Goal: Task Accomplishment & Management: Use online tool/utility

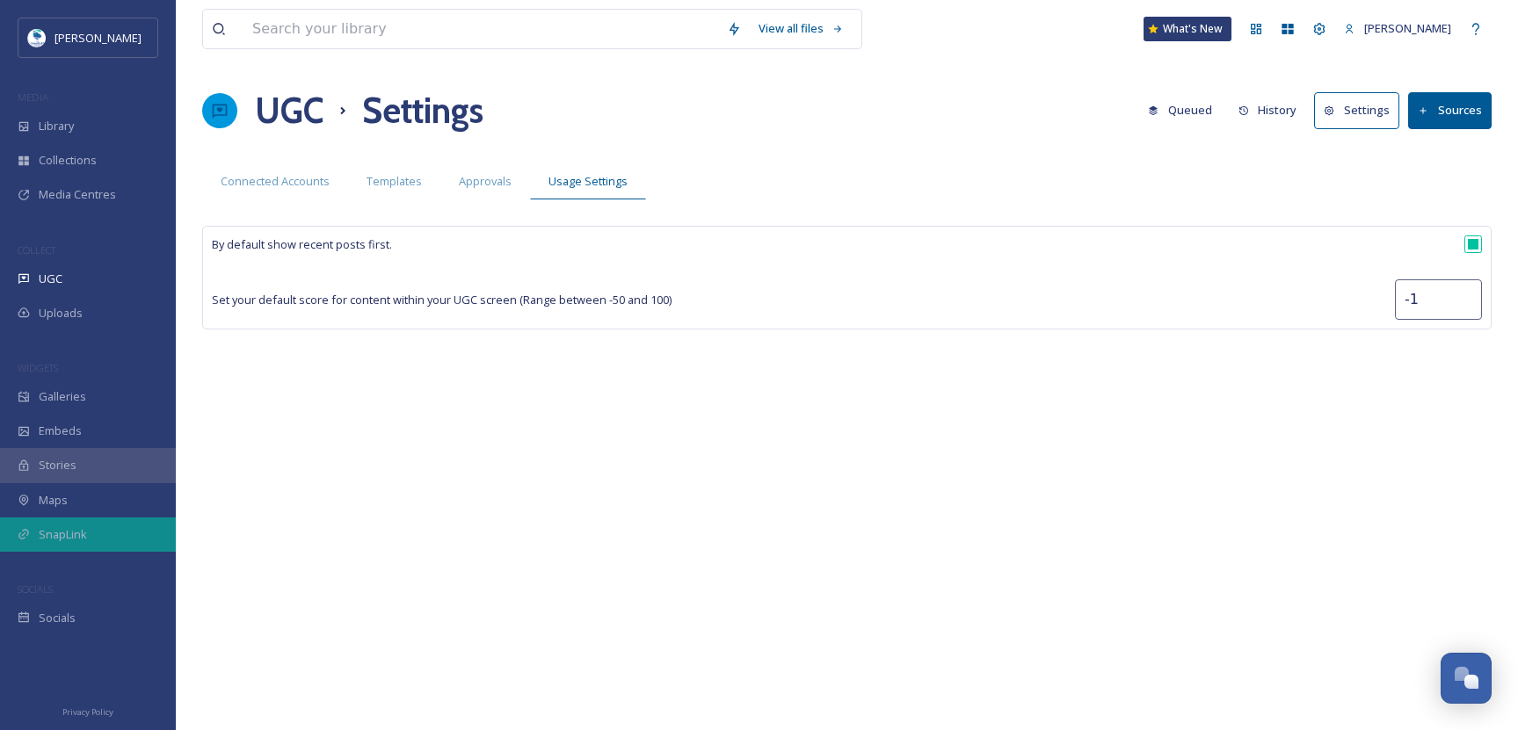
click at [104, 548] on div "SnapLink" at bounding box center [88, 535] width 176 height 34
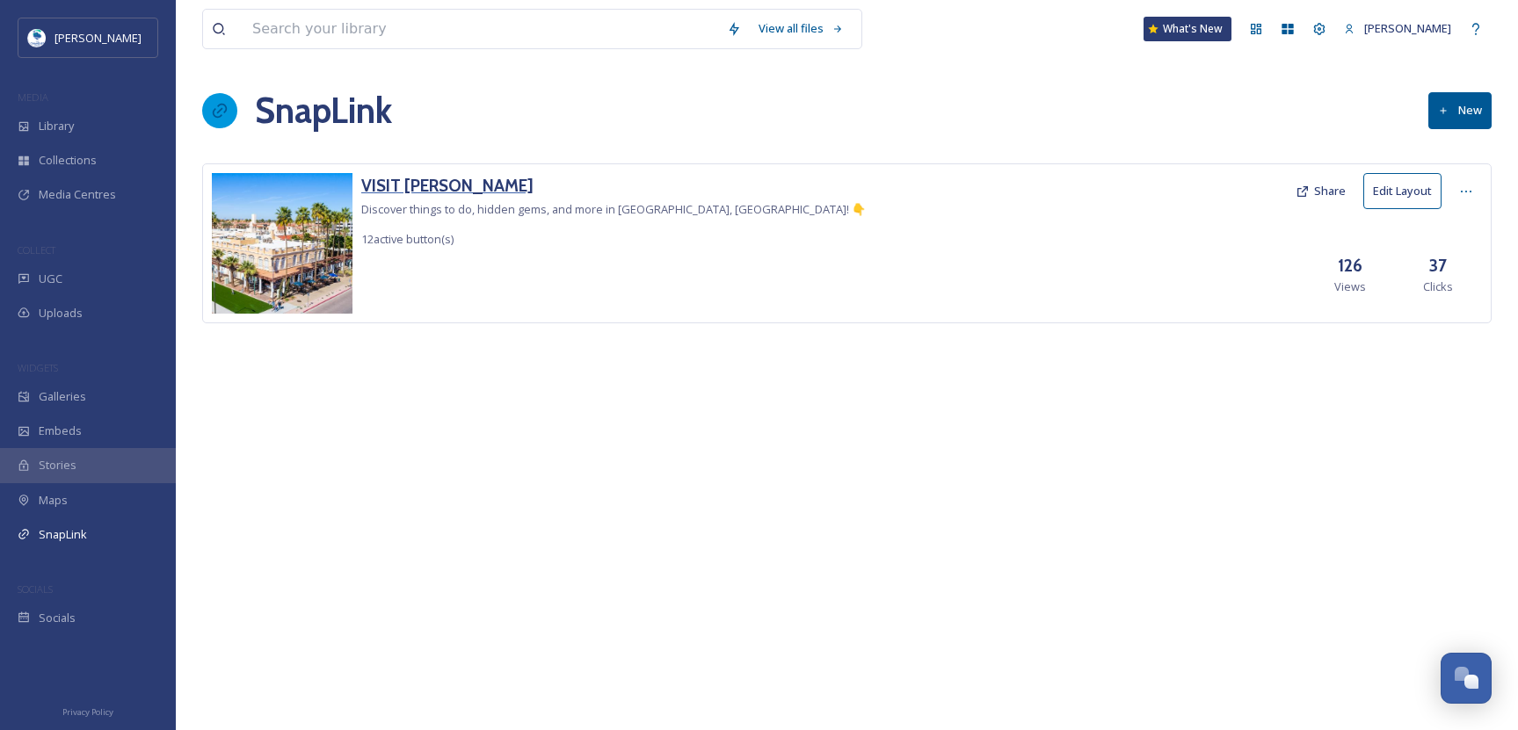
click at [438, 190] on h3 "VISIT CHANDLER" at bounding box center [613, 185] width 505 height 25
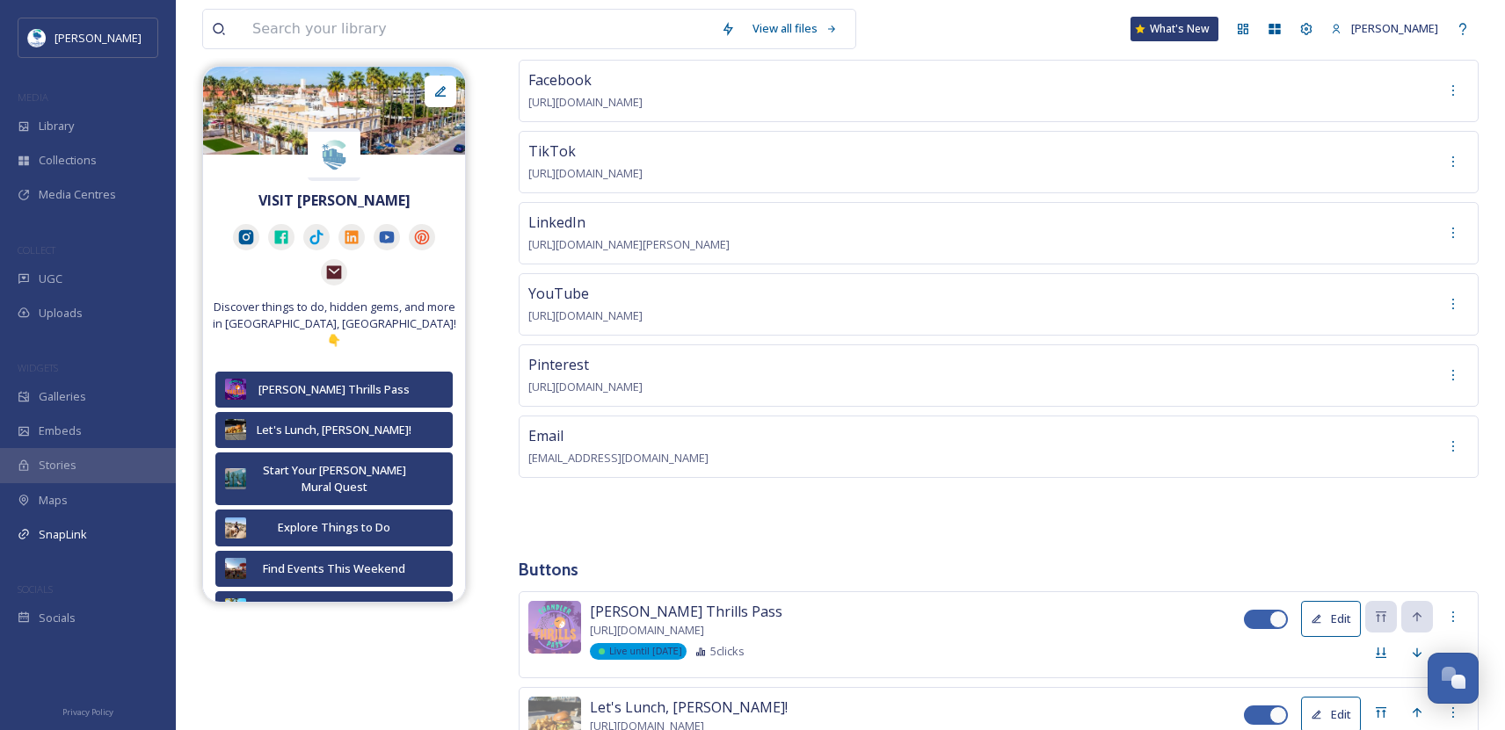
scroll to position [352, 0]
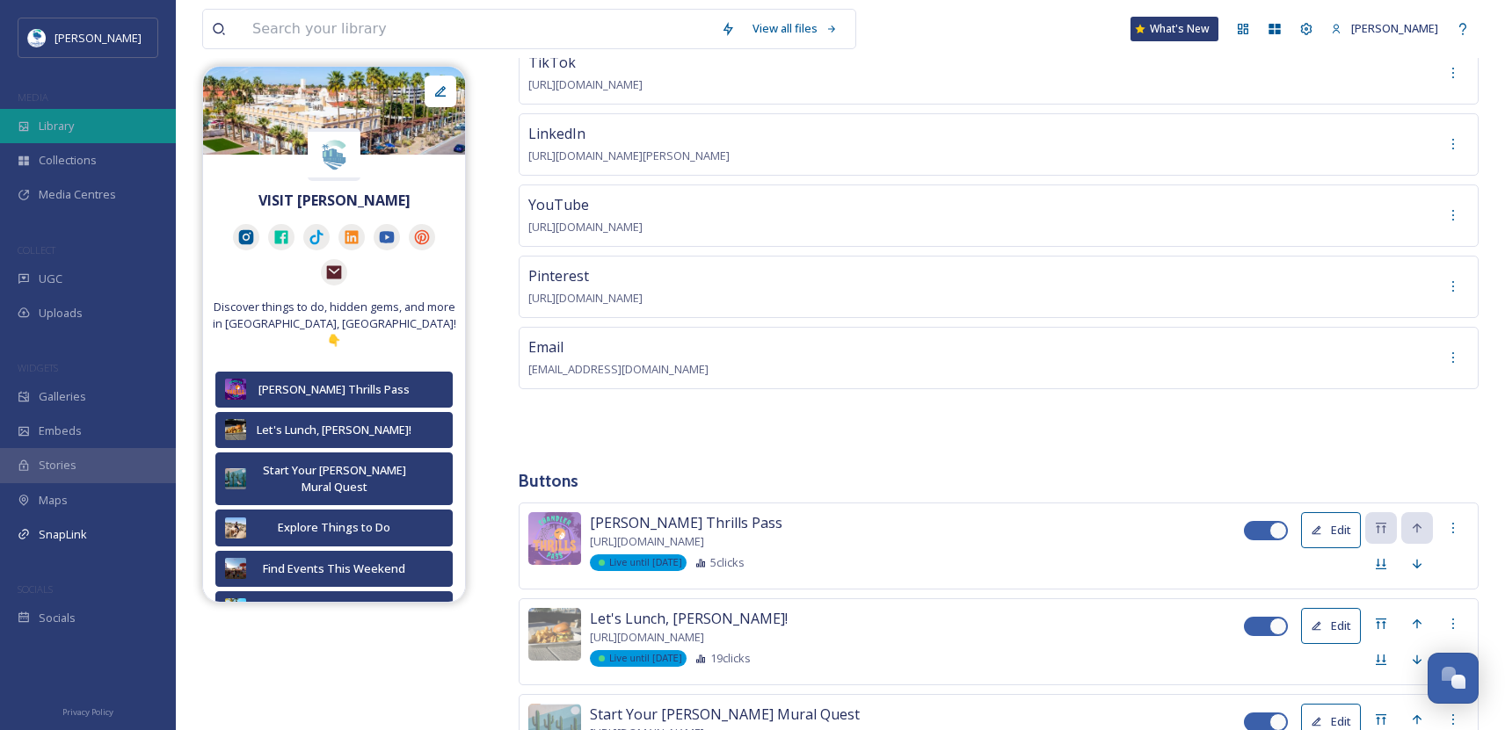
click at [79, 114] on div "Library" at bounding box center [88, 126] width 176 height 34
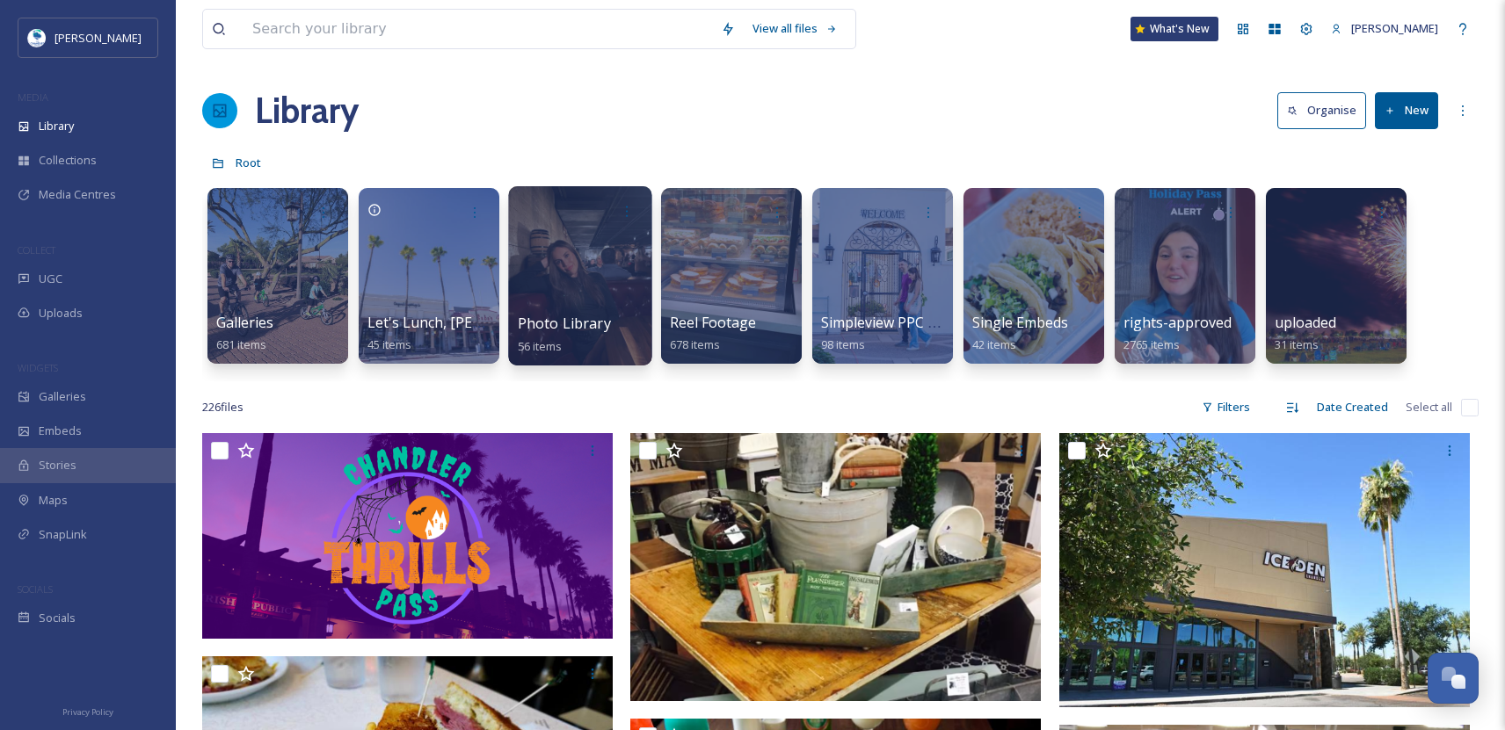
click at [562, 282] on div at bounding box center [579, 275] width 143 height 179
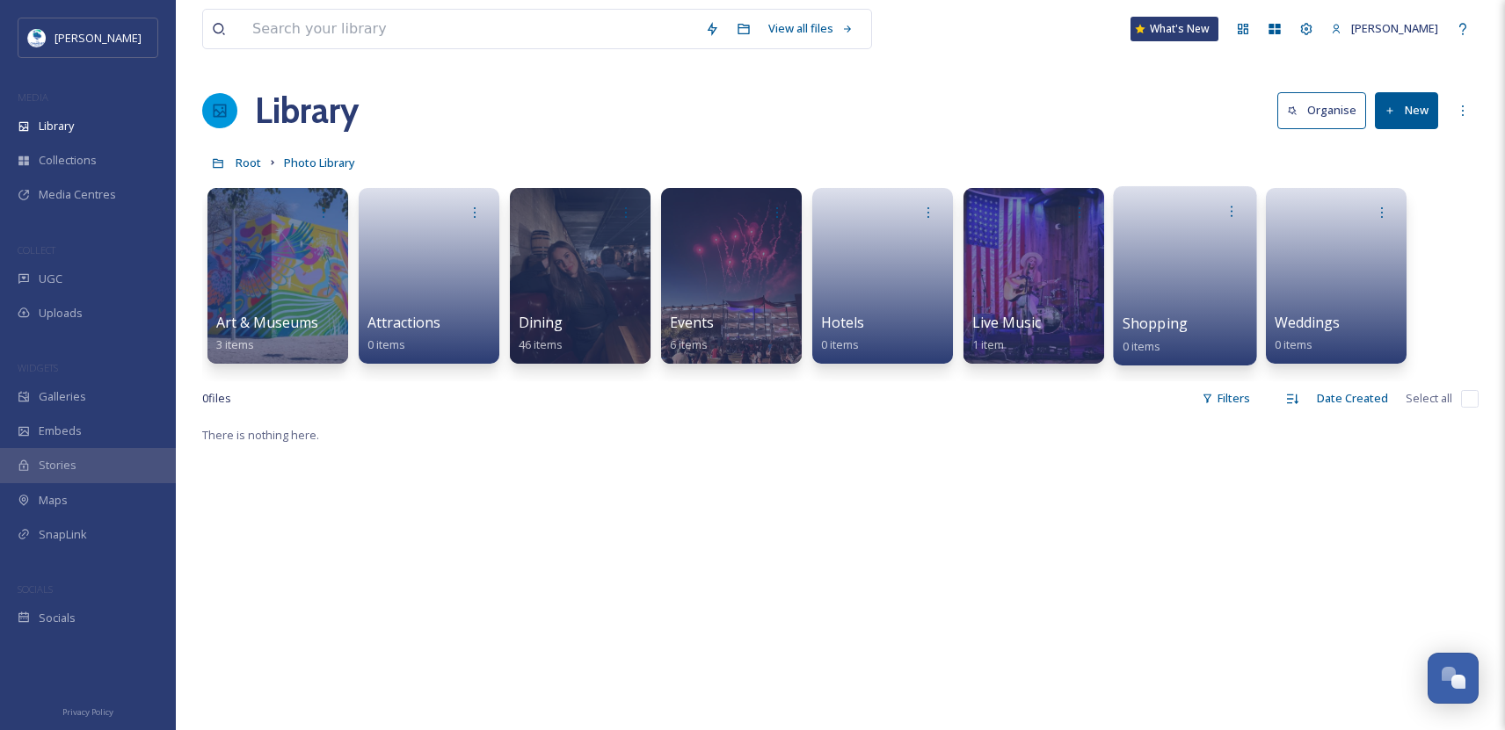
click at [1157, 301] on link at bounding box center [1185, 270] width 126 height 85
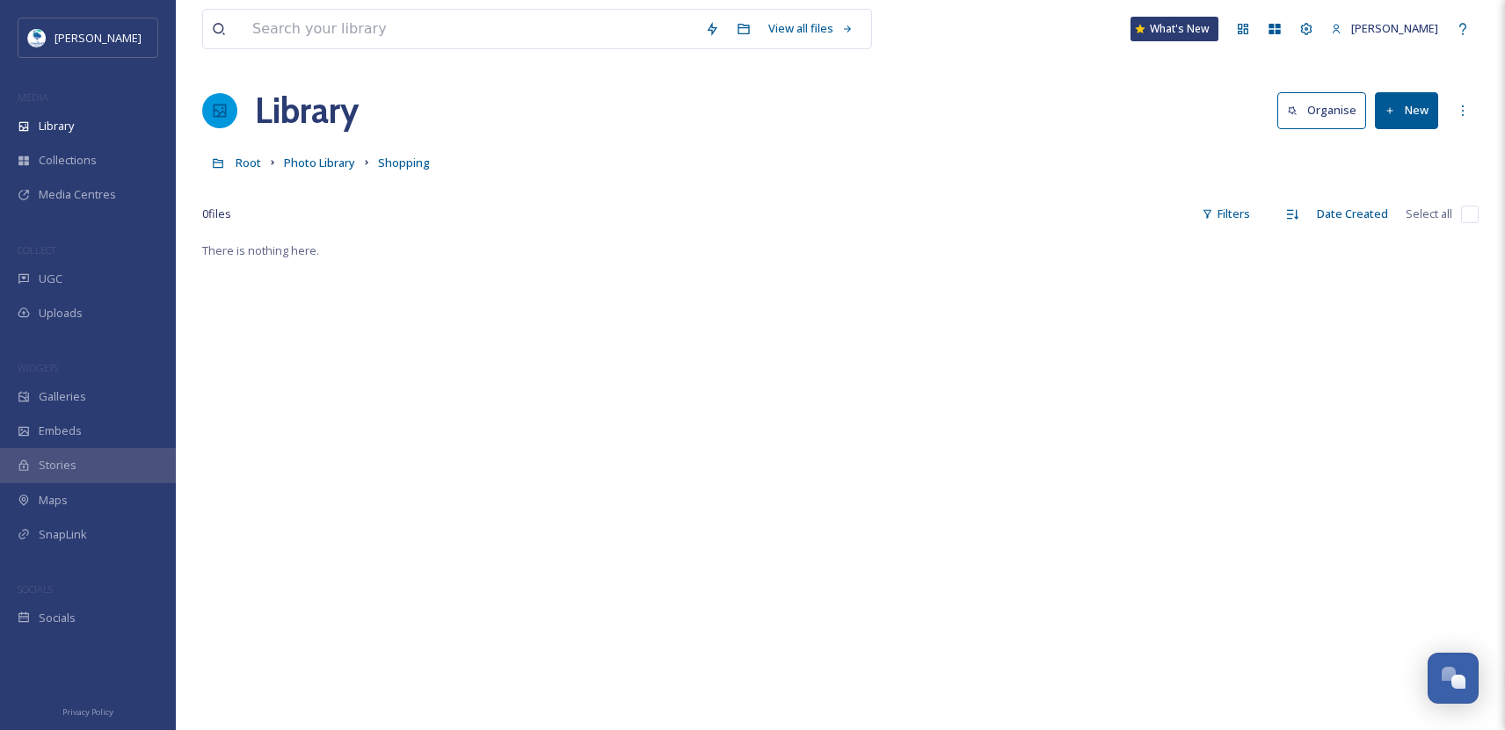
click at [1415, 105] on button "New" at bounding box center [1406, 110] width 63 height 36
click at [1403, 211] on div "Folder" at bounding box center [1387, 220] width 99 height 34
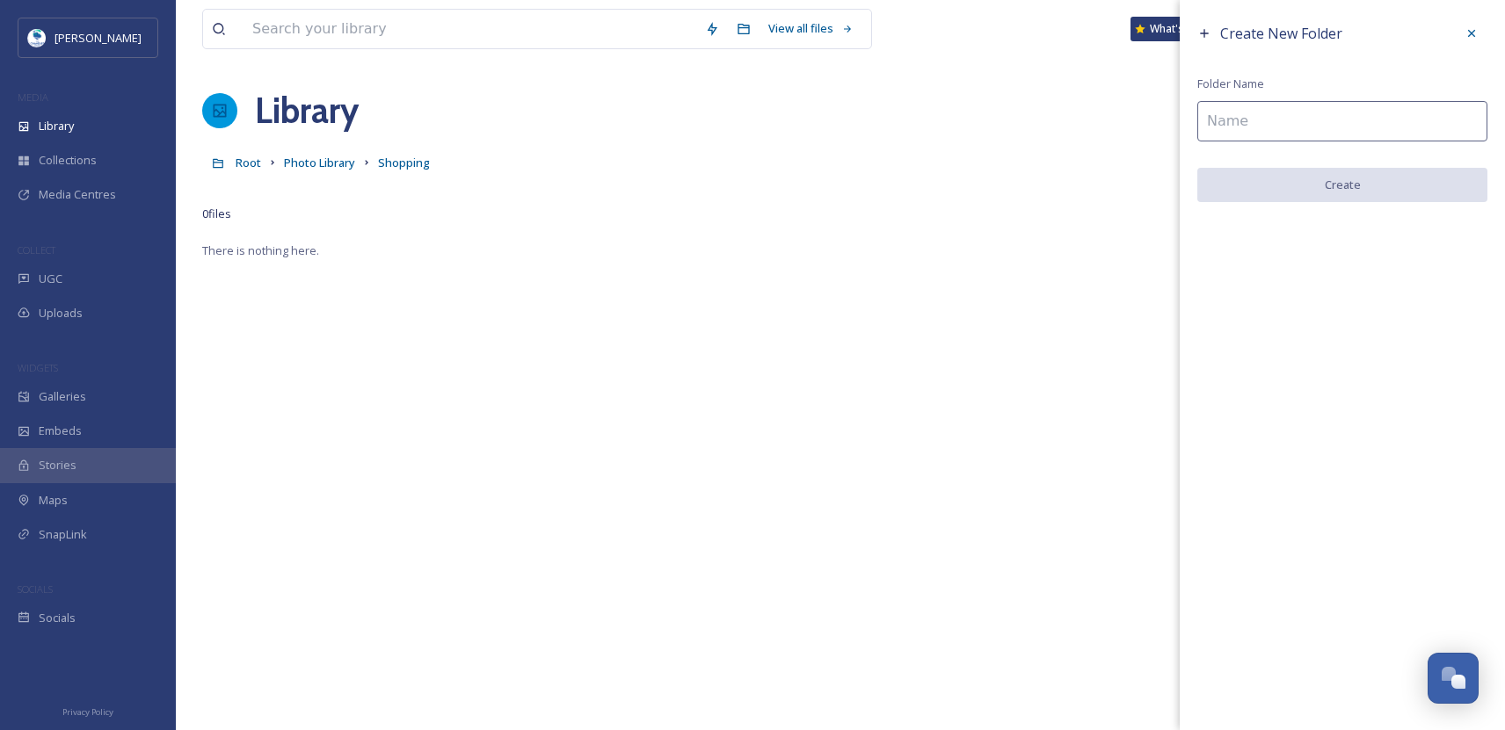
click at [1275, 120] on input at bounding box center [1342, 121] width 290 height 40
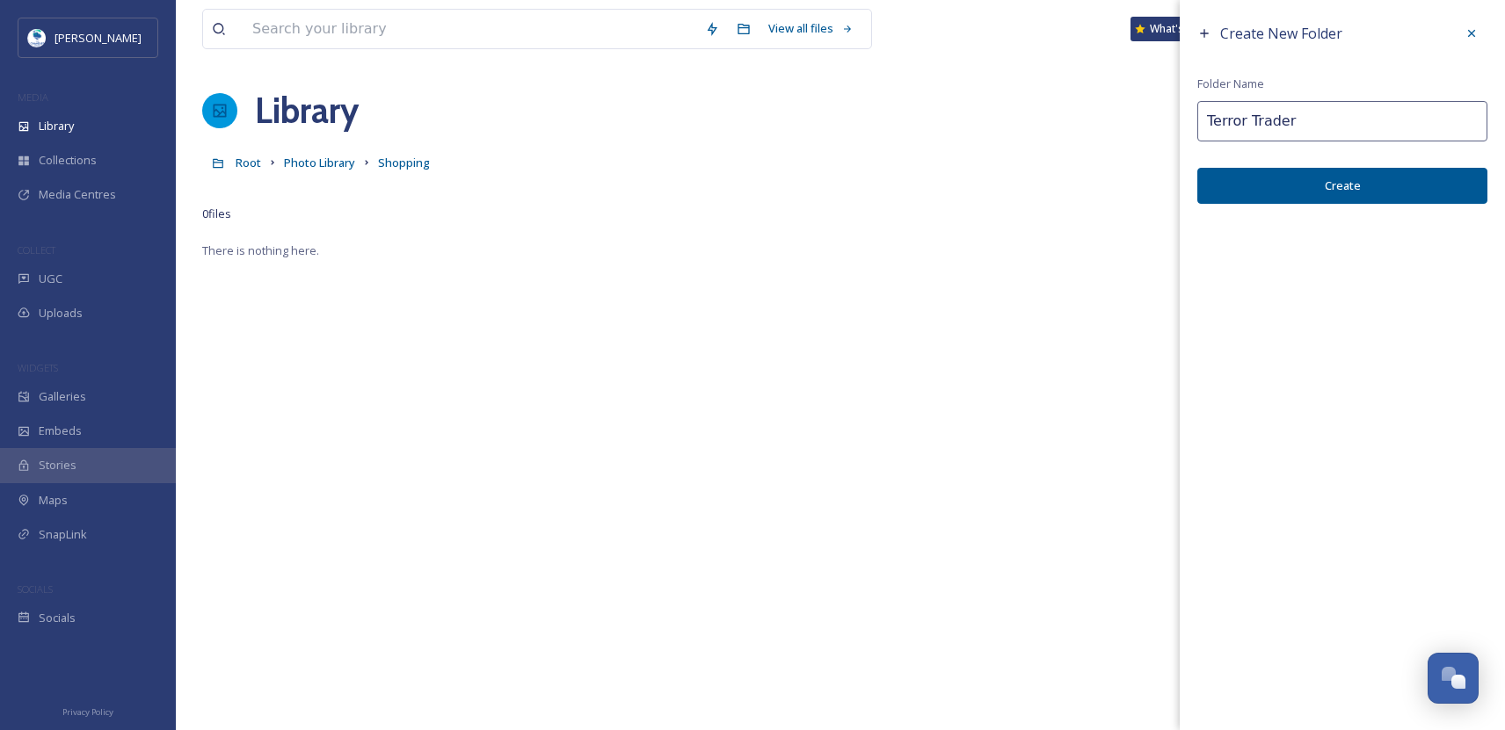
type input "Terror Trader"
click at [1324, 195] on button "Create" at bounding box center [1342, 186] width 290 height 36
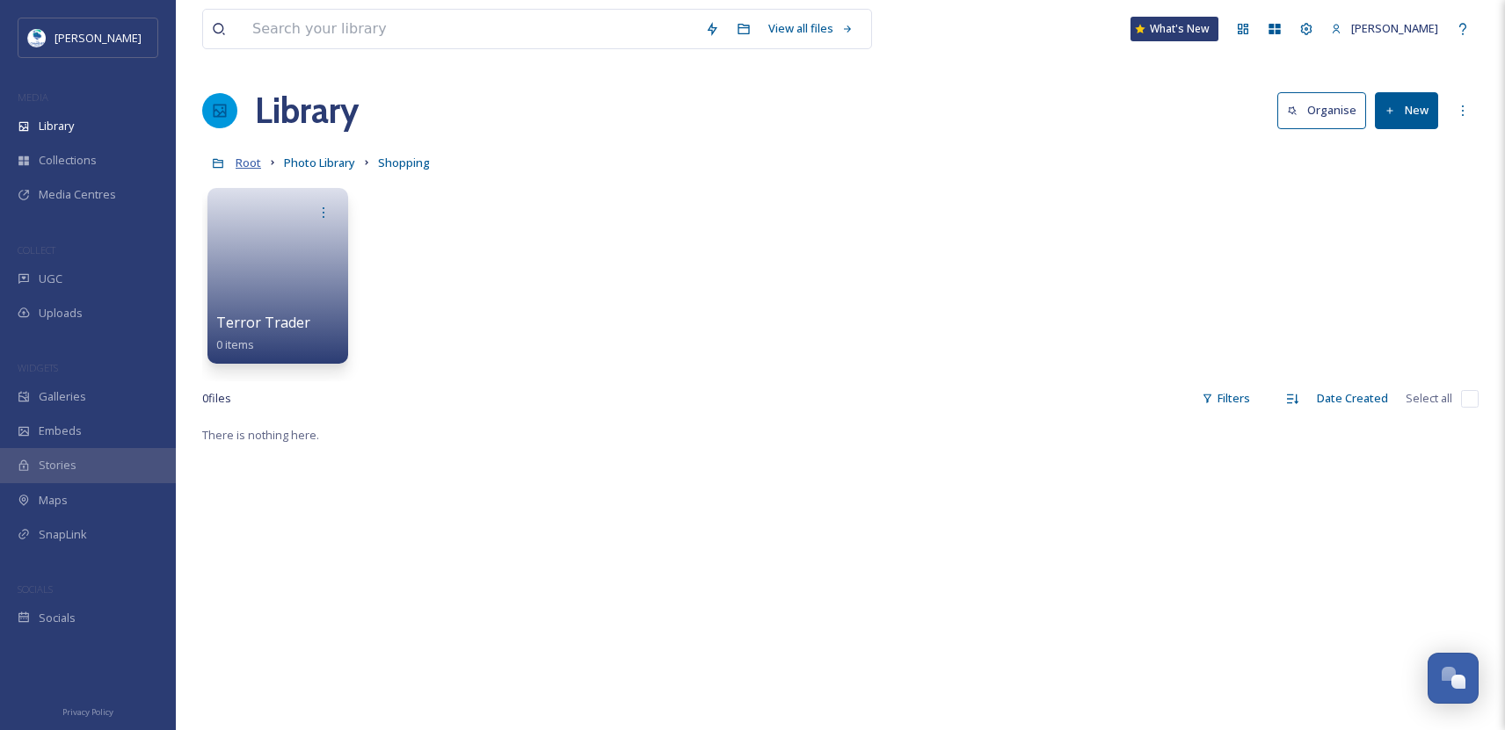
click at [253, 162] on span "Root" at bounding box center [248, 163] width 25 height 16
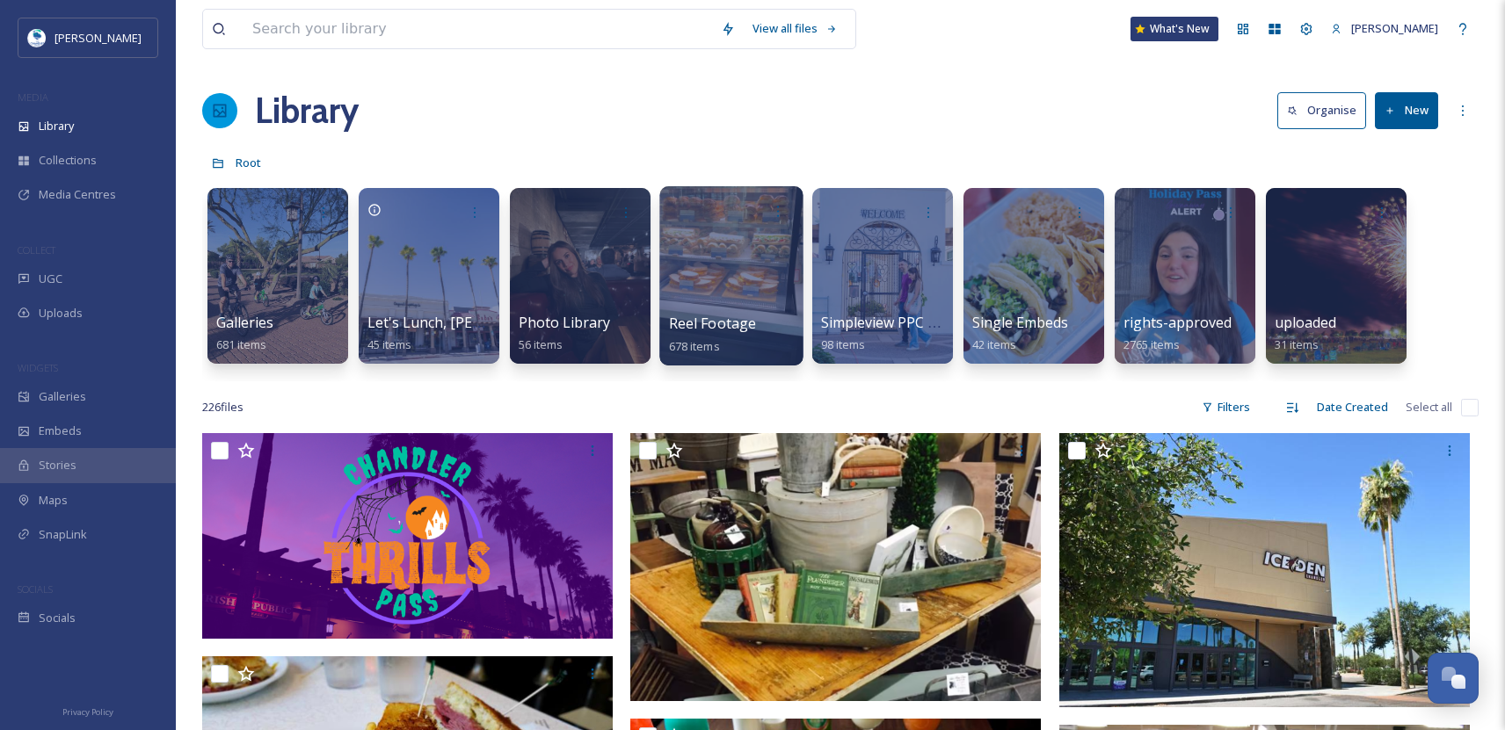
click at [744, 304] on div at bounding box center [730, 275] width 143 height 179
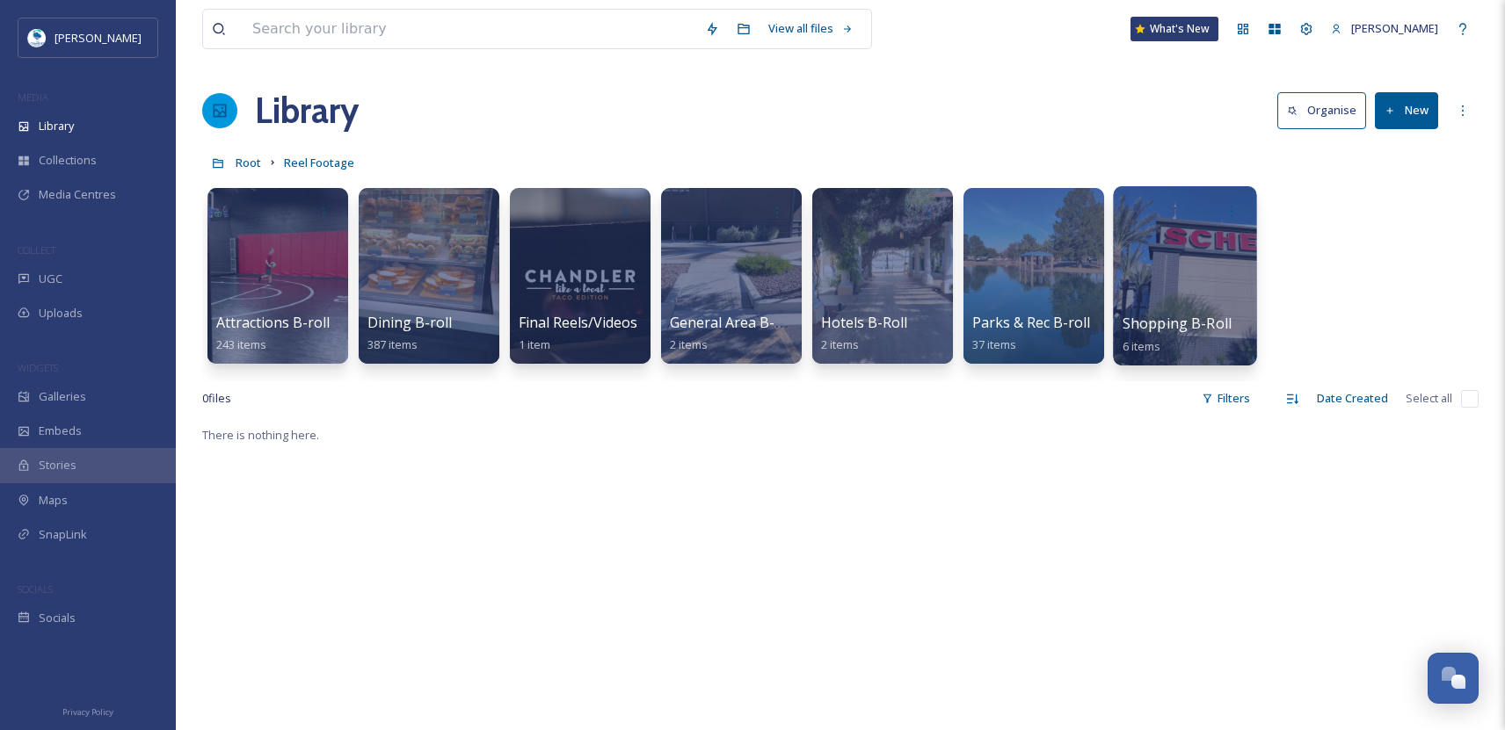
click at [1195, 304] on div at bounding box center [1184, 275] width 143 height 179
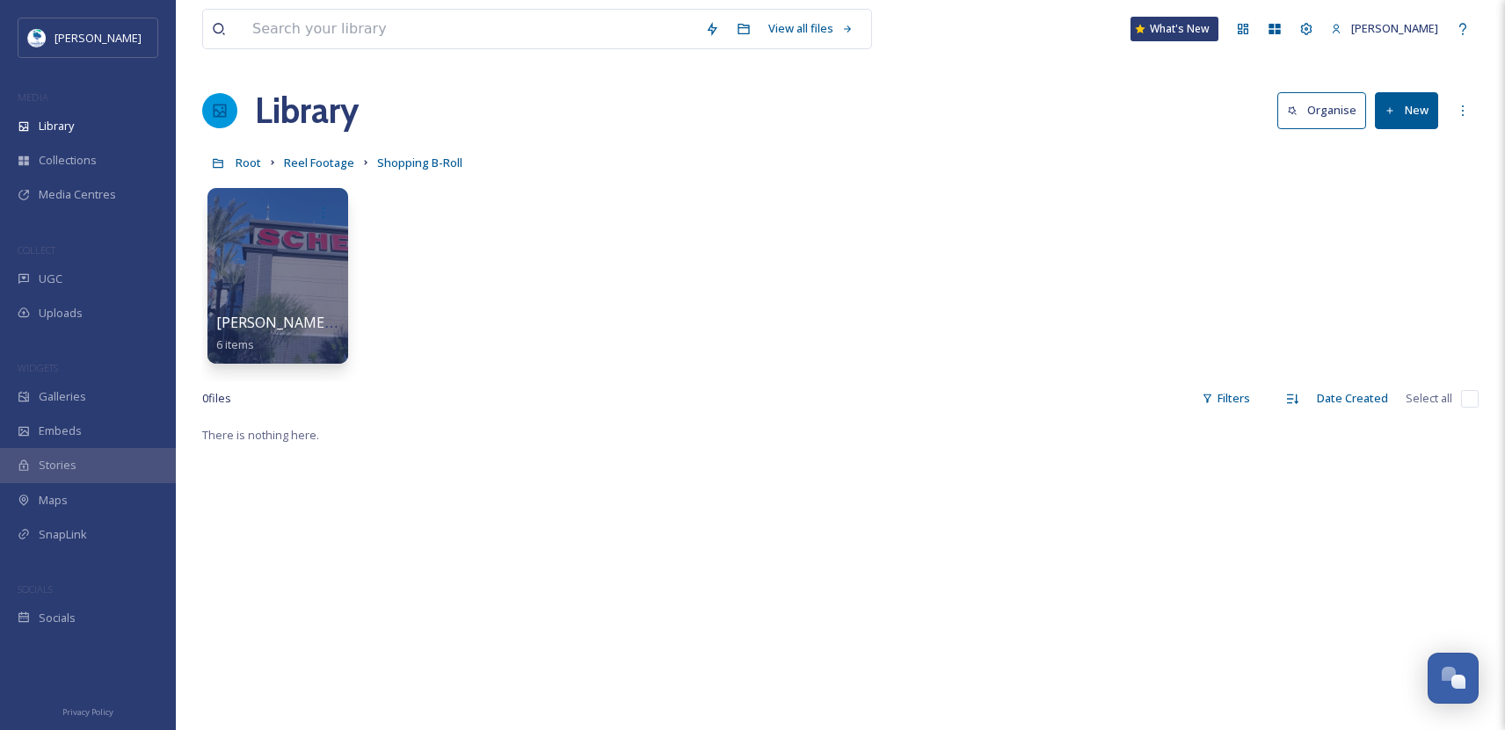
click at [1419, 110] on button "New" at bounding box center [1406, 110] width 63 height 36
click at [1382, 228] on span "Folder" at bounding box center [1385, 220] width 33 height 17
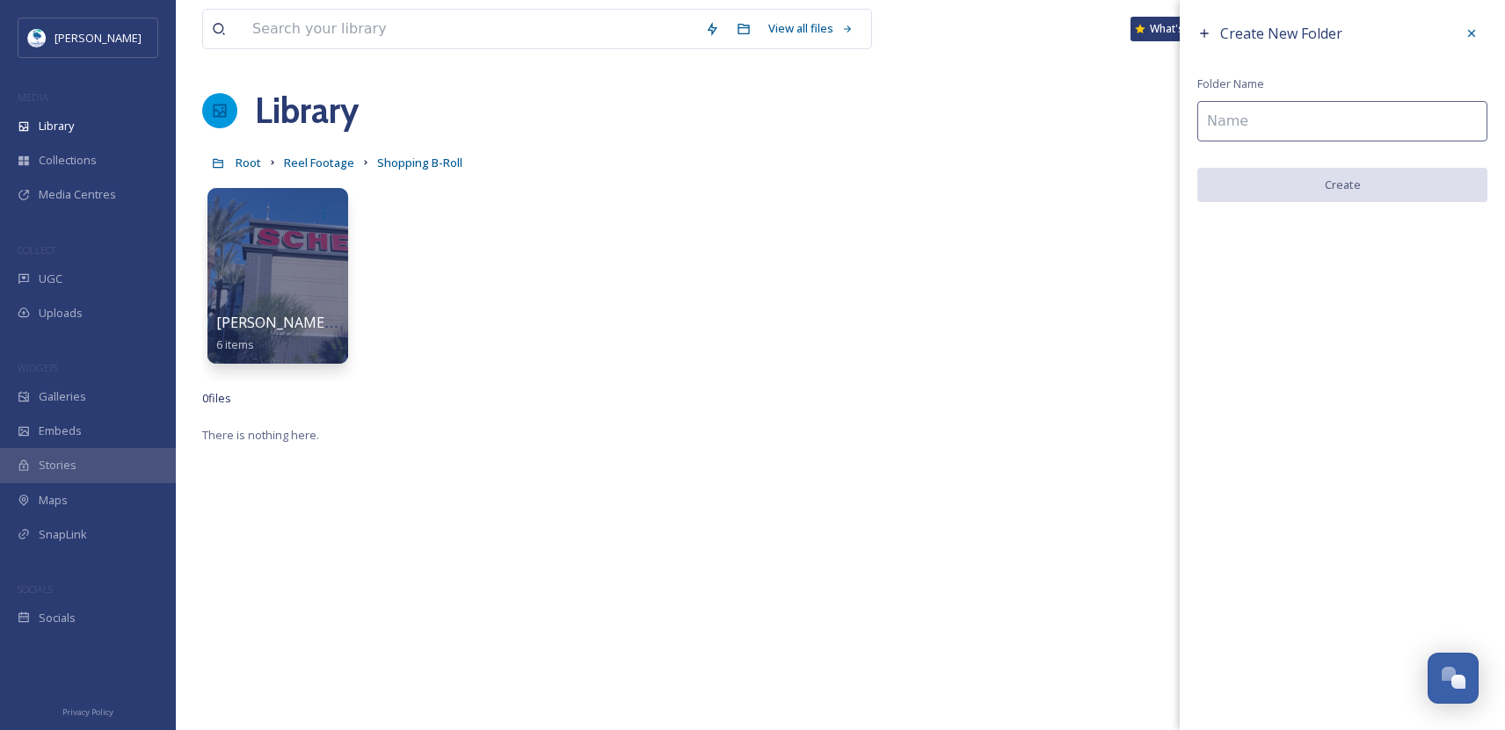
click at [1248, 120] on input at bounding box center [1342, 121] width 290 height 40
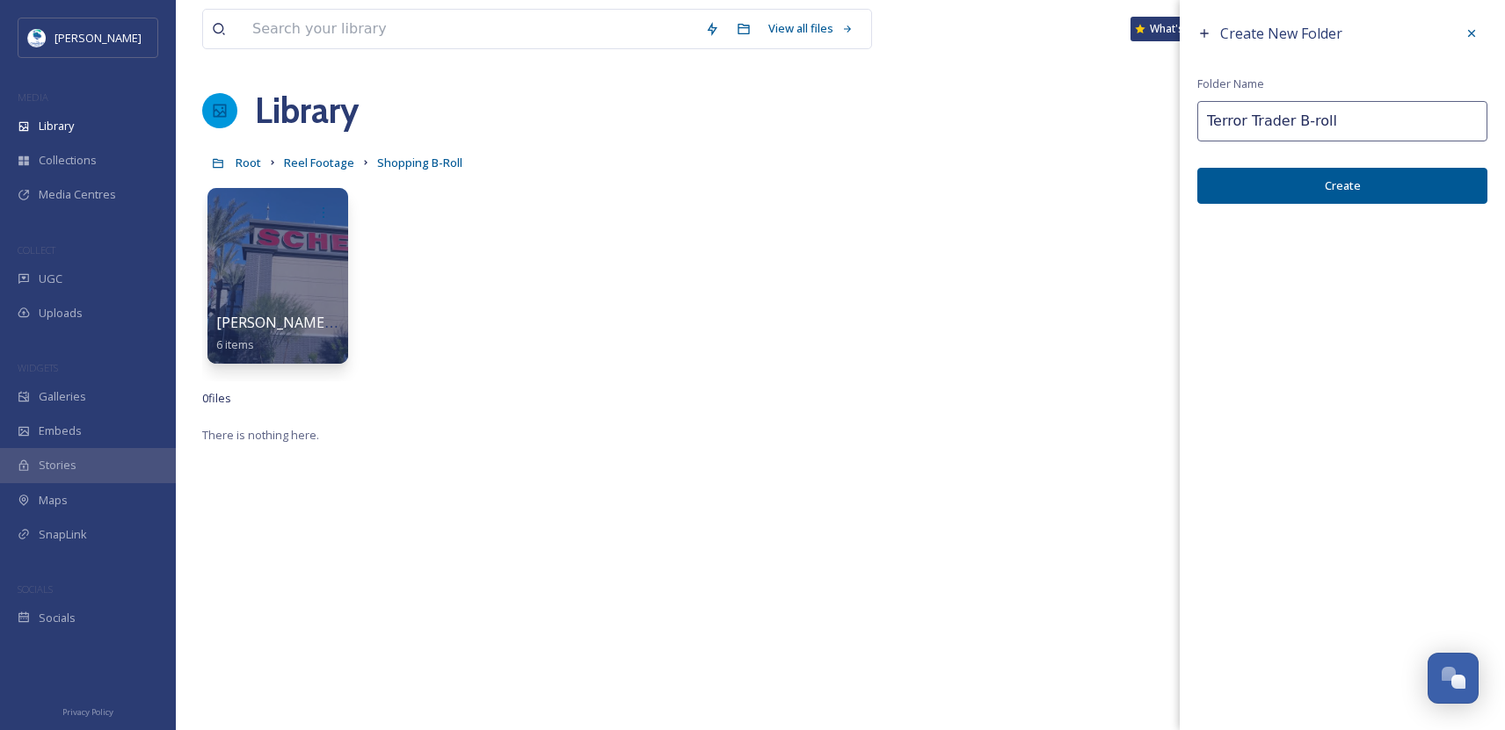
type input "Terror Trader B-roll"
click at [1274, 188] on button "Create" at bounding box center [1342, 186] width 290 height 36
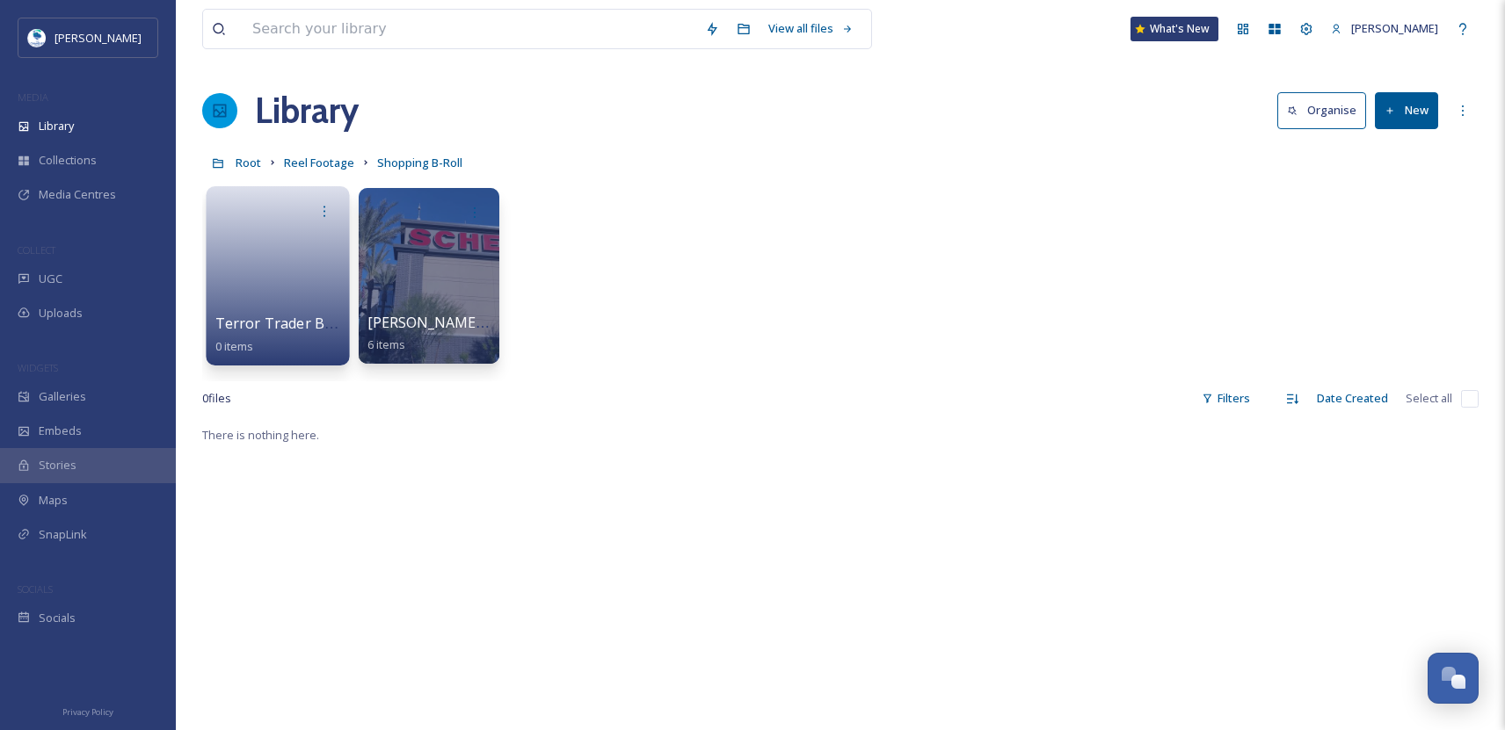
click at [281, 249] on link at bounding box center [278, 270] width 126 height 85
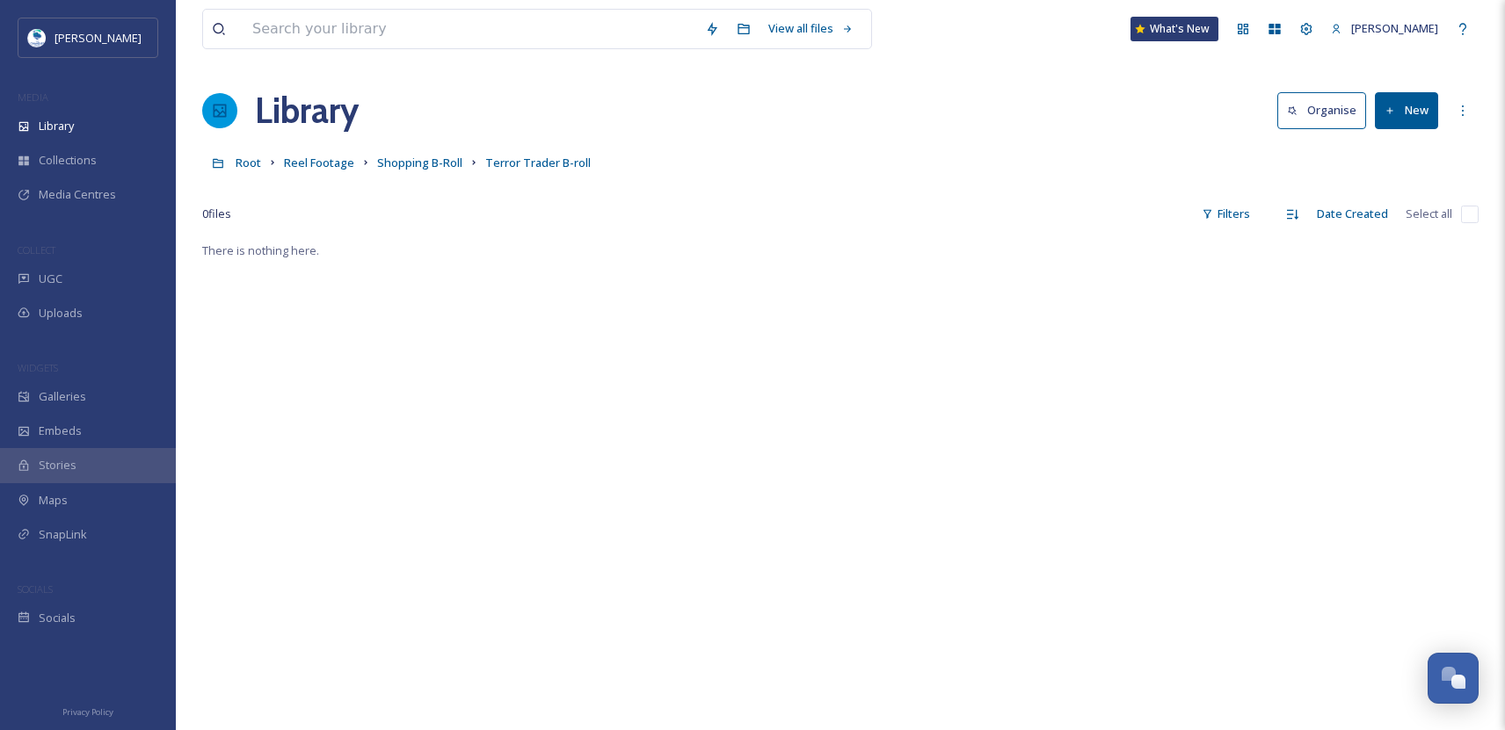
click at [1417, 111] on button "New" at bounding box center [1406, 110] width 63 height 36
click at [1398, 143] on span "File Upload" at bounding box center [1398, 151] width 58 height 17
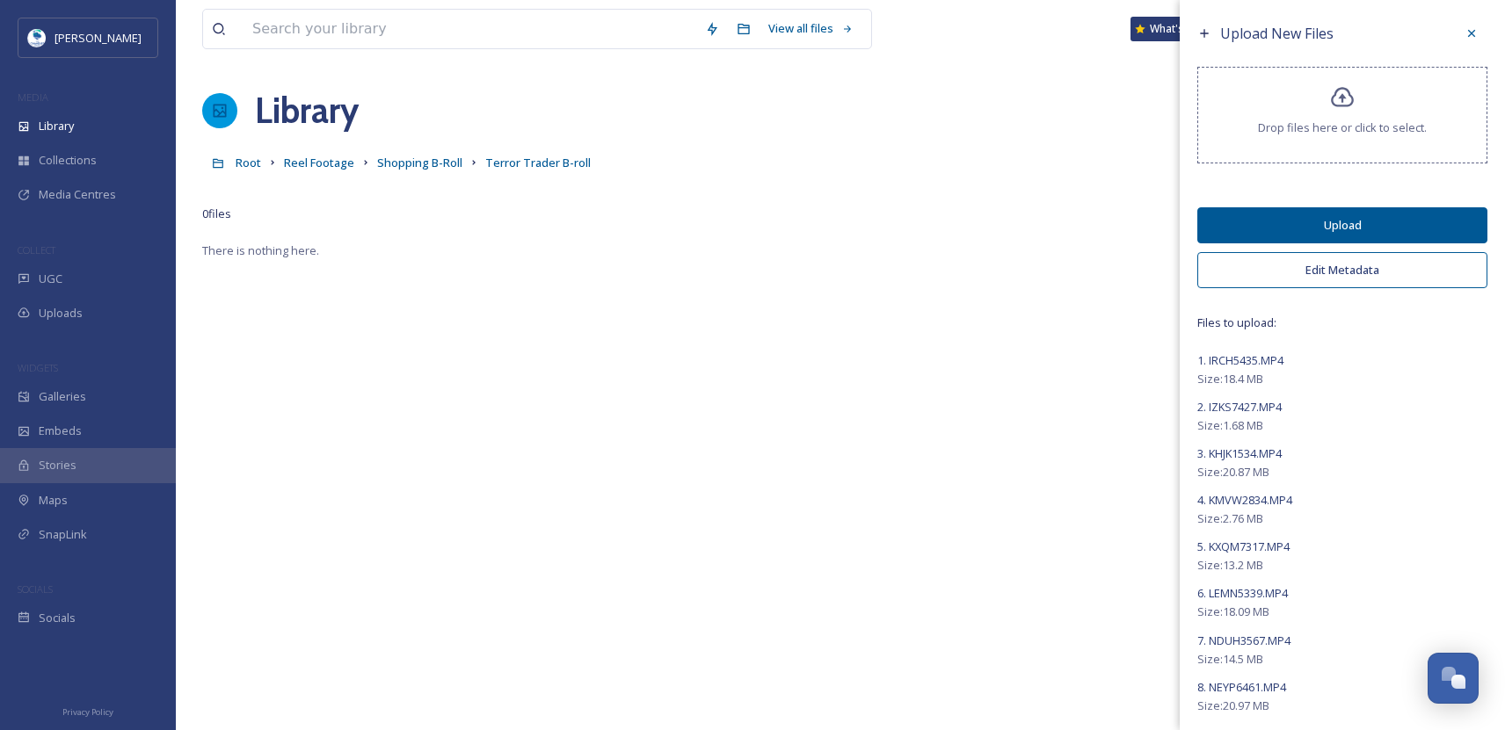
click at [1356, 280] on button "Edit Metadata" at bounding box center [1342, 270] width 290 height 36
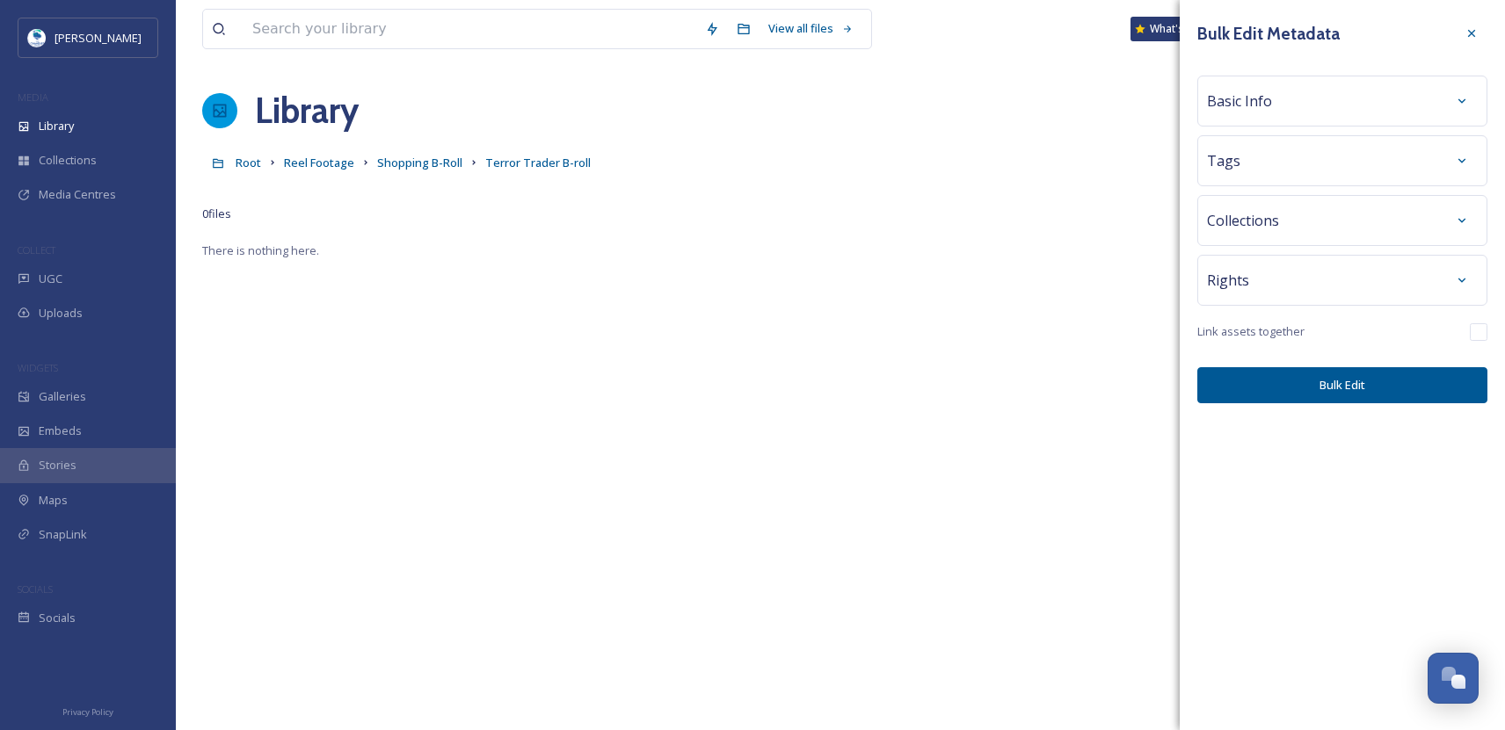
click at [1287, 111] on div "Basic Info" at bounding box center [1342, 101] width 271 height 32
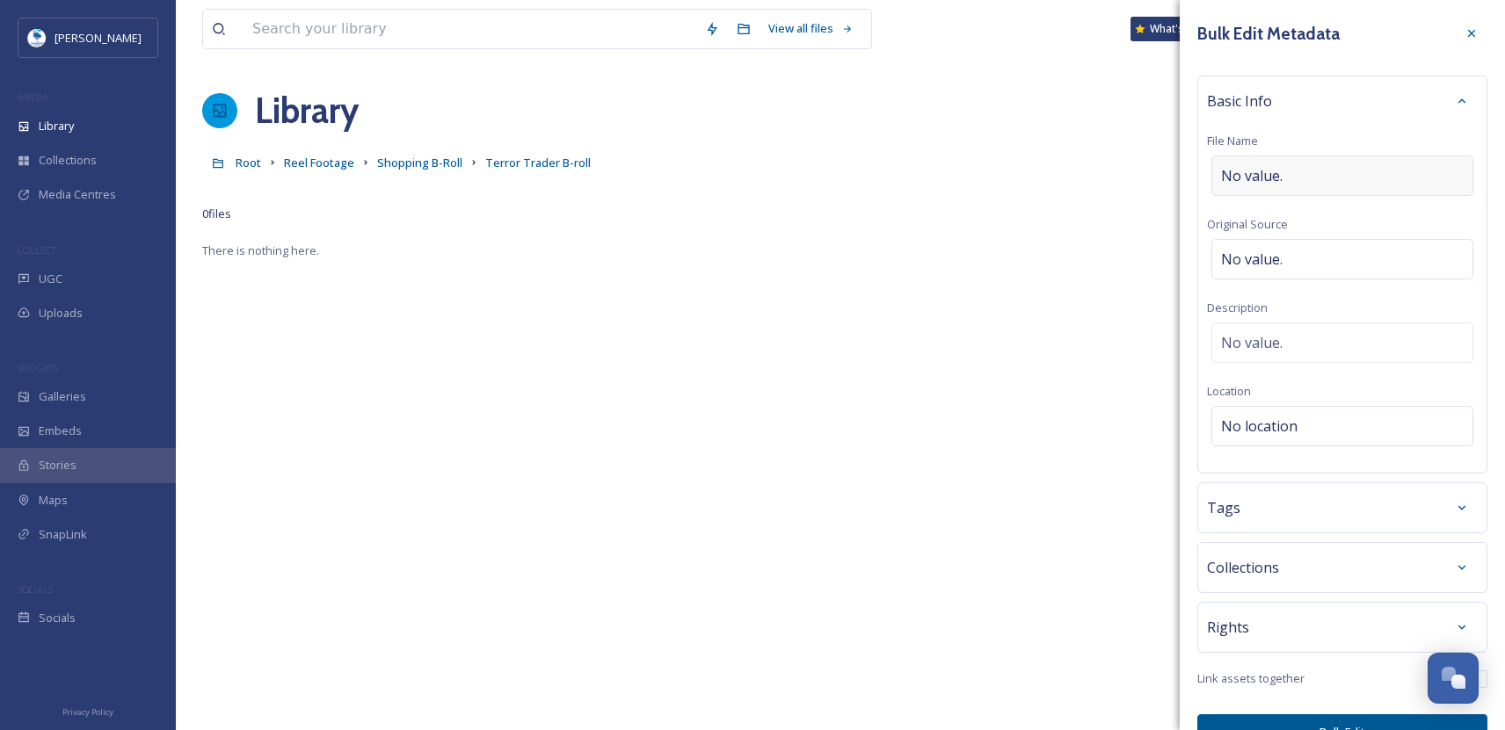
click at [1293, 178] on div "No value." at bounding box center [1342, 176] width 262 height 40
type input "Terror Trader Ghost Transition"
click at [1356, 721] on button "Bulk Edit" at bounding box center [1342, 728] width 290 height 36
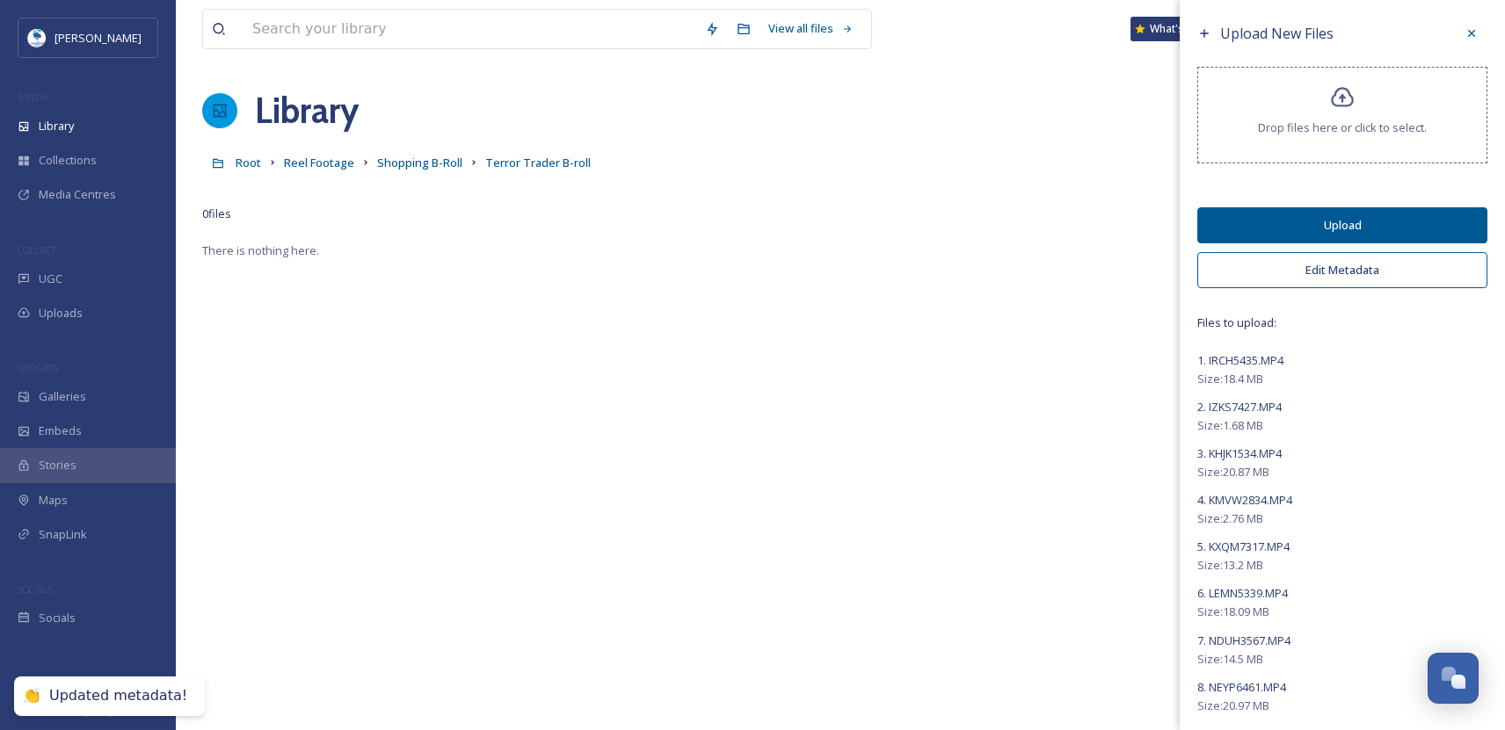
click at [1319, 224] on button "Upload" at bounding box center [1342, 225] width 290 height 36
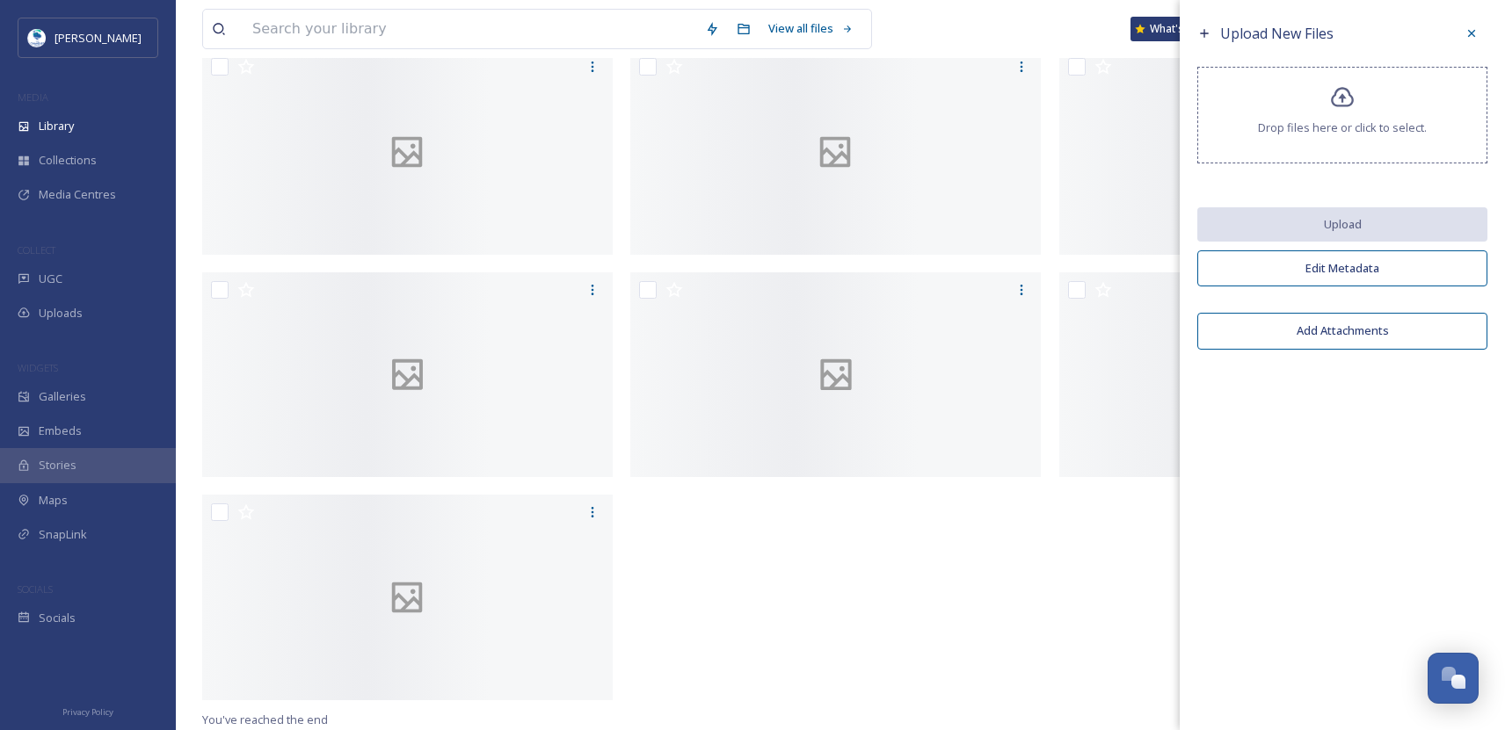
scroll to position [2022, 0]
click at [1478, 33] on icon at bounding box center [1471, 33] width 14 height 14
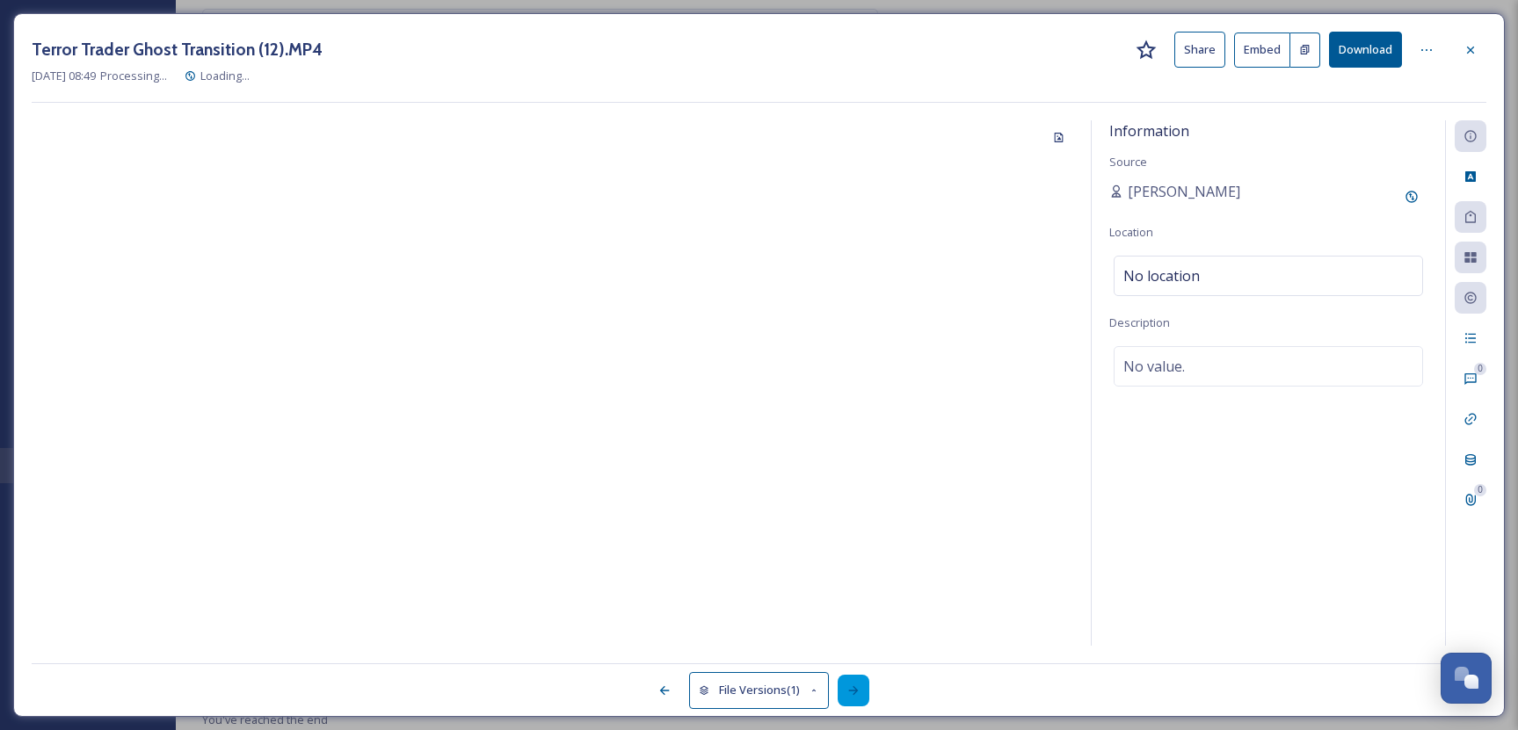
click at [858, 692] on icon at bounding box center [853, 691] width 14 height 14
click at [858, 692] on icon at bounding box center [854, 690] width 10 height 9
click at [859, 693] on icon at bounding box center [853, 691] width 14 height 14
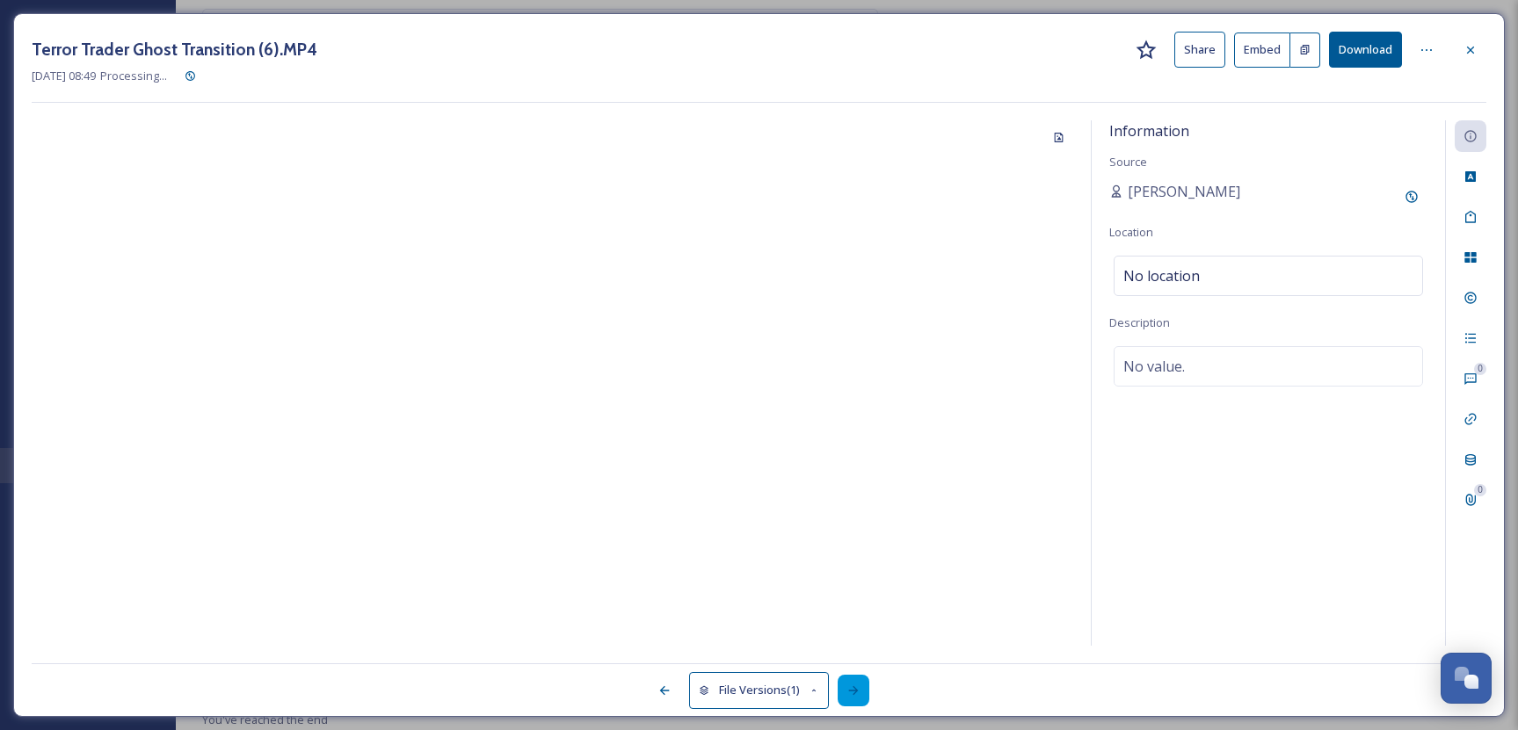
click at [859, 693] on icon at bounding box center [853, 691] width 14 height 14
click at [1472, 56] on icon at bounding box center [1470, 50] width 14 height 14
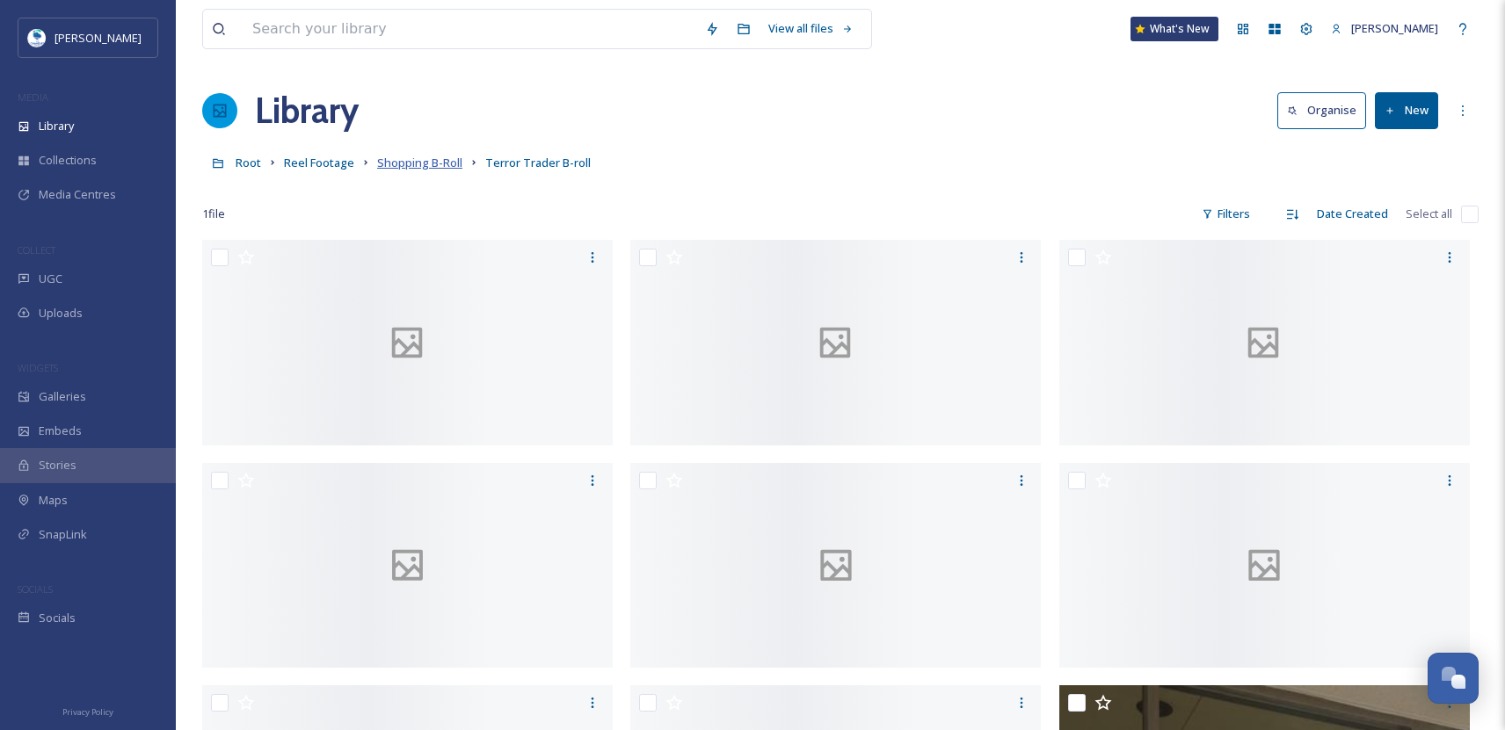
click at [409, 165] on span "Shopping B-Roll" at bounding box center [419, 163] width 85 height 16
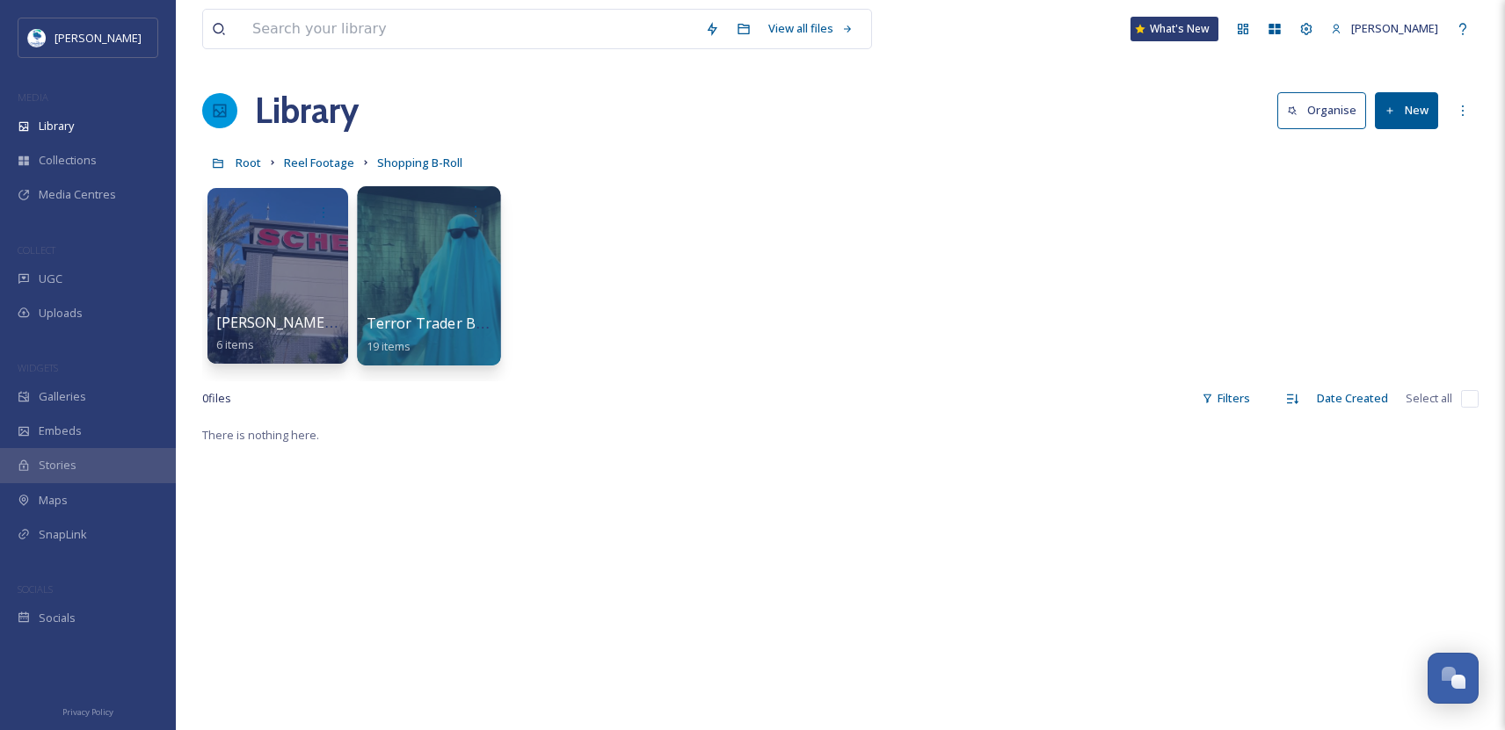
click at [455, 294] on div at bounding box center [428, 275] width 143 height 179
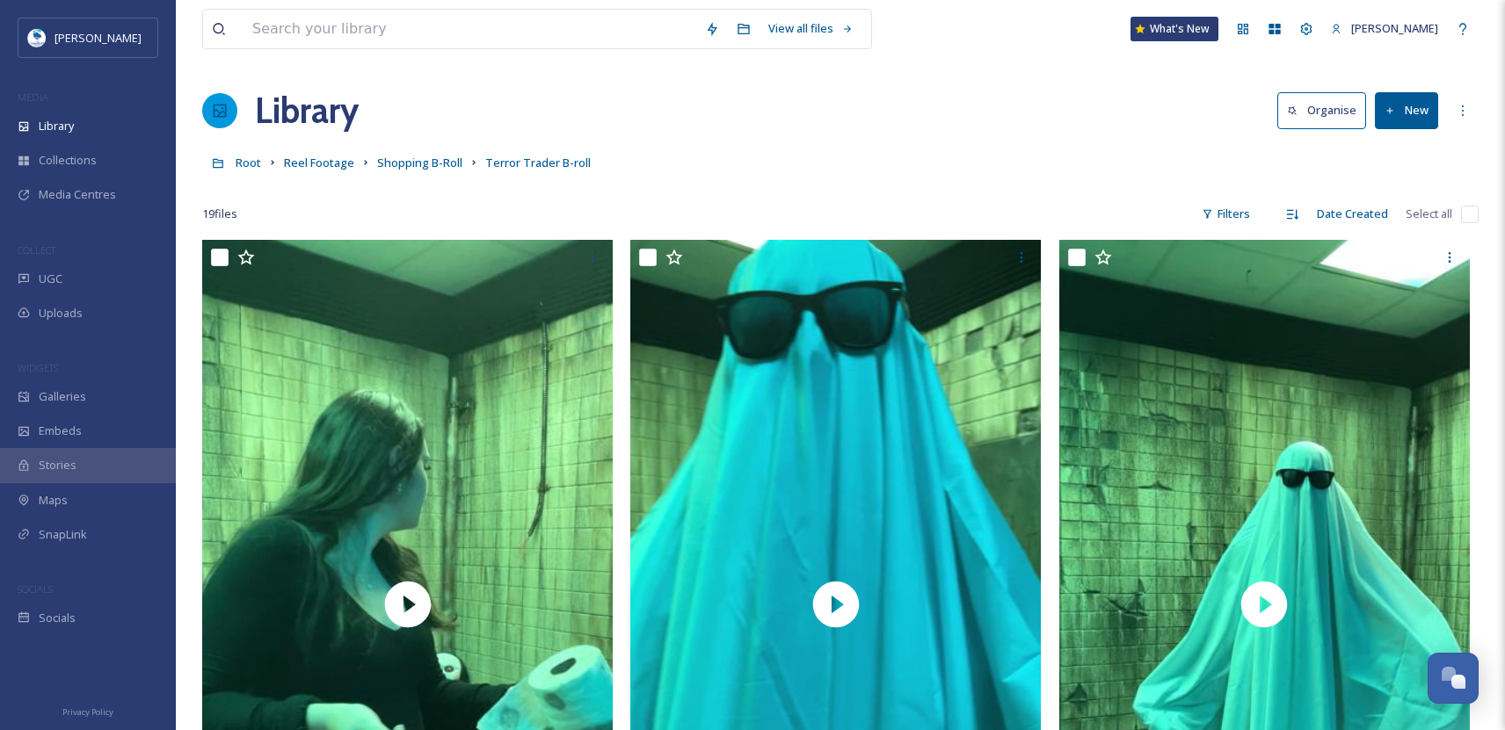
click at [1413, 102] on button "New" at bounding box center [1406, 110] width 63 height 36
click at [1388, 150] on span "File Upload" at bounding box center [1398, 151] width 58 height 17
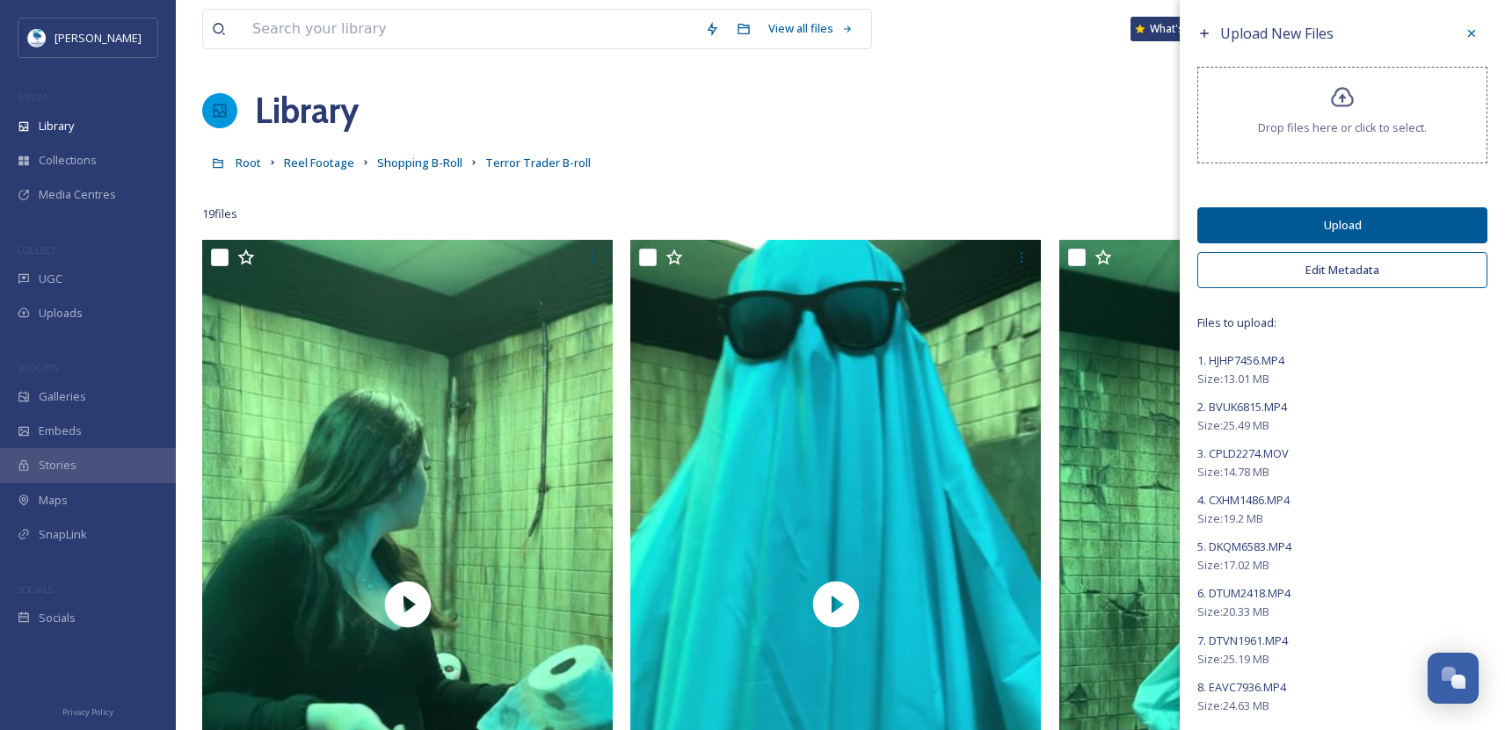
click at [1332, 276] on button "Edit Metadata" at bounding box center [1342, 270] width 290 height 36
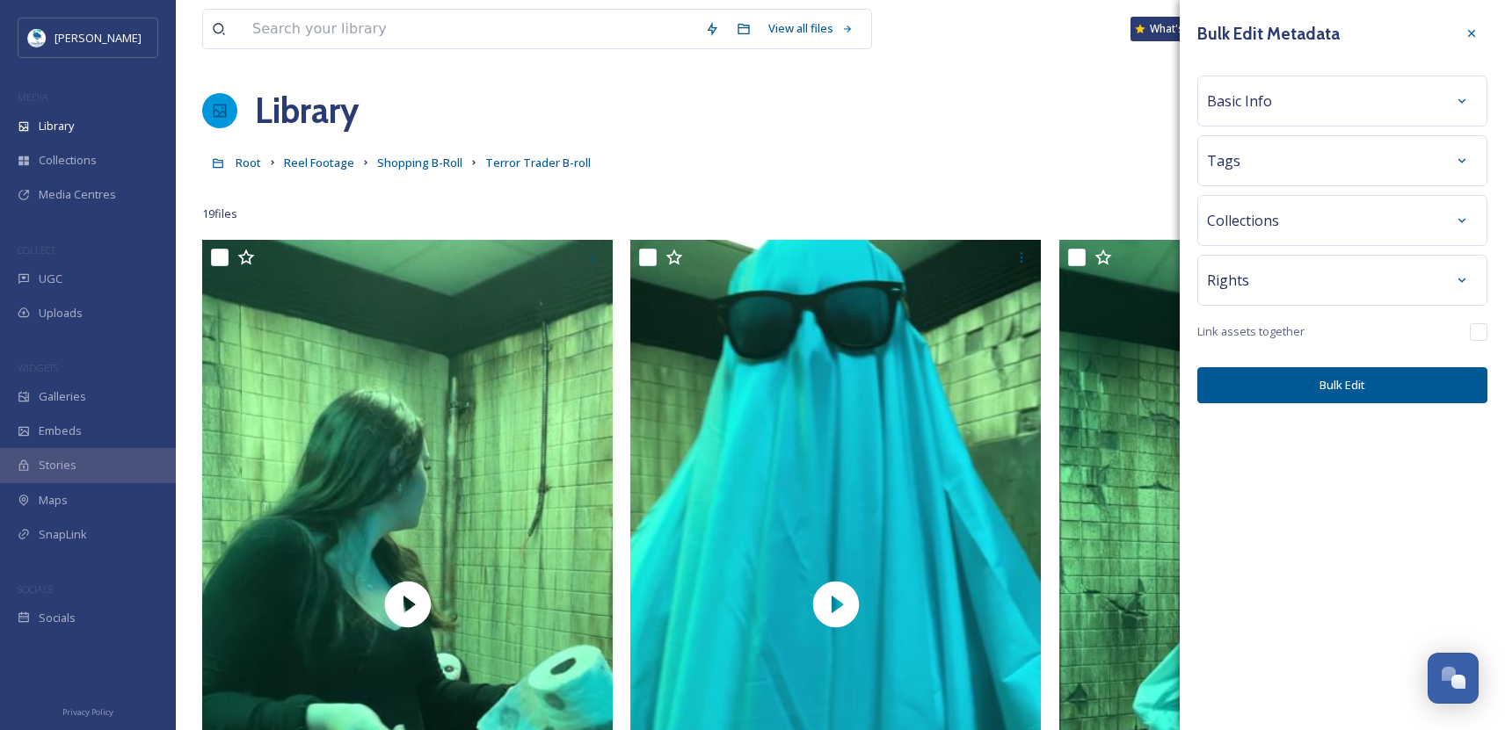
click at [1282, 88] on div "Basic Info" at bounding box center [1342, 101] width 271 height 32
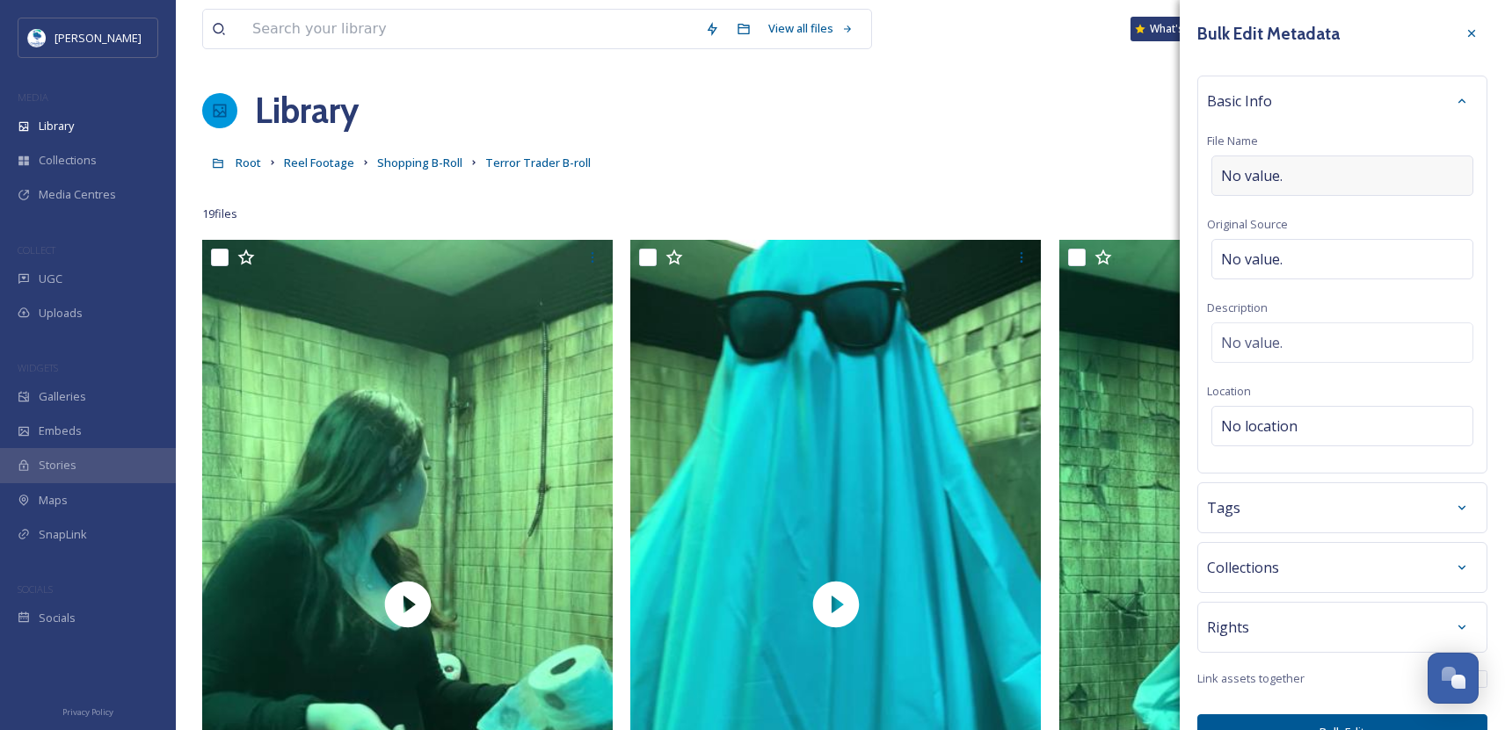
click at [1278, 167] on span "No value." at bounding box center [1252, 175] width 62 height 21
type input "Terror Trader Ghost Transition"
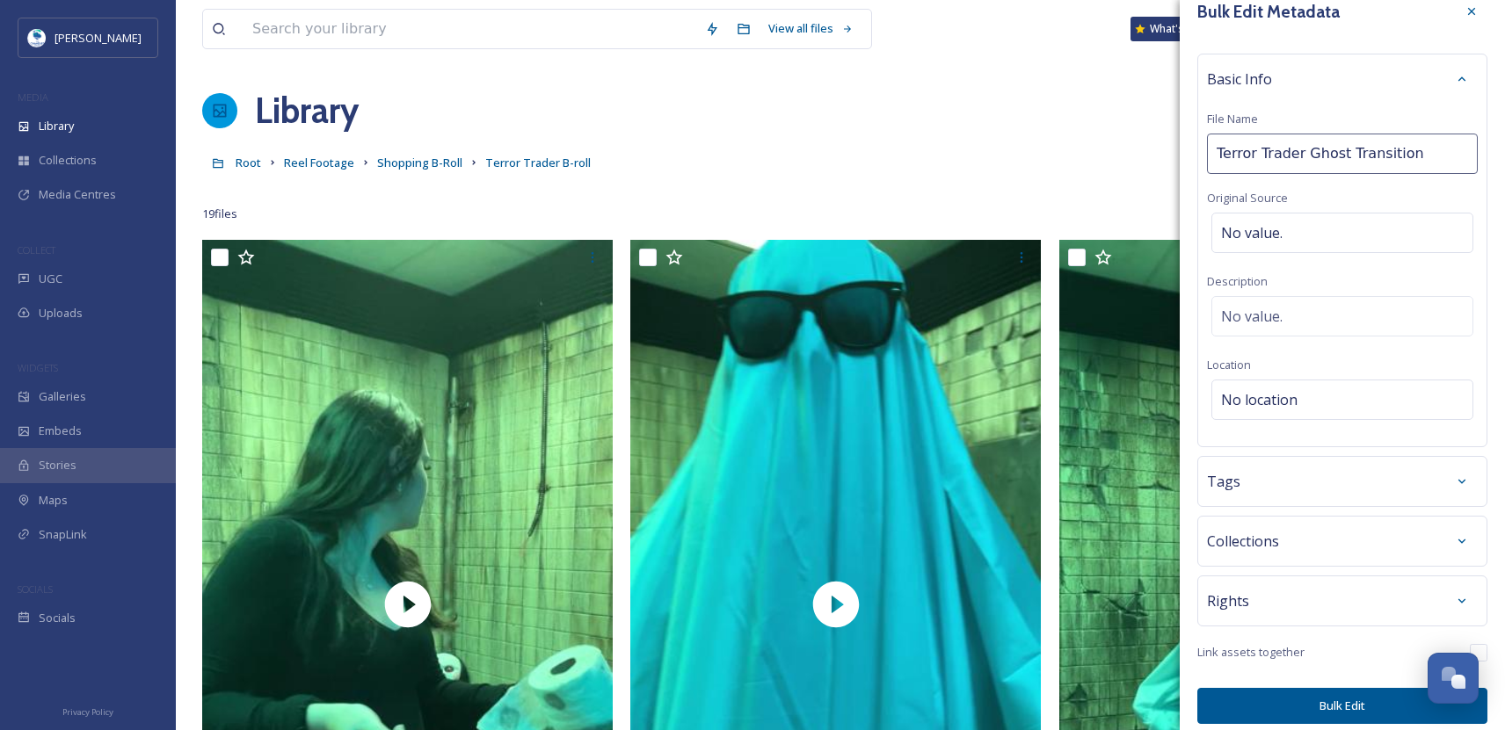
scroll to position [33, 0]
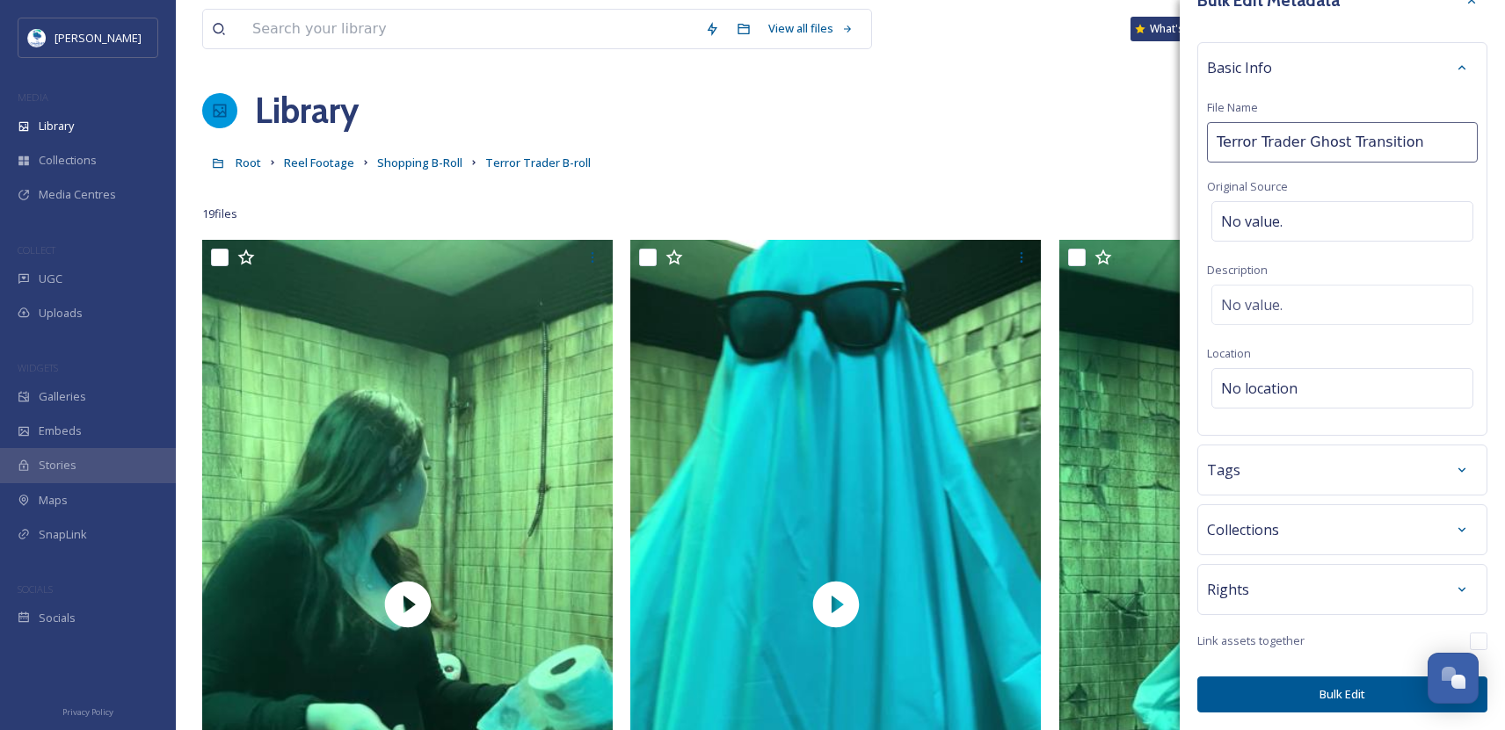
click at [1333, 693] on button "Bulk Edit" at bounding box center [1342, 695] width 290 height 36
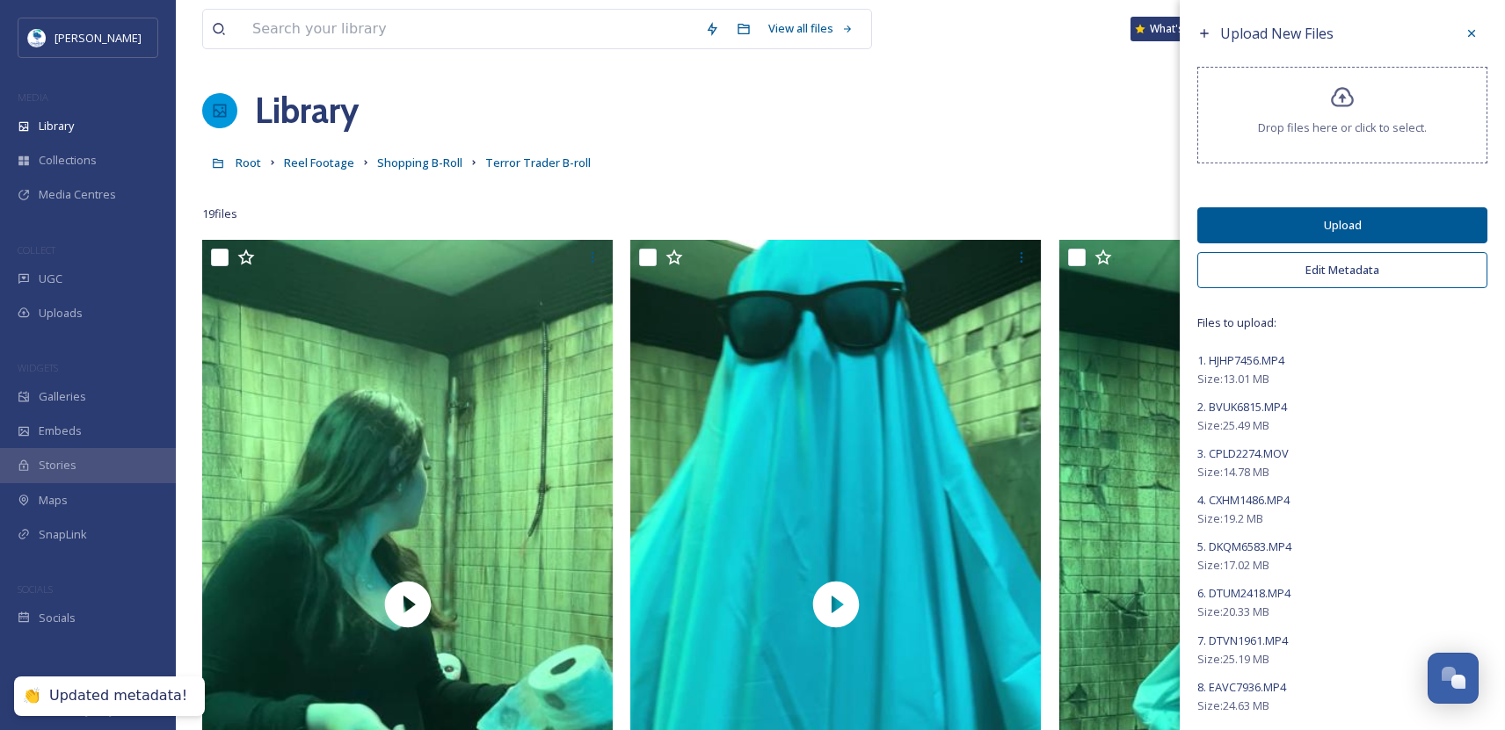
click at [1347, 219] on button "Upload" at bounding box center [1342, 225] width 290 height 36
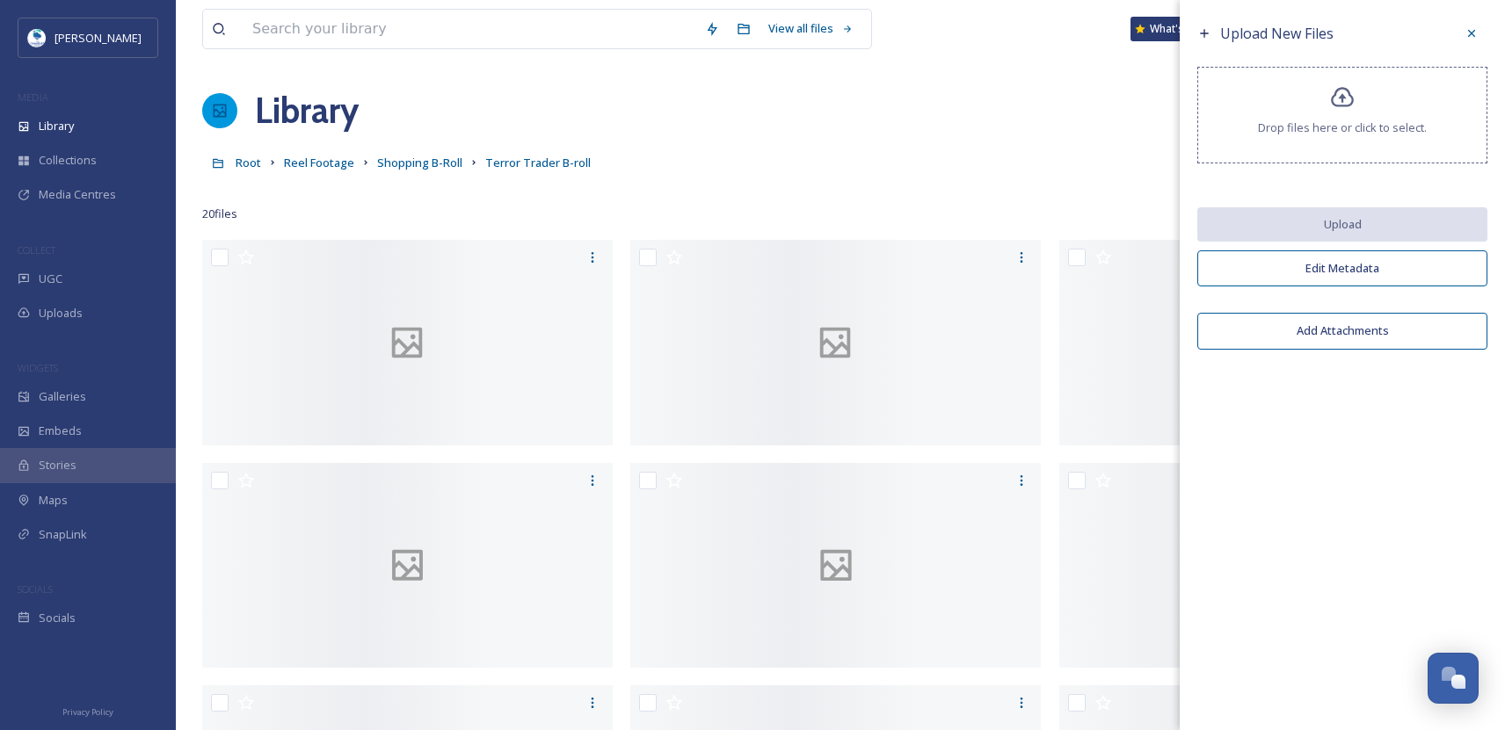
click at [1481, 28] on div at bounding box center [1472, 34] width 32 height 32
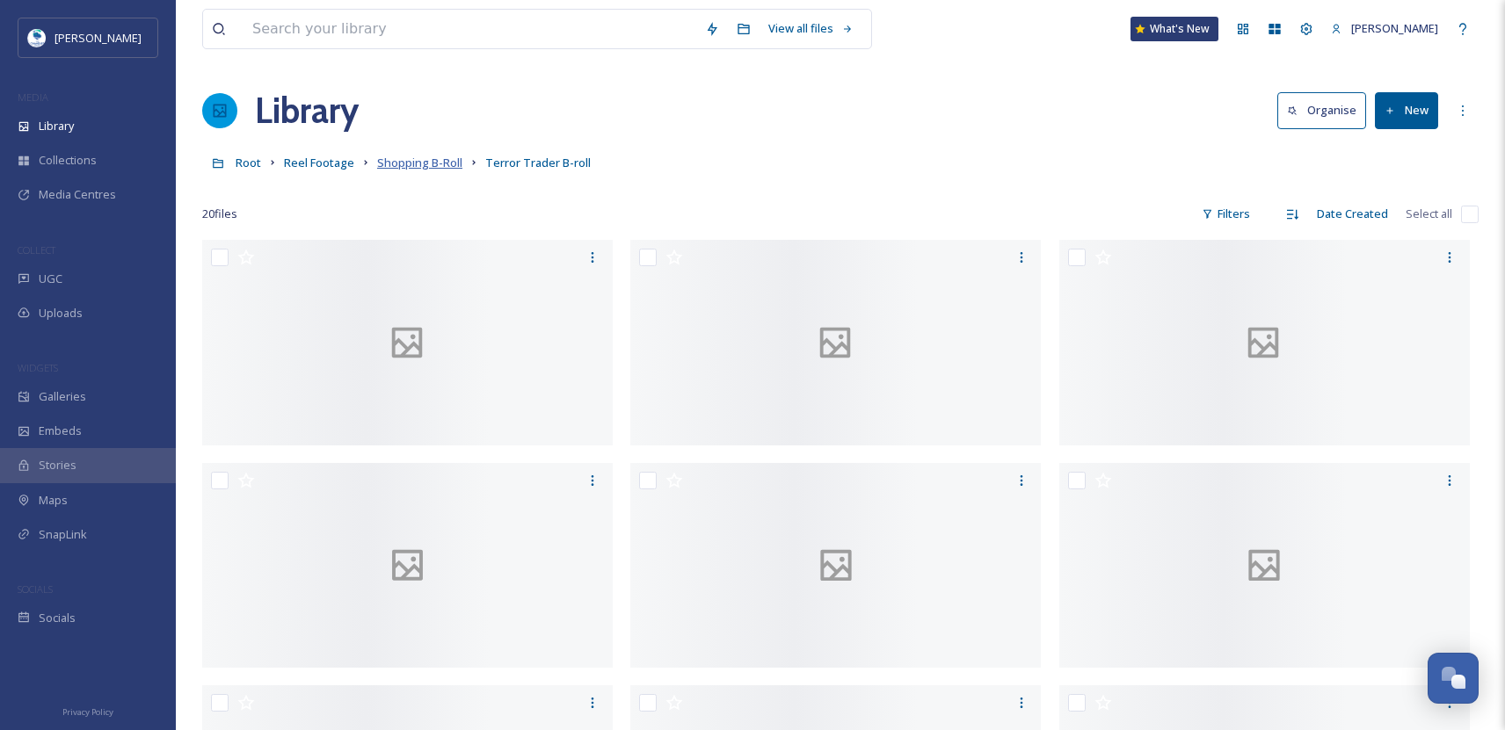
click at [432, 163] on span "Shopping B-Roll" at bounding box center [419, 163] width 85 height 16
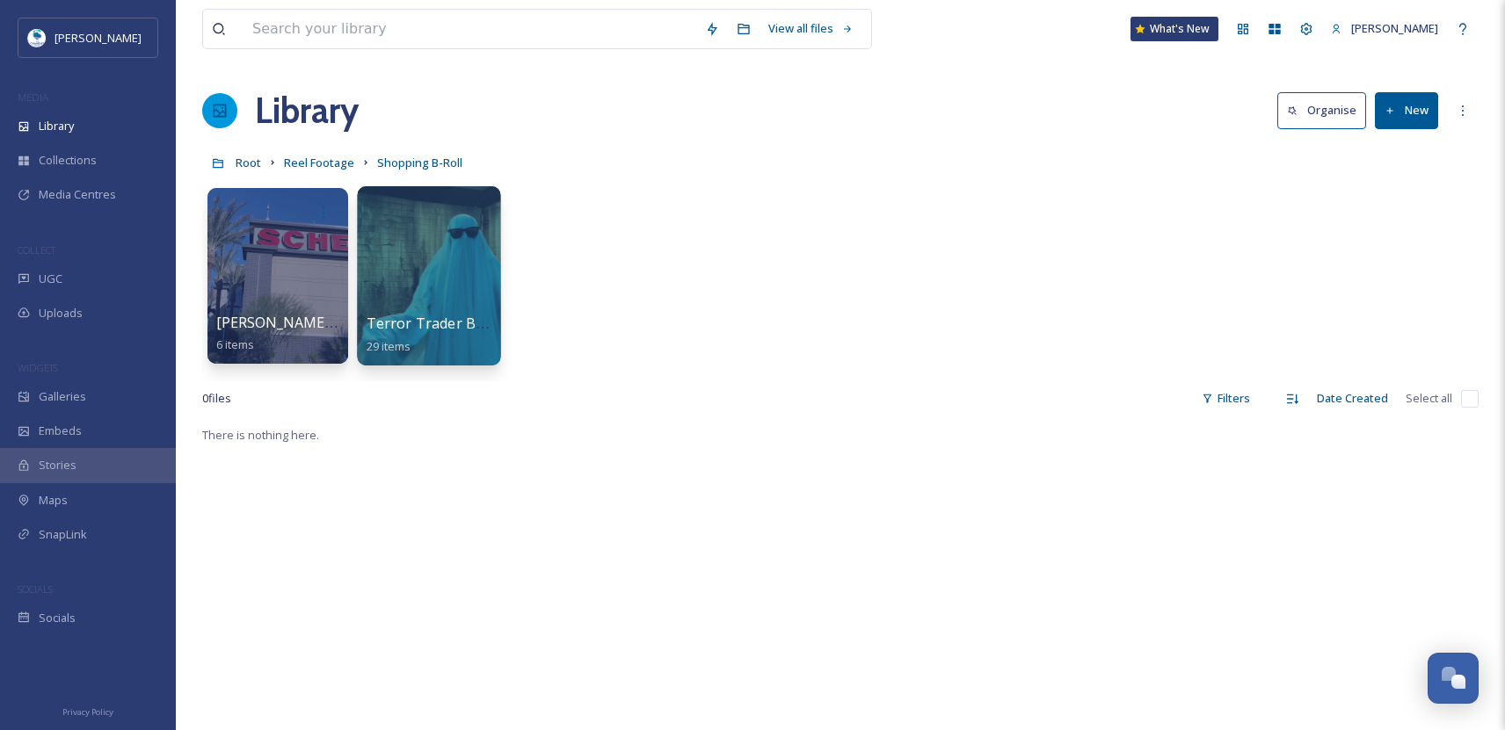
click at [436, 298] on div at bounding box center [428, 275] width 143 height 179
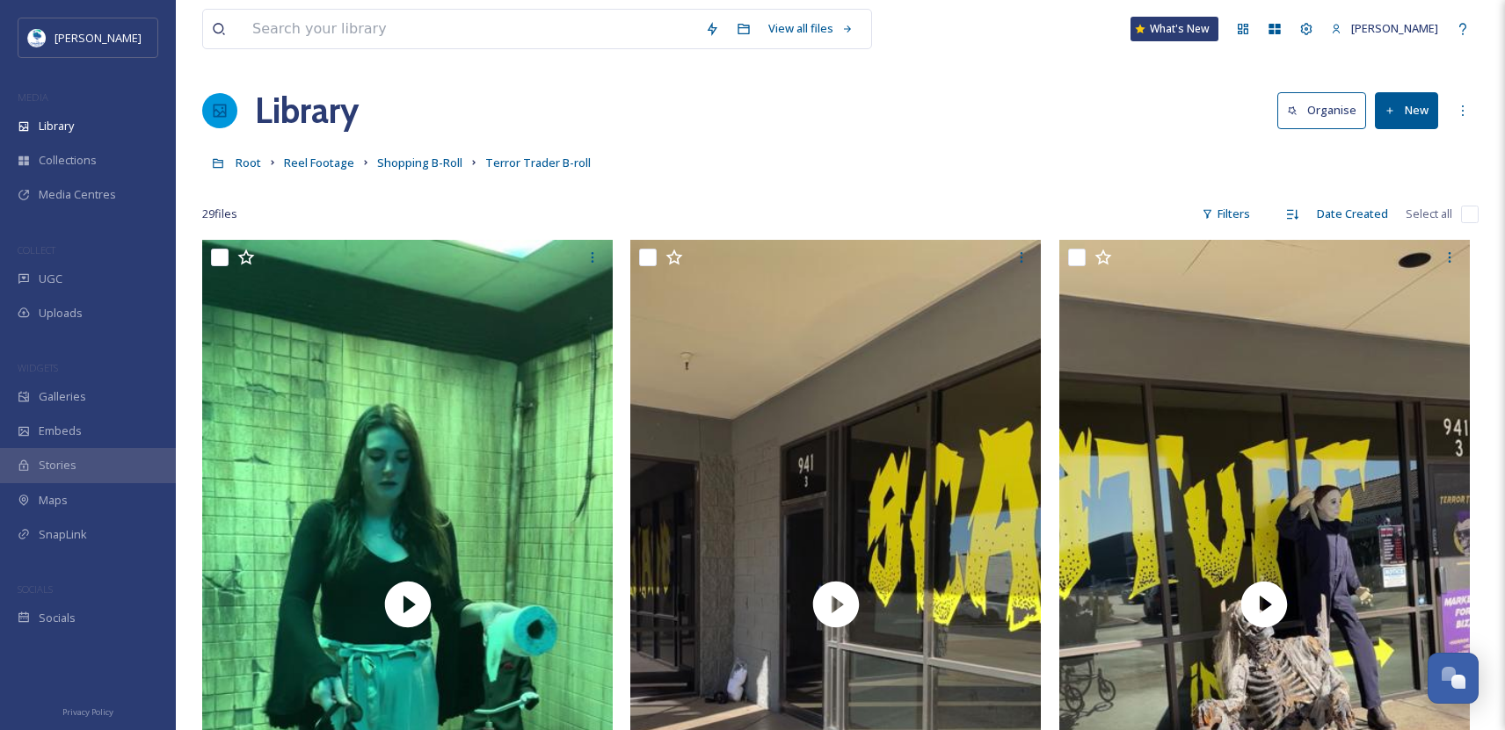
click at [1394, 111] on icon at bounding box center [1389, 110] width 11 height 11
click at [1398, 146] on span "File Upload" at bounding box center [1398, 151] width 58 height 17
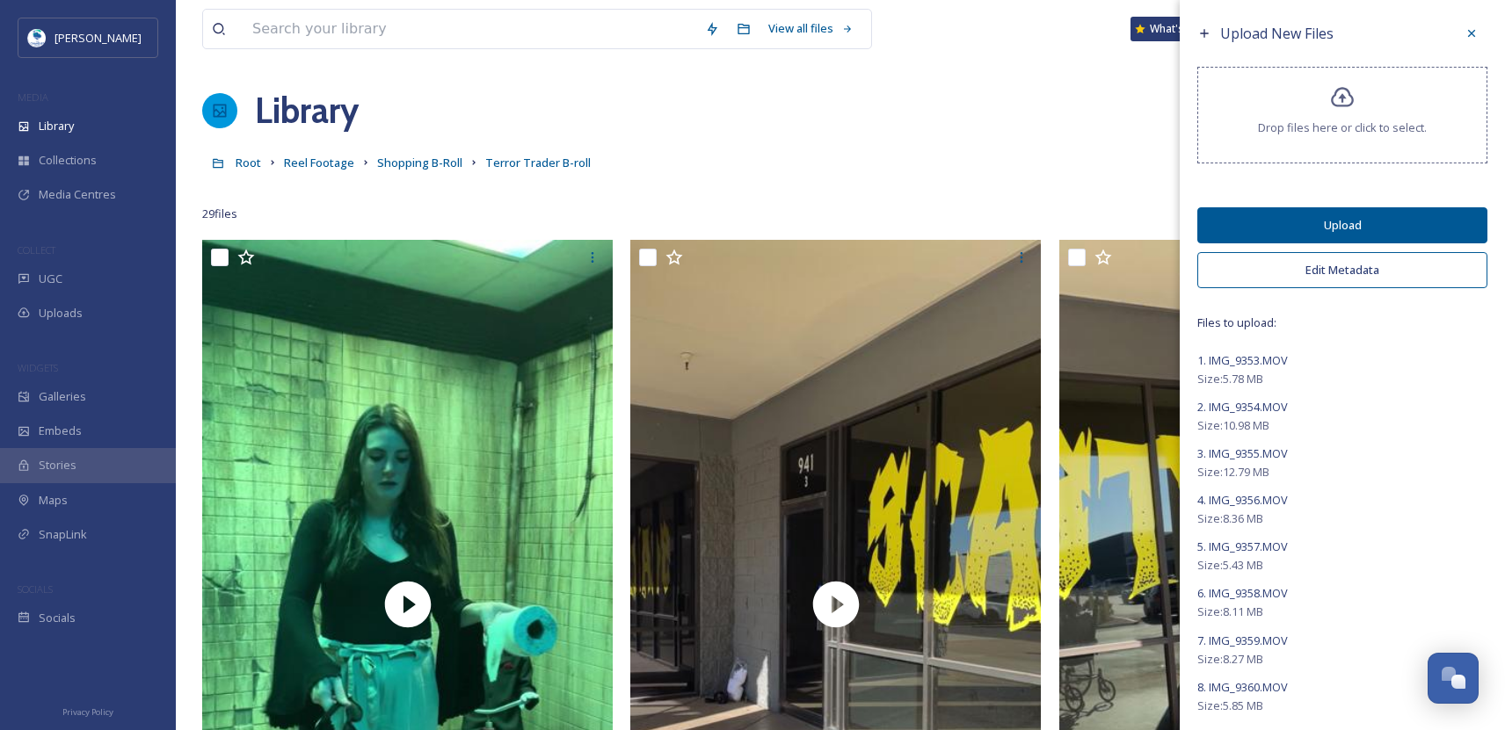
click at [1344, 272] on button "Edit Metadata" at bounding box center [1342, 270] width 290 height 36
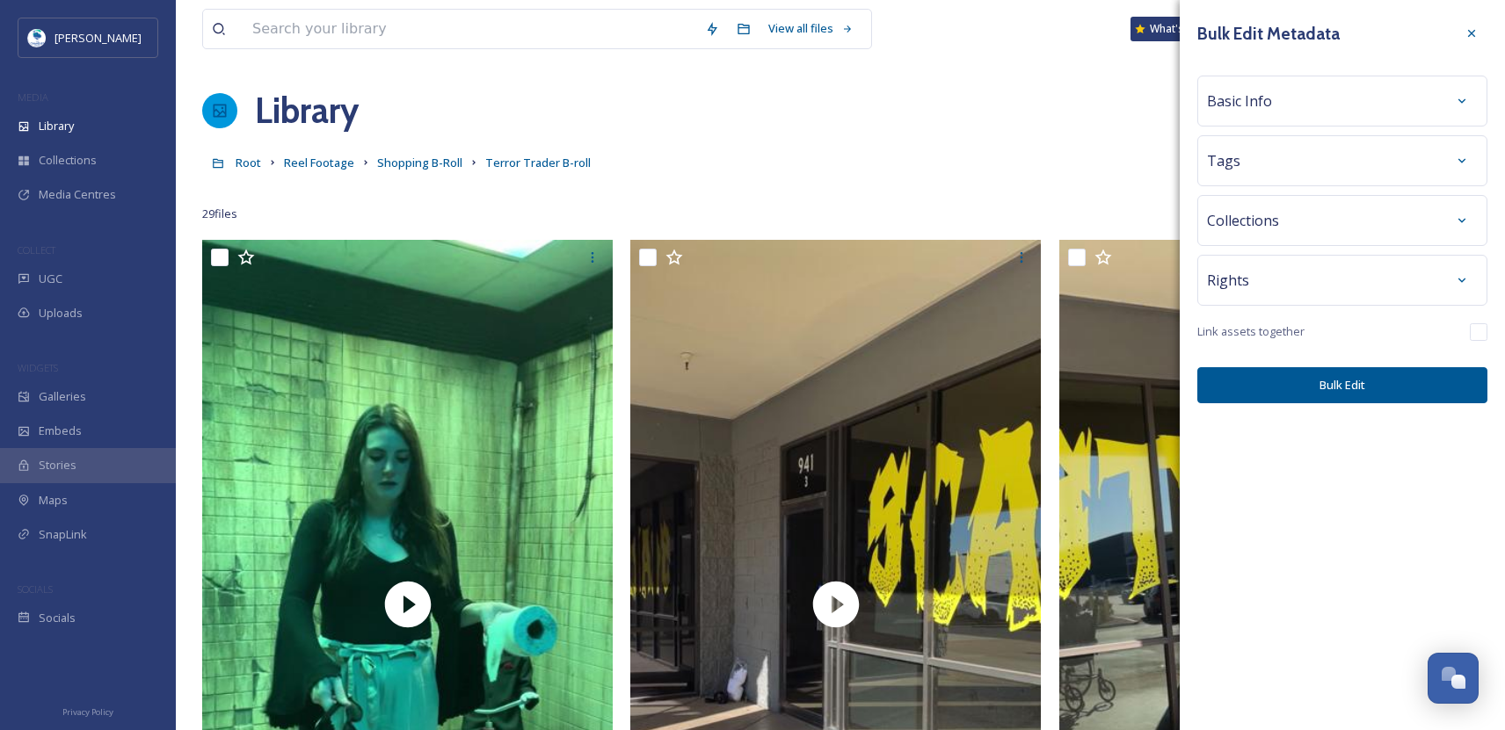
click at [1265, 90] on div "Basic Info" at bounding box center [1342, 101] width 271 height 32
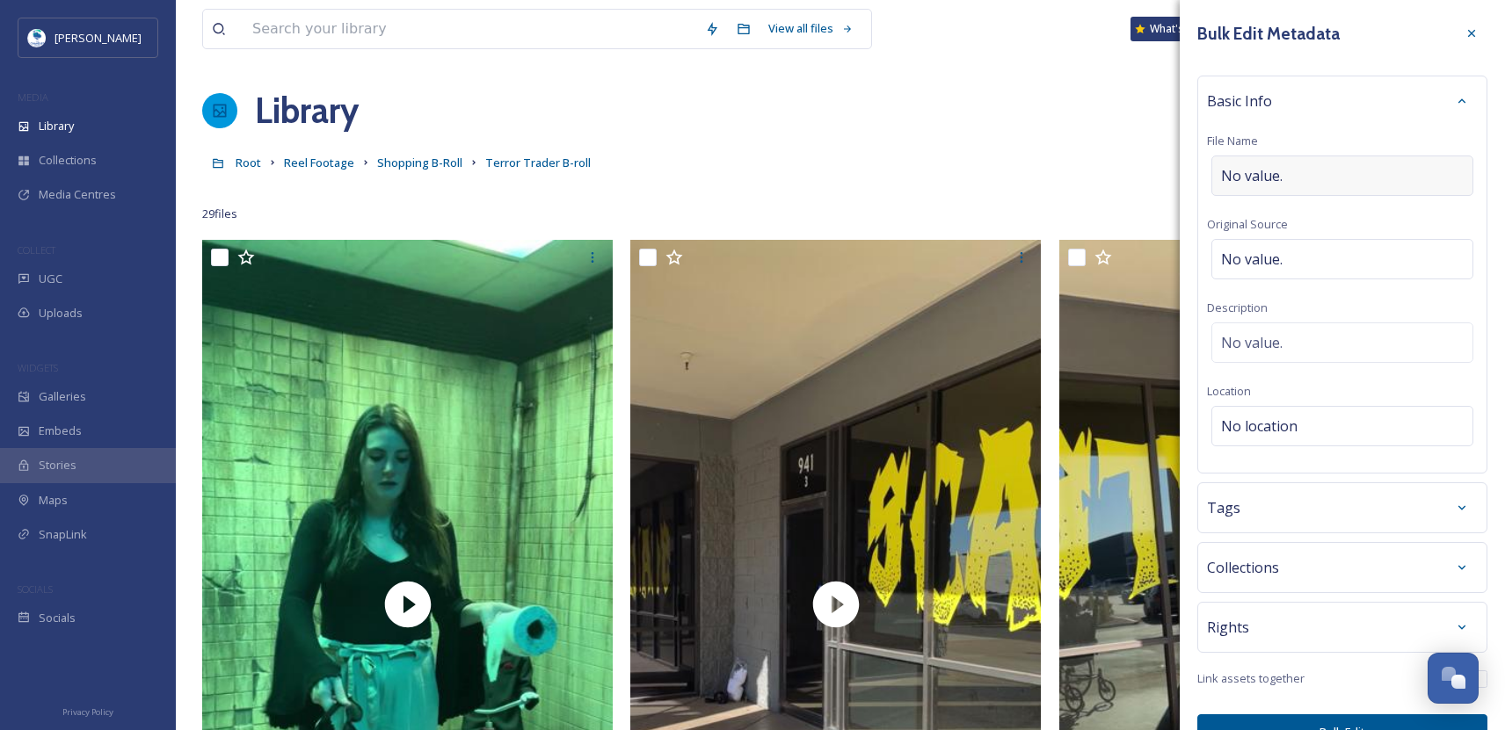
click at [1276, 173] on span "No value." at bounding box center [1252, 175] width 62 height 21
type input "Terror Trader Shop"
click at [1267, 512] on div "Tags" at bounding box center [1342, 504] width 271 height 32
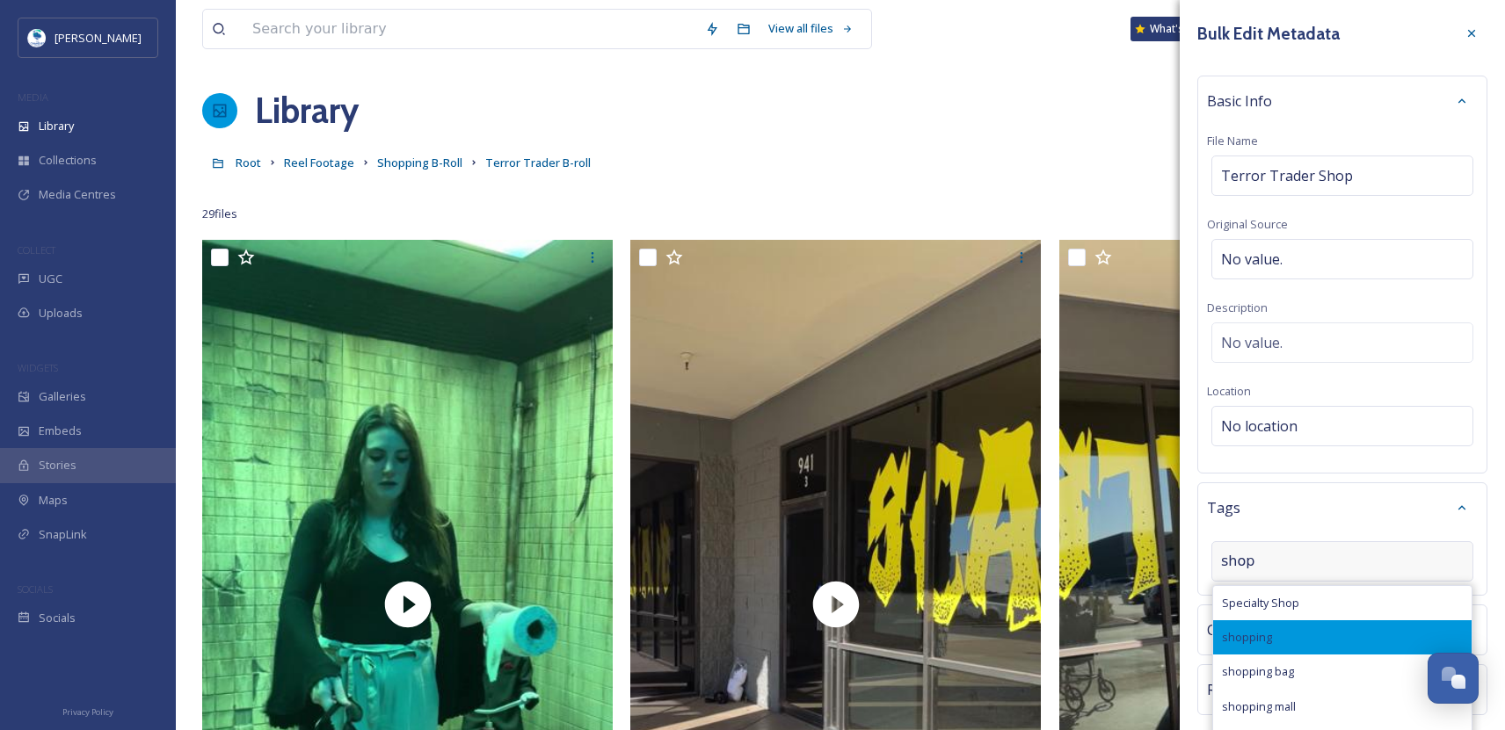
type input "shop"
click at [1310, 640] on div "shopping" at bounding box center [1342, 638] width 258 height 34
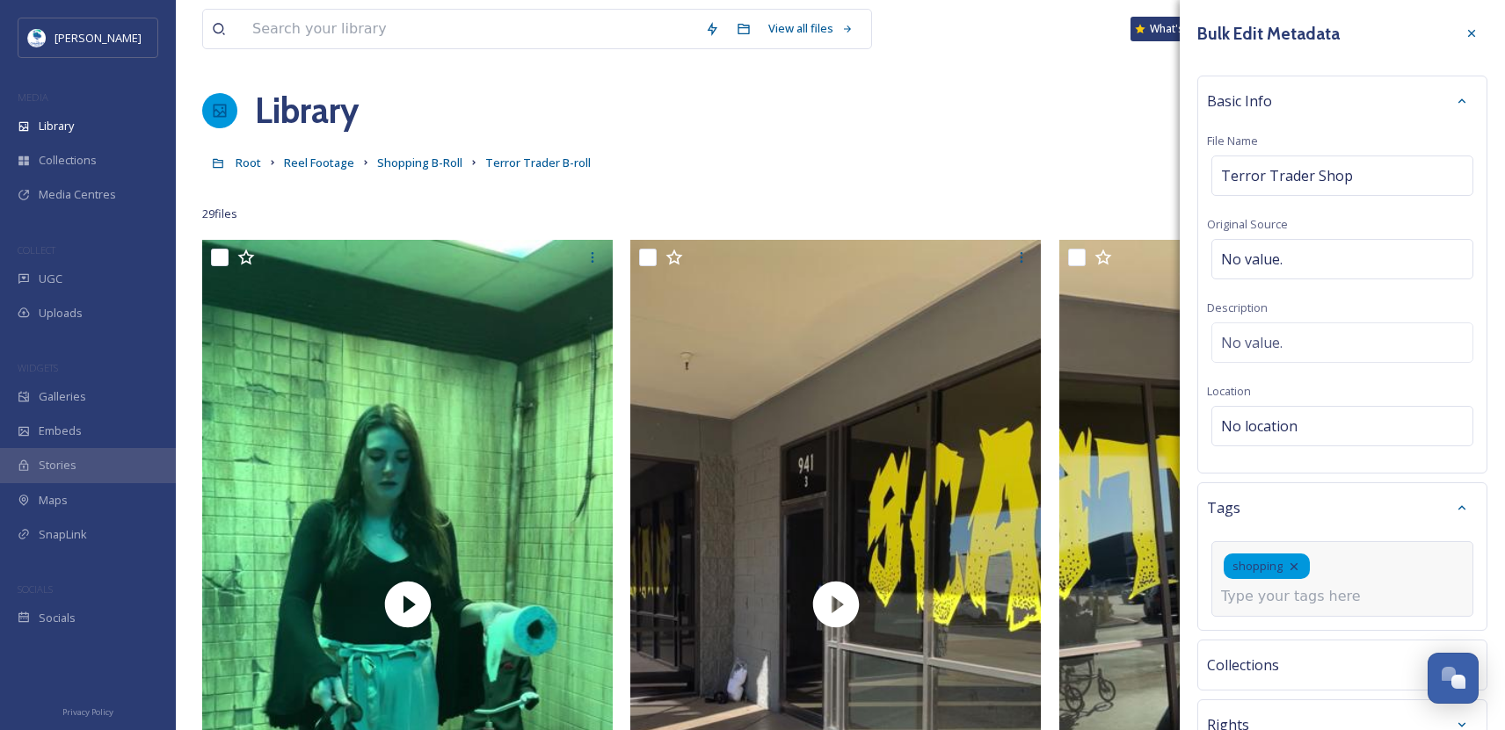
click at [1344, 585] on div "shopping" at bounding box center [1342, 579] width 262 height 76
click at [1345, 598] on input at bounding box center [1309, 596] width 176 height 21
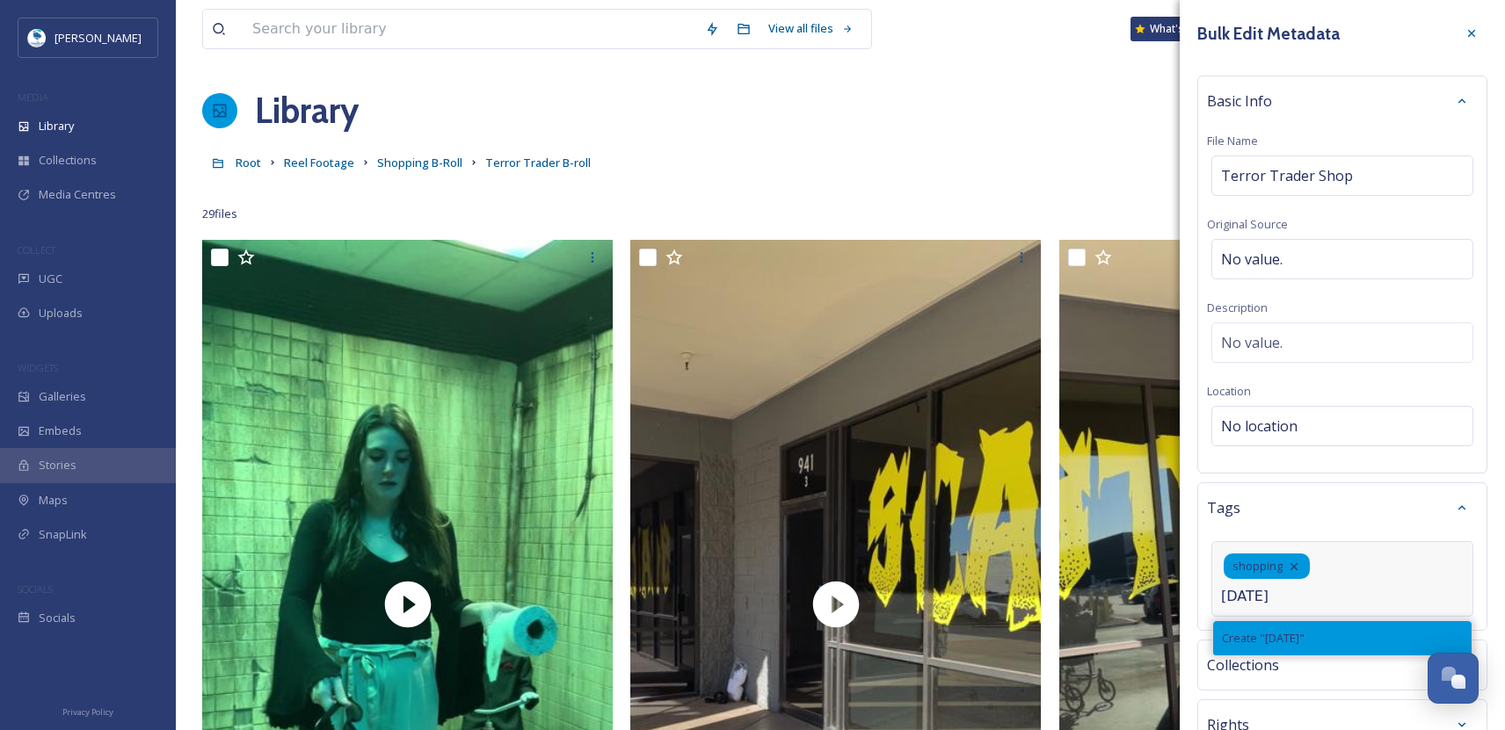
type input "halloween"
click at [1304, 639] on span "Create " halloween "" at bounding box center [1263, 638] width 83 height 17
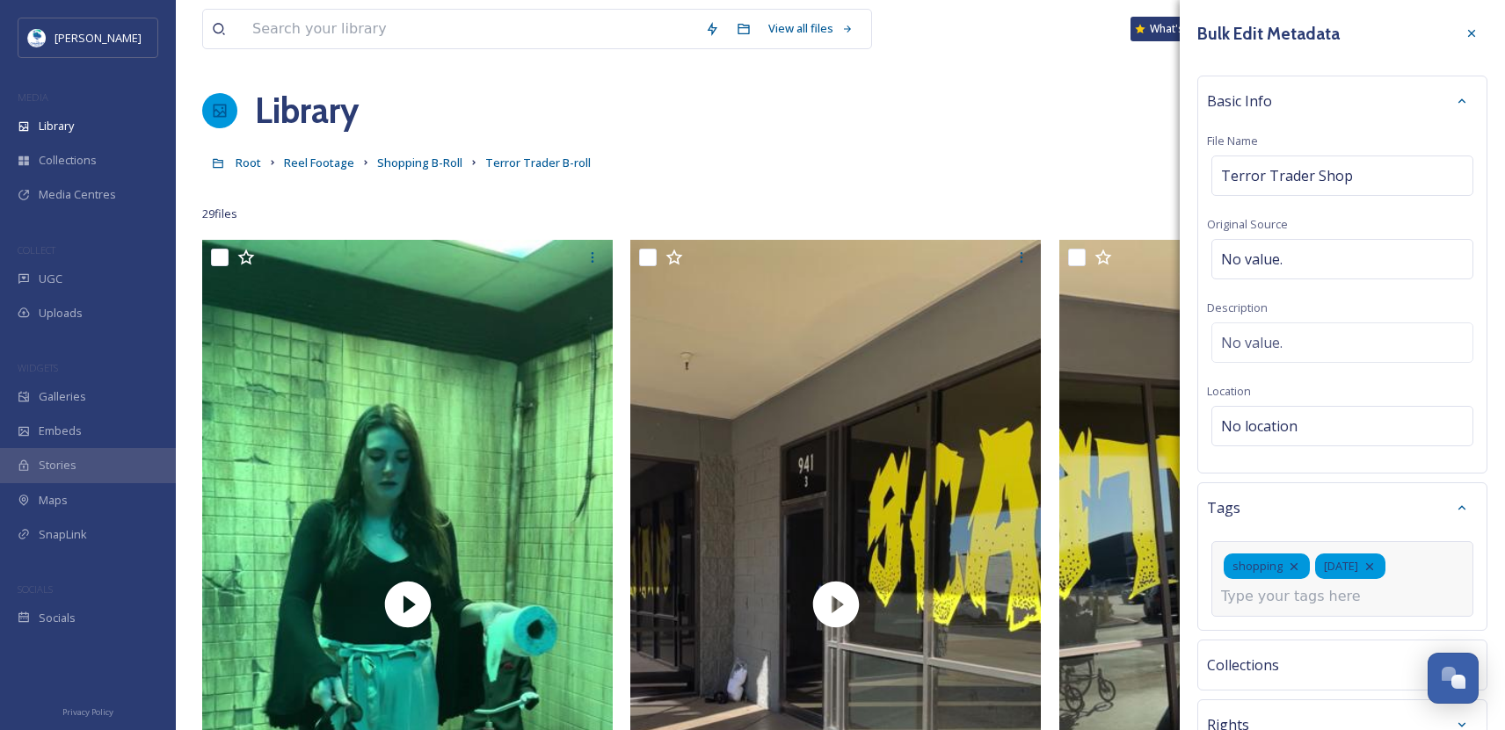
click at [1323, 599] on input at bounding box center [1309, 596] width 176 height 21
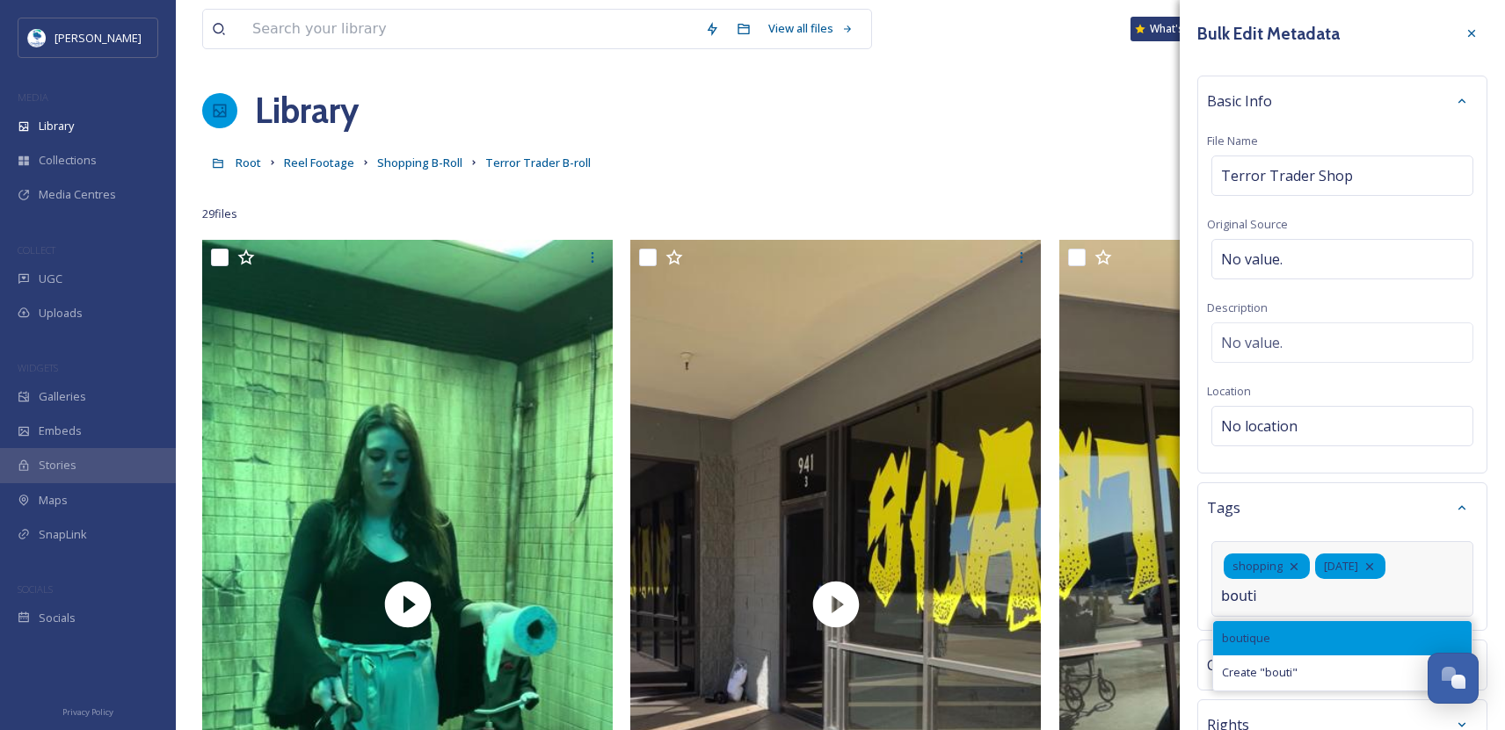
type input "bouti"
click at [1263, 650] on div "boutique" at bounding box center [1342, 638] width 258 height 34
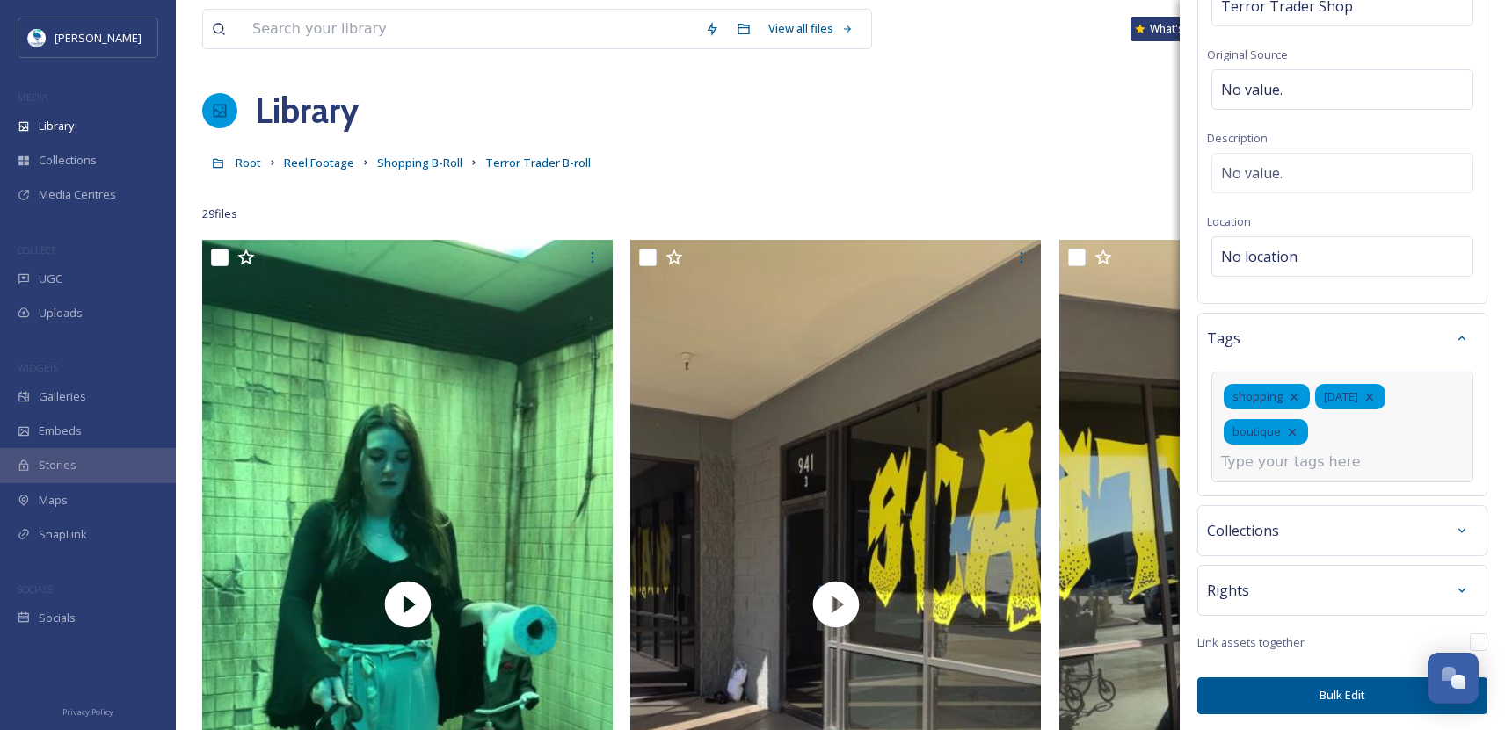
scroll to position [171, 0]
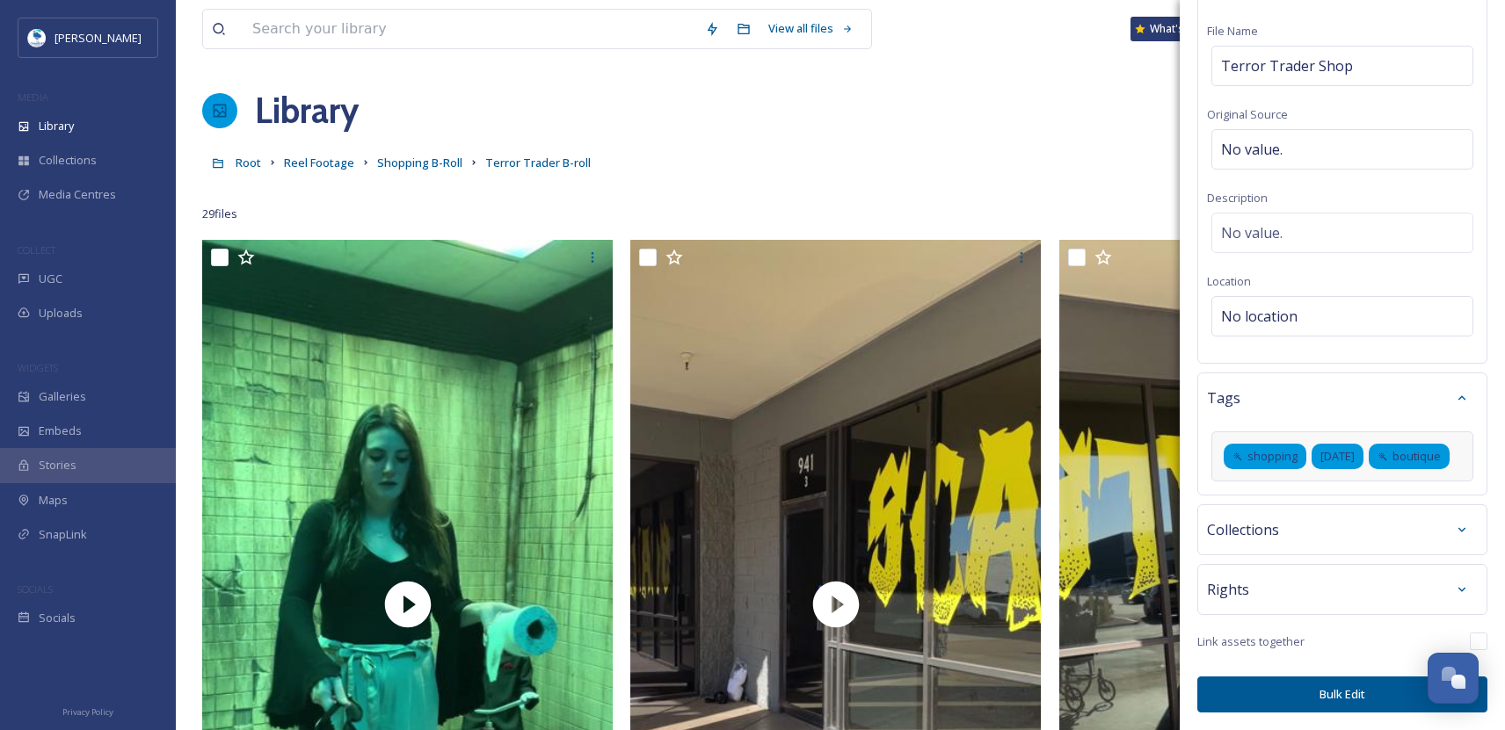
click at [1354, 695] on button "Bulk Edit" at bounding box center [1342, 695] width 290 height 36
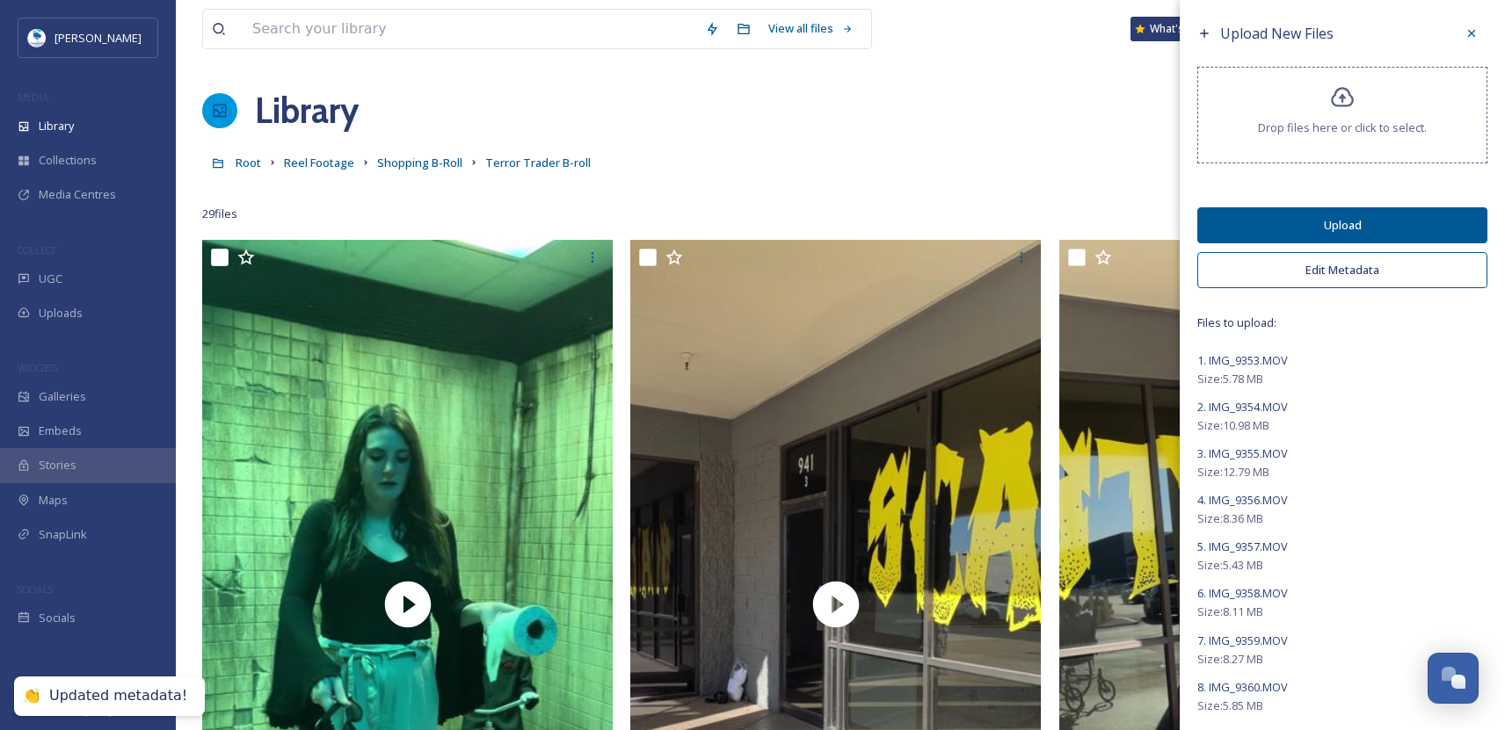
click at [1354, 219] on button "Upload" at bounding box center [1342, 225] width 290 height 36
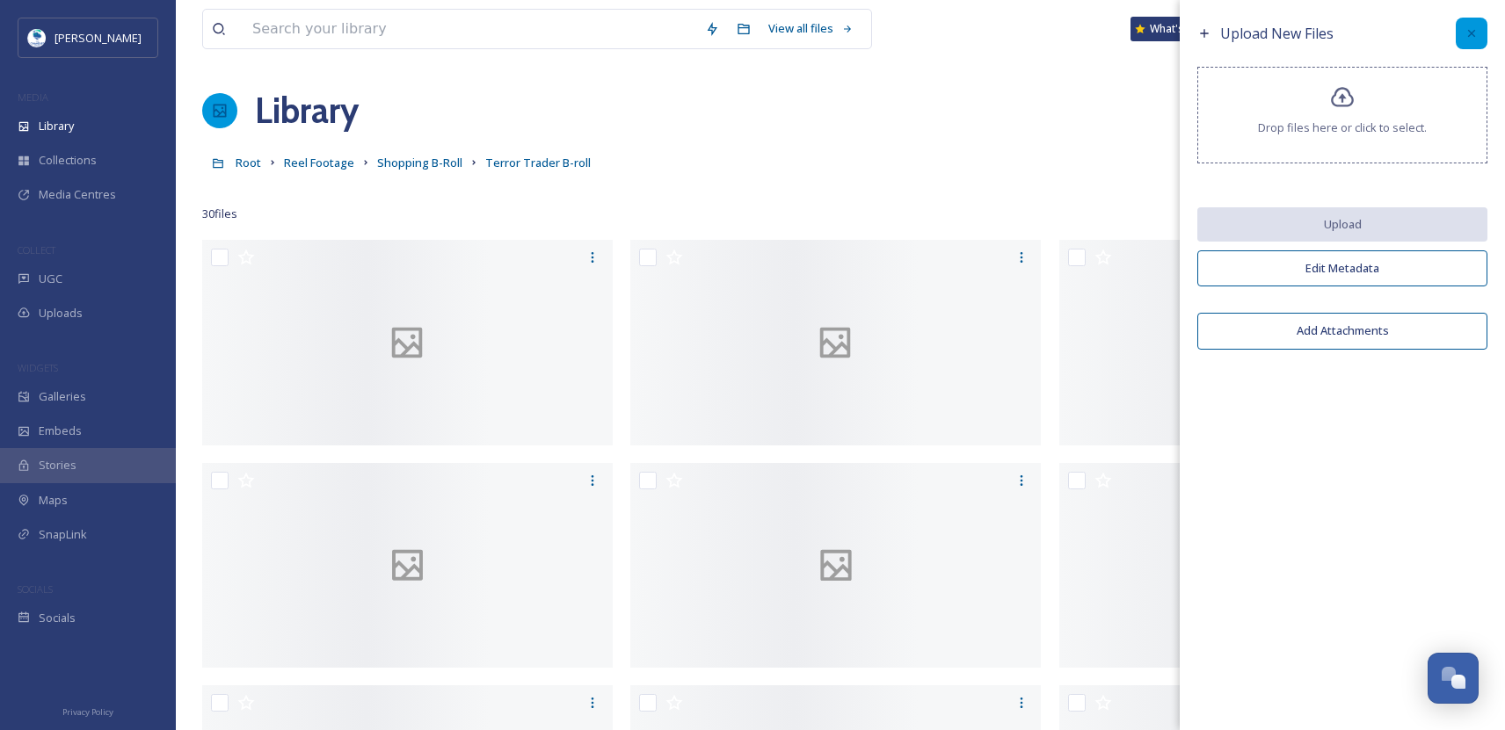
click at [1476, 32] on icon at bounding box center [1471, 33] width 14 height 14
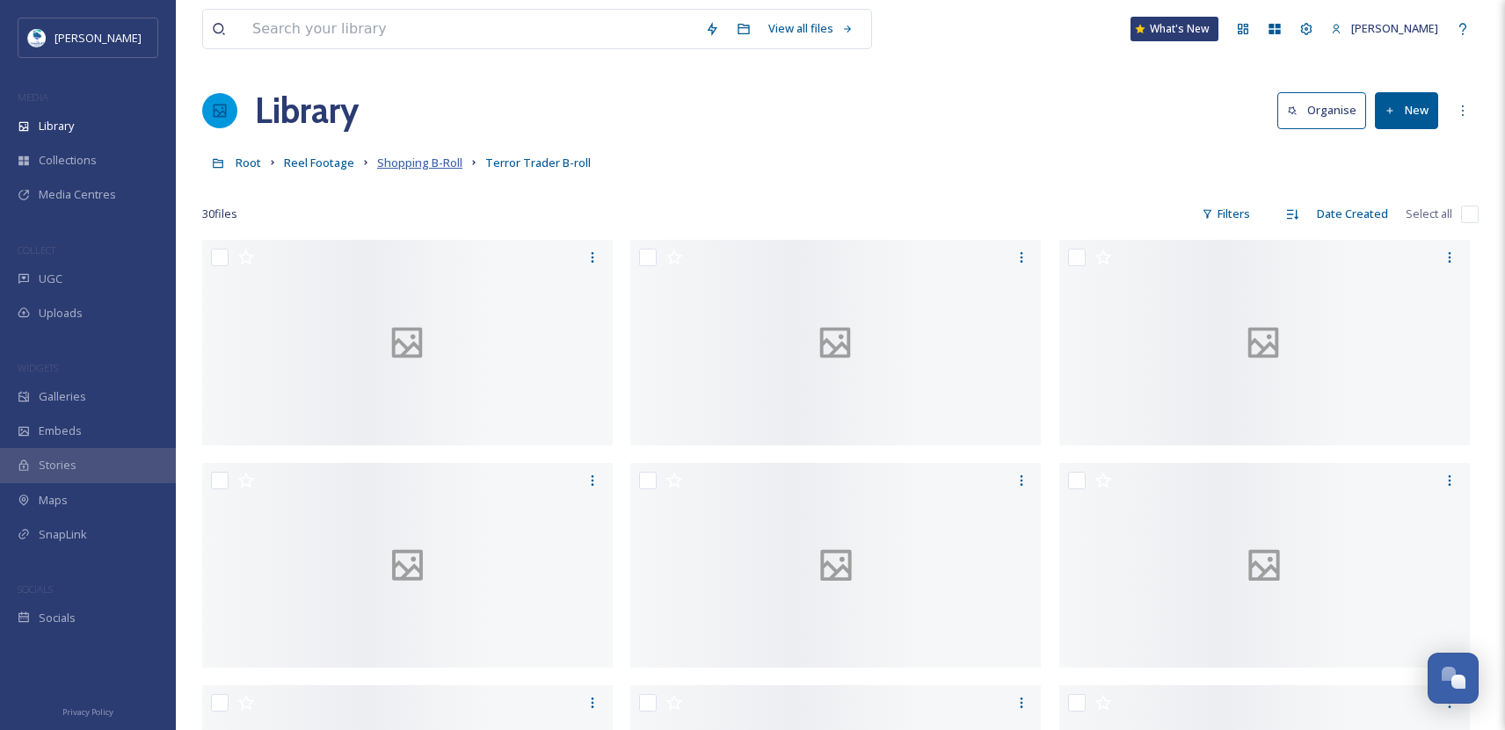
click at [397, 166] on span "Shopping B-Roll" at bounding box center [419, 163] width 85 height 16
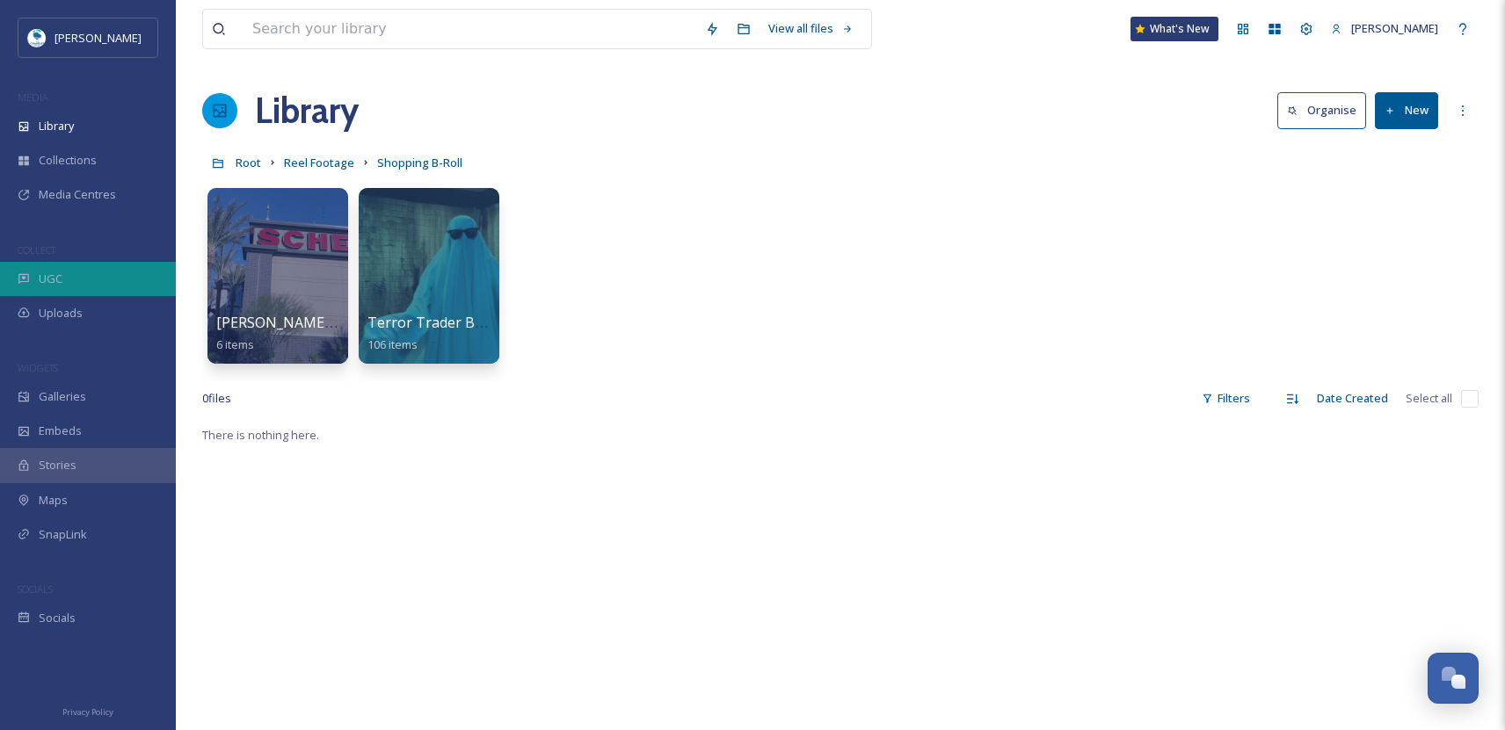
click at [79, 274] on div "UGC" at bounding box center [88, 279] width 176 height 34
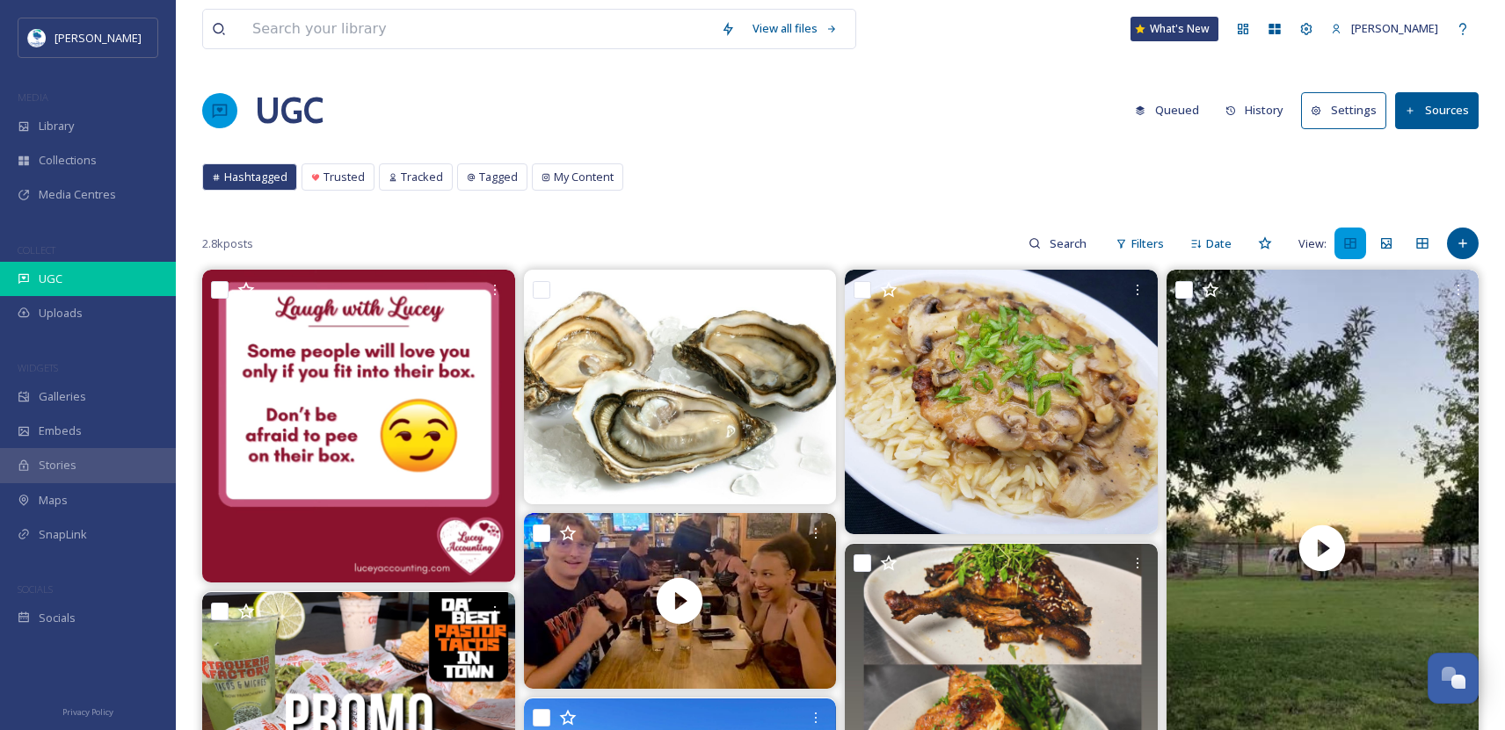
click at [78, 267] on div "UGC" at bounding box center [88, 279] width 176 height 34
click at [576, 179] on span "My Content" at bounding box center [584, 177] width 60 height 17
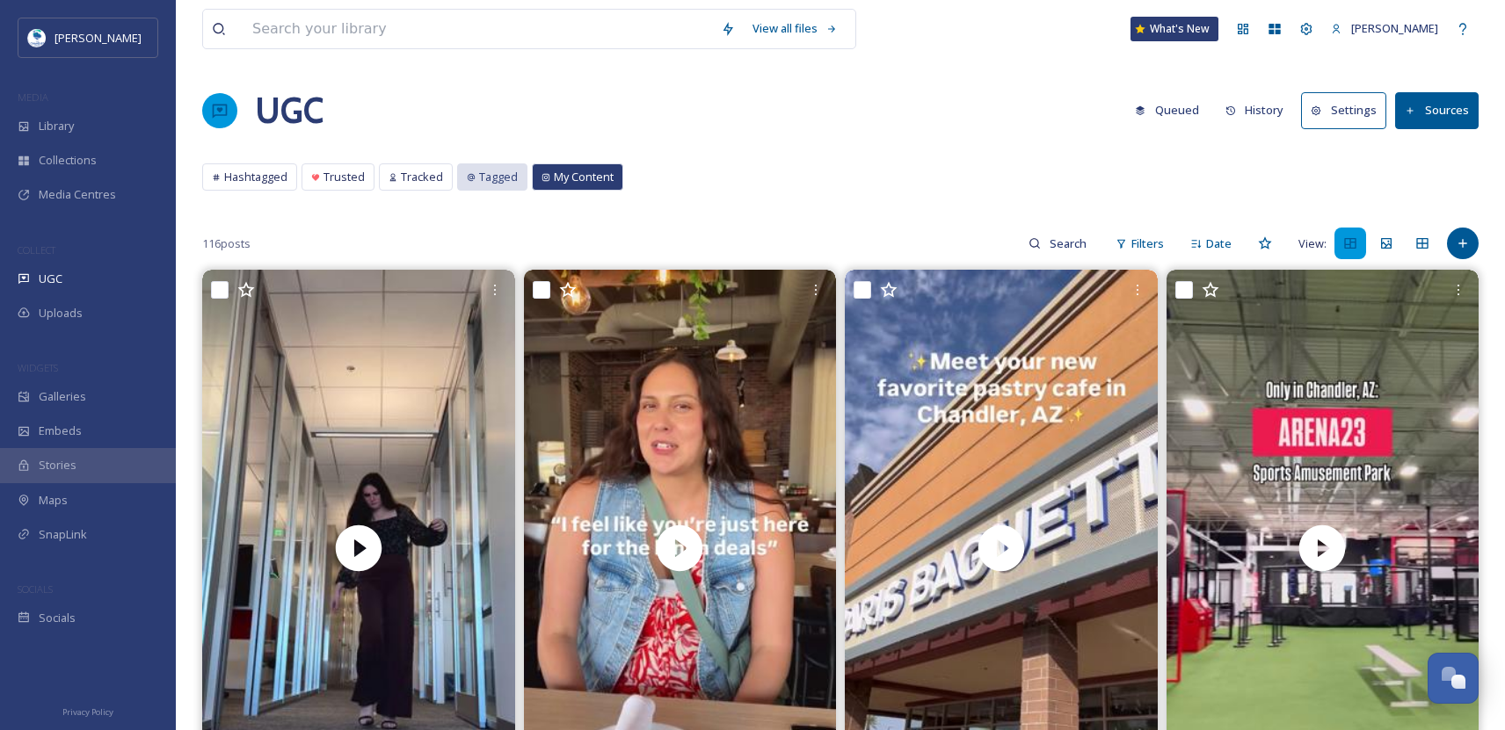
click at [486, 175] on span "Tagged" at bounding box center [498, 177] width 39 height 17
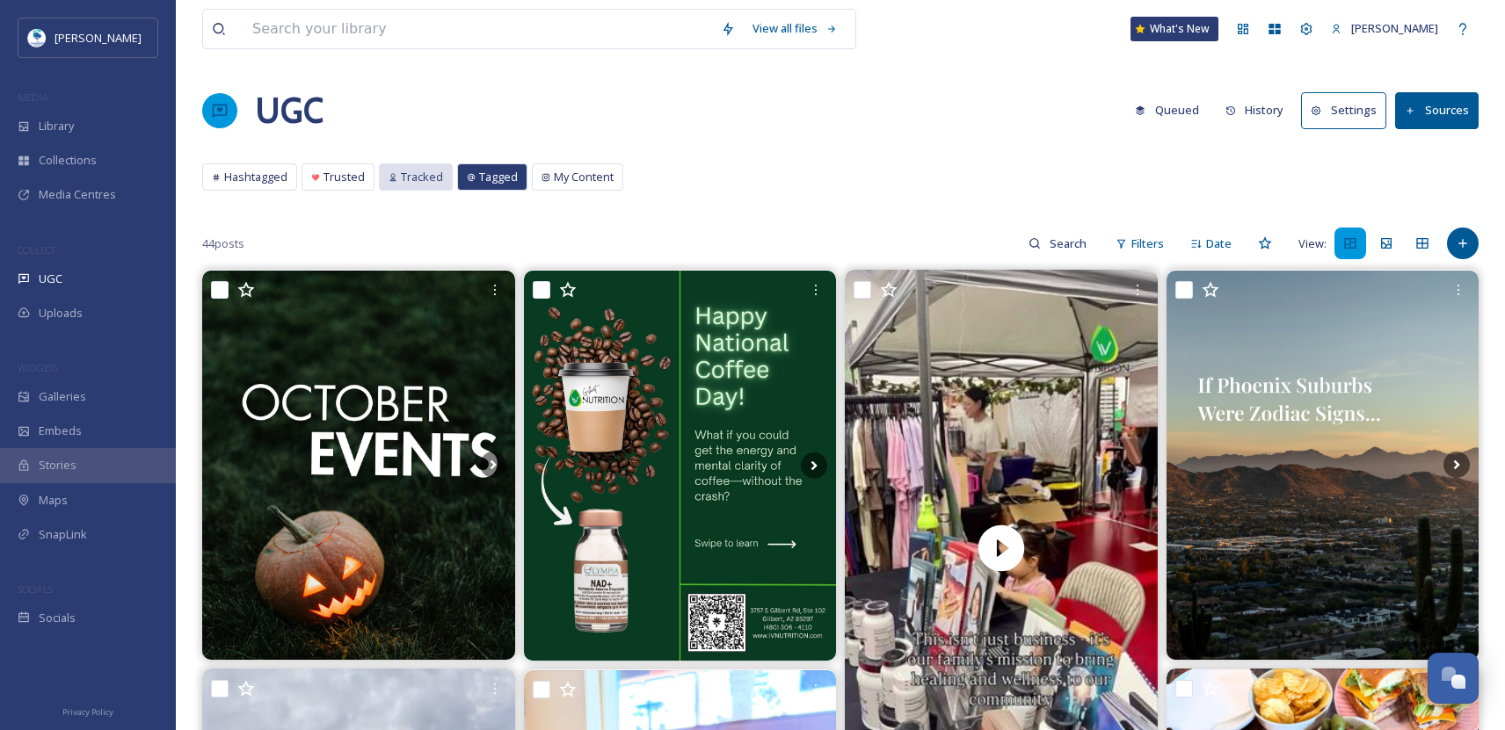
click at [409, 178] on span "Tracked" at bounding box center [422, 177] width 42 height 17
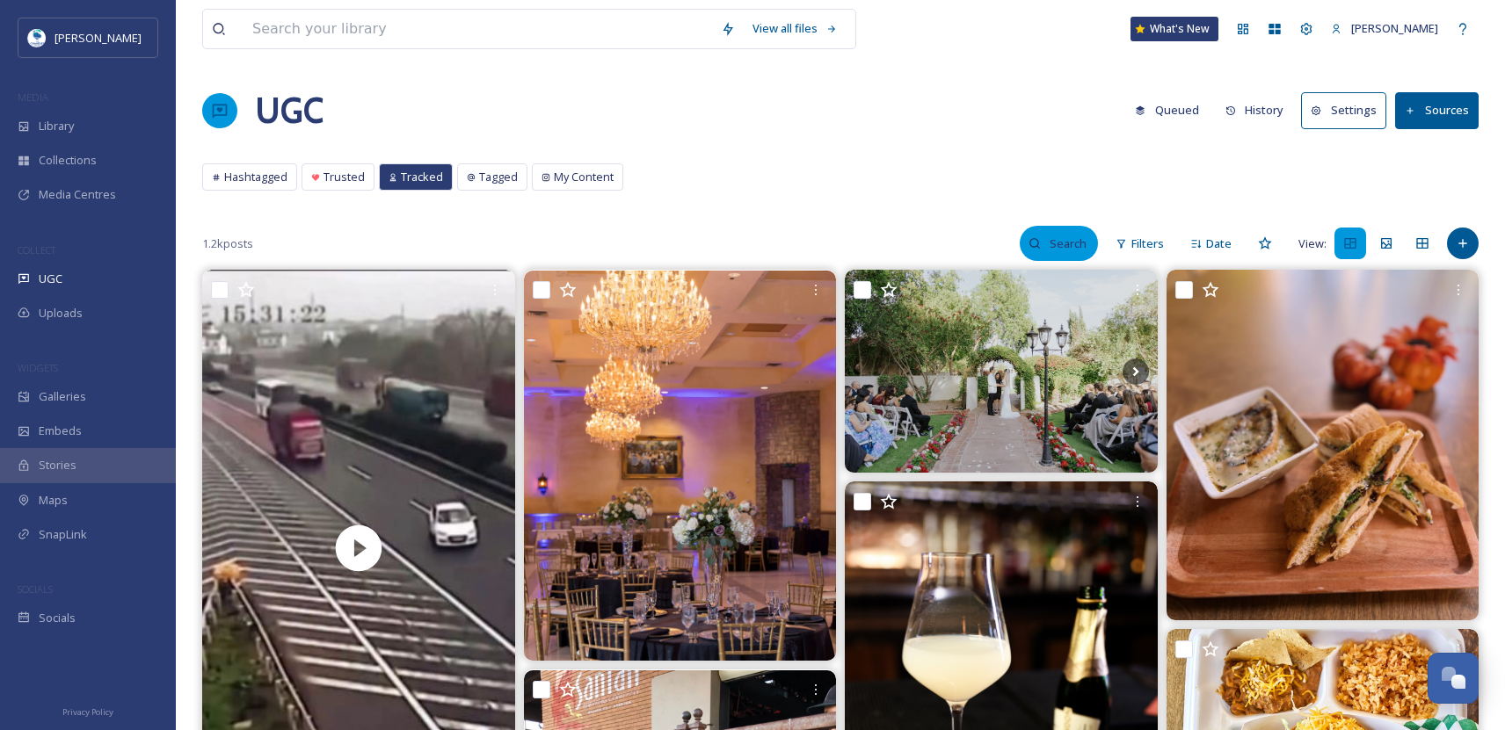
click at [1080, 237] on input at bounding box center [1069, 243] width 57 height 35
paste input "Terror Trader Video CS"
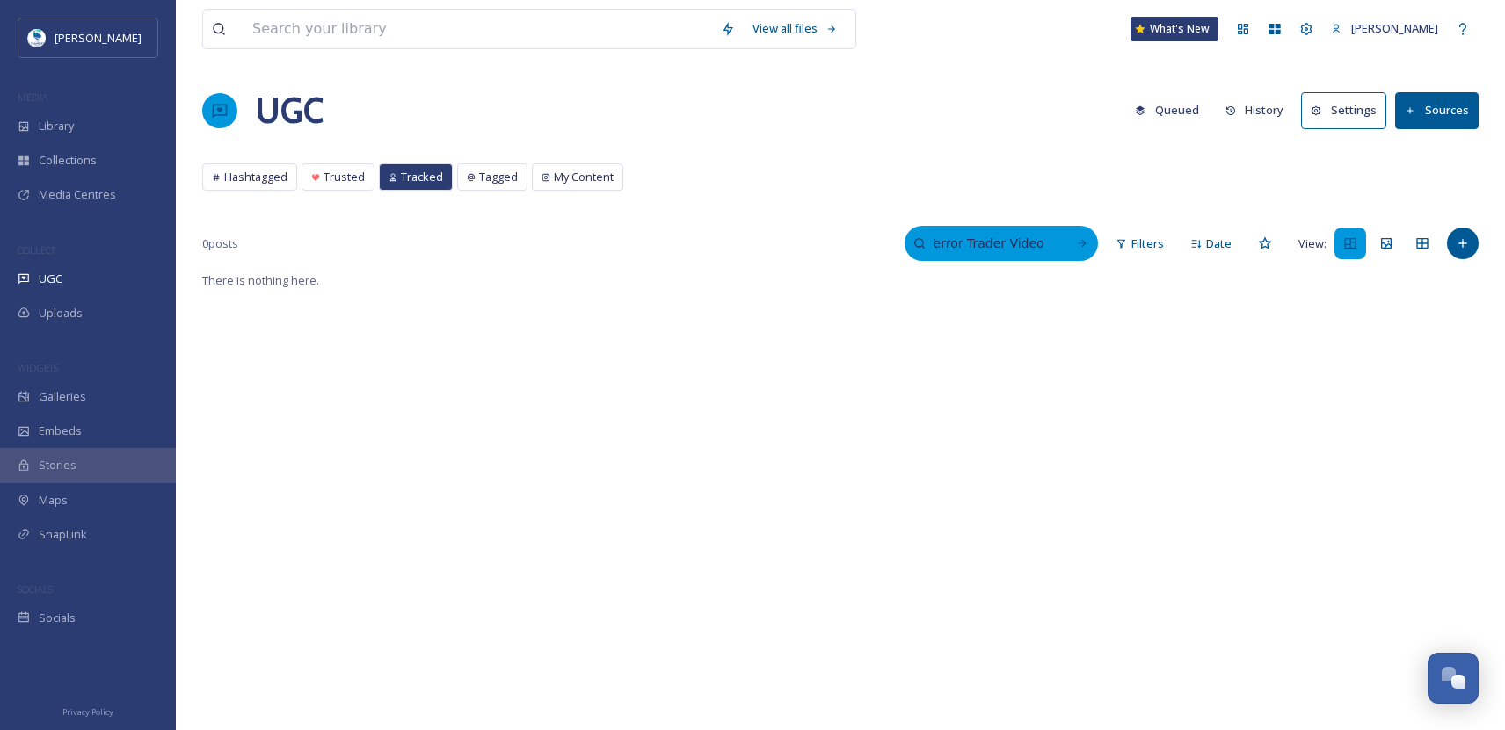
click at [962, 243] on input "Terror Trader Video CS" at bounding box center [992, 243] width 132 height 35
type input "@pipcoffeeclay"
drag, startPoint x: 1032, startPoint y: 240, endPoint x: 920, endPoint y: 247, distance: 111.8
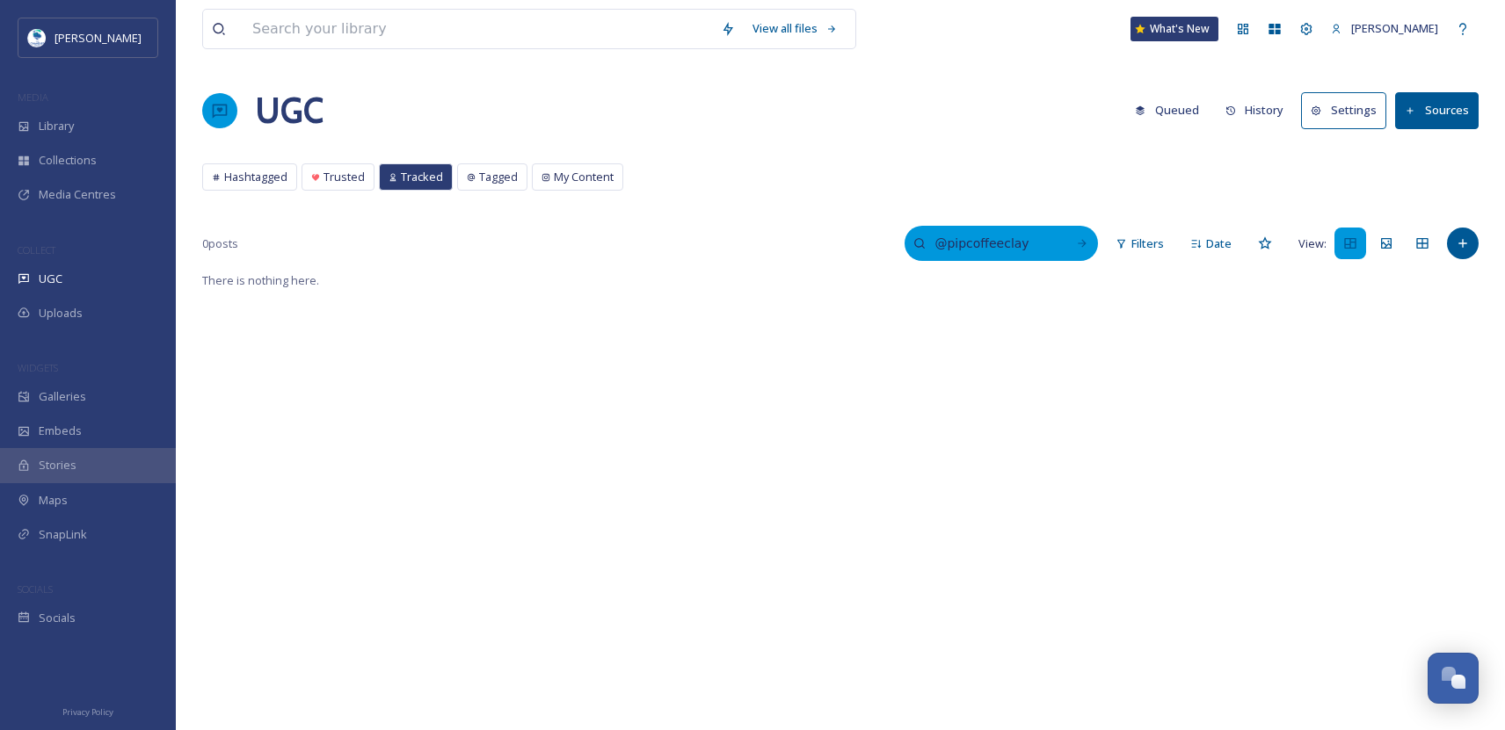
click at [920, 247] on div "@pipcoffeeclay" at bounding box center [1000, 243] width 193 height 35
click at [301, 182] on div "Trusted" at bounding box center [337, 176] width 73 height 27
click at [332, 179] on span "Trusted" at bounding box center [343, 177] width 41 height 17
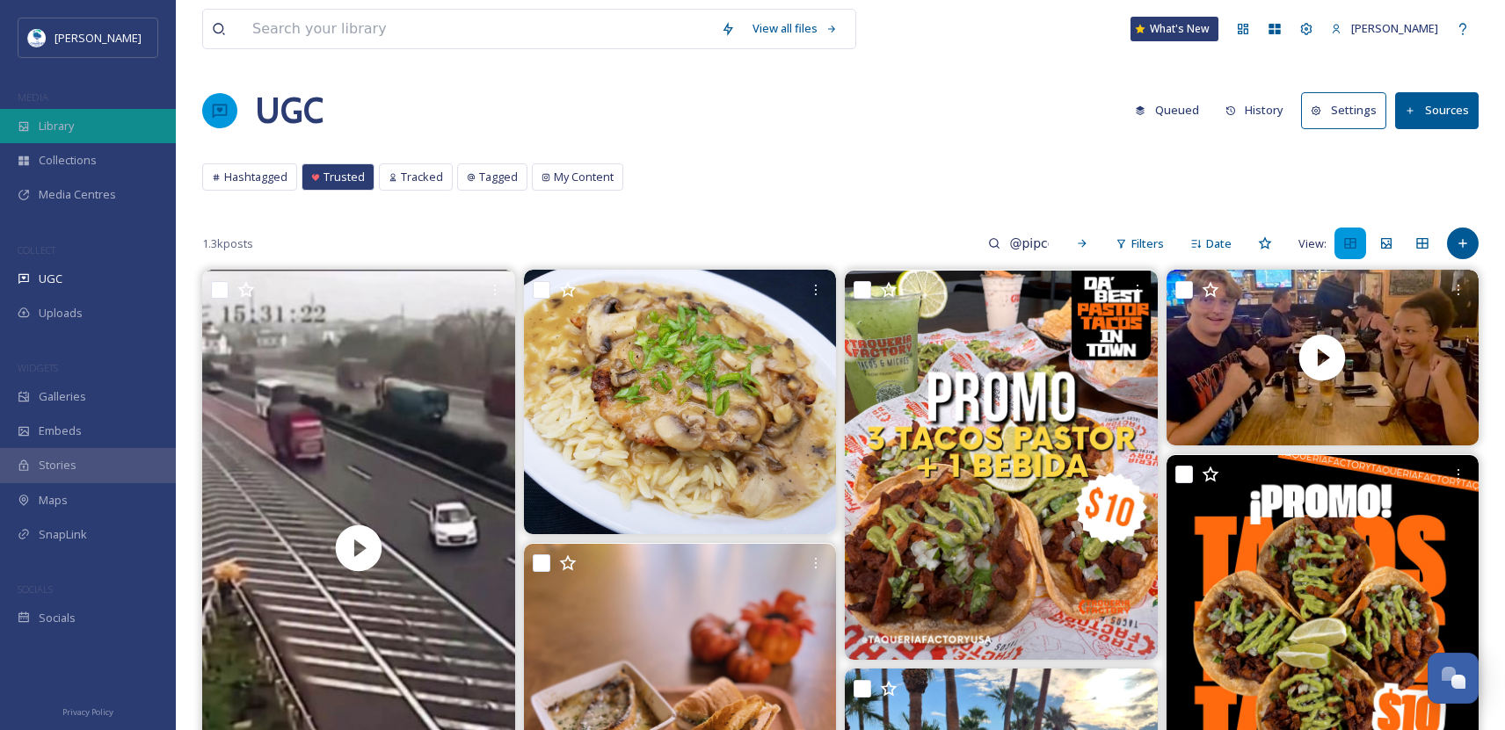
click at [69, 127] on span "Library" at bounding box center [56, 126] width 35 height 17
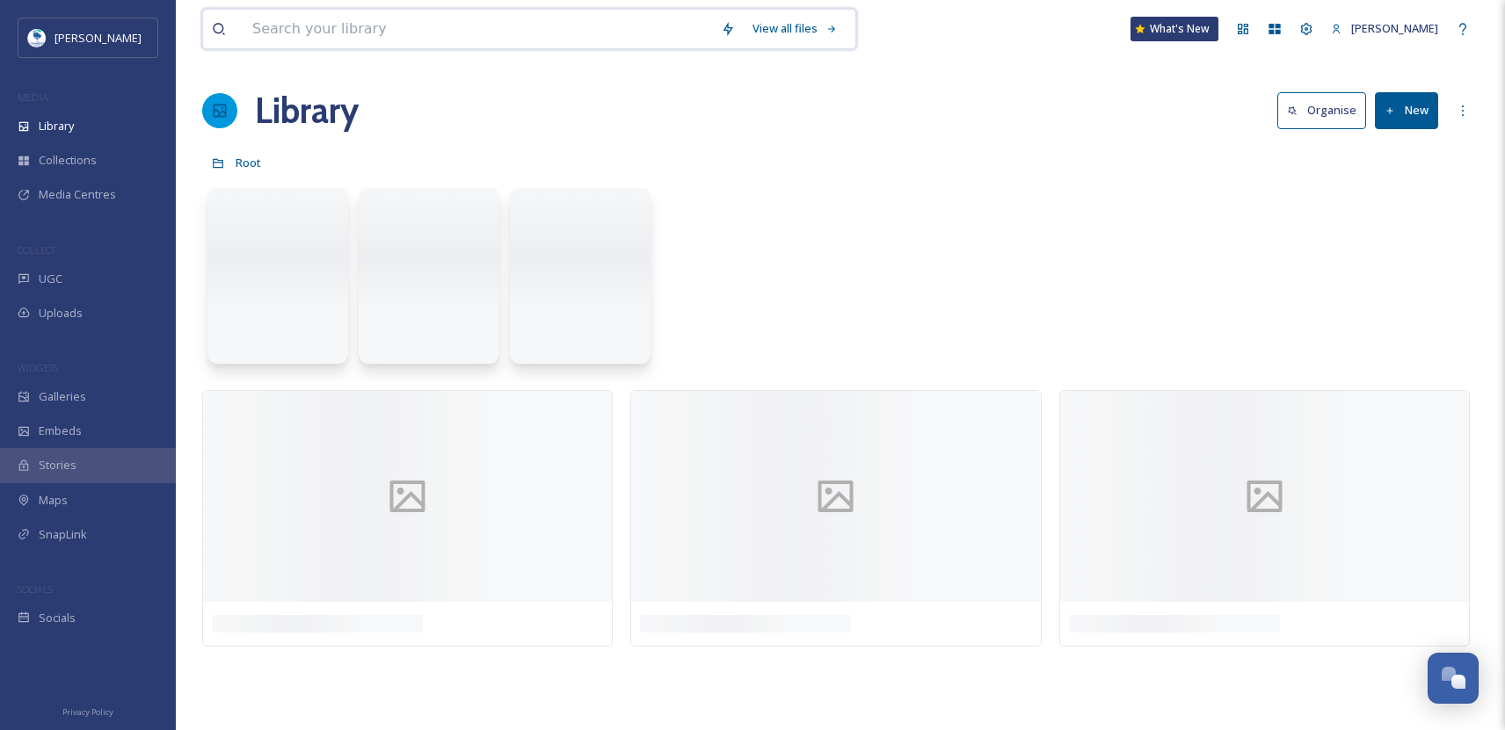
click at [457, 17] on input at bounding box center [477, 29] width 468 height 39
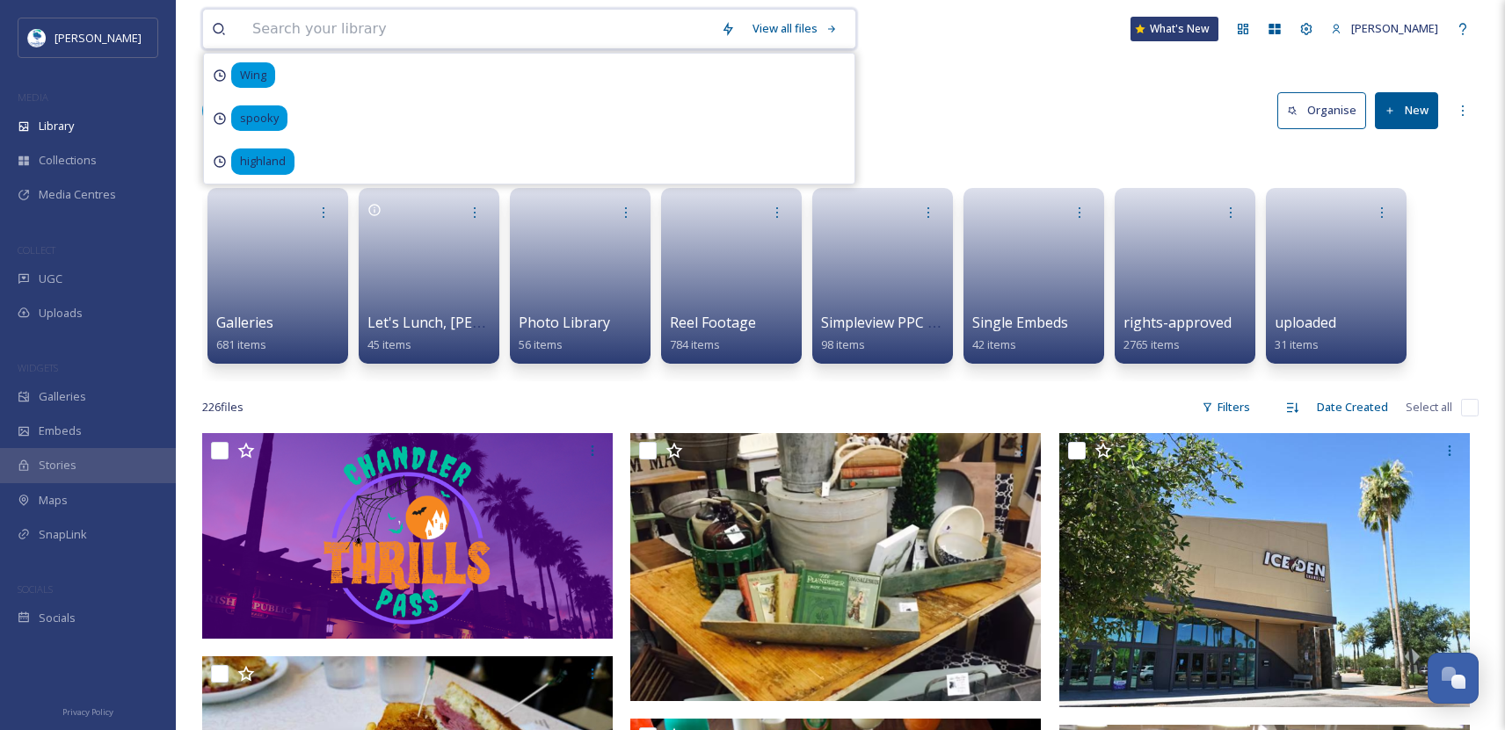
paste input "@pipcoffeeclay"
type input "@pipcoffeeclay"
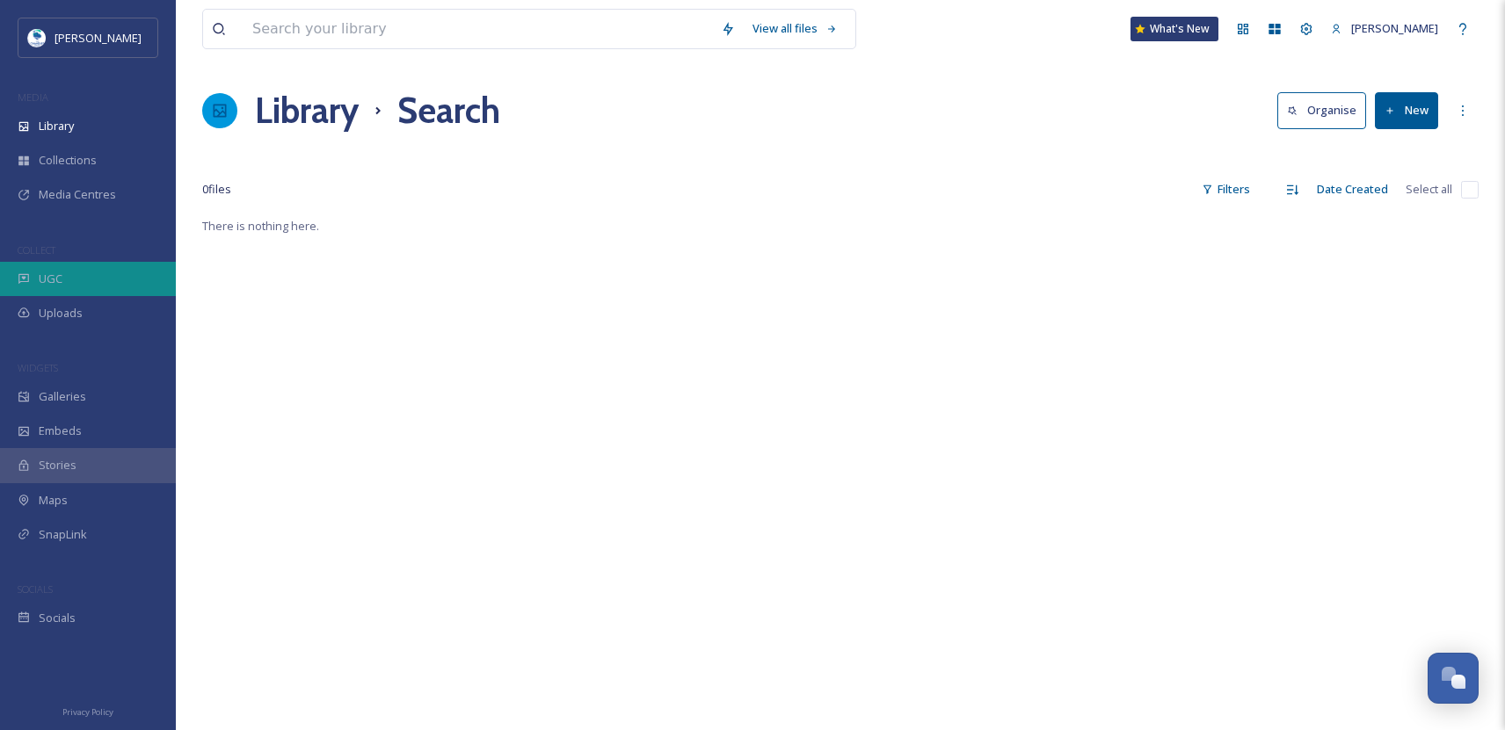
click at [96, 270] on div "UGC" at bounding box center [88, 279] width 176 height 34
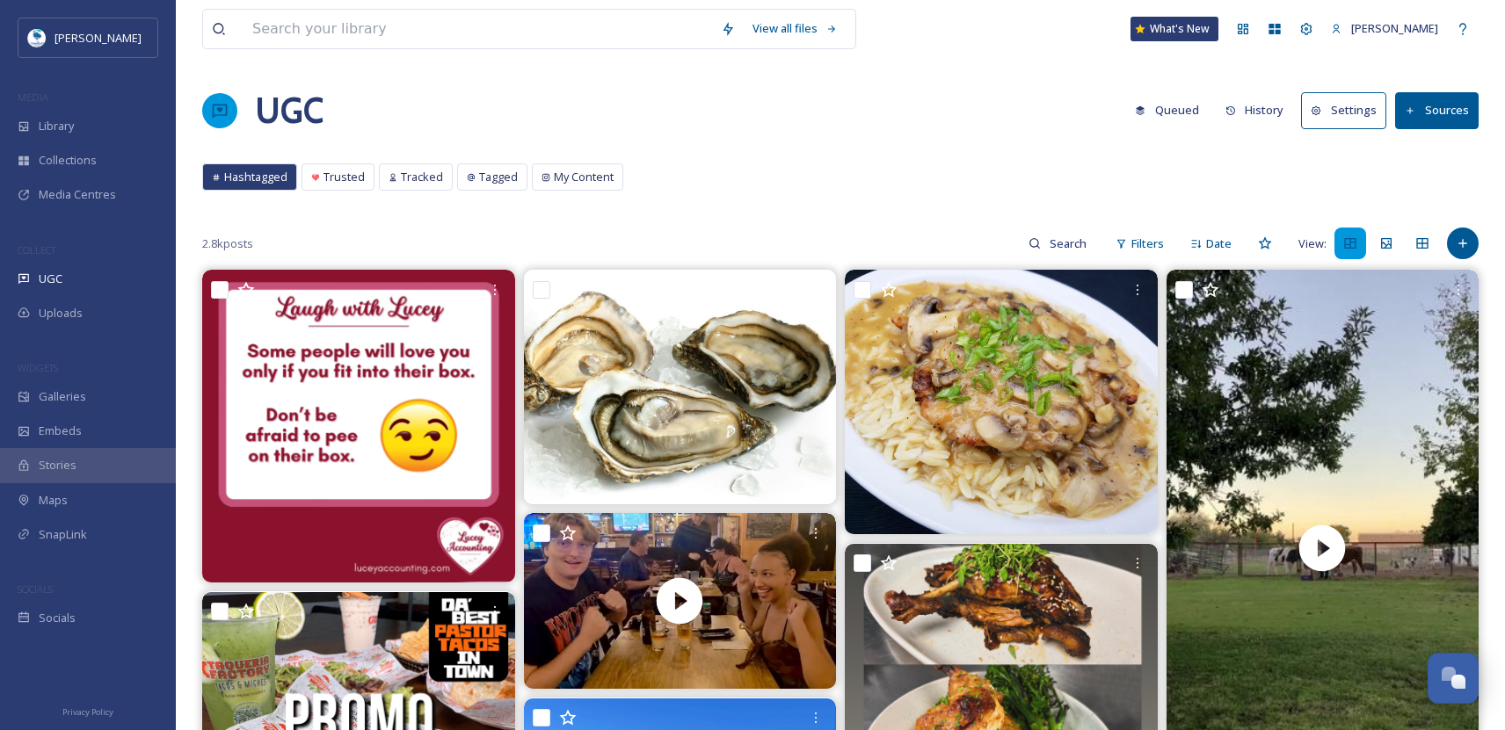
click at [1436, 107] on button "Sources" at bounding box center [1437, 110] width 84 height 36
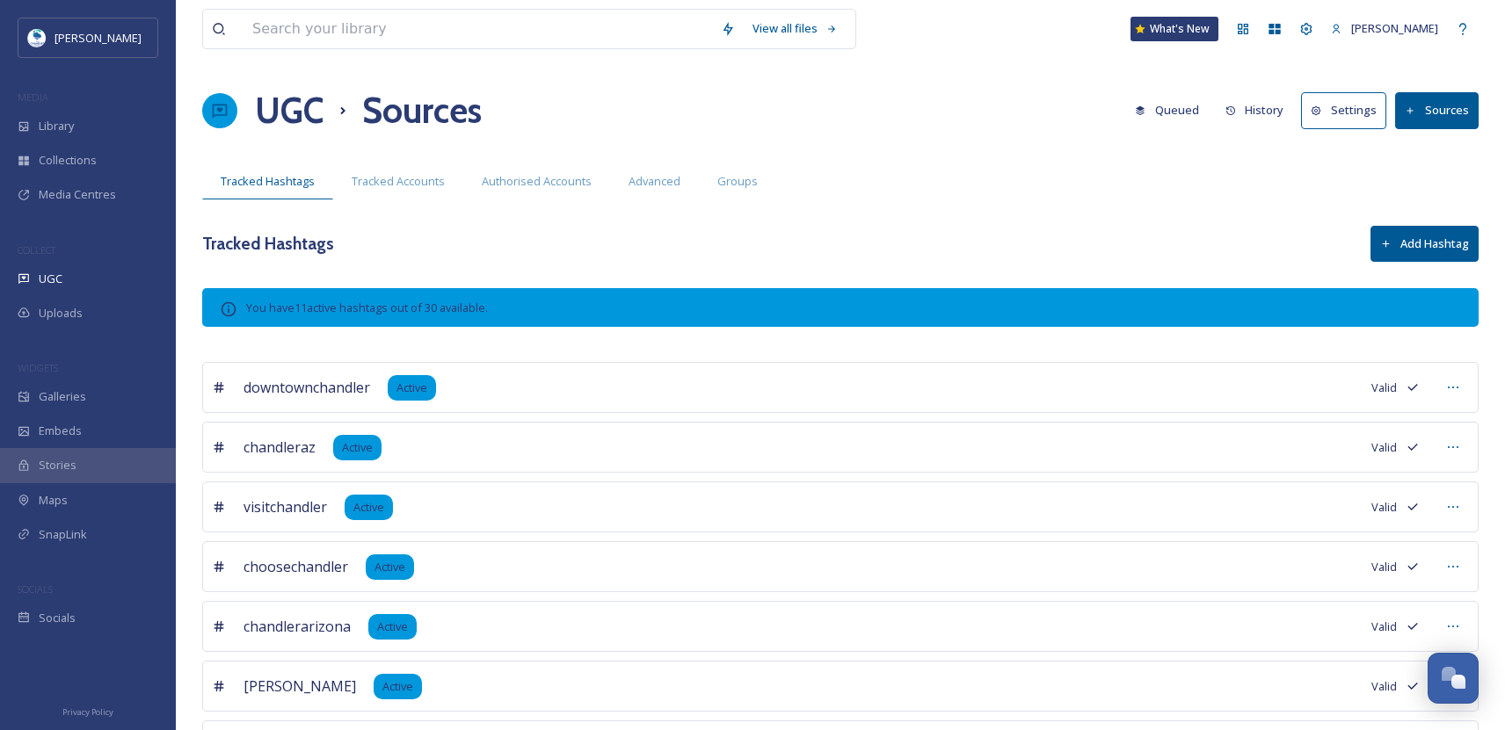
click at [1345, 111] on button "Settings" at bounding box center [1343, 110] width 85 height 36
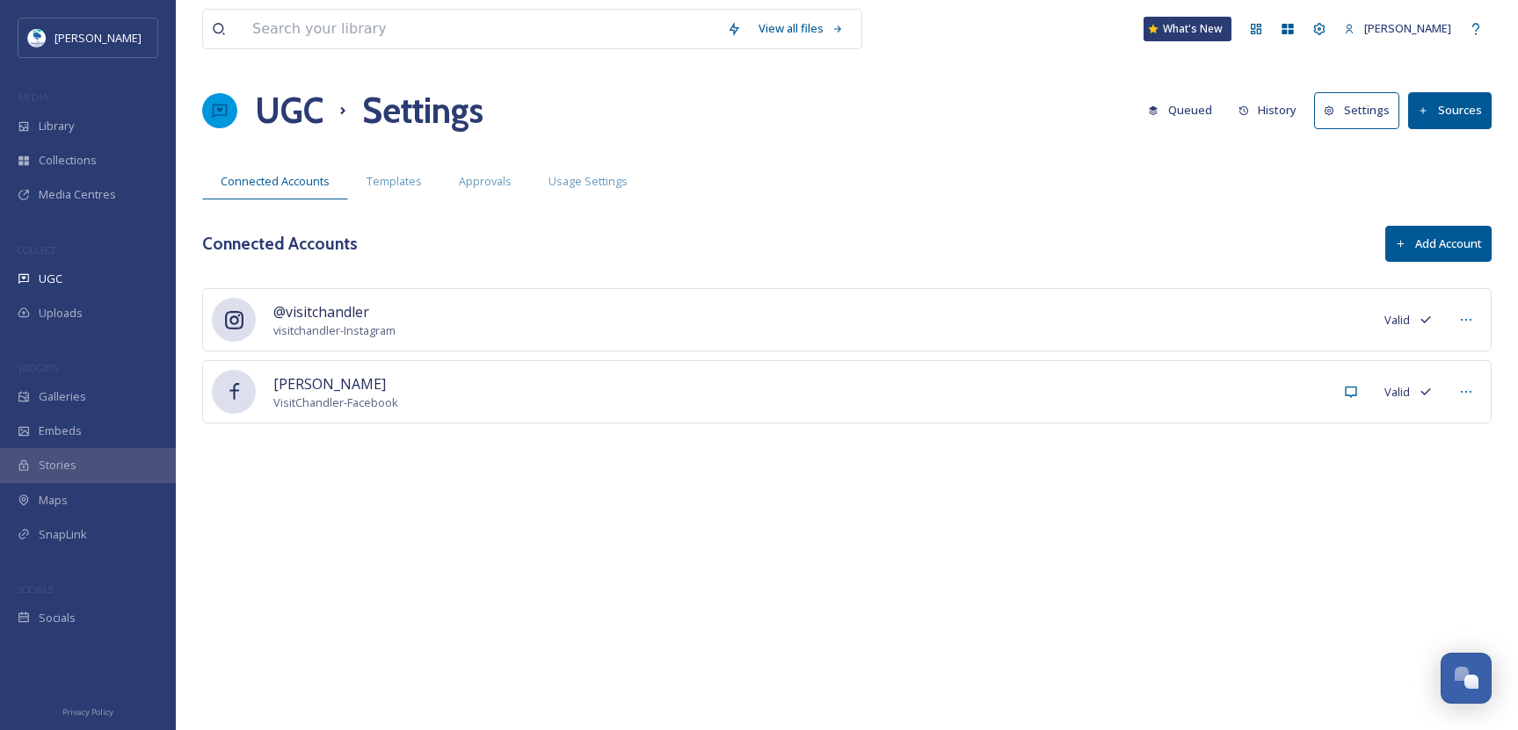
click at [1455, 120] on button "Sources" at bounding box center [1450, 110] width 84 height 36
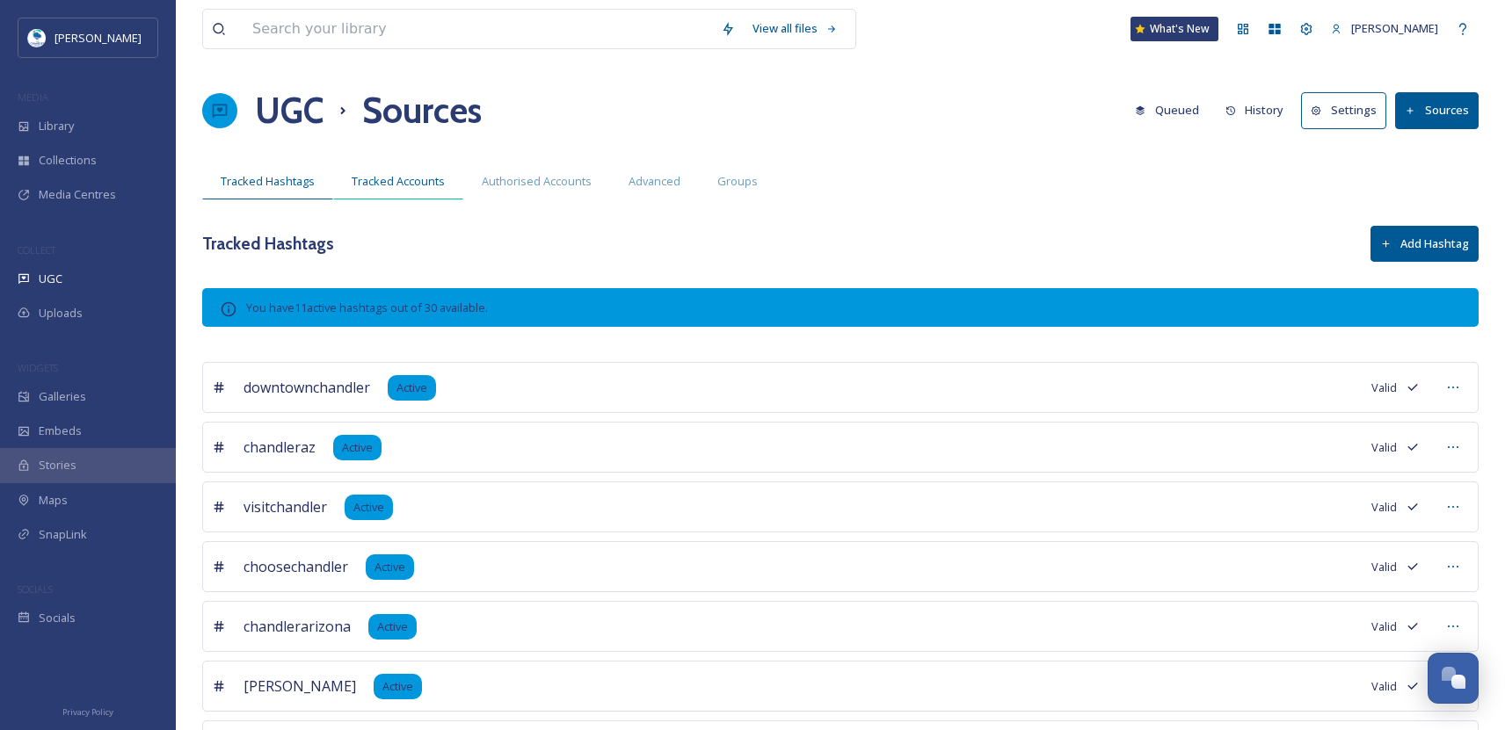
click at [407, 186] on span "Tracked Accounts" at bounding box center [398, 181] width 93 height 17
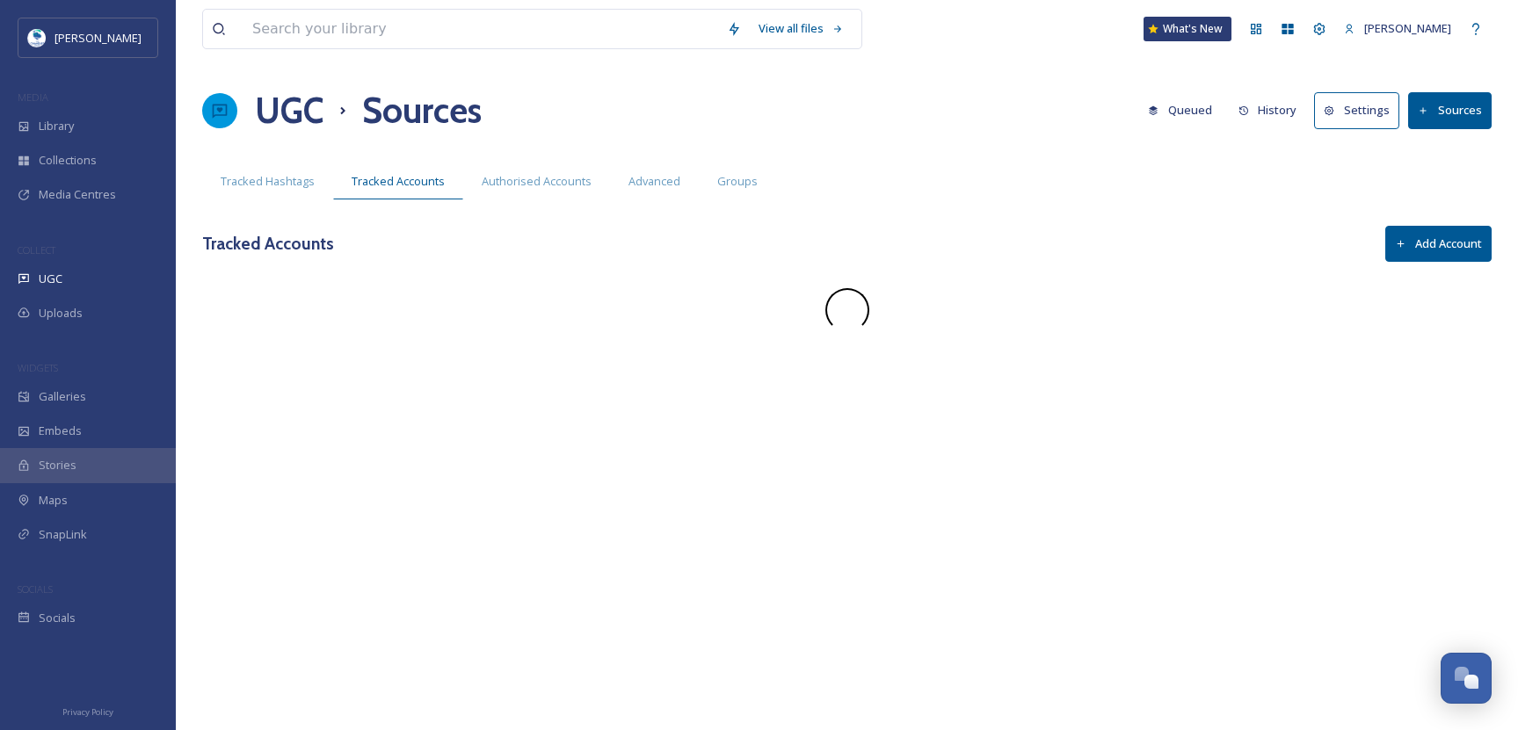
click at [525, 192] on div "Authorised Accounts" at bounding box center [536, 181] width 147 height 36
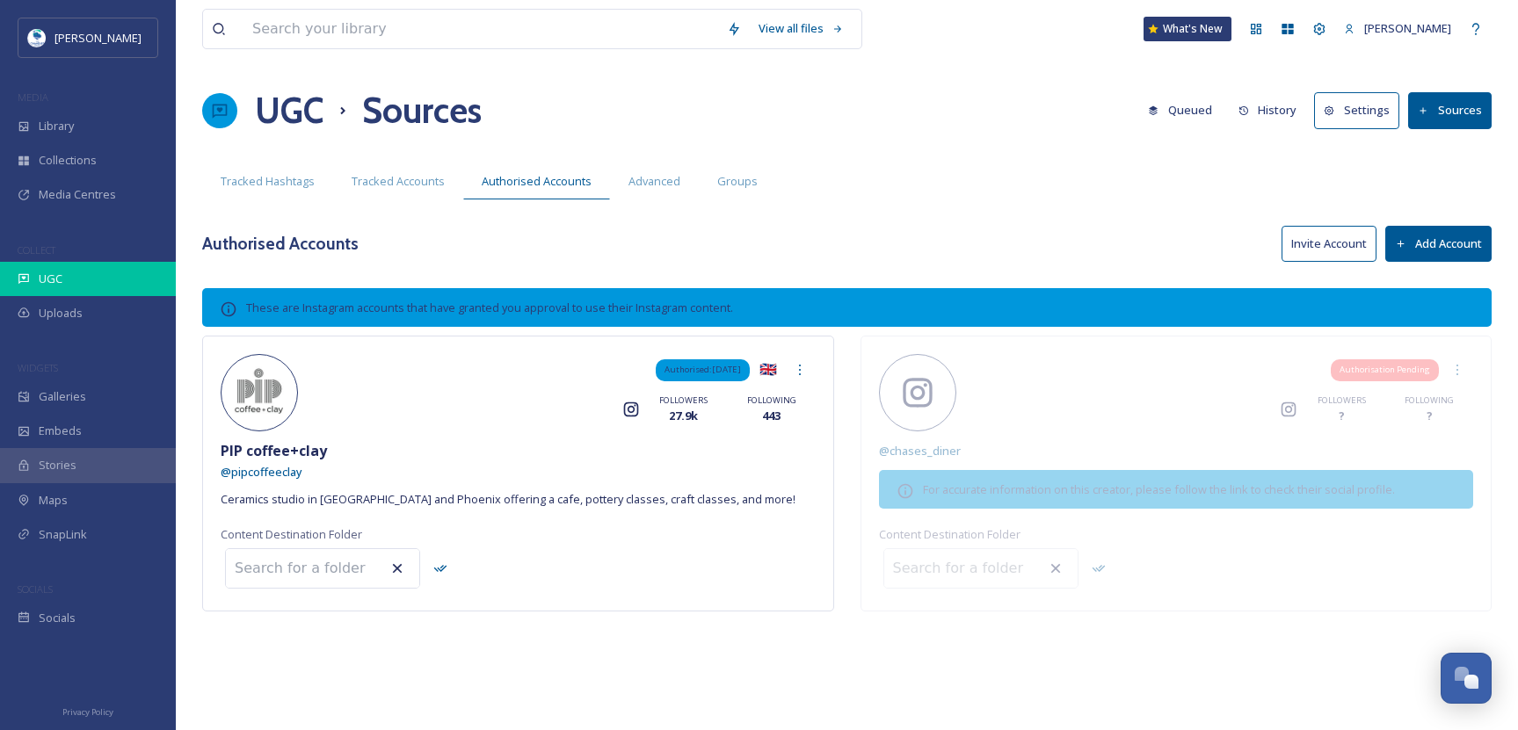
click at [95, 279] on div "UGC" at bounding box center [88, 279] width 176 height 34
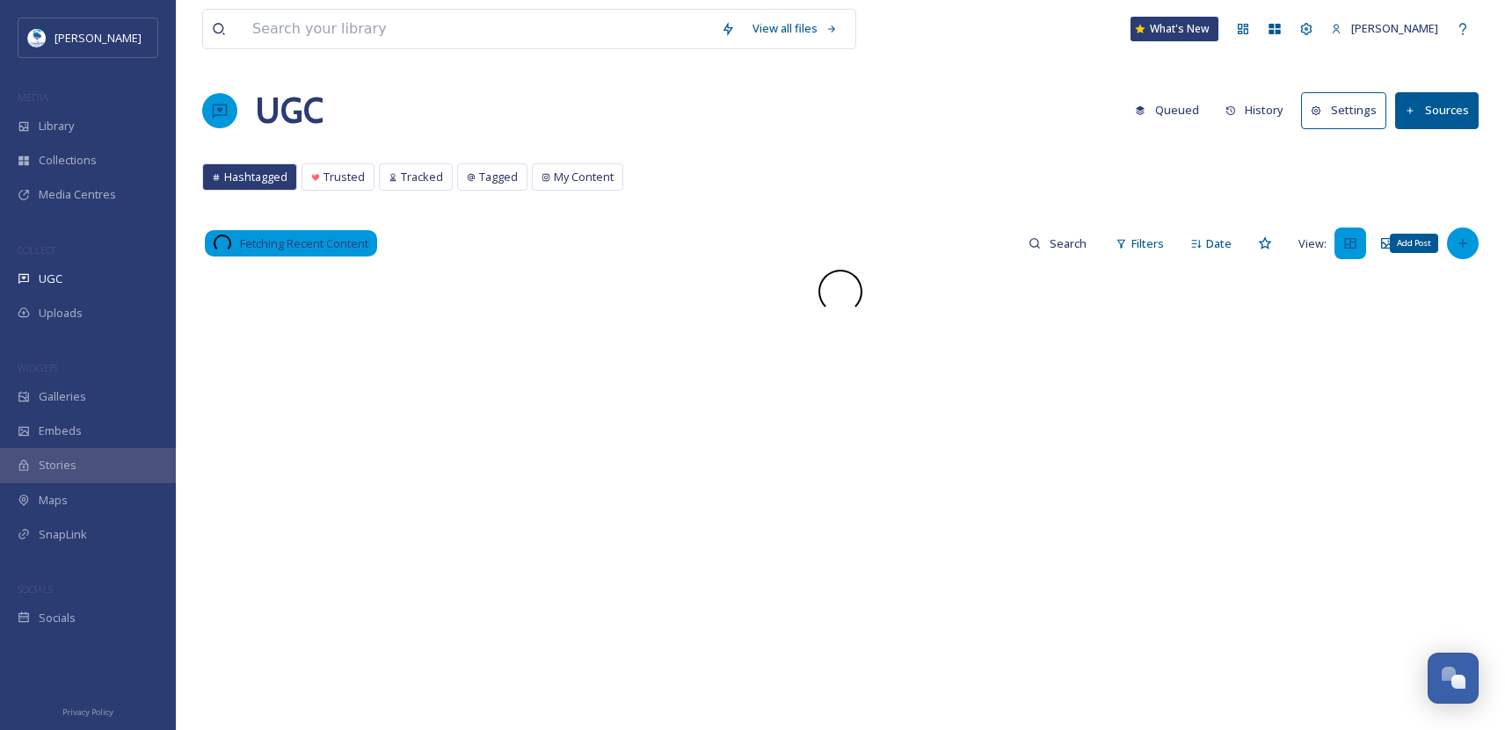
click at [1461, 236] on icon at bounding box center [1463, 243] width 14 height 14
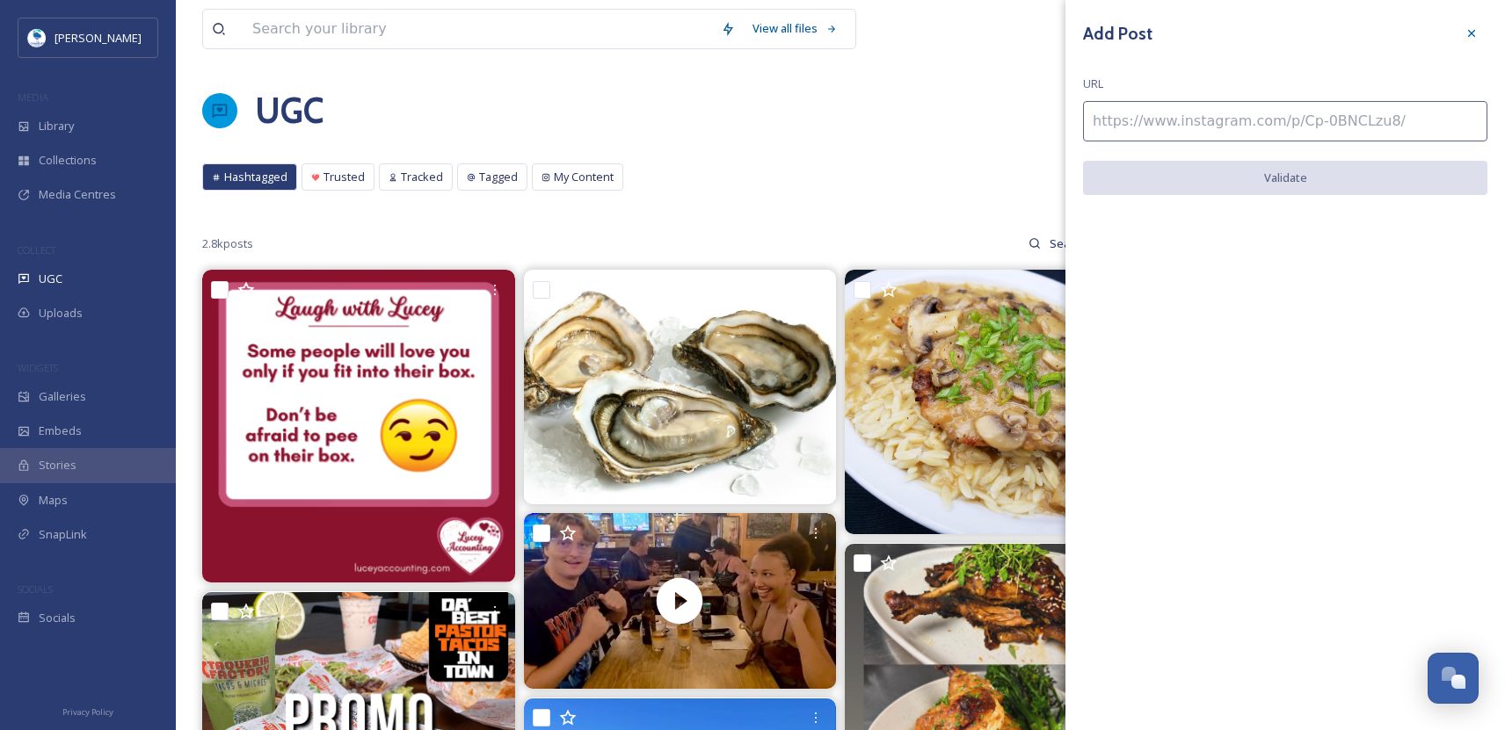
drag, startPoint x: 1252, startPoint y: 138, endPoint x: 1247, endPoint y: 130, distance: 9.0
click at [1250, 136] on input at bounding box center [1285, 121] width 404 height 40
paste input "https://www.instagram.com/reel/DJuKLPdpisL/"
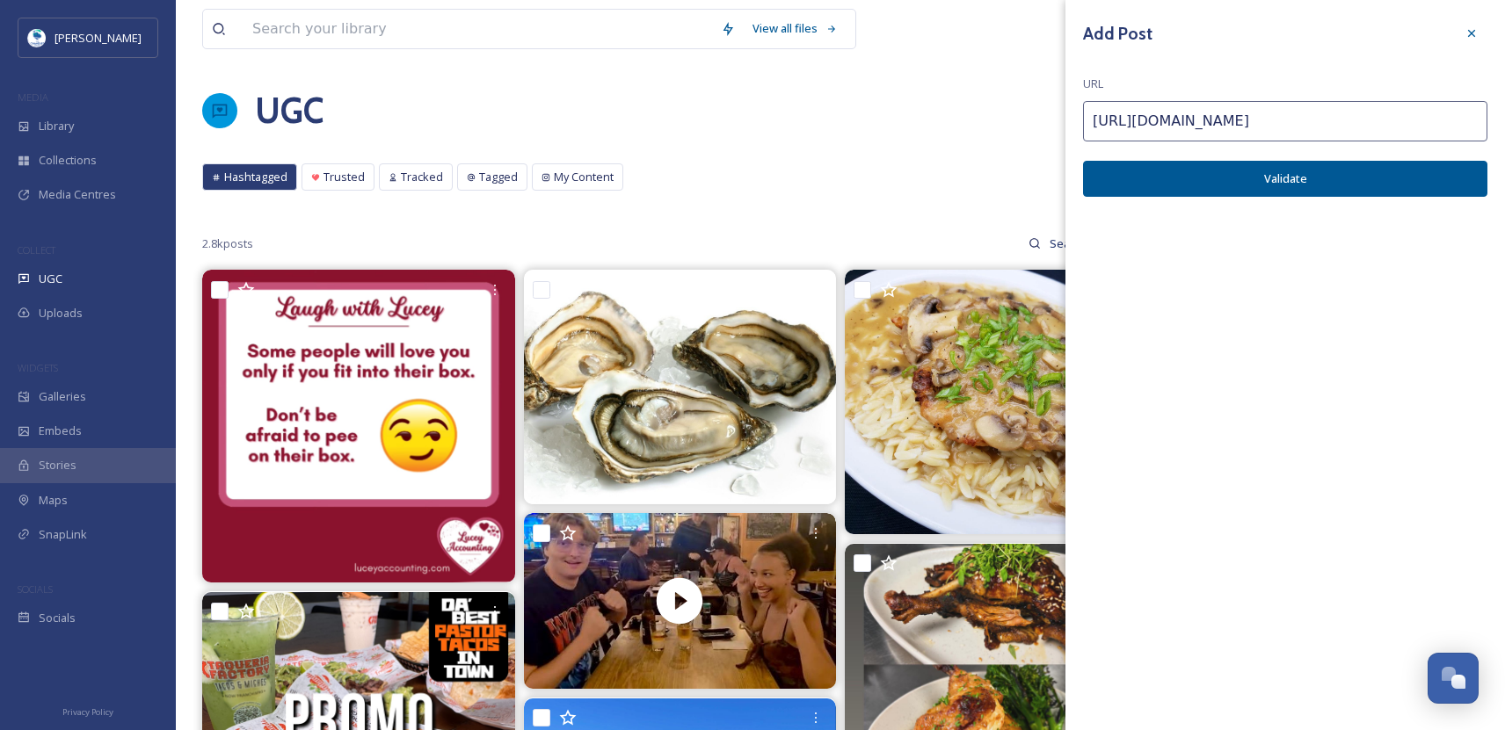
type input "https://www.instagram.com/reel/DJuKLPdpisL/"
click at [1267, 172] on button "Validate" at bounding box center [1285, 179] width 404 height 36
click at [1292, 173] on button "Add Post" at bounding box center [1285, 179] width 404 height 36
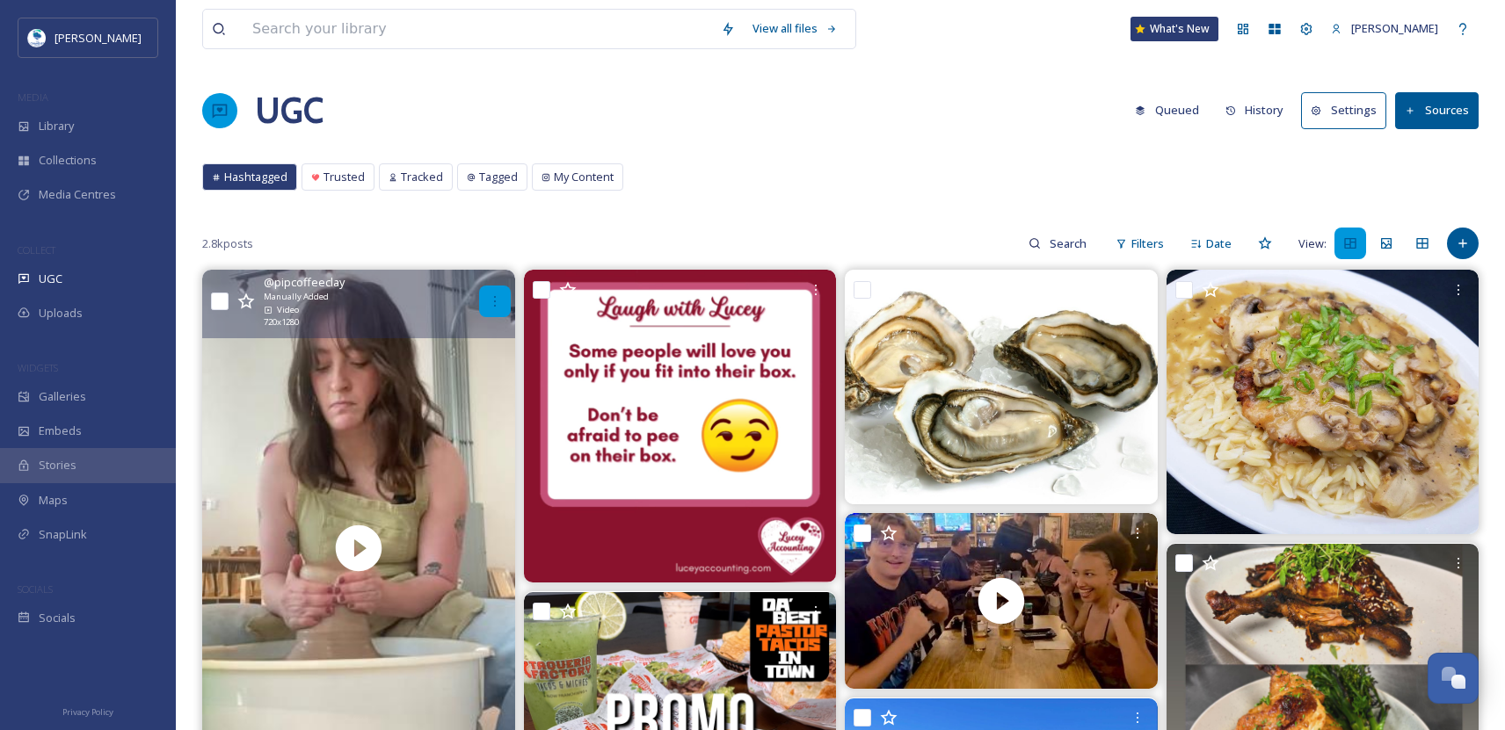
click at [490, 298] on icon at bounding box center [495, 301] width 14 height 14
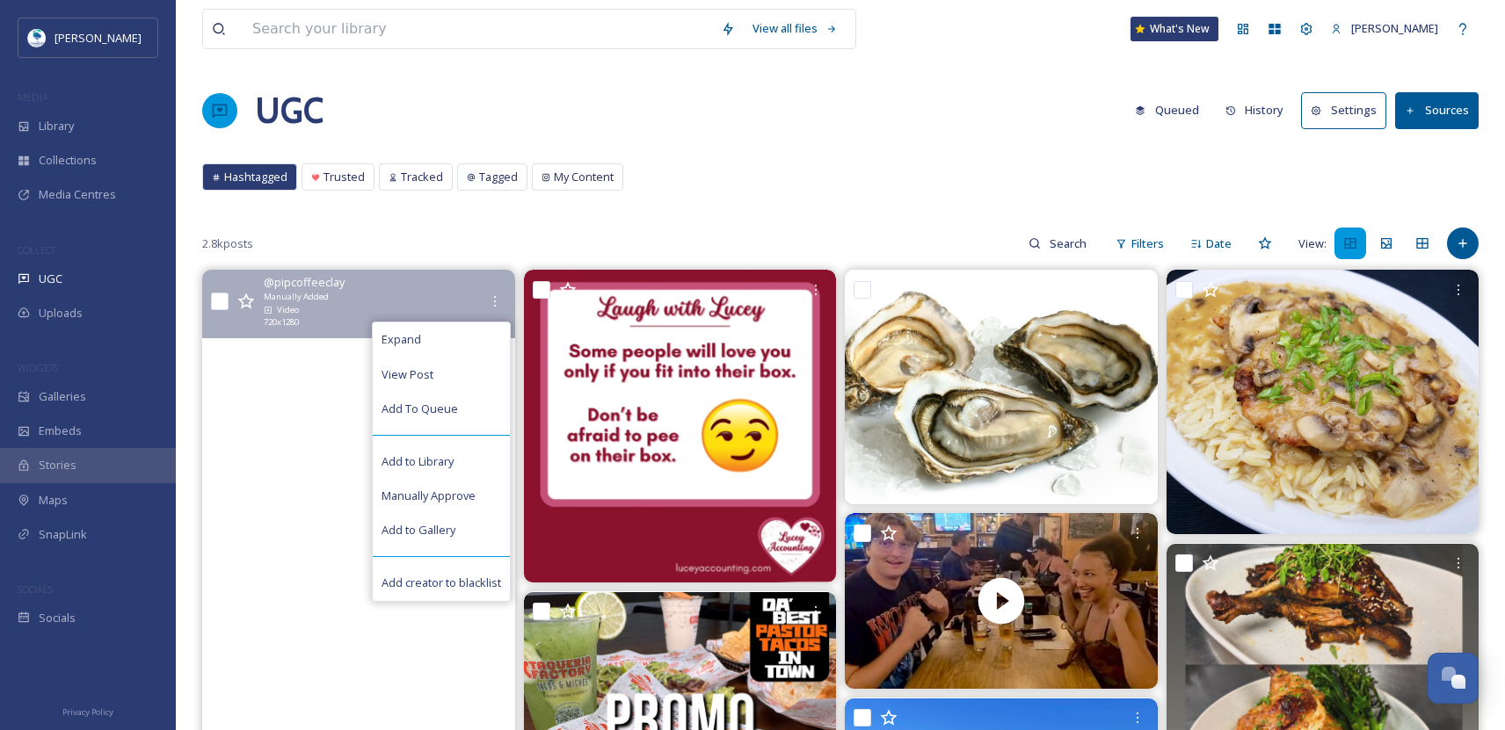
click at [290, 439] on video "Wanna try pottery for yourself?! Check out our website to register!! #pottery #…" at bounding box center [358, 548] width 313 height 556
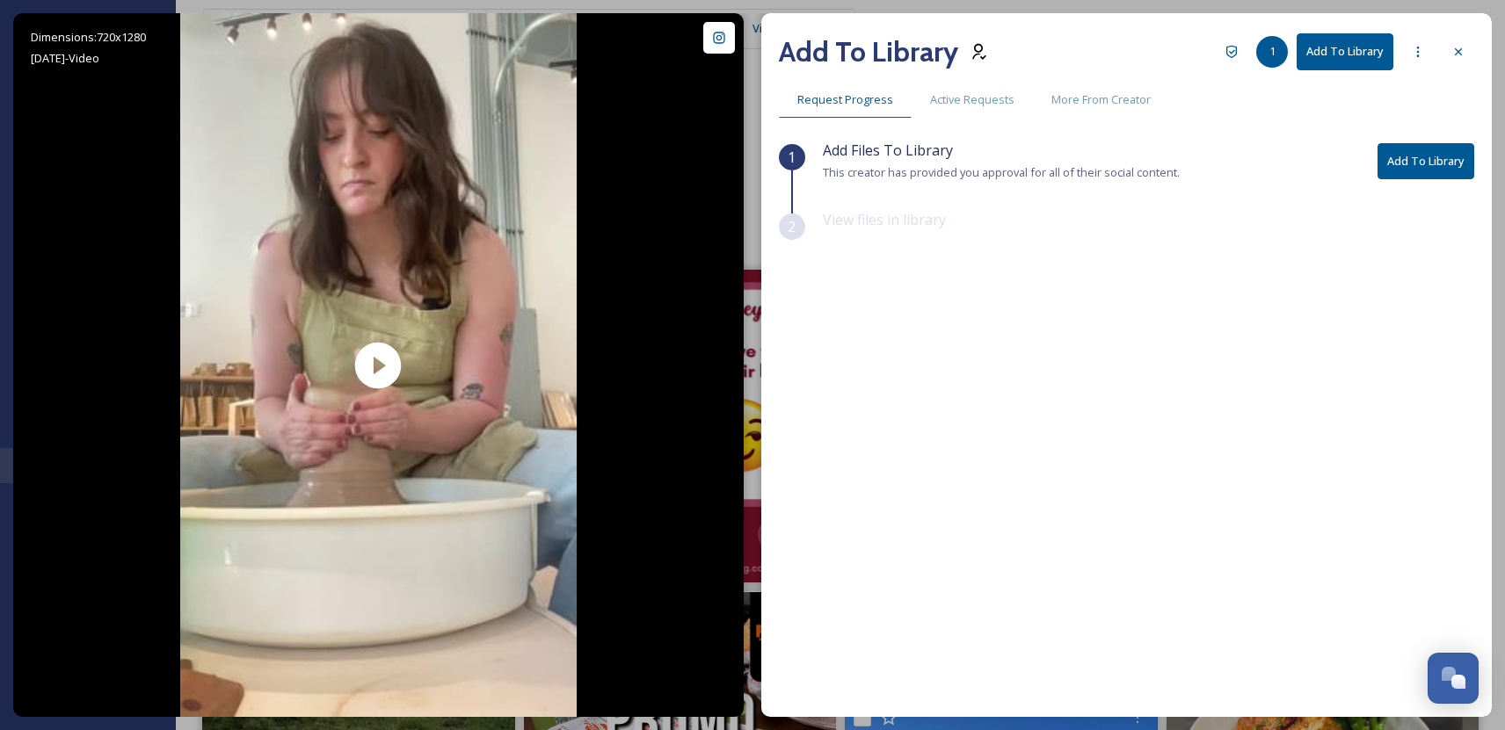
click at [1405, 167] on button "Add To Library" at bounding box center [1425, 161] width 97 height 36
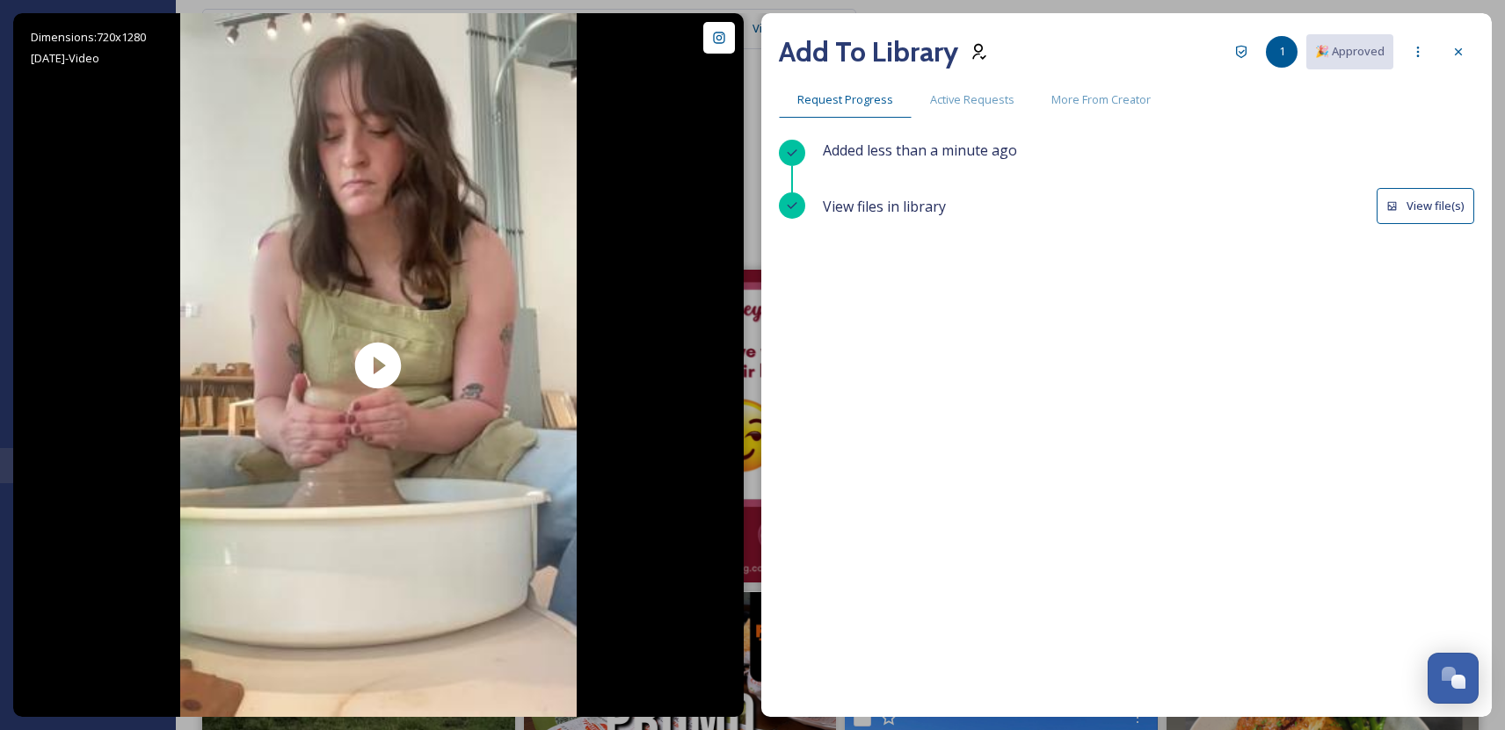
click at [1425, 213] on button "View file(s)" at bounding box center [1425, 206] width 98 height 36
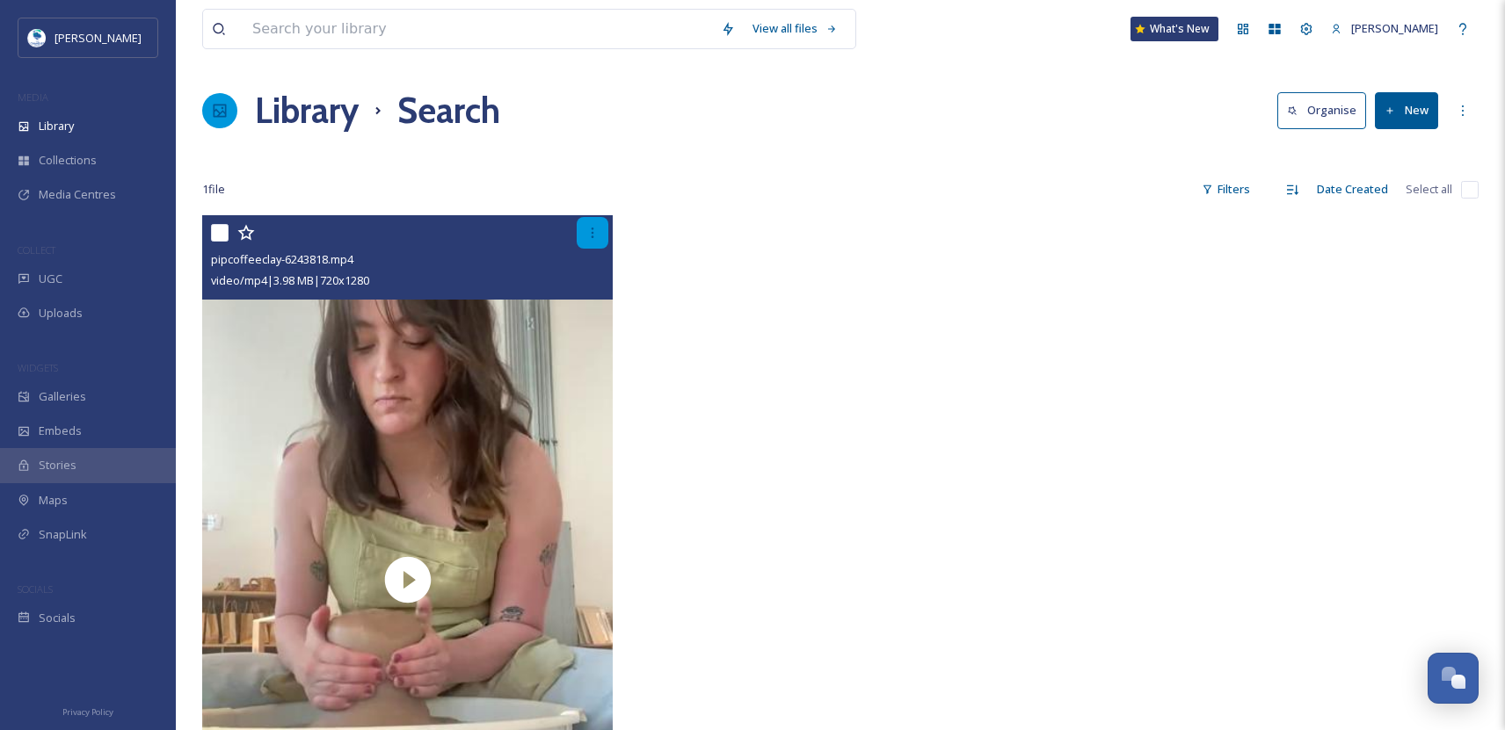
click at [593, 235] on icon at bounding box center [592, 233] width 14 height 14
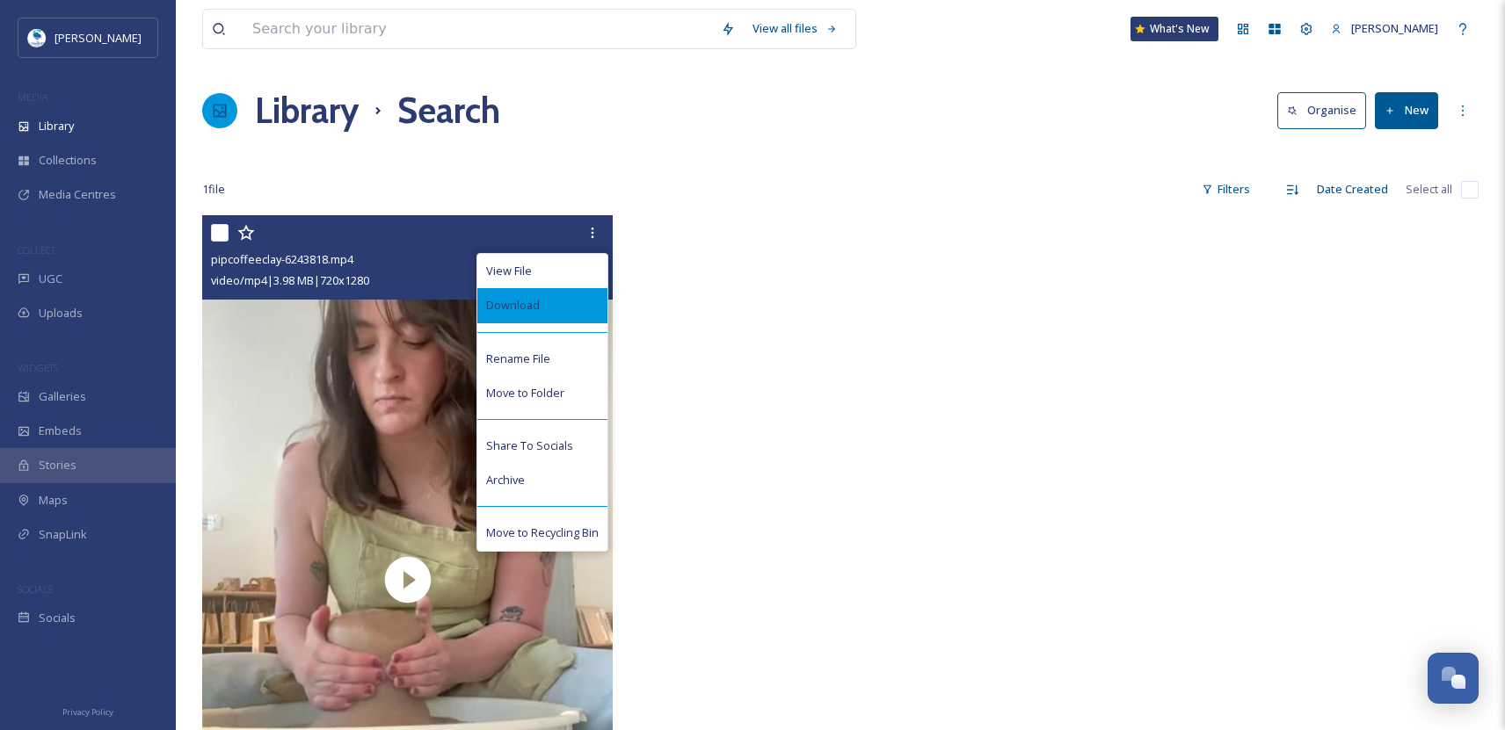
click at [526, 309] on span "Download" at bounding box center [513, 305] width 54 height 17
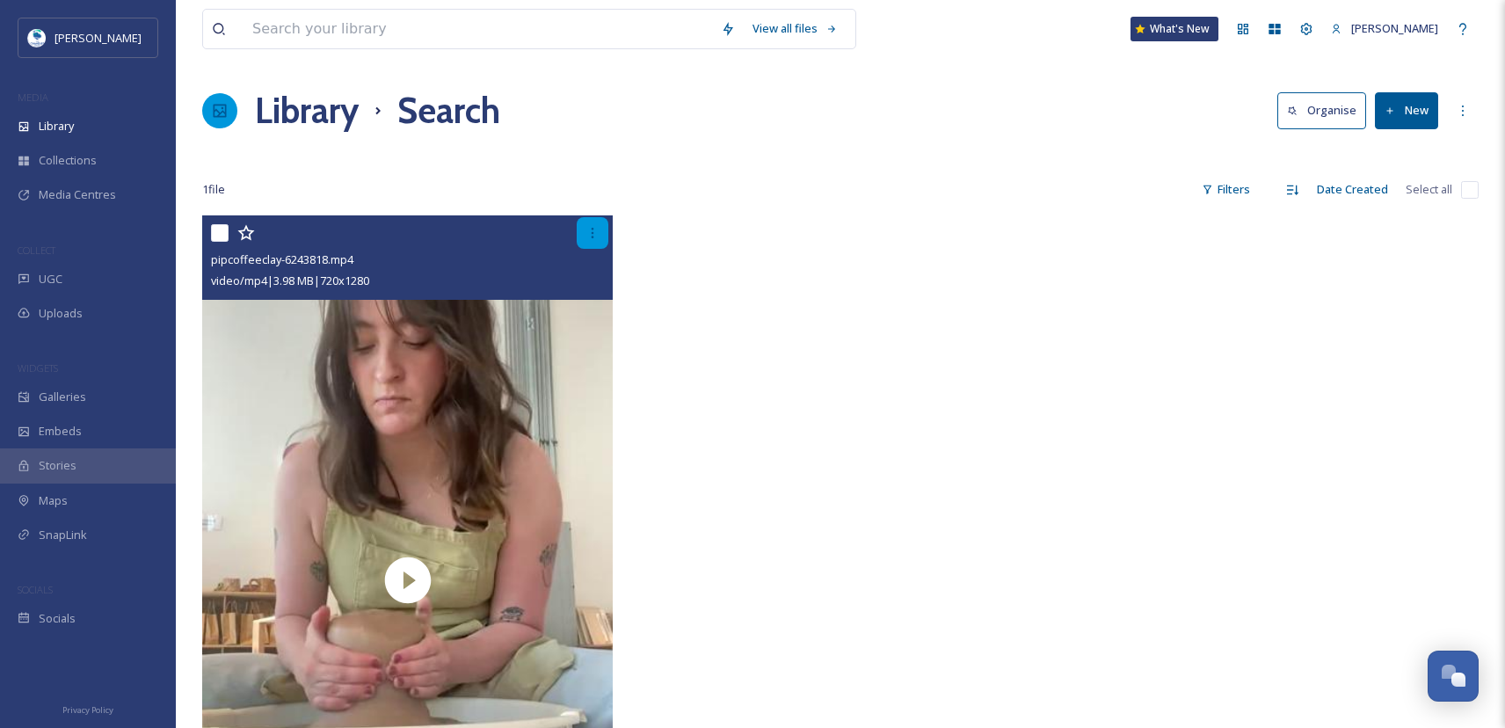
click at [594, 232] on icon at bounding box center [592, 233] width 14 height 14
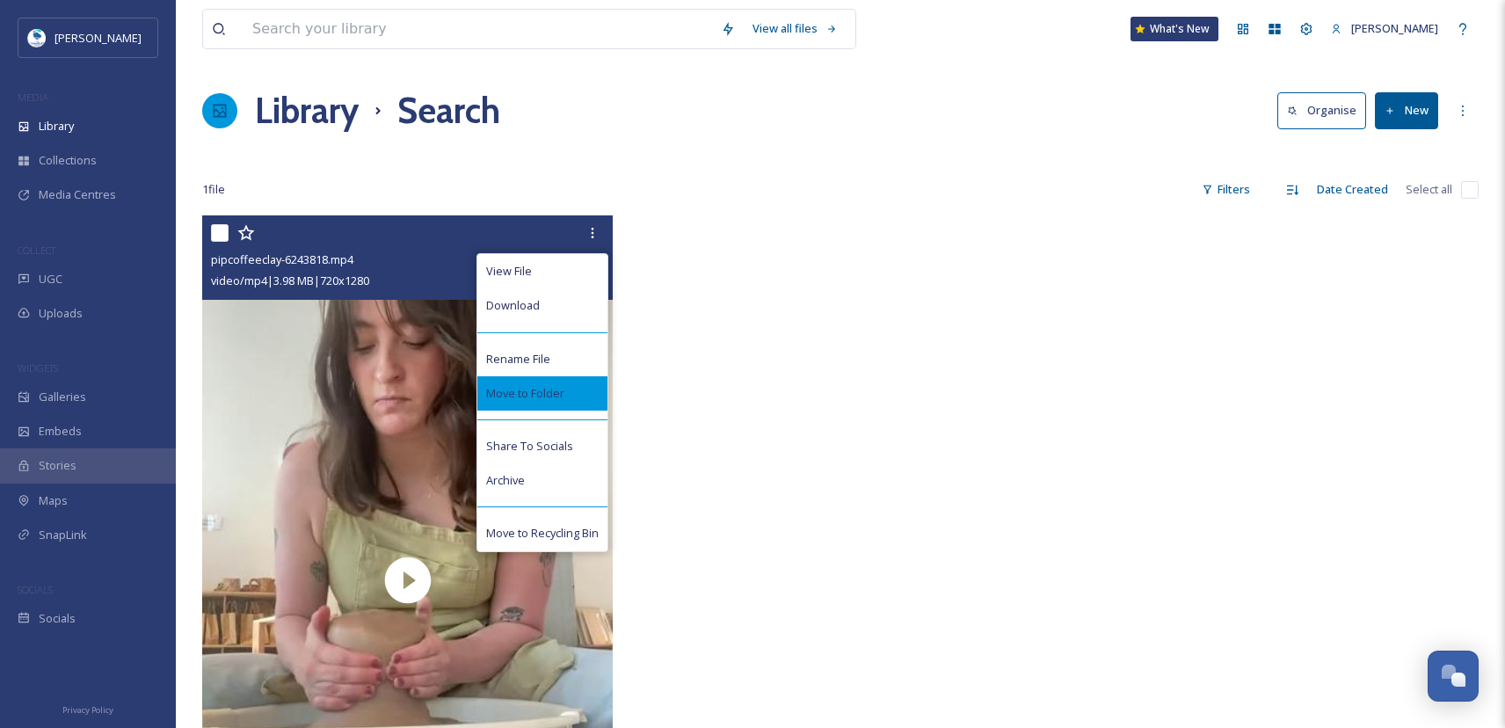
click at [574, 395] on div "Move to Folder" at bounding box center [542, 393] width 130 height 34
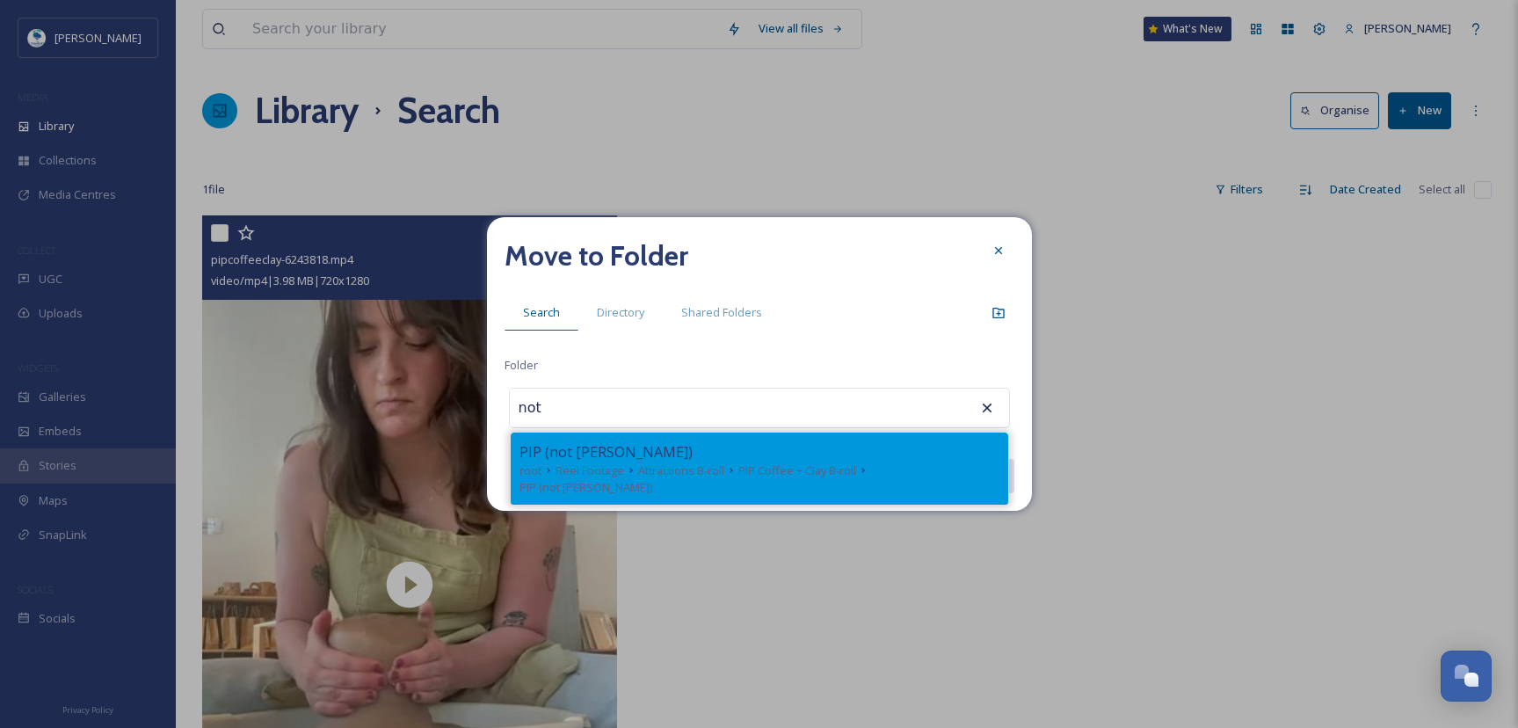
click at [666, 472] on span "Attractions B-roll" at bounding box center [681, 470] width 86 height 17
type input "PIP (not [PERSON_NAME])"
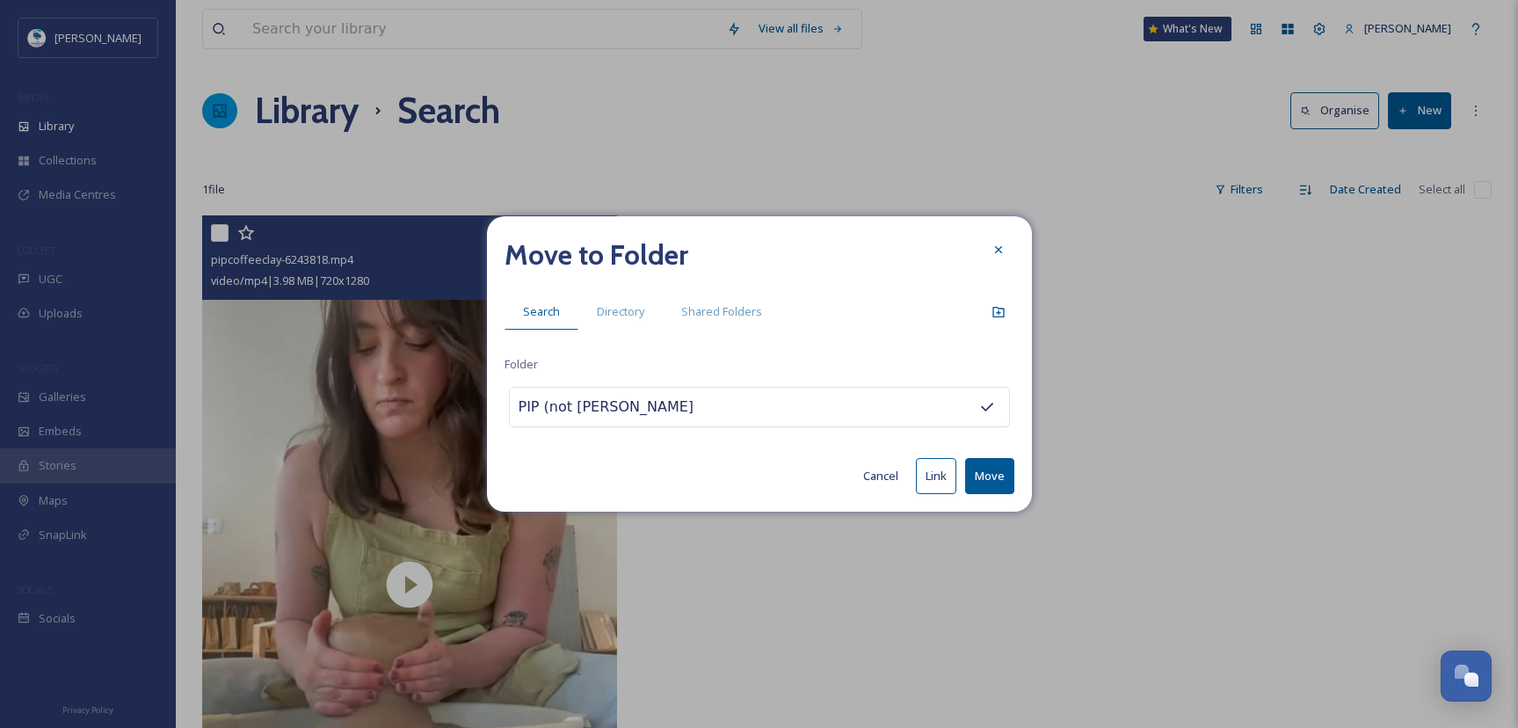
click at [999, 479] on button "Move" at bounding box center [989, 476] width 49 height 36
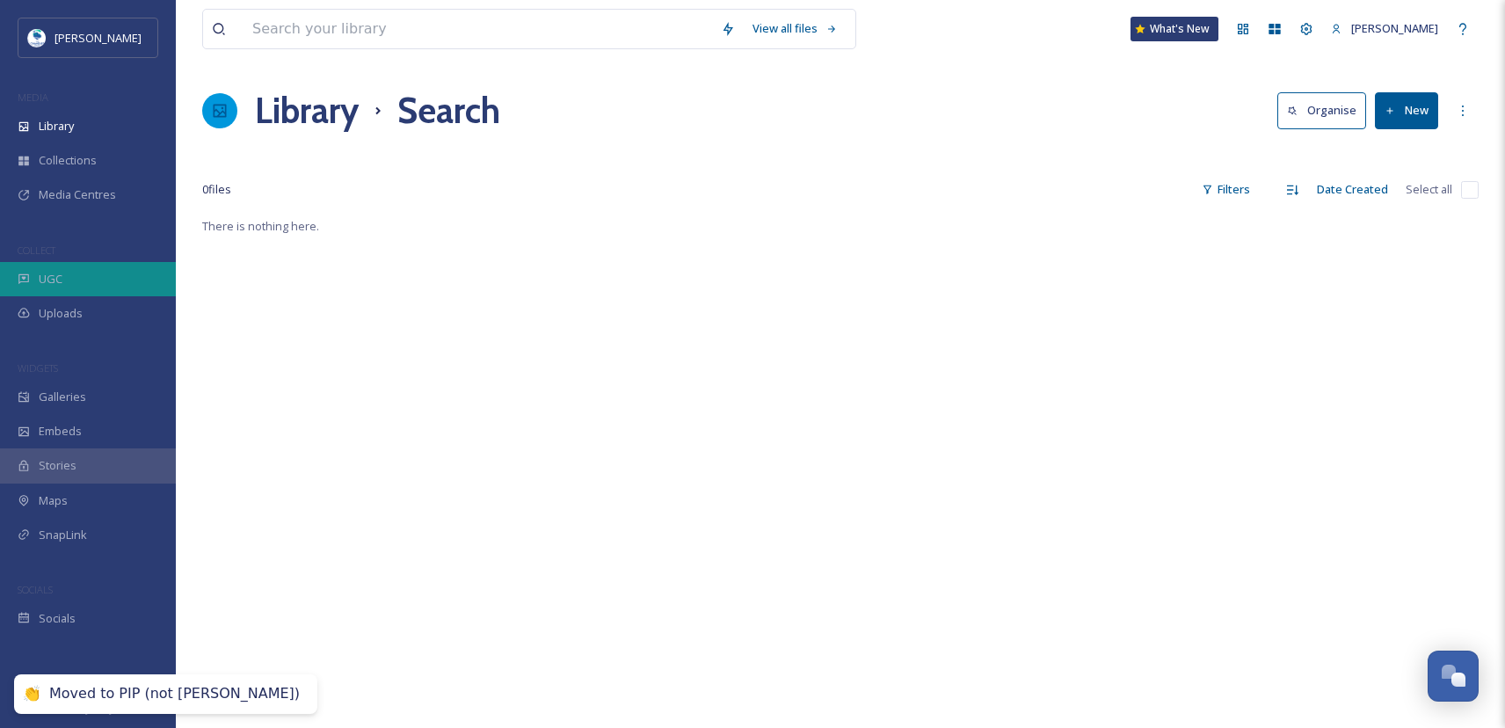
click at [82, 285] on div "UGC" at bounding box center [88, 279] width 176 height 34
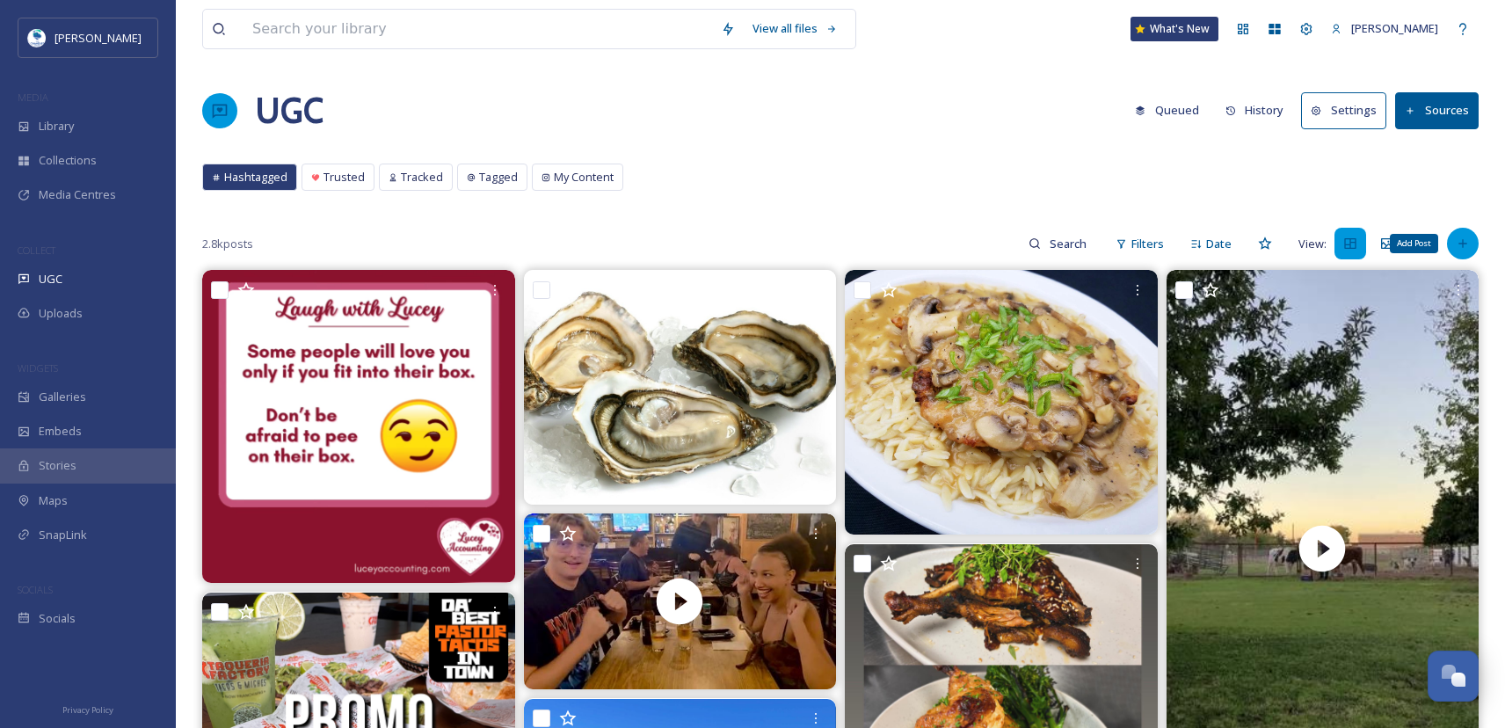
click at [1462, 239] on icon at bounding box center [1463, 243] width 14 height 14
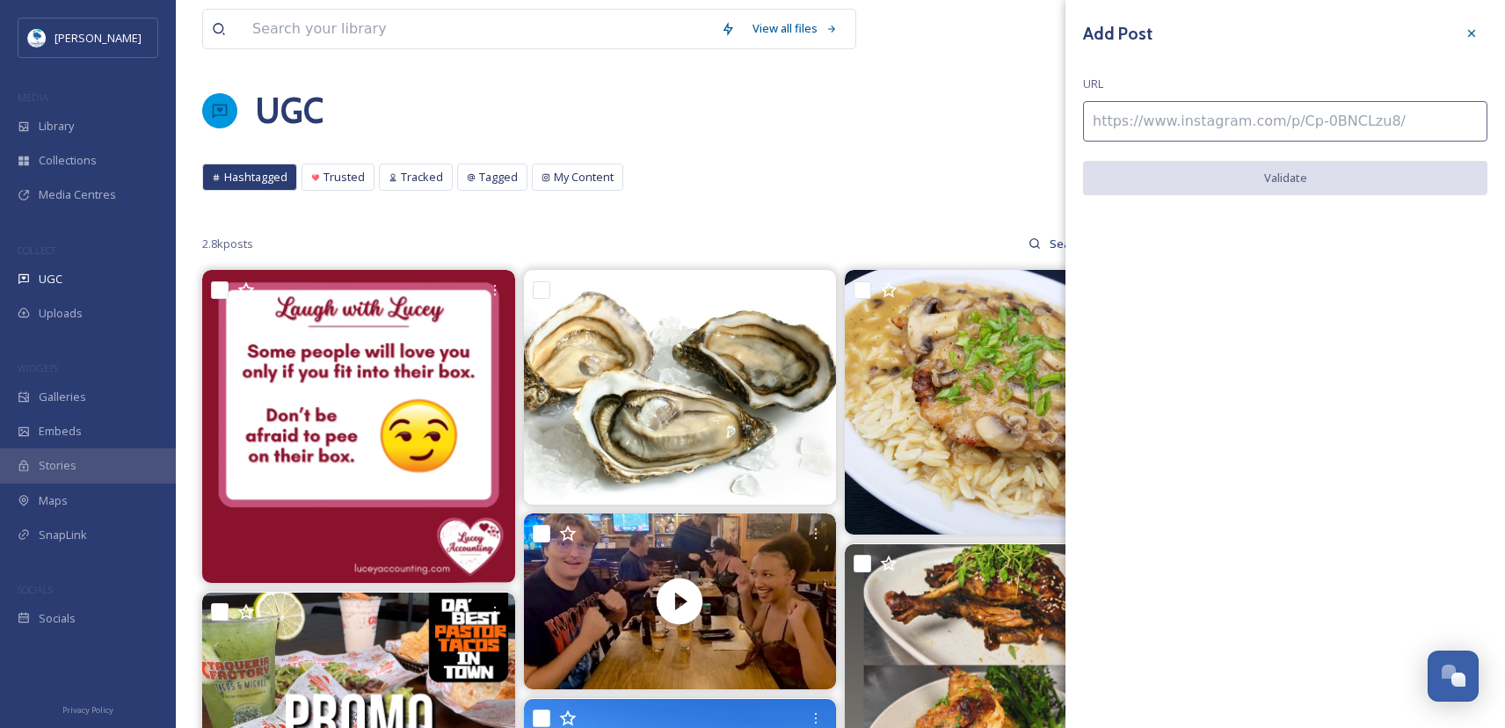
click at [1233, 137] on input at bounding box center [1285, 121] width 404 height 40
paste input "https://www.instagram.com/reel/DPC5-3MAbx1/"
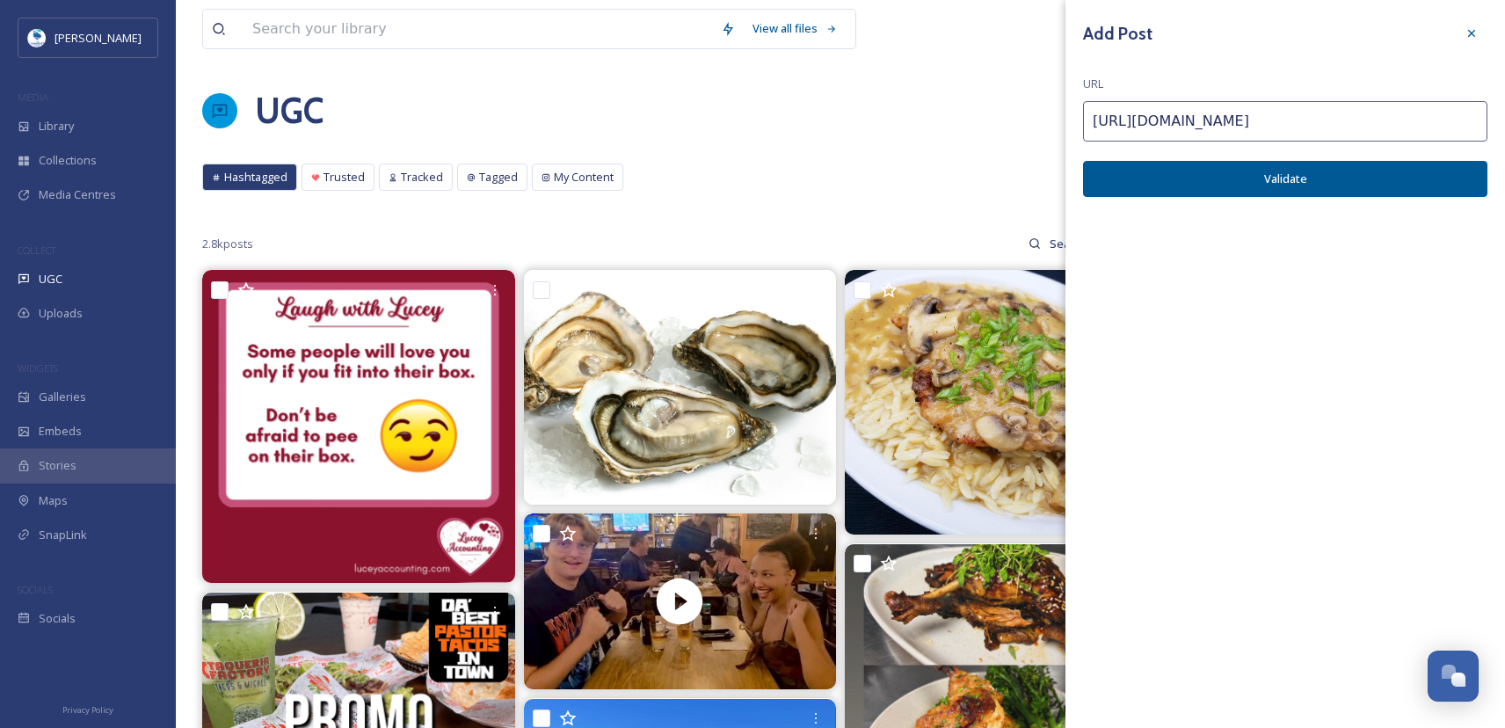
type input "https://www.instagram.com/reel/DPC5-3MAbx1/"
click at [1289, 178] on button "Validate" at bounding box center [1285, 179] width 404 height 36
drag, startPoint x: 1369, startPoint y: 173, endPoint x: 1412, endPoint y: 173, distance: 43.9
click at [1369, 173] on button "Add Post" at bounding box center [1285, 179] width 404 height 36
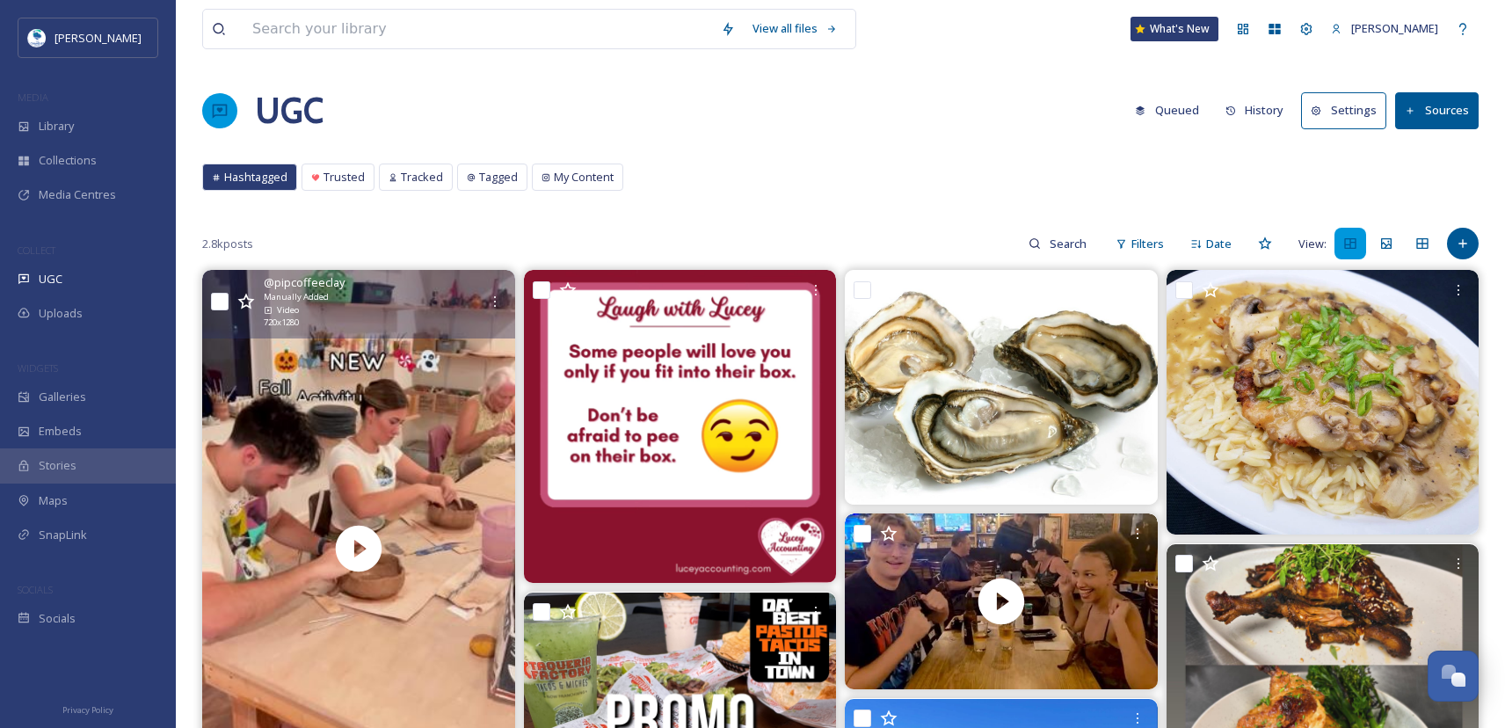
click at [220, 295] on input "checkbox" at bounding box center [220, 302] width 18 height 18
checkbox input "true"
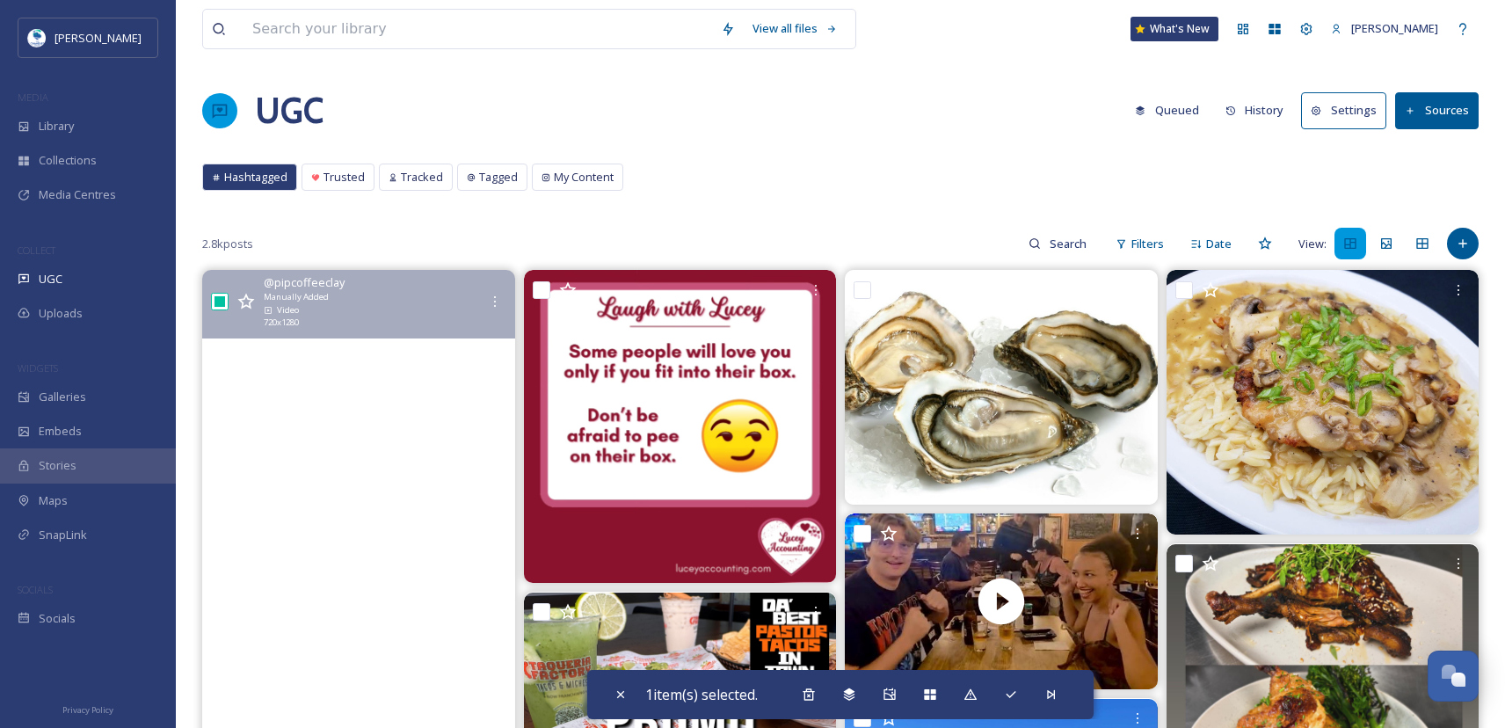
click at [450, 478] on video "The next Halloween sculpting class is on September 27th. Sign up now before cla…" at bounding box center [358, 548] width 313 height 556
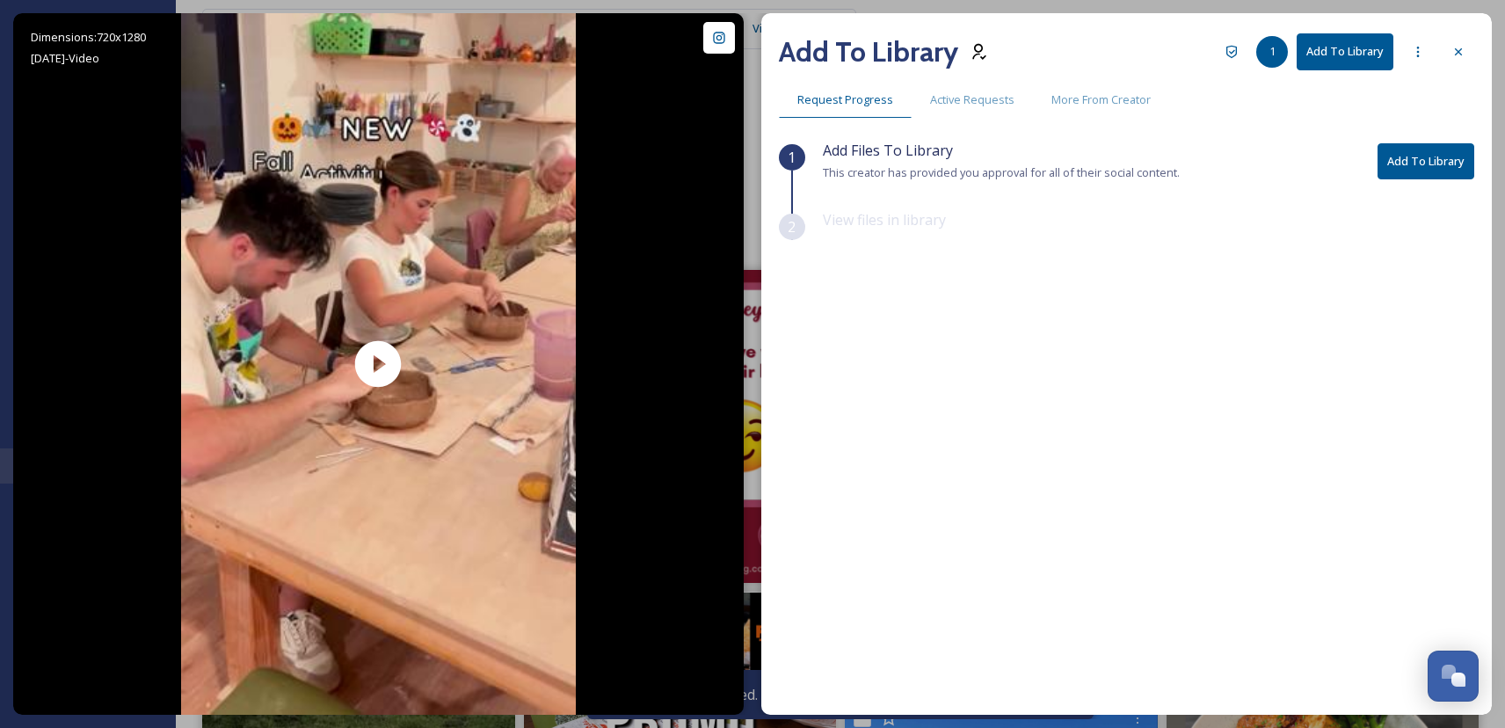
click at [1449, 165] on button "Add To Library" at bounding box center [1425, 161] width 97 height 36
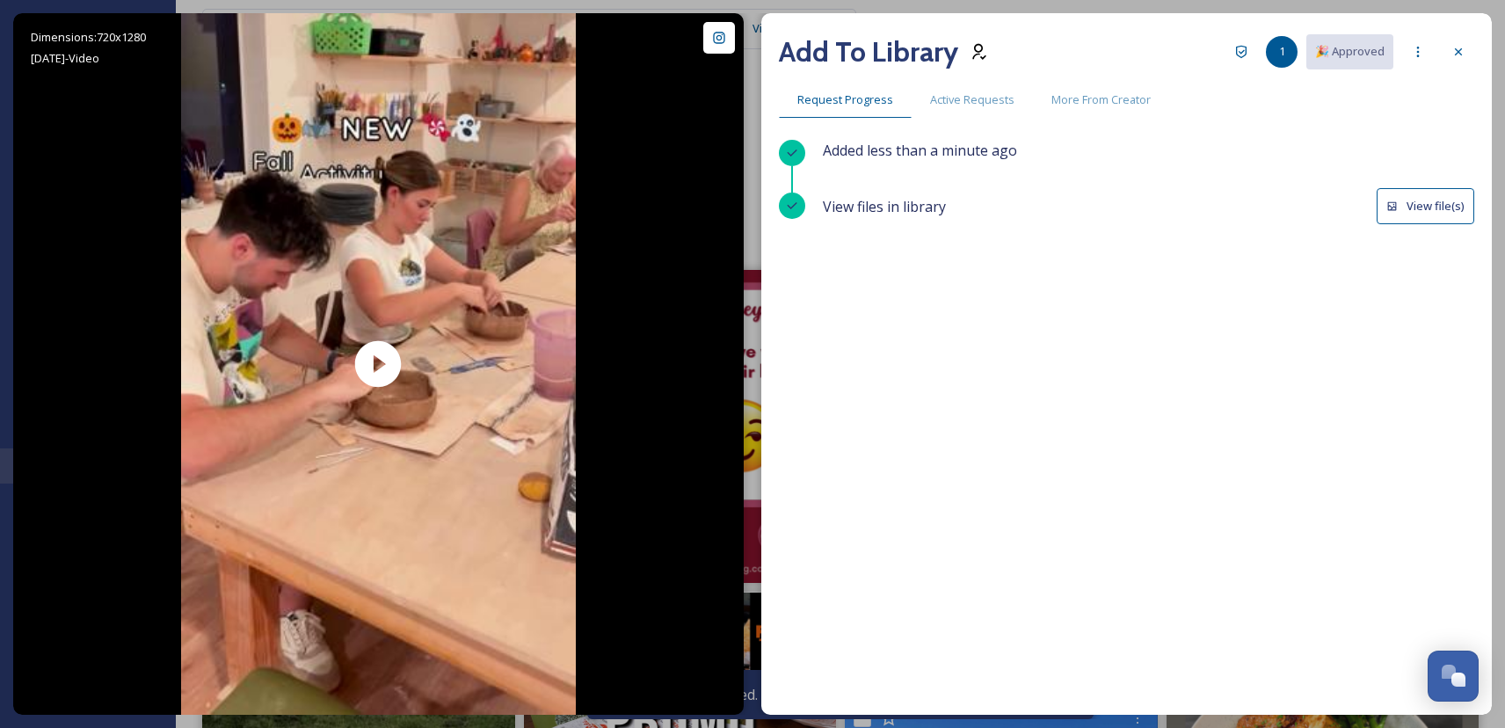
click at [1419, 205] on button "View file(s)" at bounding box center [1425, 206] width 98 height 36
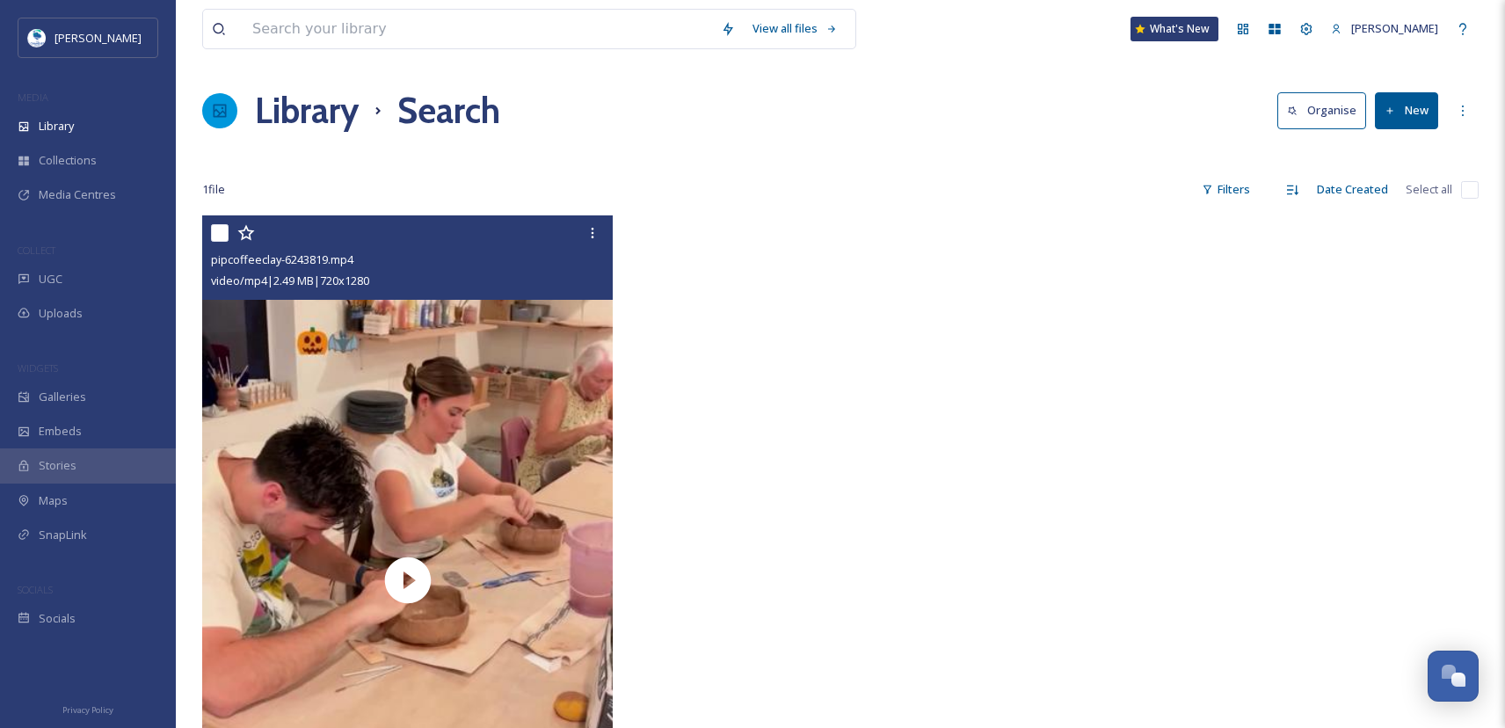
click at [219, 228] on input "checkbox" at bounding box center [220, 233] width 18 height 18
checkbox input "true"
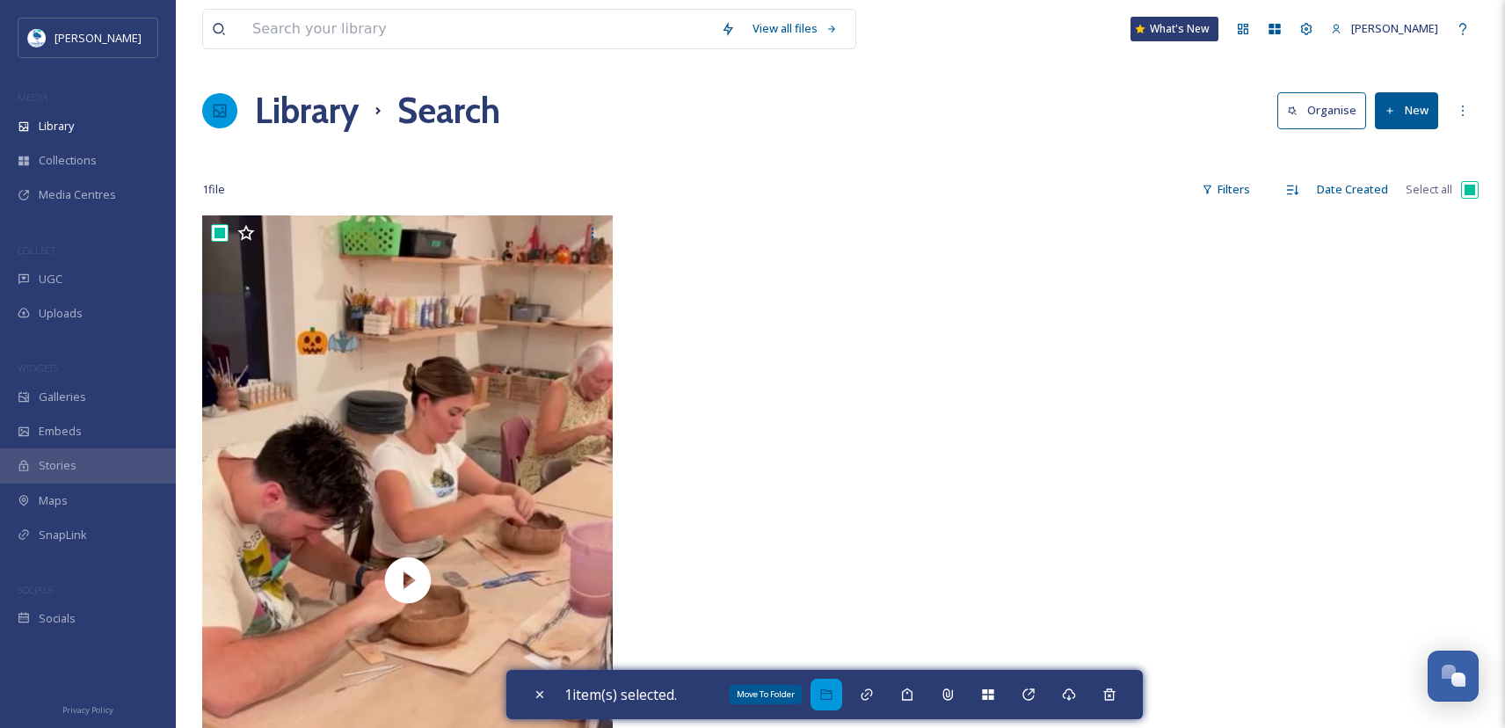
click at [833, 688] on icon at bounding box center [826, 694] width 14 height 14
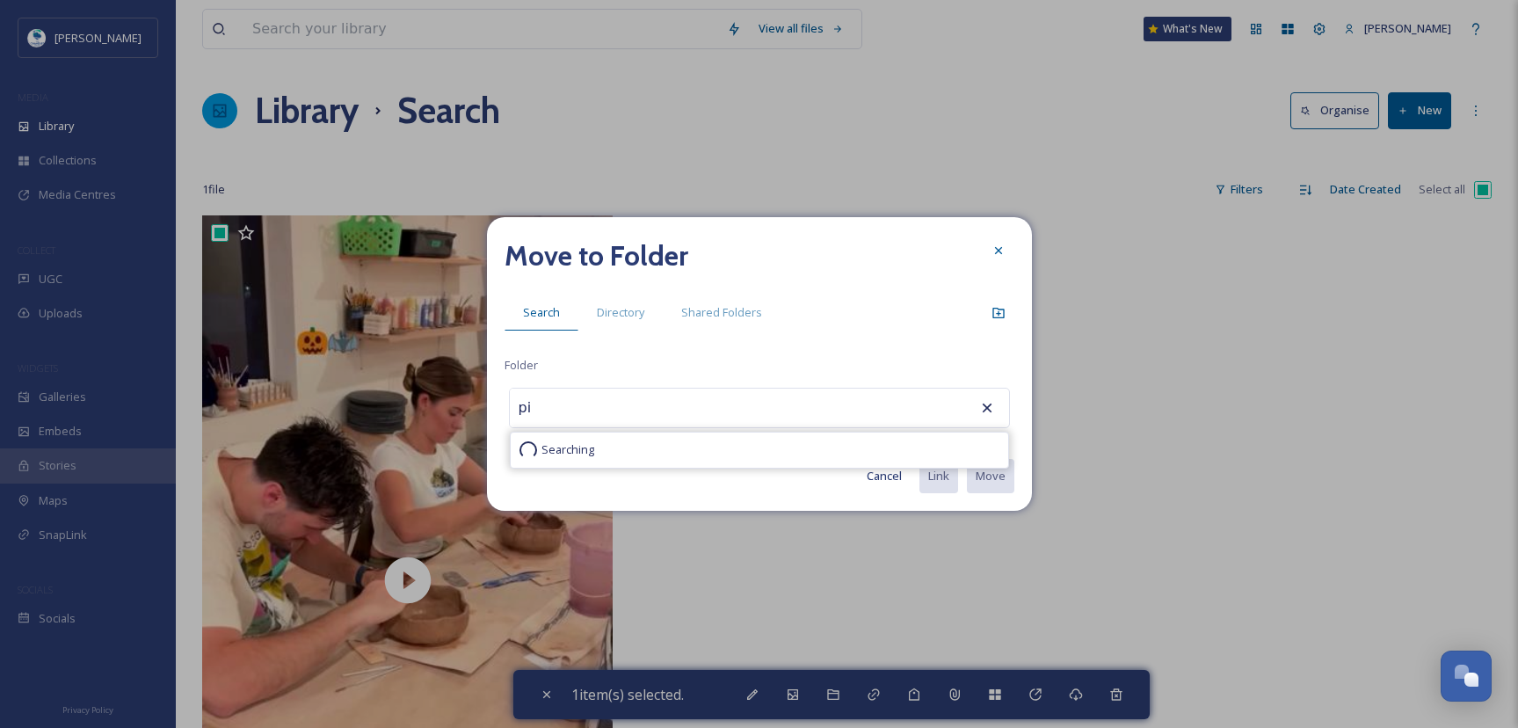
type input "p"
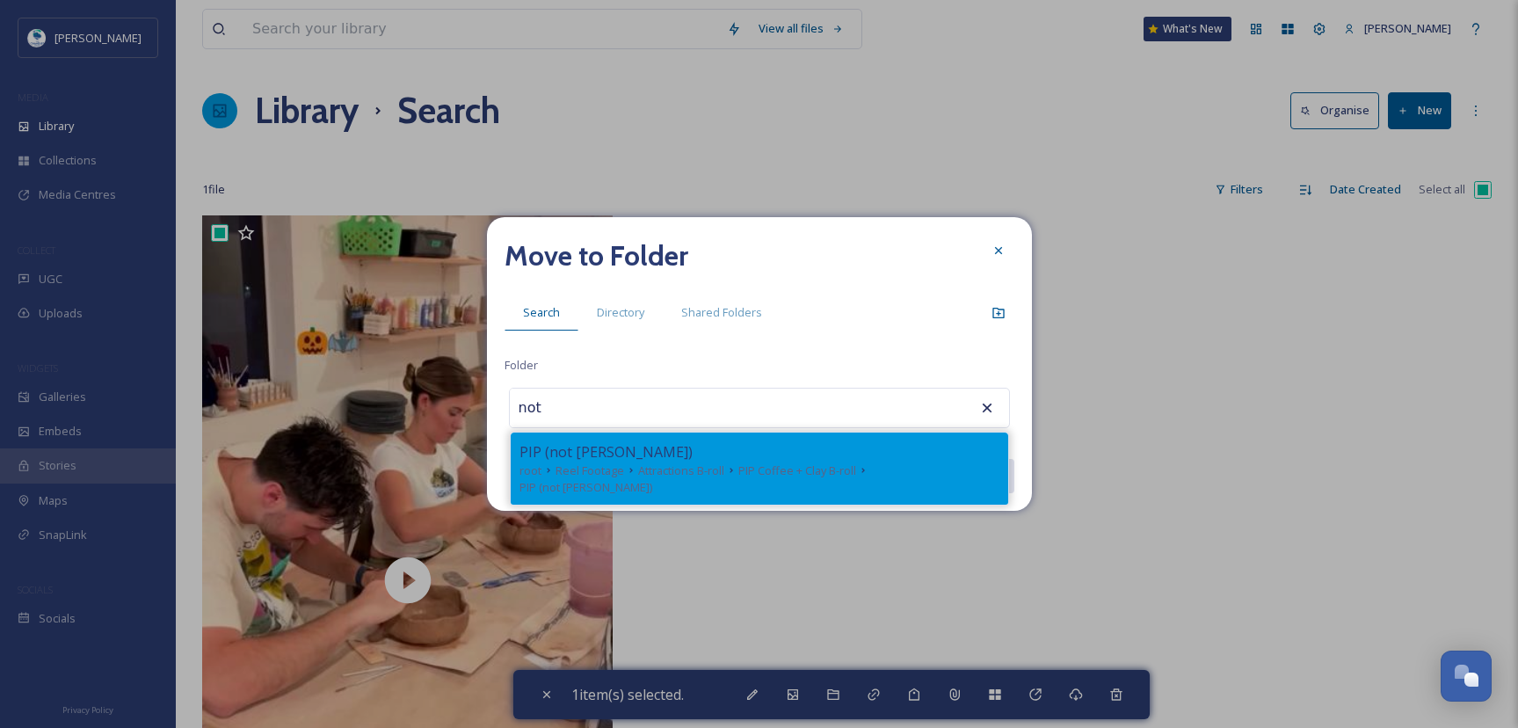
click at [683, 443] on div "PIP (not [PERSON_NAME])" at bounding box center [759, 451] width 480 height 21
type input "PIP (not [PERSON_NAME])"
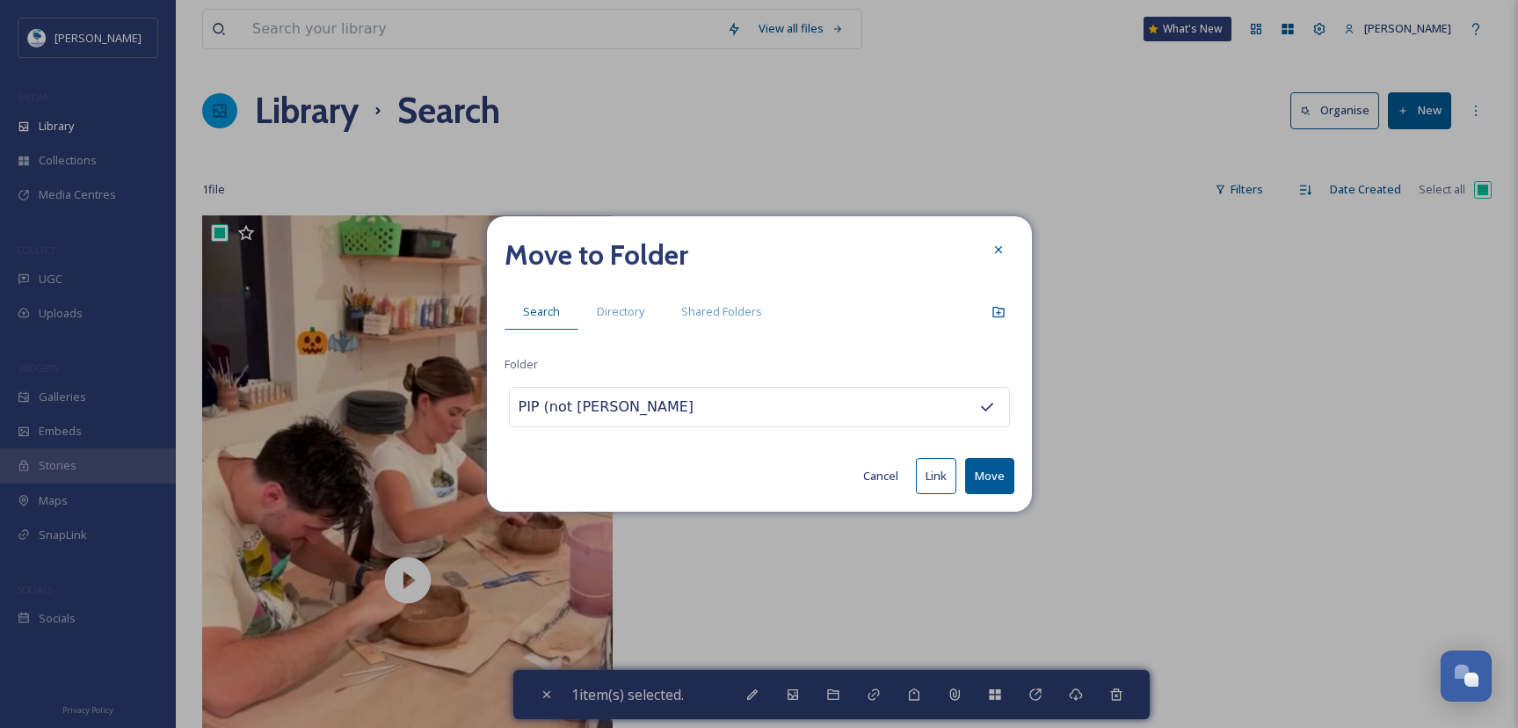
click at [1001, 471] on button "Move" at bounding box center [989, 476] width 49 height 36
checkbox input "false"
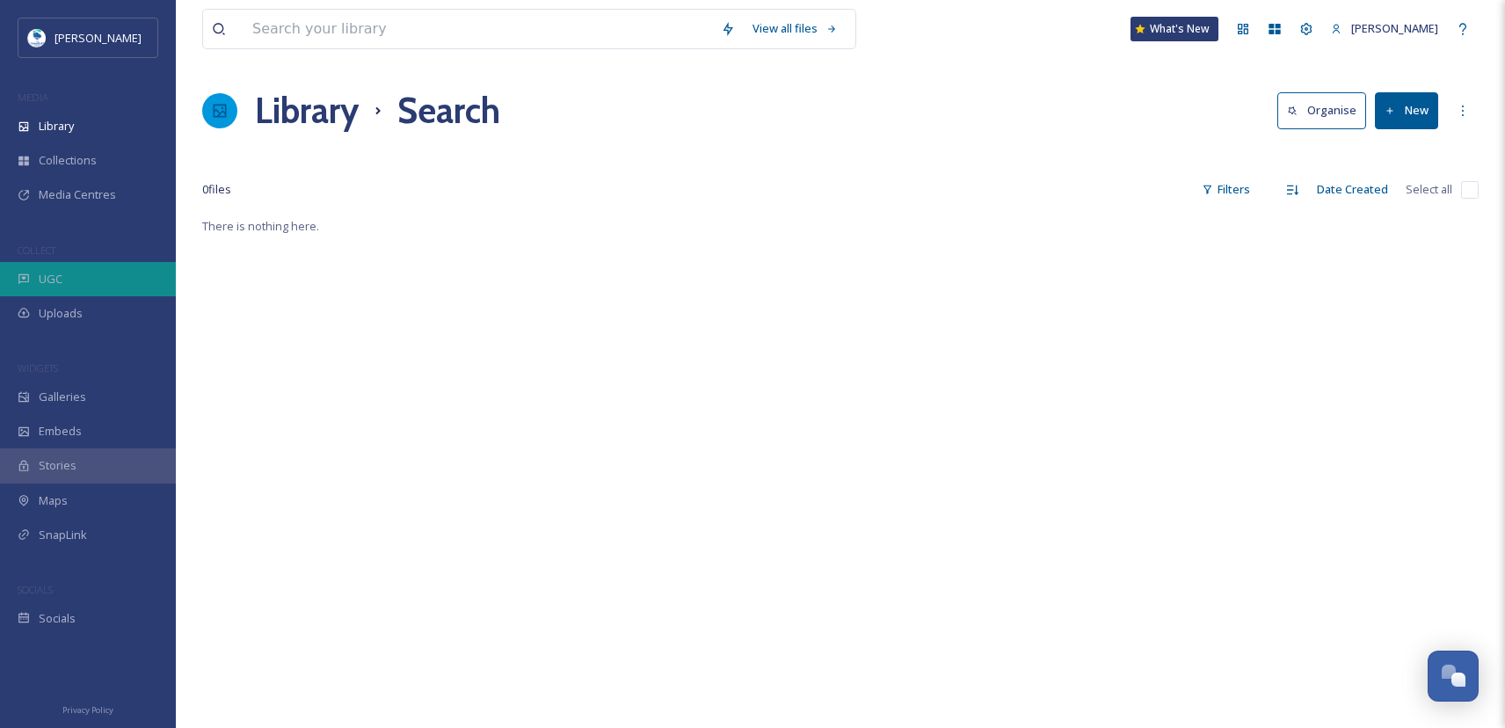
click at [69, 269] on div "UGC" at bounding box center [88, 279] width 176 height 34
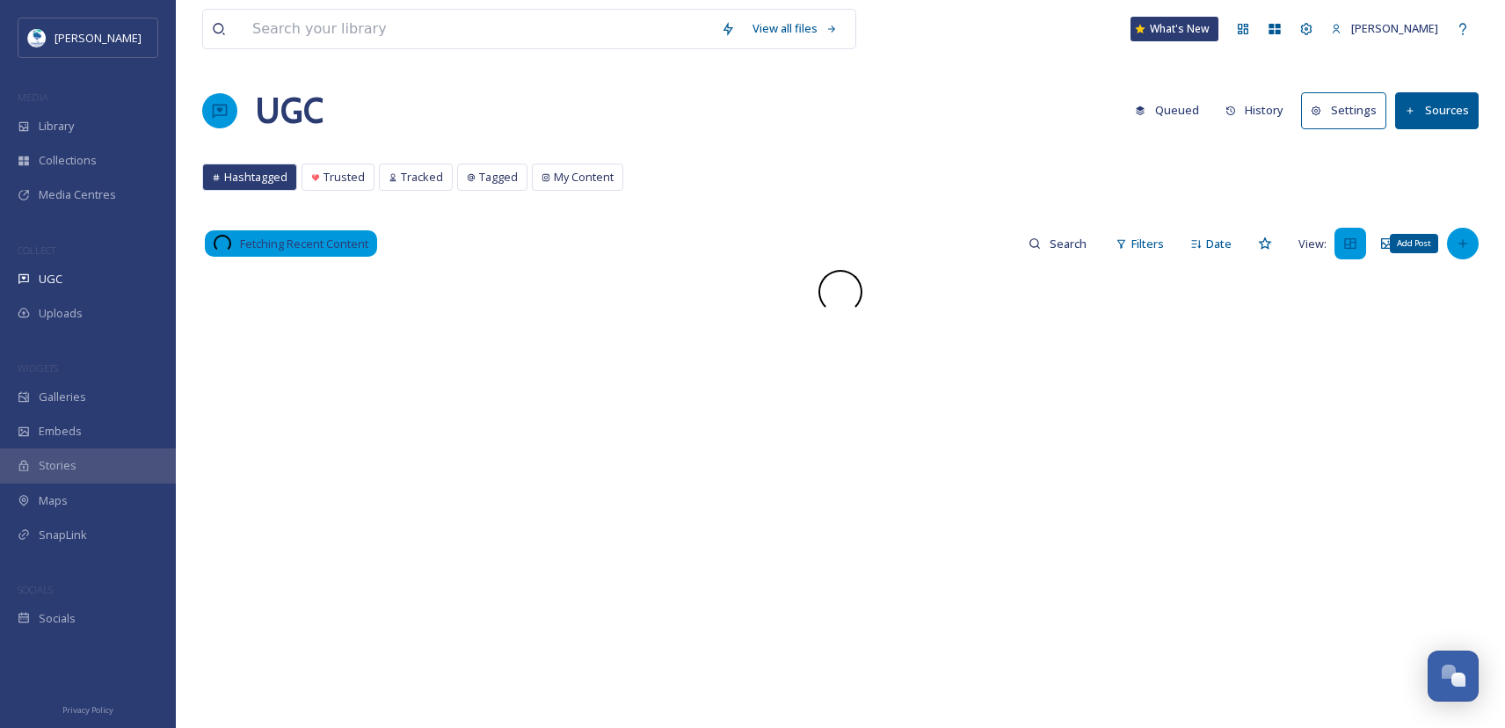
click at [1468, 237] on icon at bounding box center [1463, 243] width 14 height 14
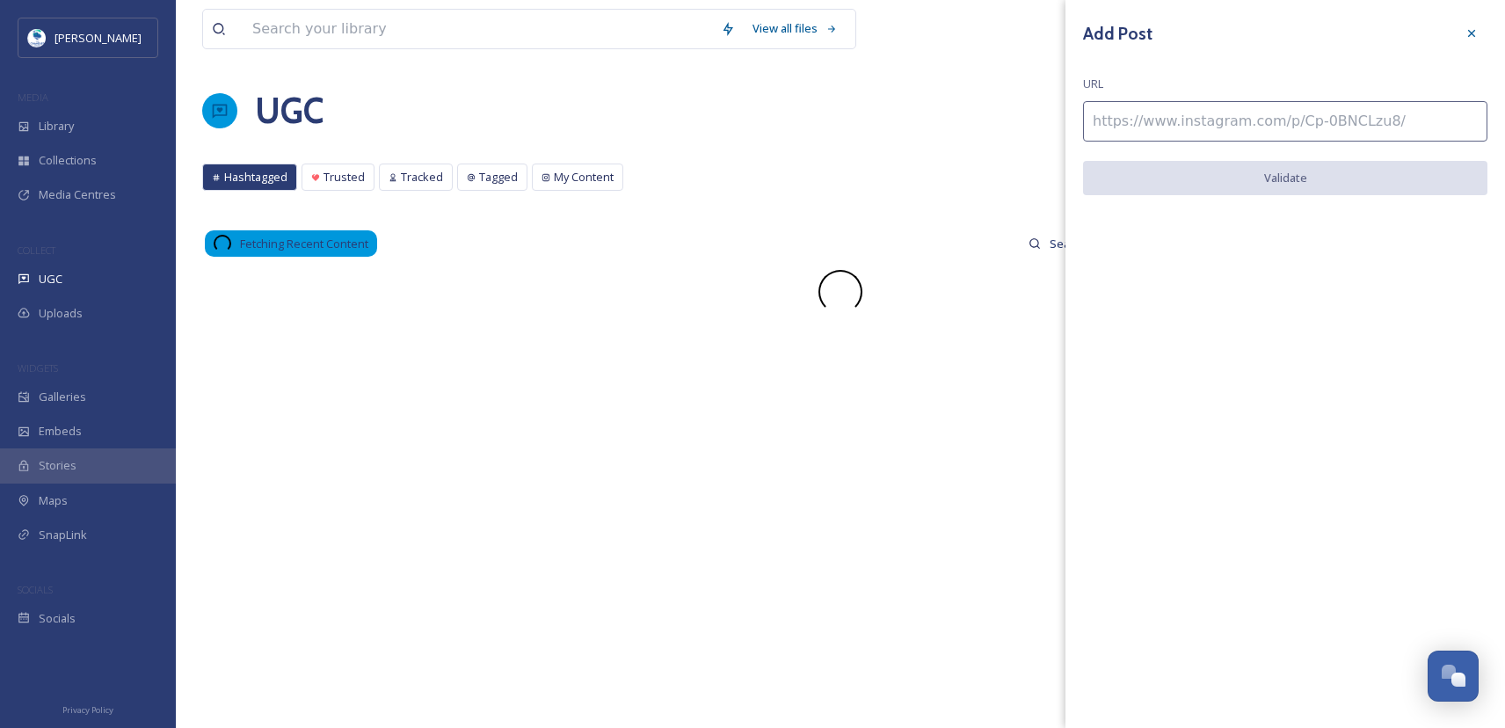
click at [1215, 119] on input at bounding box center [1285, 121] width 404 height 40
paste input "https://www.instagram.com/reel/DOy3b4okjST/"
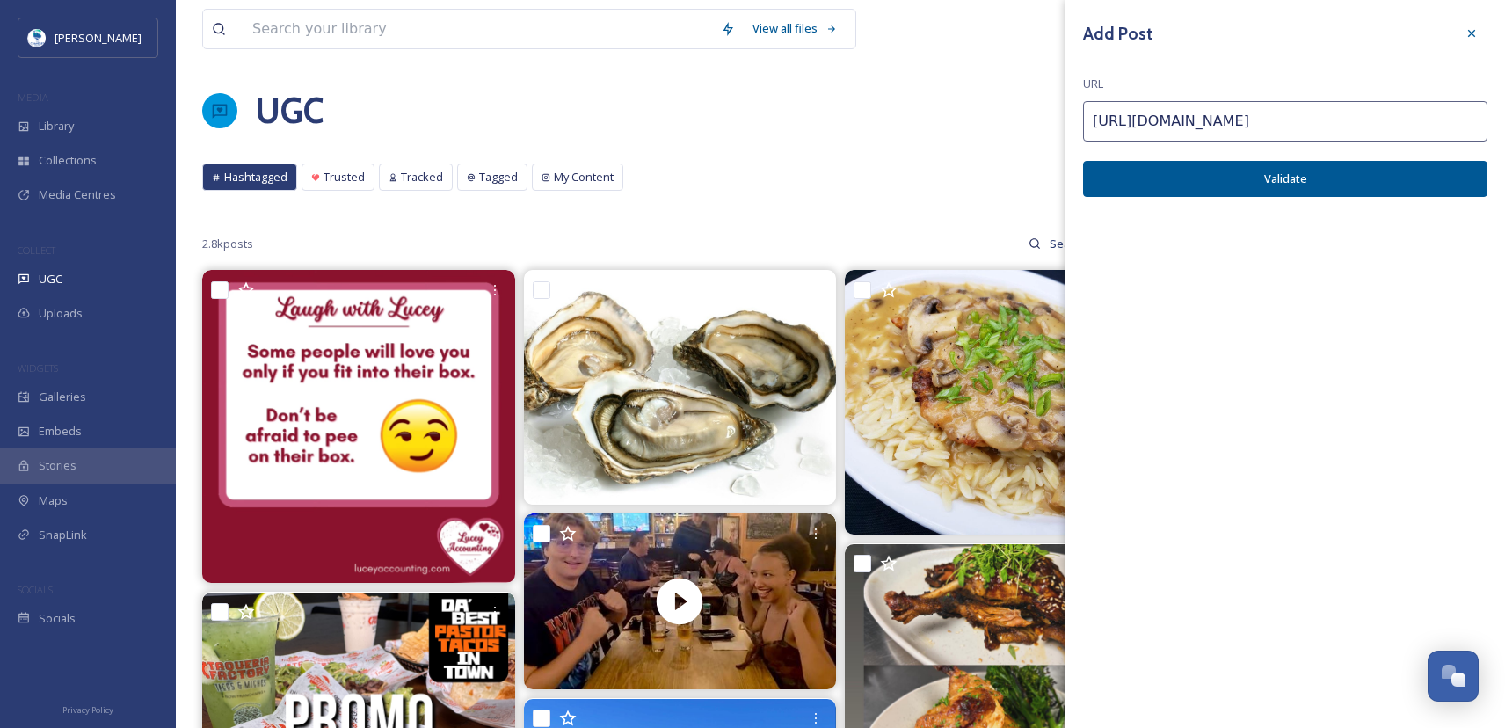
type input "https://www.instagram.com/reel/DOy3b4okjST/"
click at [1137, 189] on button "Validate" at bounding box center [1285, 179] width 404 height 36
click at [1163, 178] on button "Add Post" at bounding box center [1285, 179] width 404 height 36
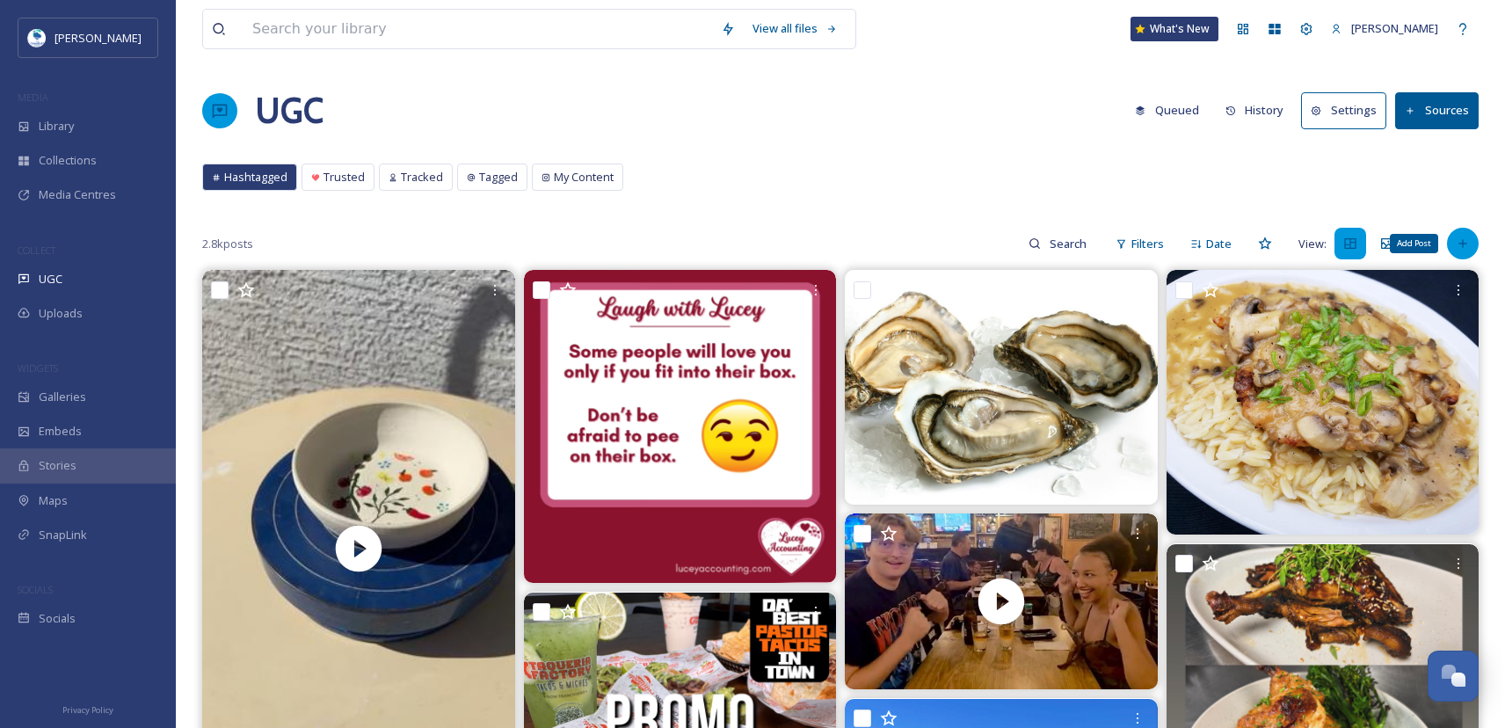
click at [1459, 248] on icon at bounding box center [1463, 243] width 14 height 14
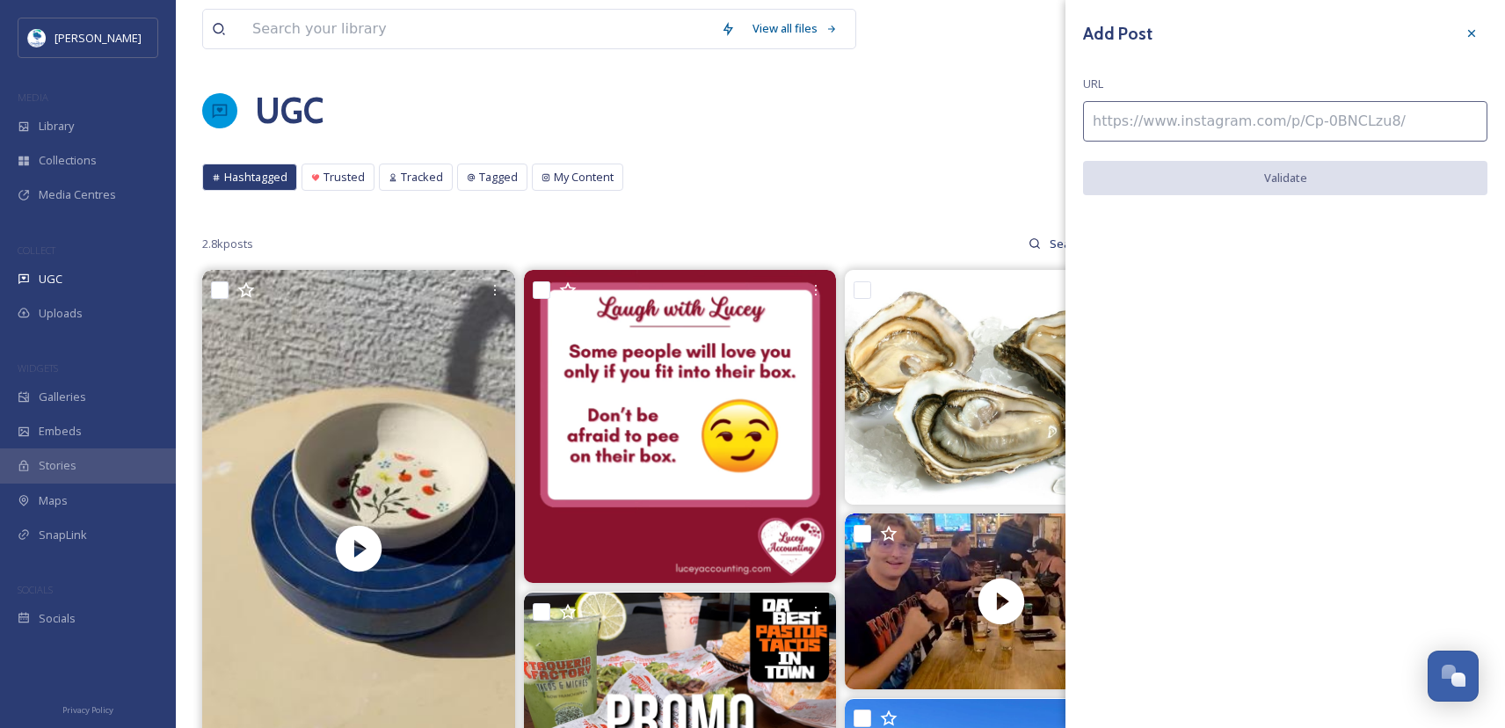
click at [1254, 128] on input at bounding box center [1285, 121] width 404 height 40
paste input "https://www.instagram.com/reel/DMkw0ZIymua/"
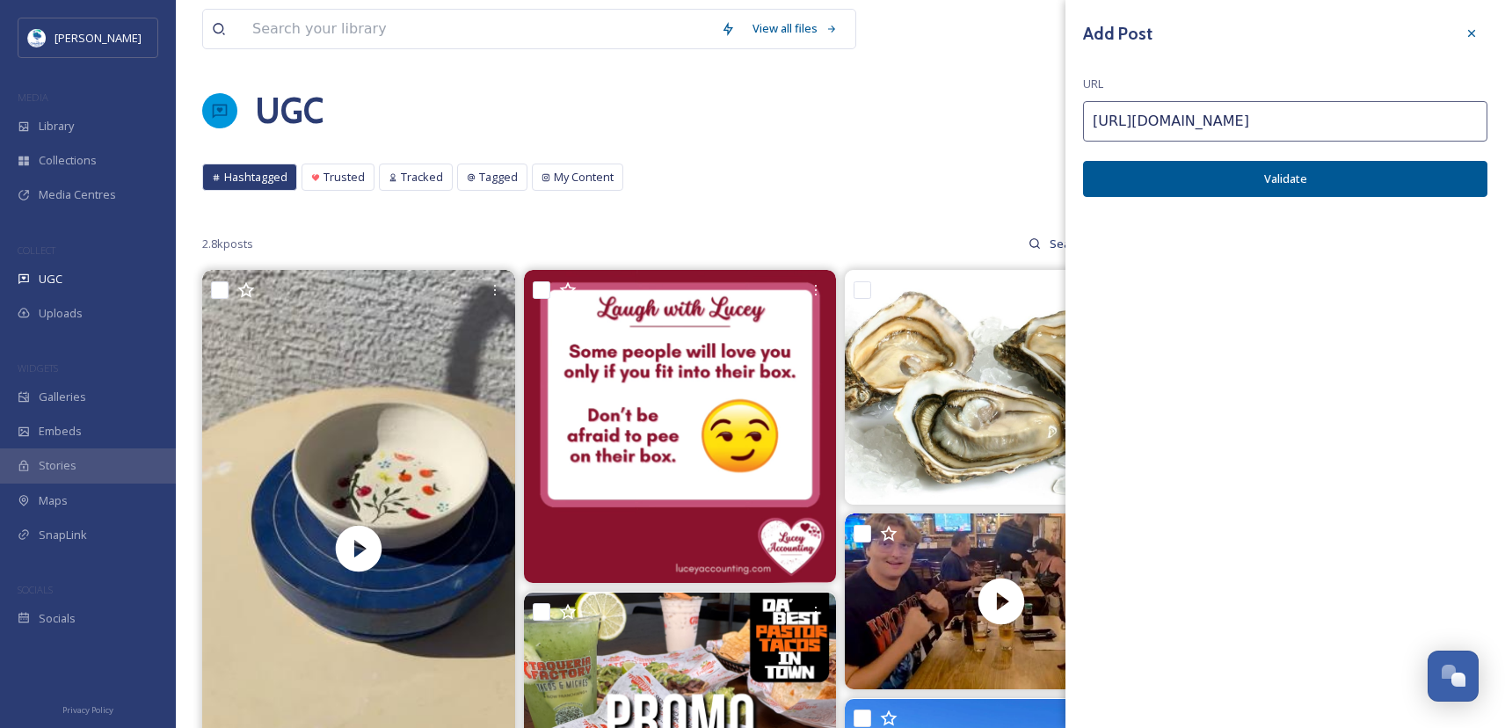
type input "https://www.instagram.com/reel/DMkw0ZIymua/"
click at [1245, 181] on button "Validate" at bounding box center [1285, 179] width 404 height 36
click at [1370, 178] on button "Add Post" at bounding box center [1285, 179] width 404 height 36
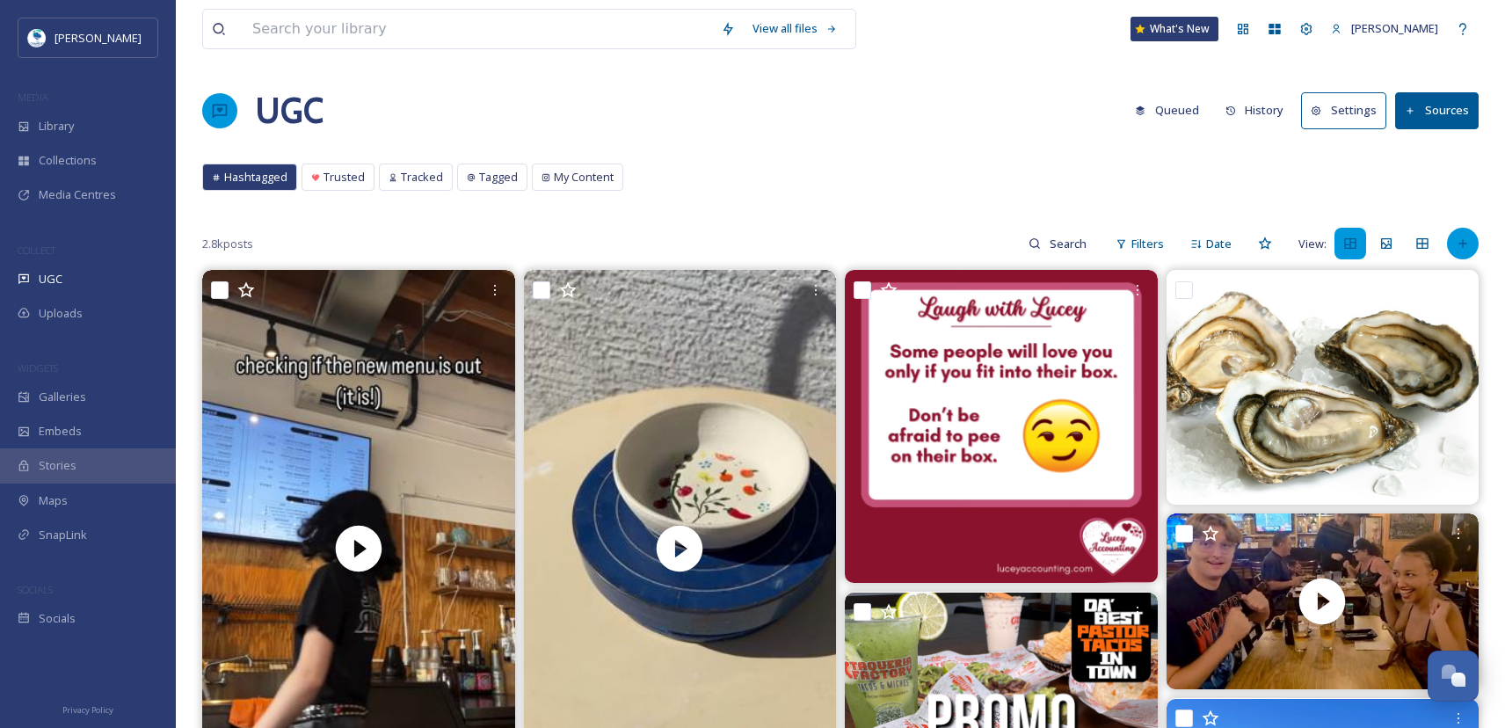
click at [1459, 240] on icon at bounding box center [1463, 243] width 14 height 14
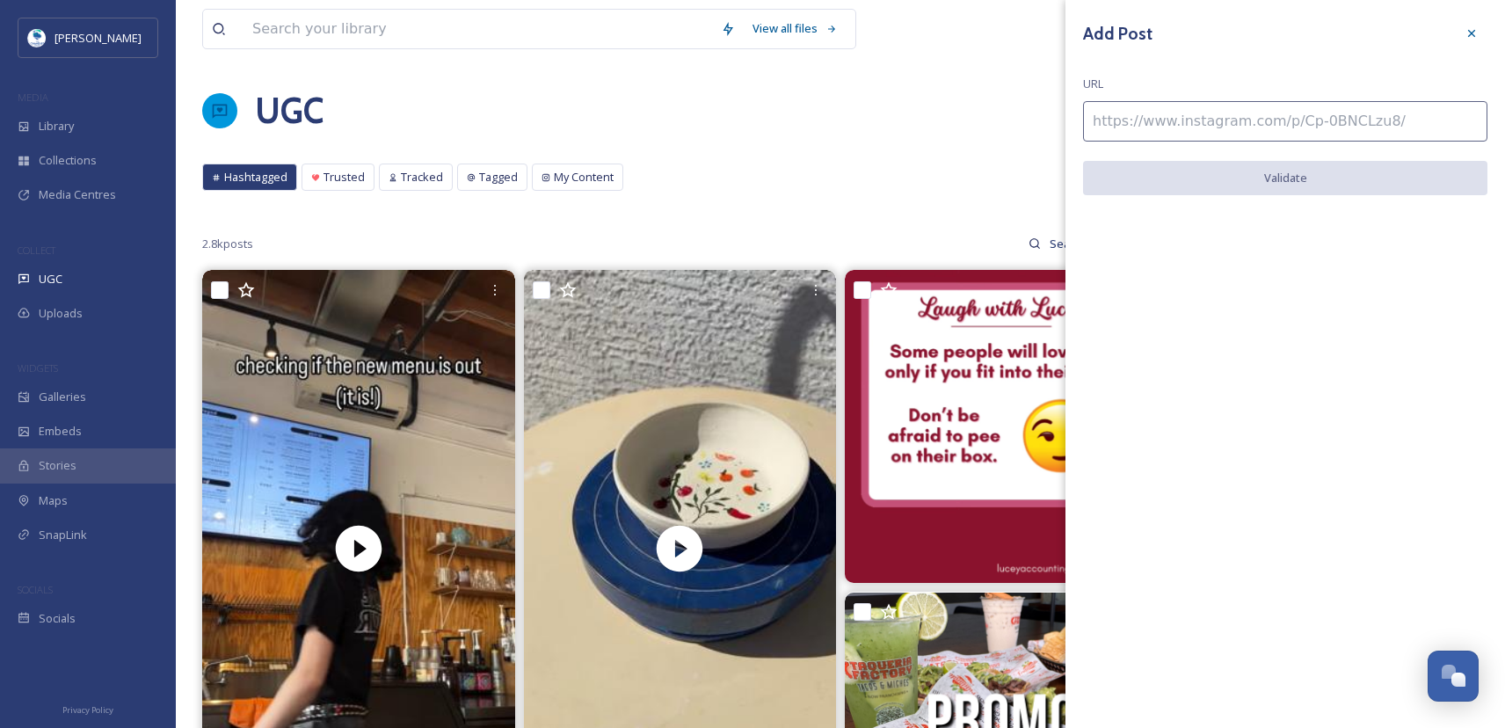
click at [1156, 137] on input at bounding box center [1285, 121] width 404 height 40
paste input "https://www.instagram.com/reel/C3nwZ6ov82s/"
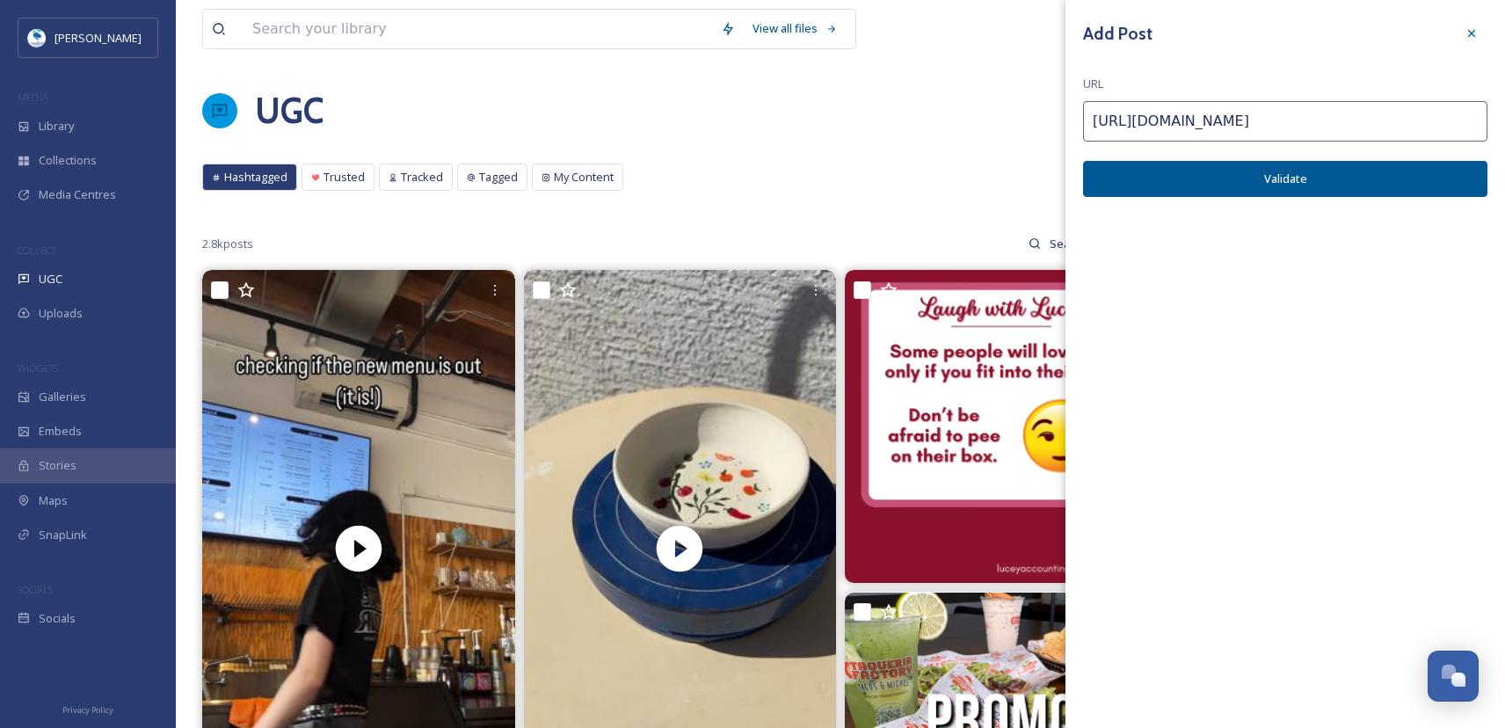
type input "https://www.instagram.com/reel/C3nwZ6ov82s/"
click at [1160, 189] on button "Validate" at bounding box center [1285, 179] width 404 height 36
click at [1163, 190] on button "Add Post" at bounding box center [1285, 179] width 404 height 36
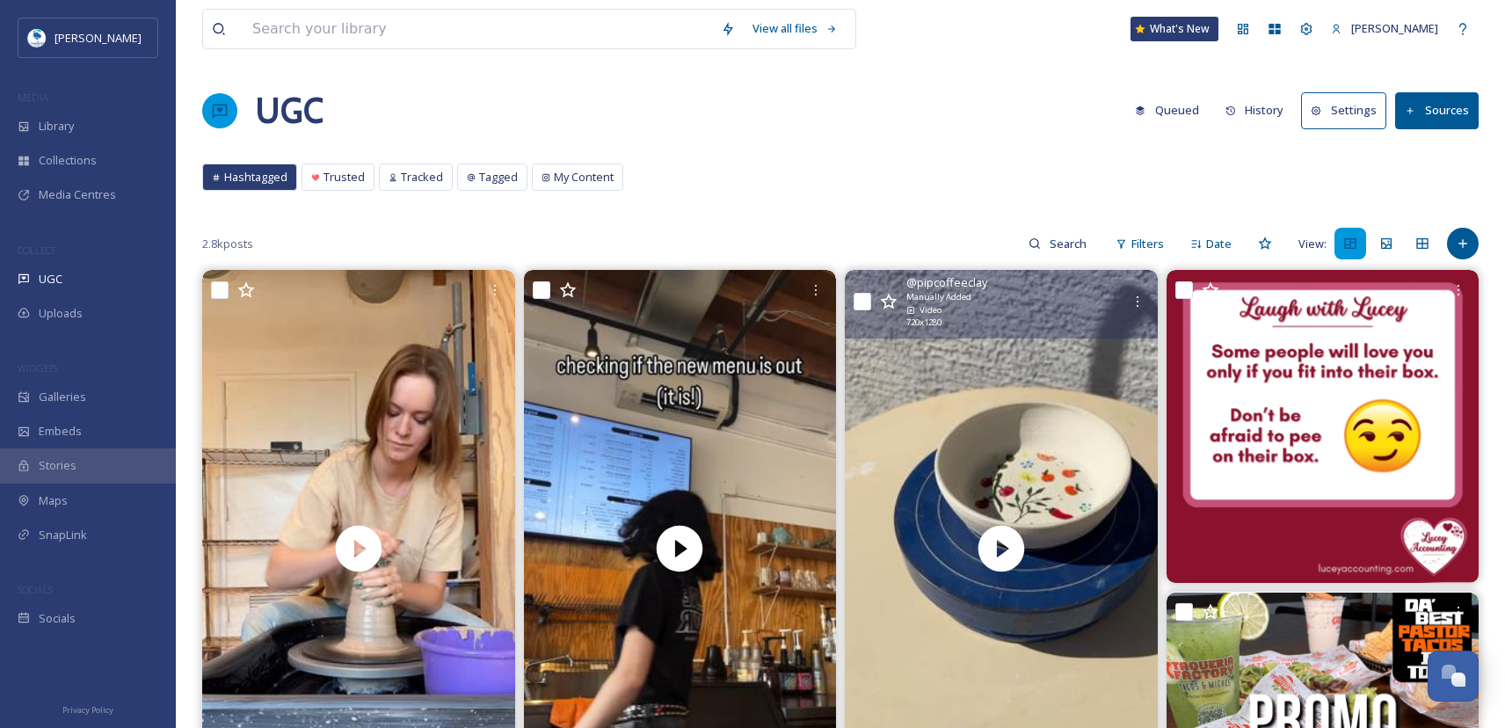
click at [864, 302] on input "checkbox" at bounding box center [862, 302] width 18 height 18
checkbox input "true"
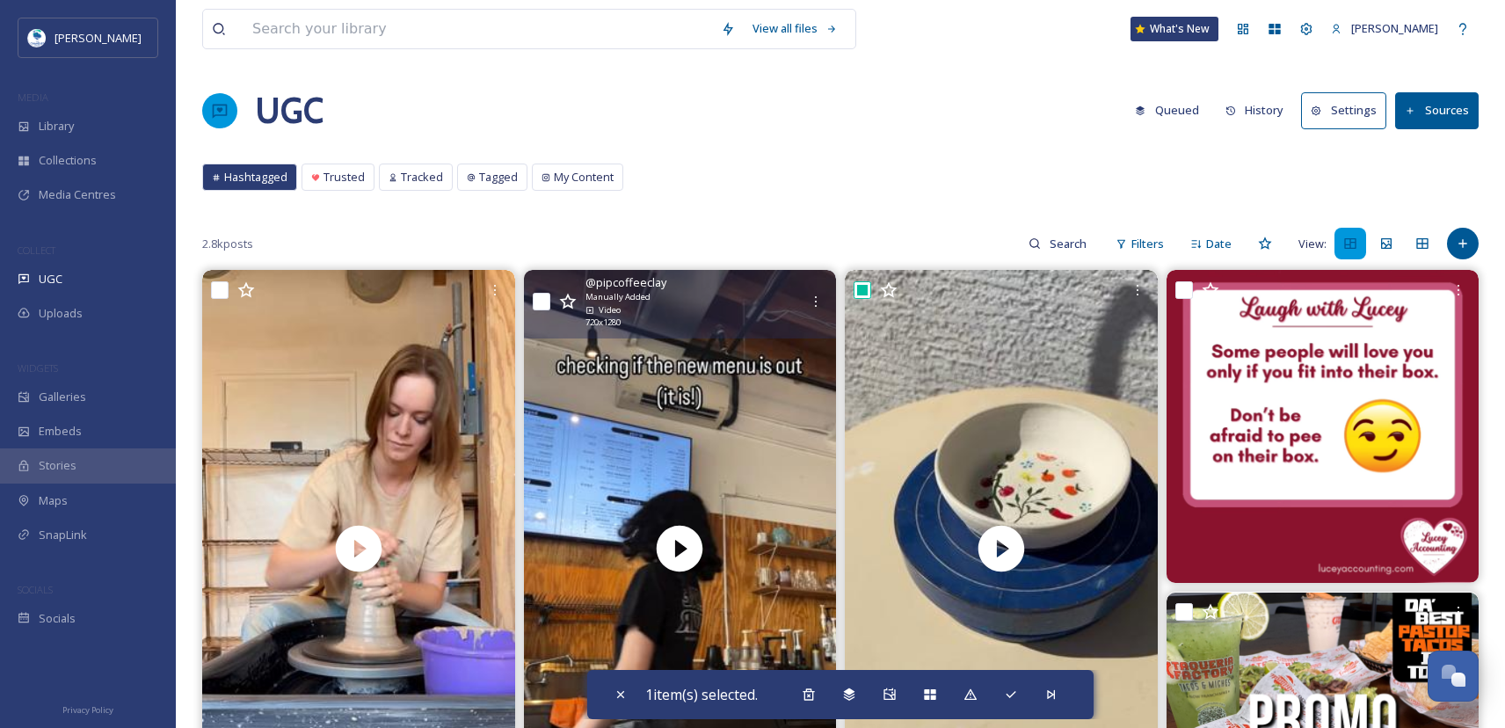
click at [537, 301] on input "checkbox" at bounding box center [542, 302] width 18 height 18
checkbox input "true"
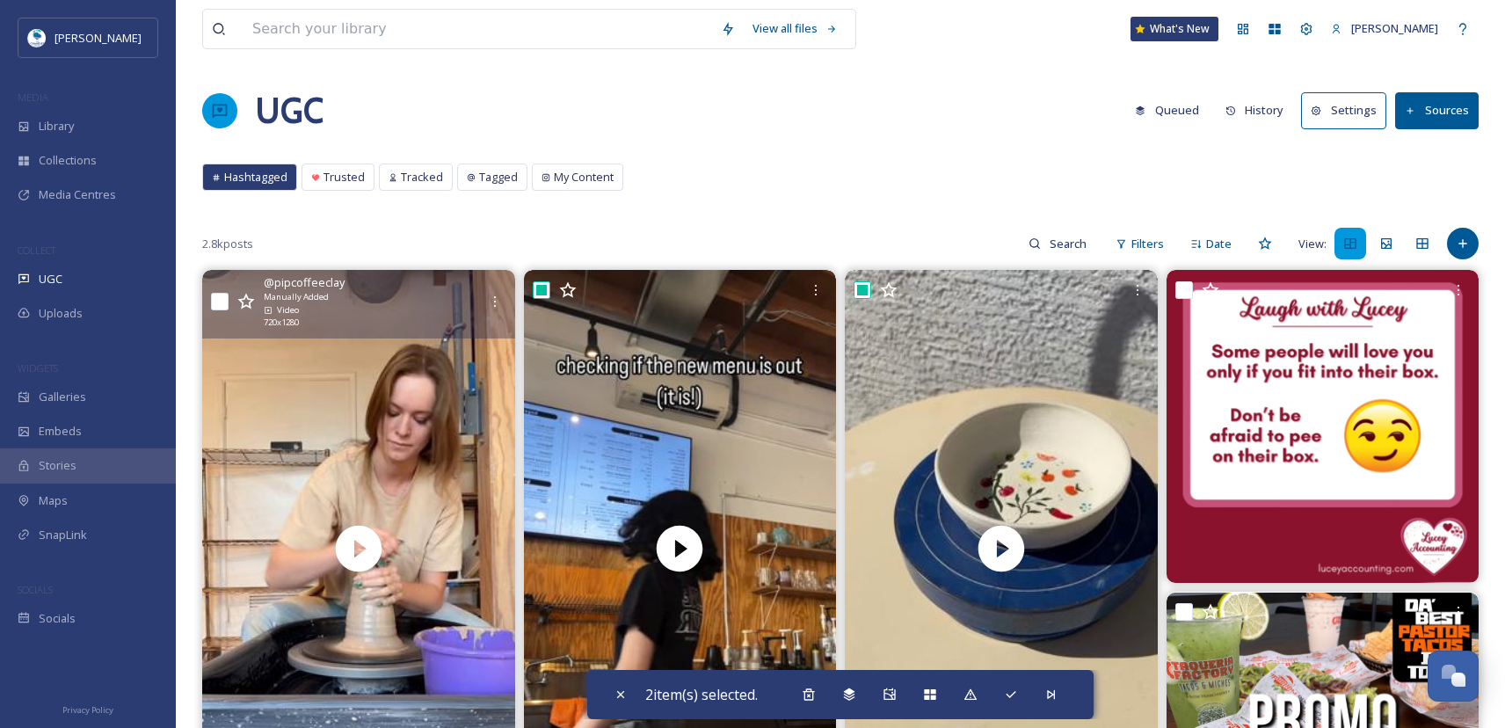
click at [219, 301] on input "checkbox" at bounding box center [220, 302] width 18 height 18
checkbox input "true"
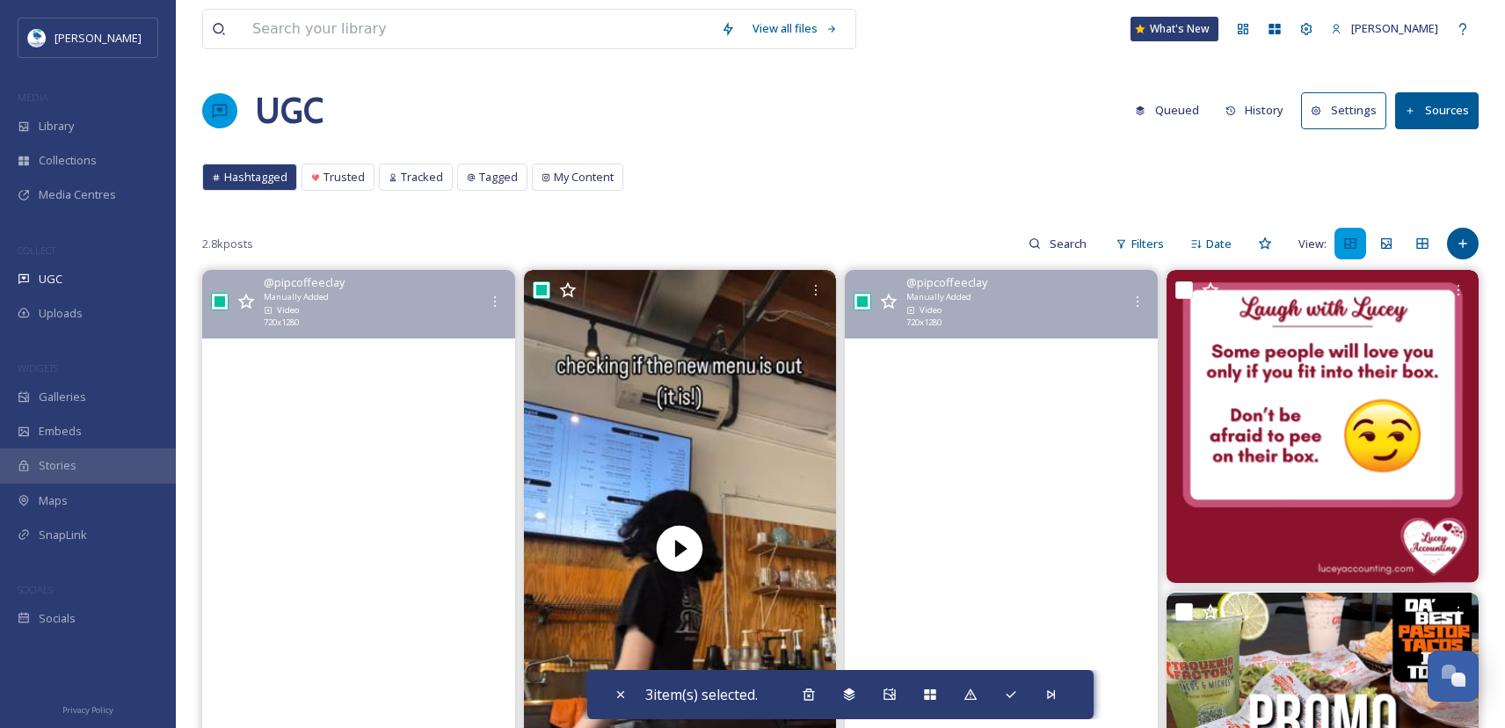
click at [347, 517] on video "Another throwing sesh with Hayden ✌🏻" at bounding box center [358, 548] width 313 height 556
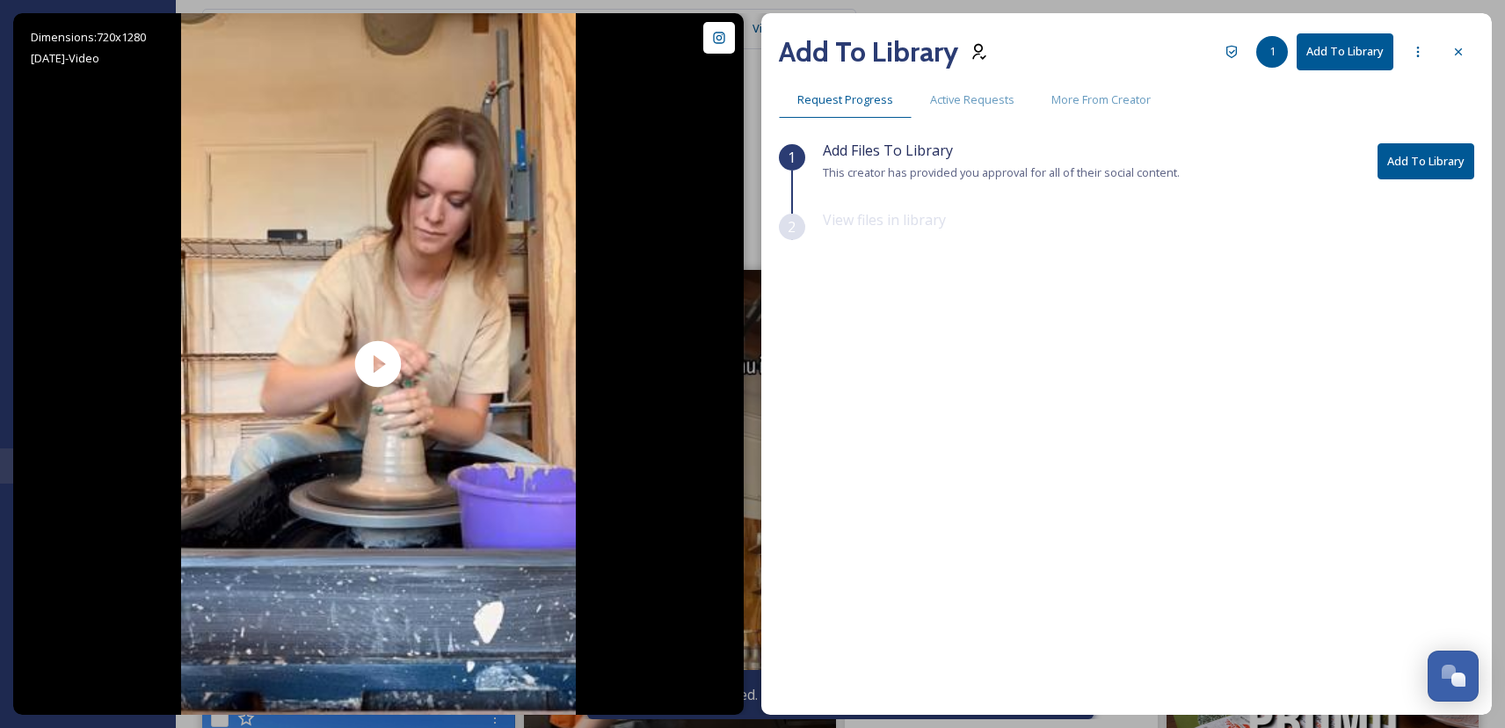
click at [1420, 165] on button "Add To Library" at bounding box center [1425, 161] width 97 height 36
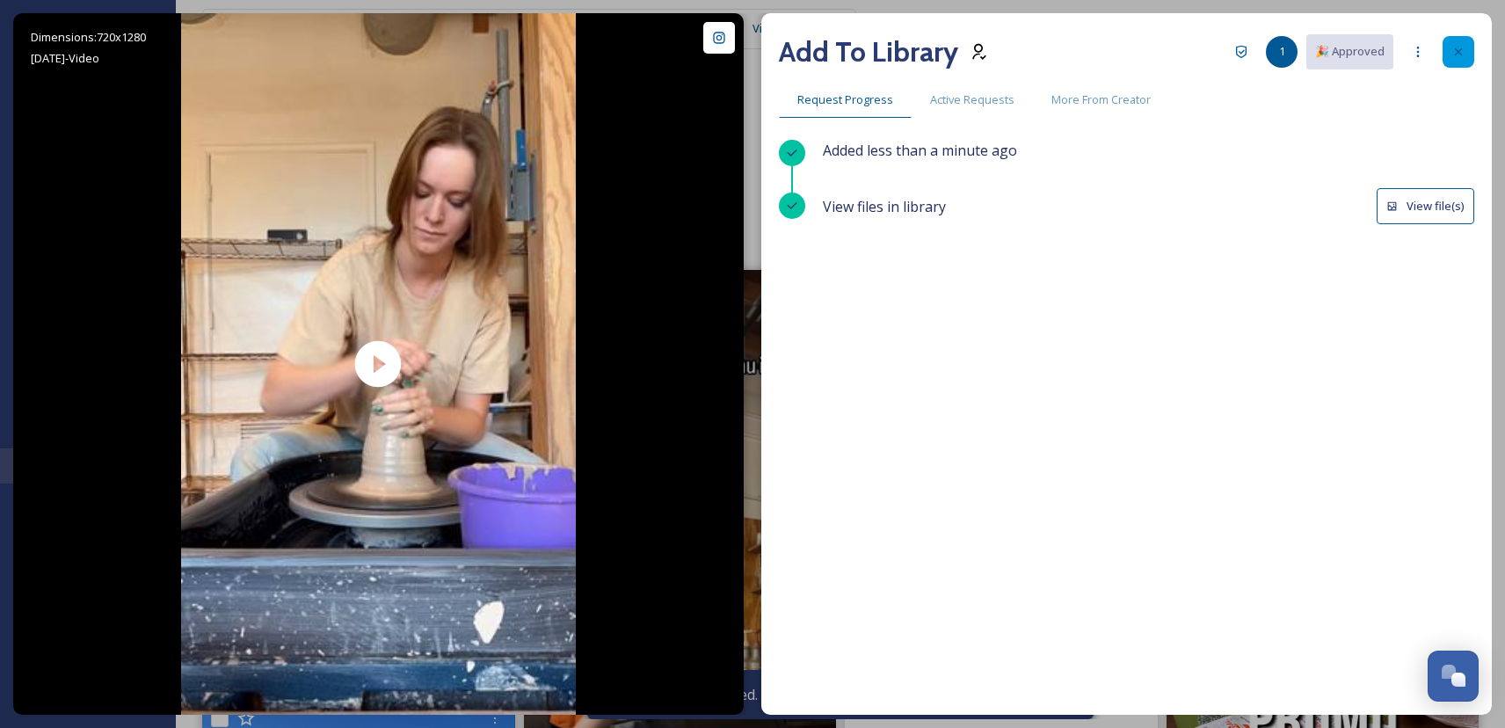
click at [1459, 47] on icon at bounding box center [1458, 52] width 14 height 14
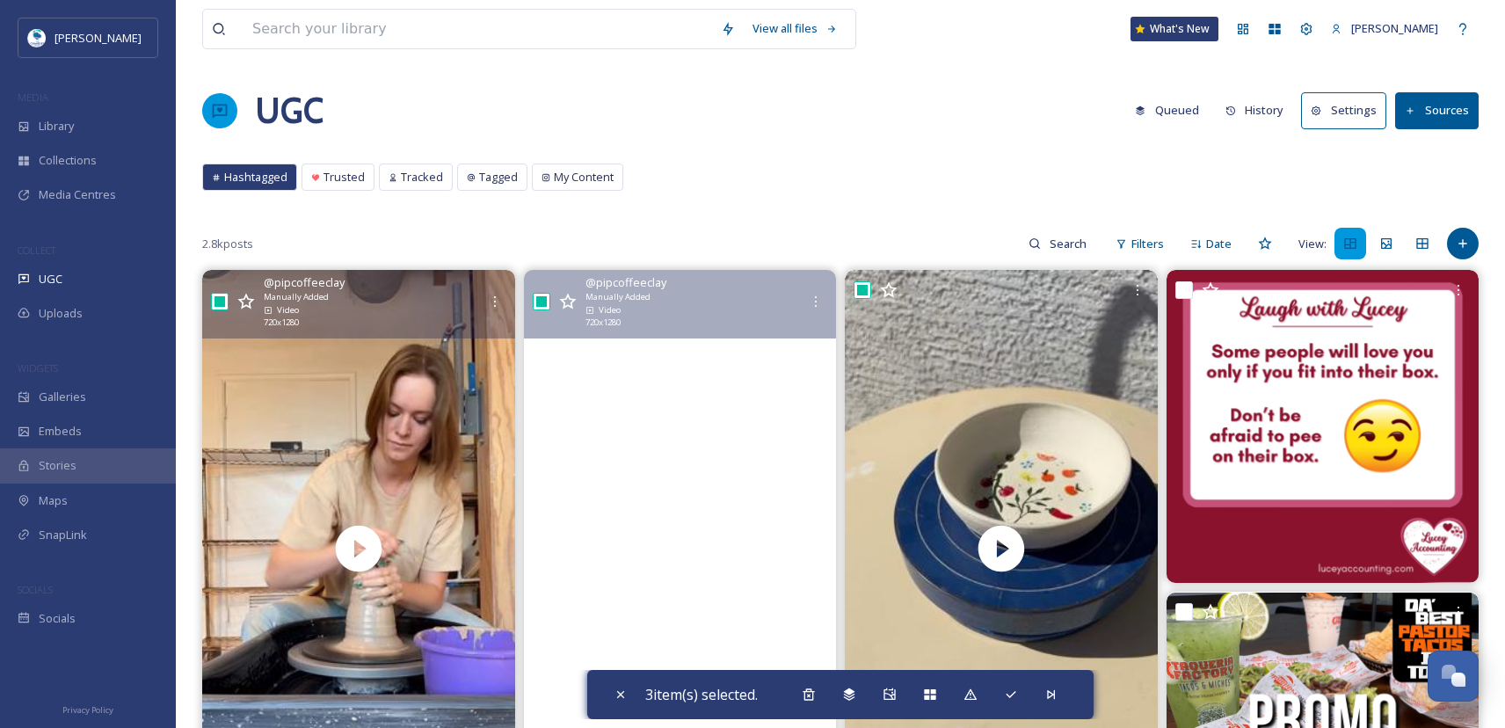
click at [754, 568] on video "Our summer drink menu is out now!!!\a\a#pottery #phoenix #potterystudio #cerami…" at bounding box center [679, 548] width 313 height 556
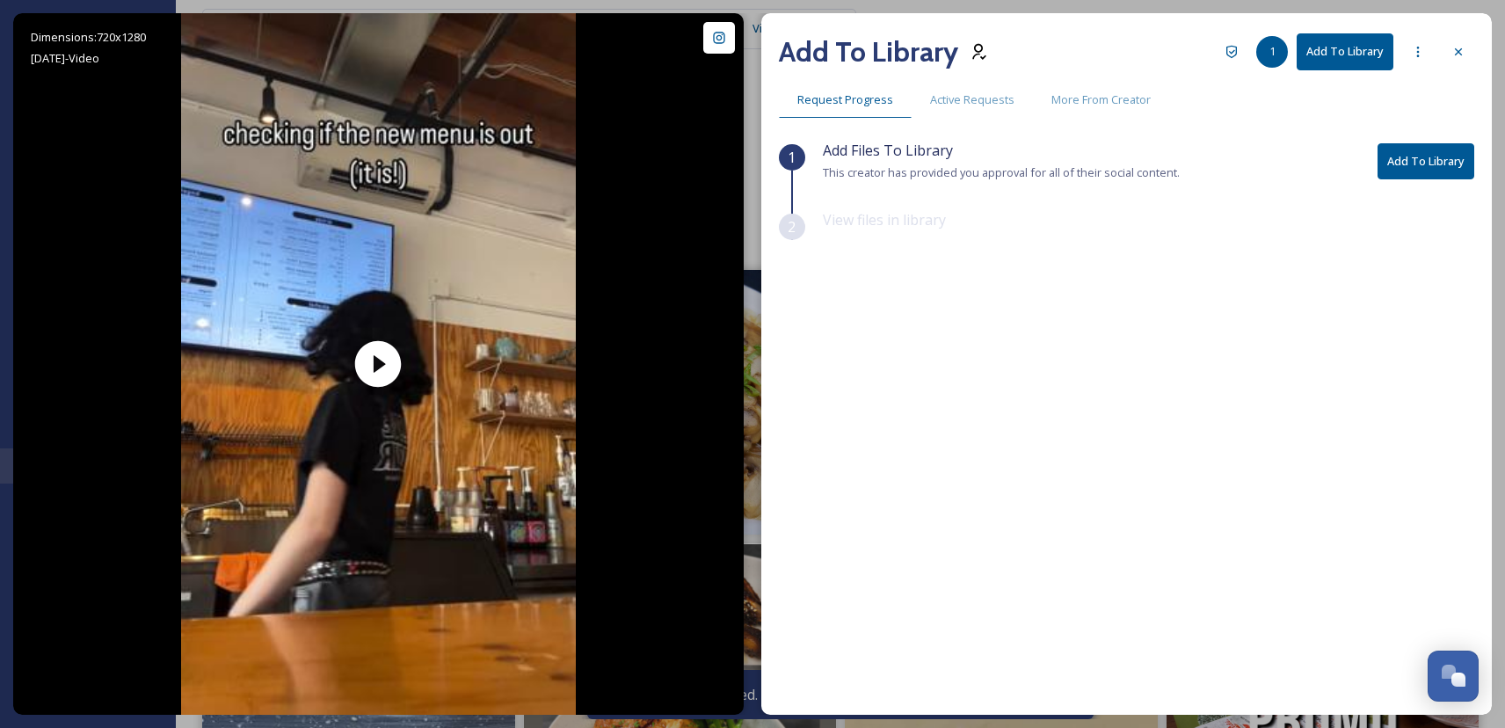
click at [1449, 169] on button "Add To Library" at bounding box center [1425, 161] width 97 height 36
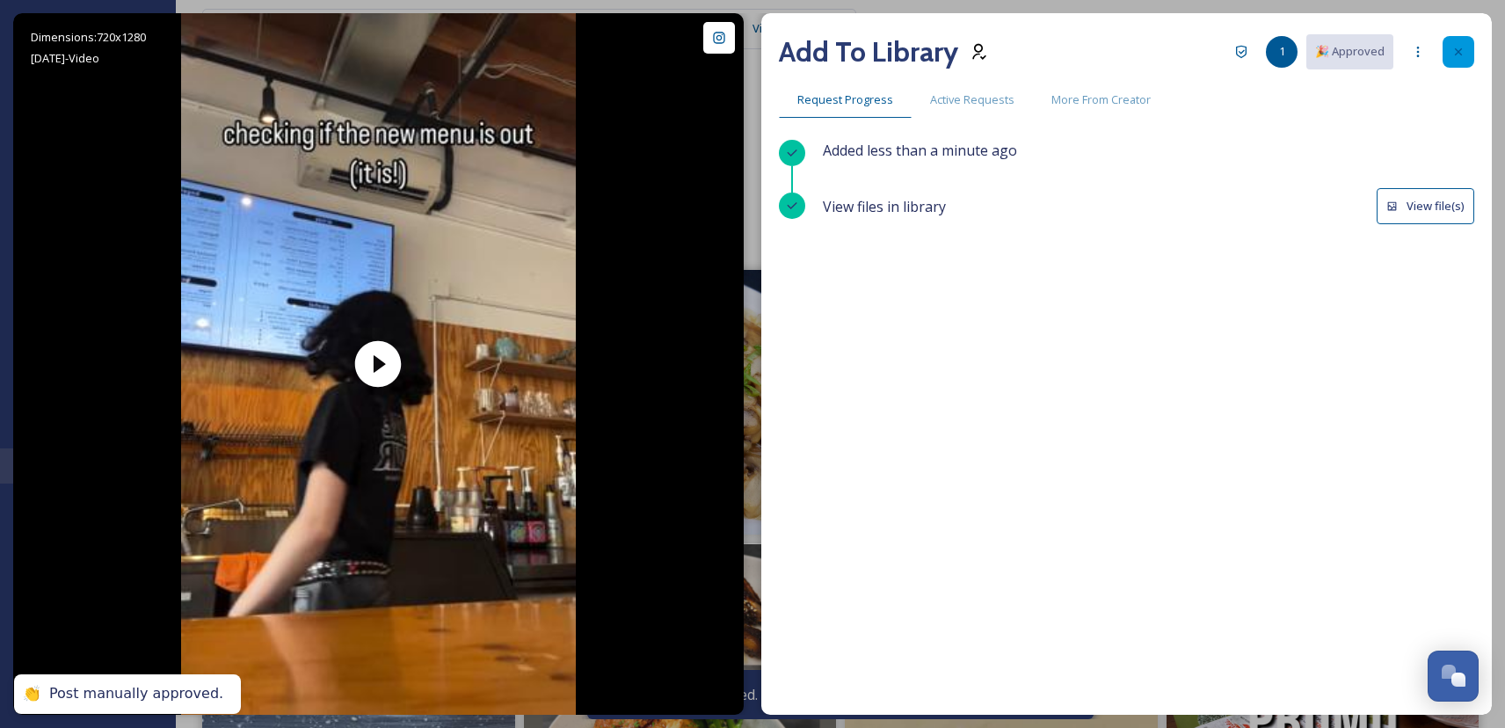
click at [1460, 51] on icon at bounding box center [1458, 52] width 14 height 14
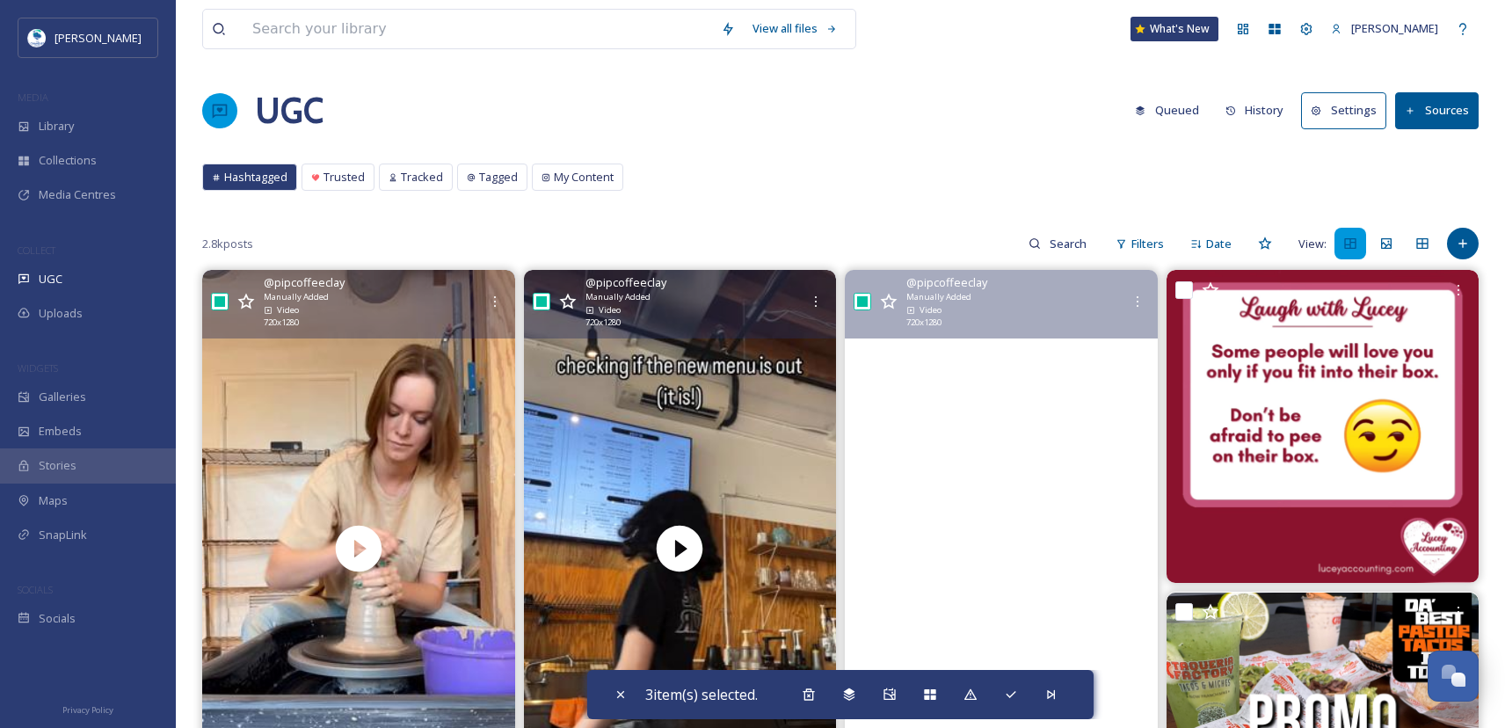
click at [1052, 486] on video "We love our open studio members ❤️\a\a#pottery #phoenix #potterystudio #ceramic…" at bounding box center [1001, 548] width 313 height 556
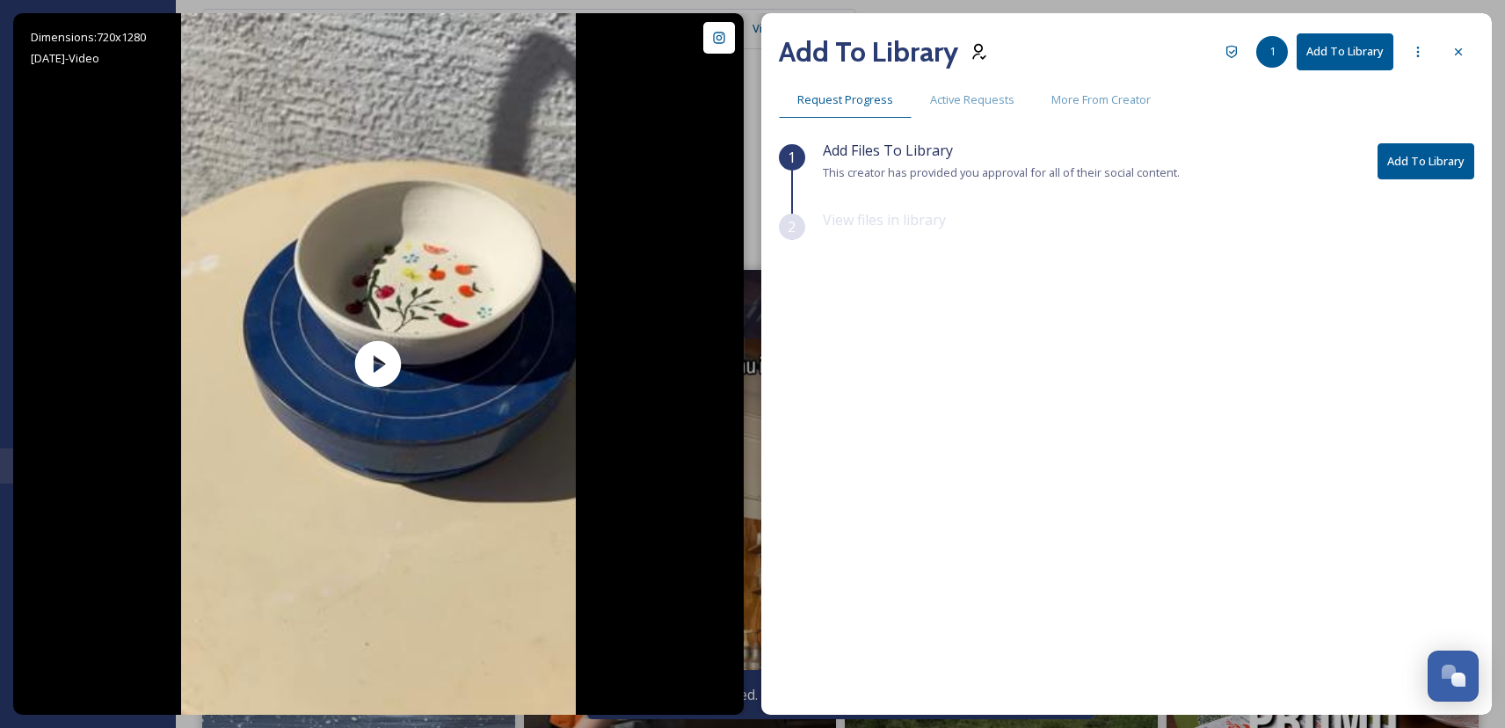
click at [1449, 156] on button "Add To Library" at bounding box center [1425, 161] width 97 height 36
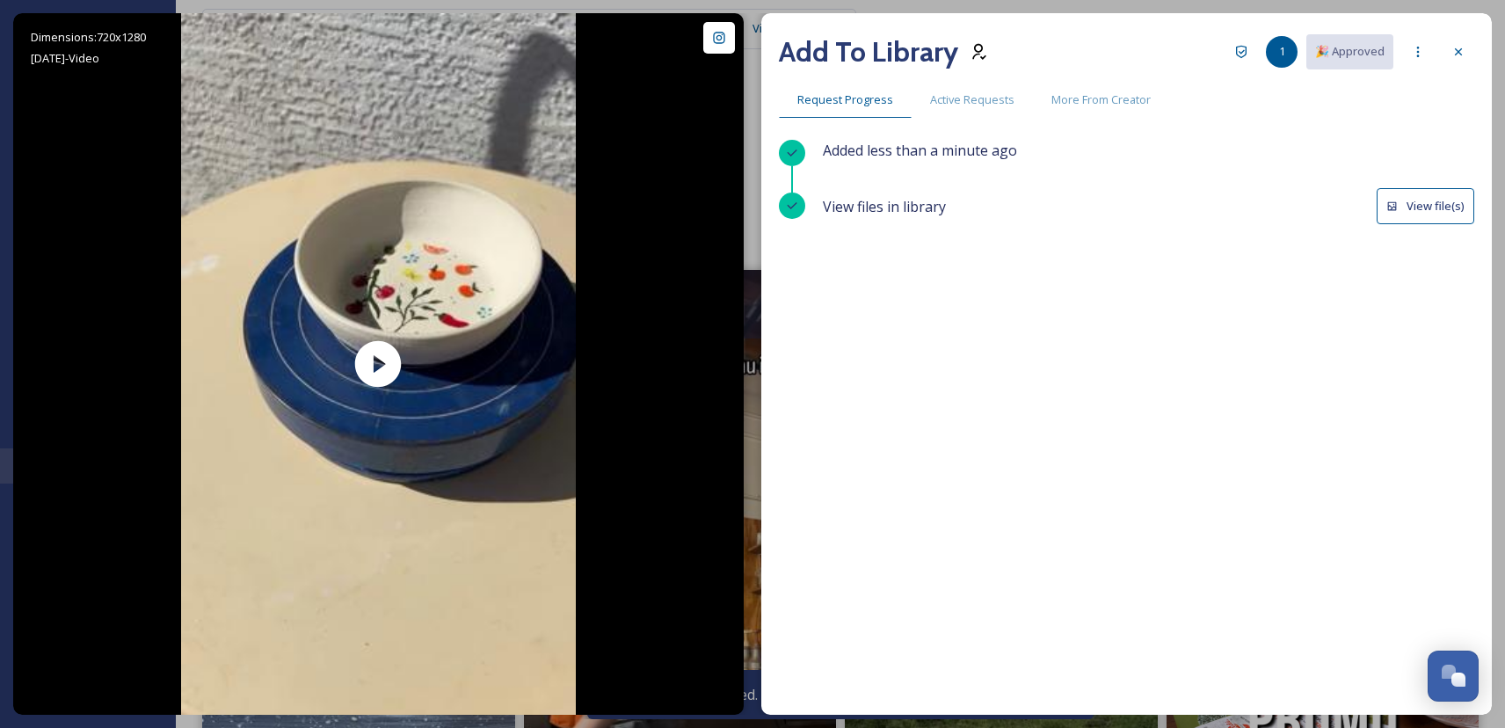
click at [1457, 51] on icon at bounding box center [1458, 51] width 7 height 7
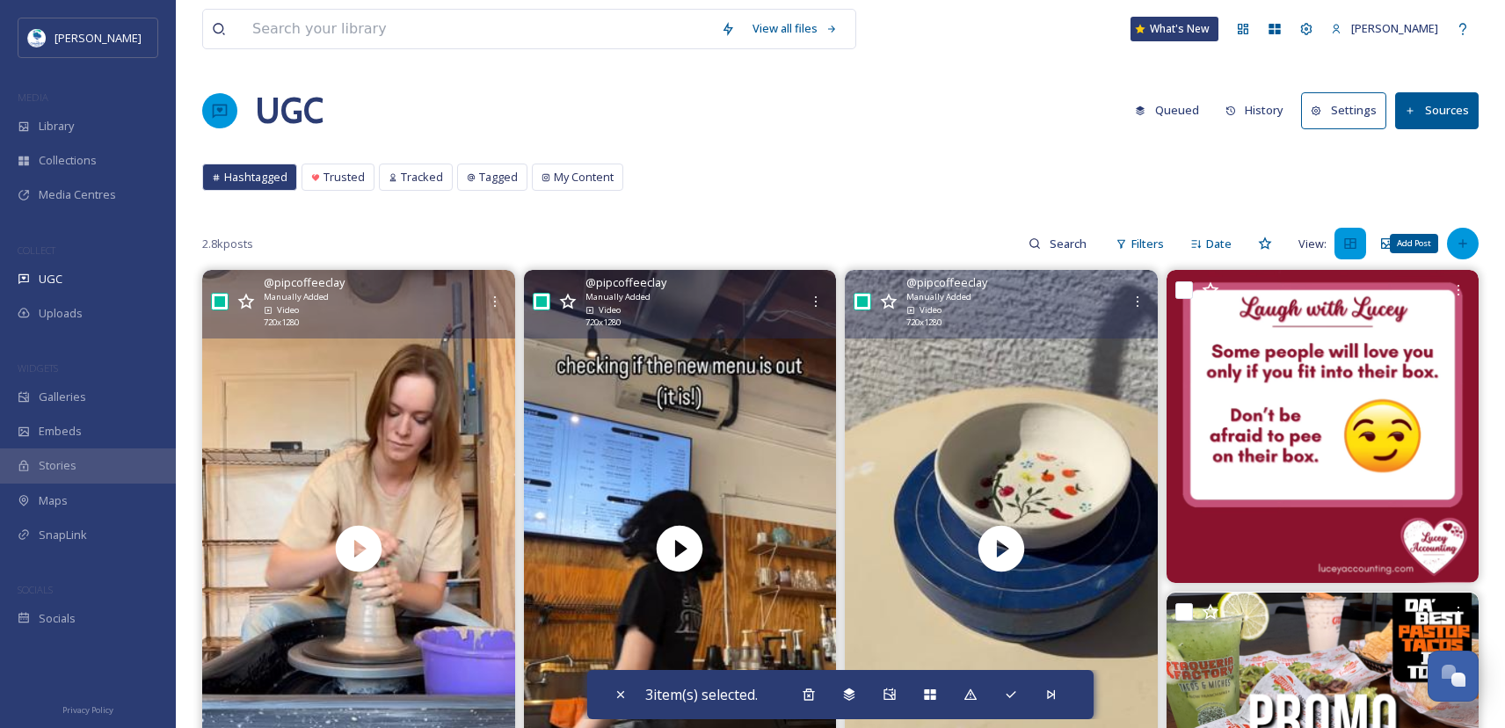
click at [1470, 247] on div "Add Post" at bounding box center [1463, 244] width 32 height 32
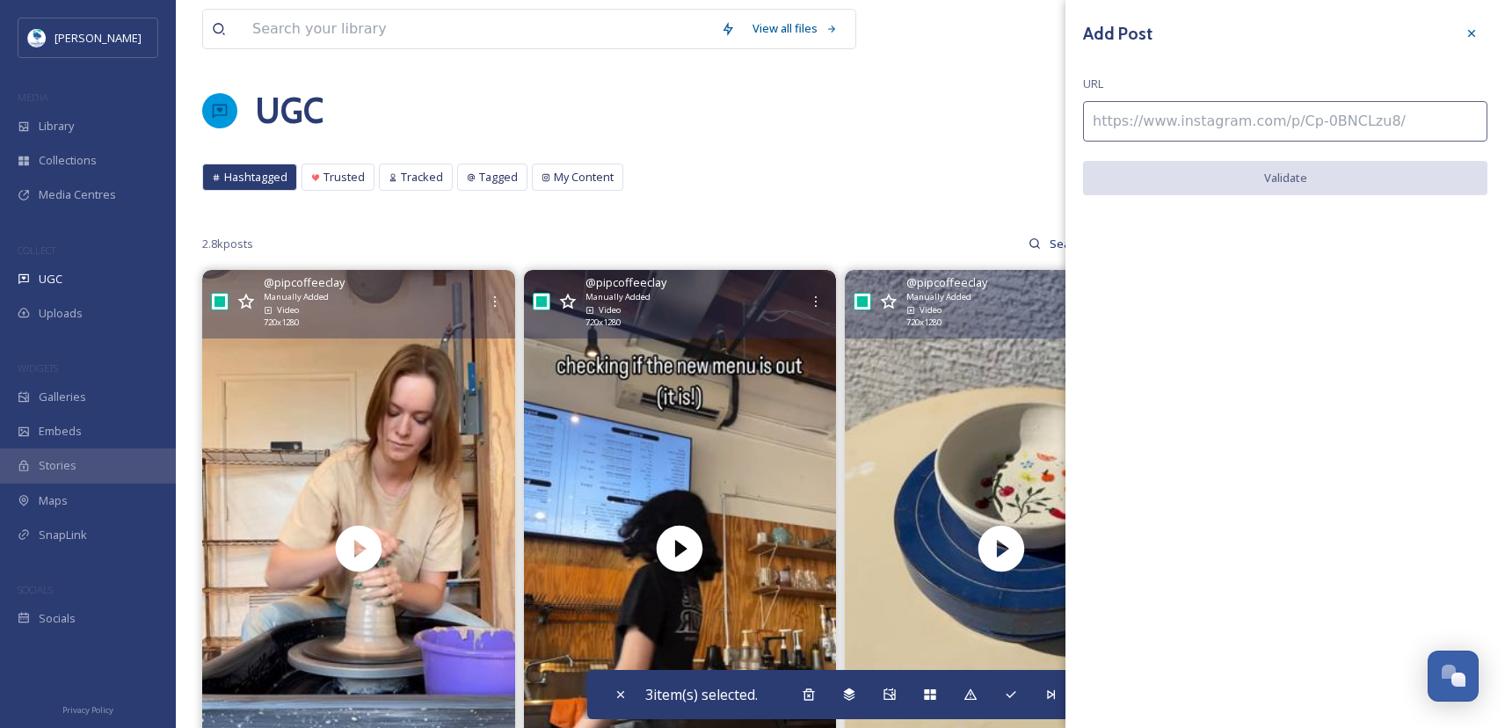
click at [1259, 115] on input at bounding box center [1285, 121] width 404 height 40
paste input "https://www.instagram.com/reel/C9FvfR5vDUR/"
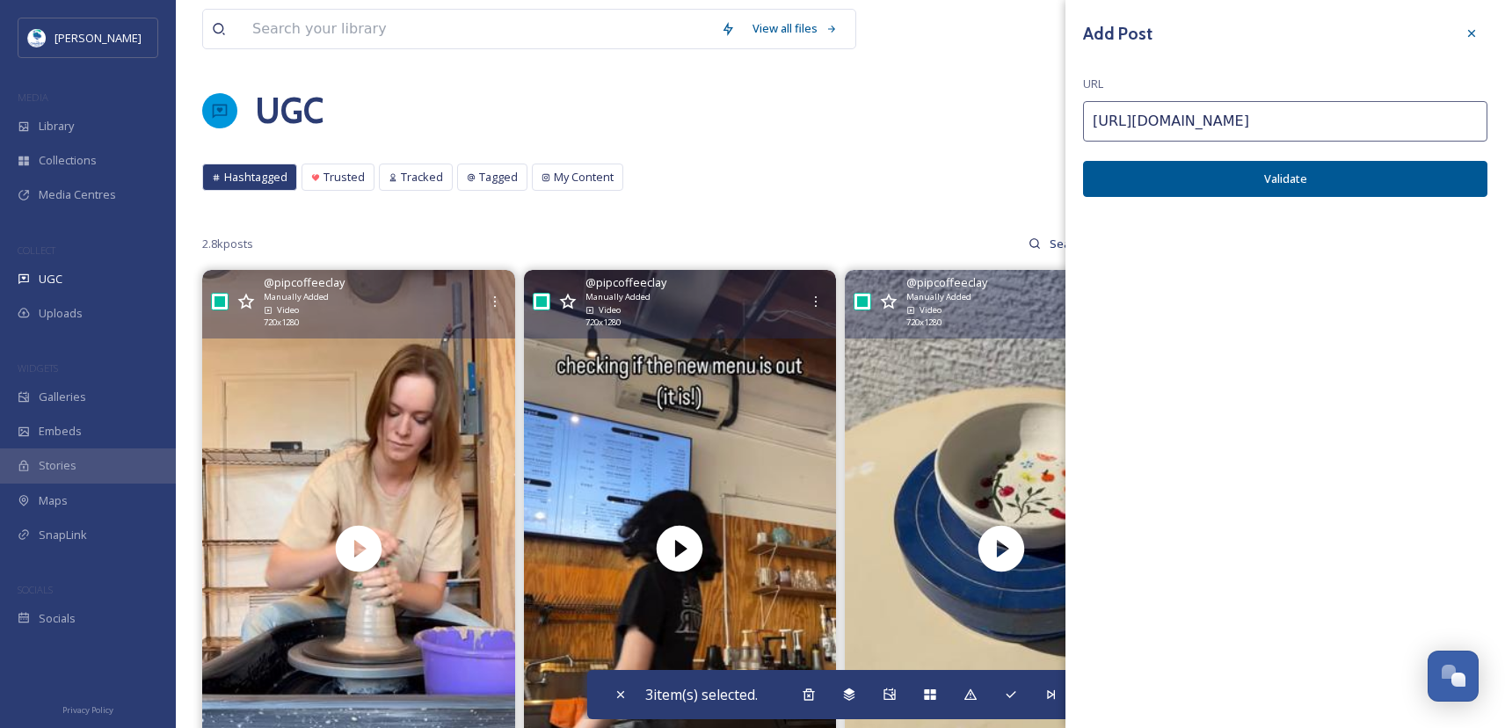
type input "https://www.instagram.com/reel/C9FvfR5vDUR/"
click at [1228, 178] on button "Validate" at bounding box center [1285, 179] width 404 height 36
click at [1238, 184] on button "Add Post" at bounding box center [1285, 179] width 404 height 36
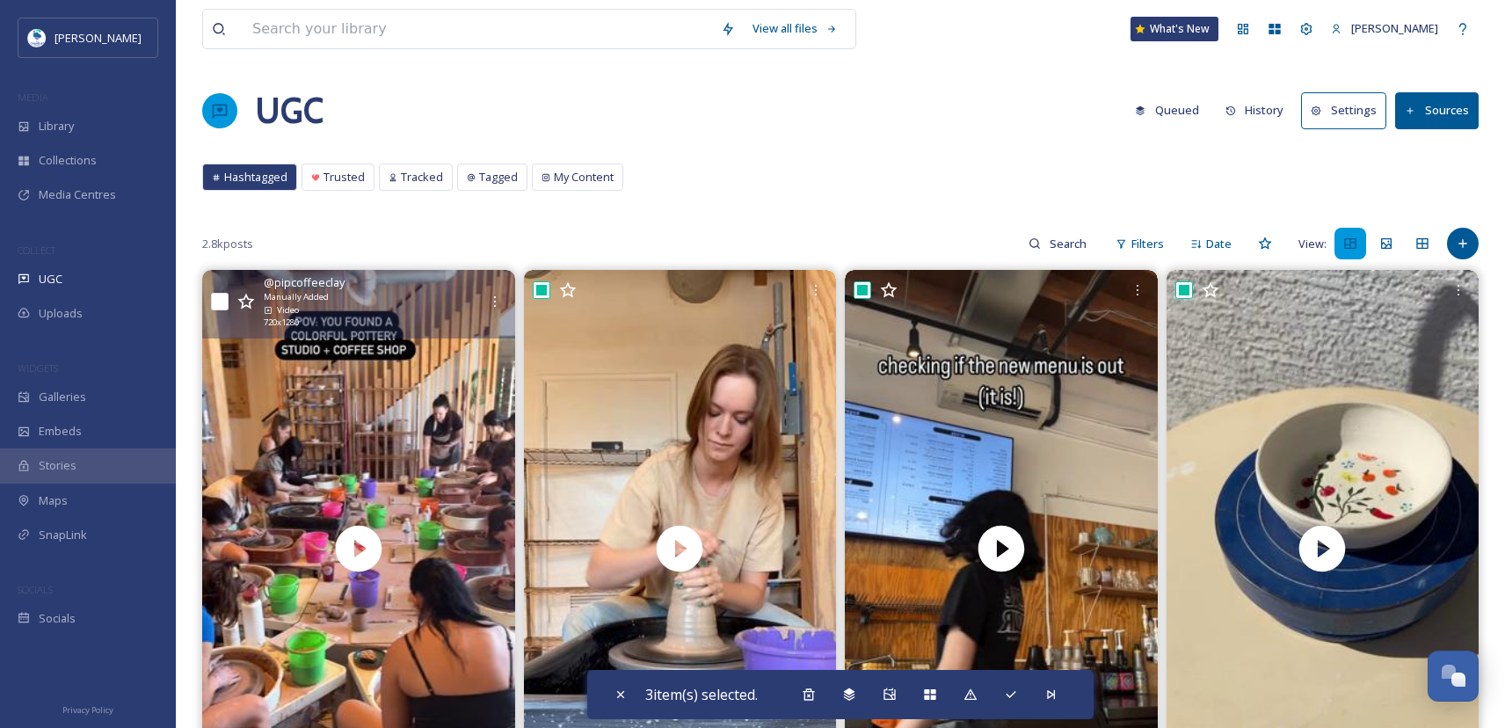
click at [218, 292] on div "@ pipcoffeeclay Manually Added Video 720 x 1280" at bounding box center [358, 304] width 313 height 68
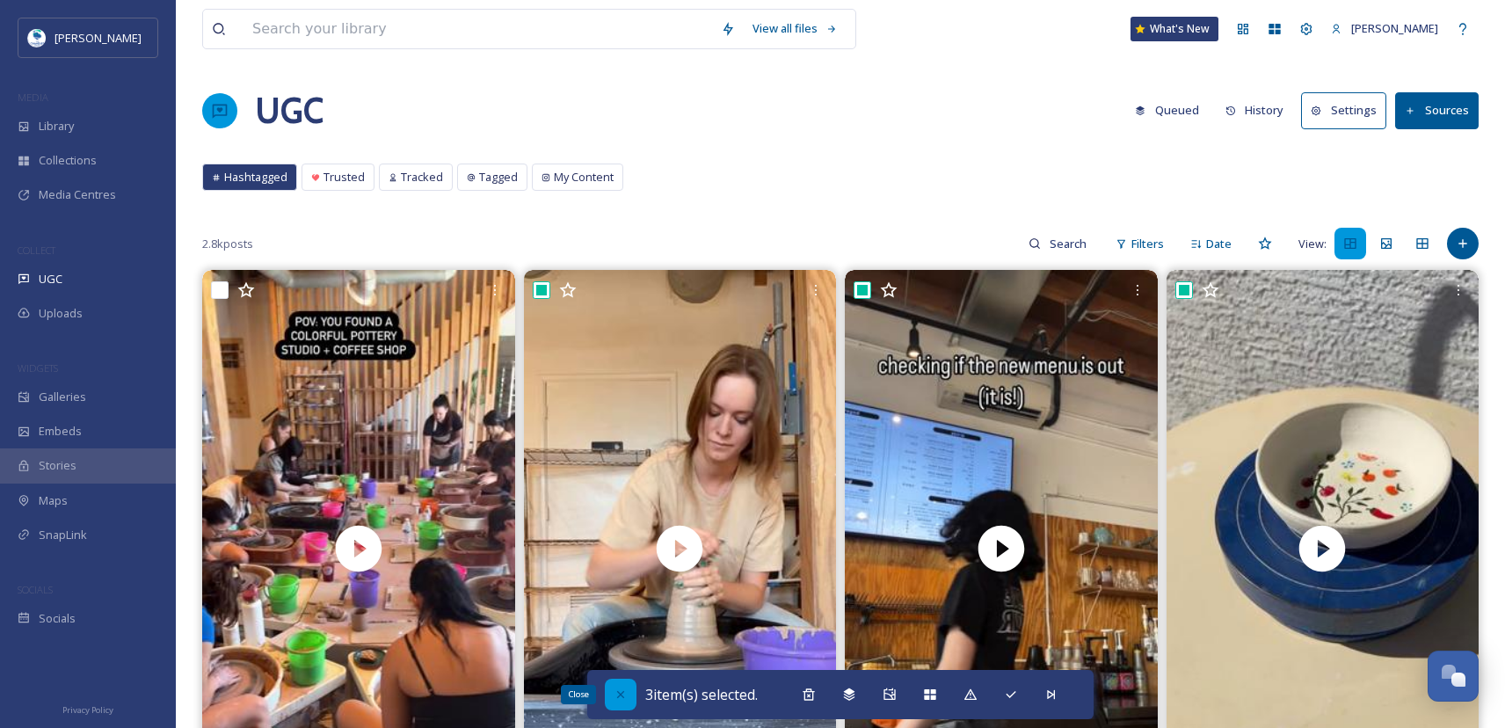
click at [618, 693] on icon at bounding box center [621, 694] width 14 height 14
checkbox input "false"
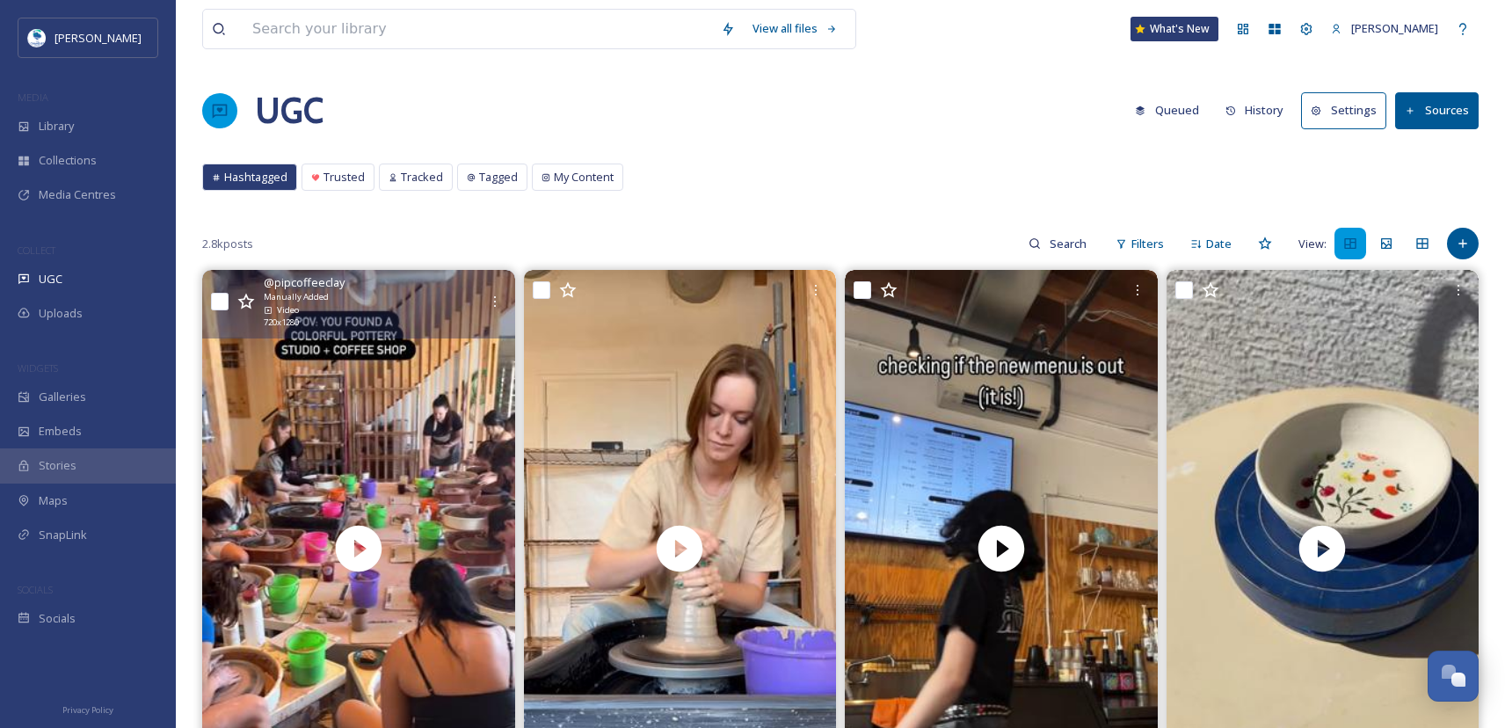
click at [231, 307] on div "@ pipcoffeeclay Manually Added Video 720 x 1280" at bounding box center [358, 304] width 313 height 68
click at [224, 301] on input "checkbox" at bounding box center [220, 302] width 18 height 18
checkbox input "true"
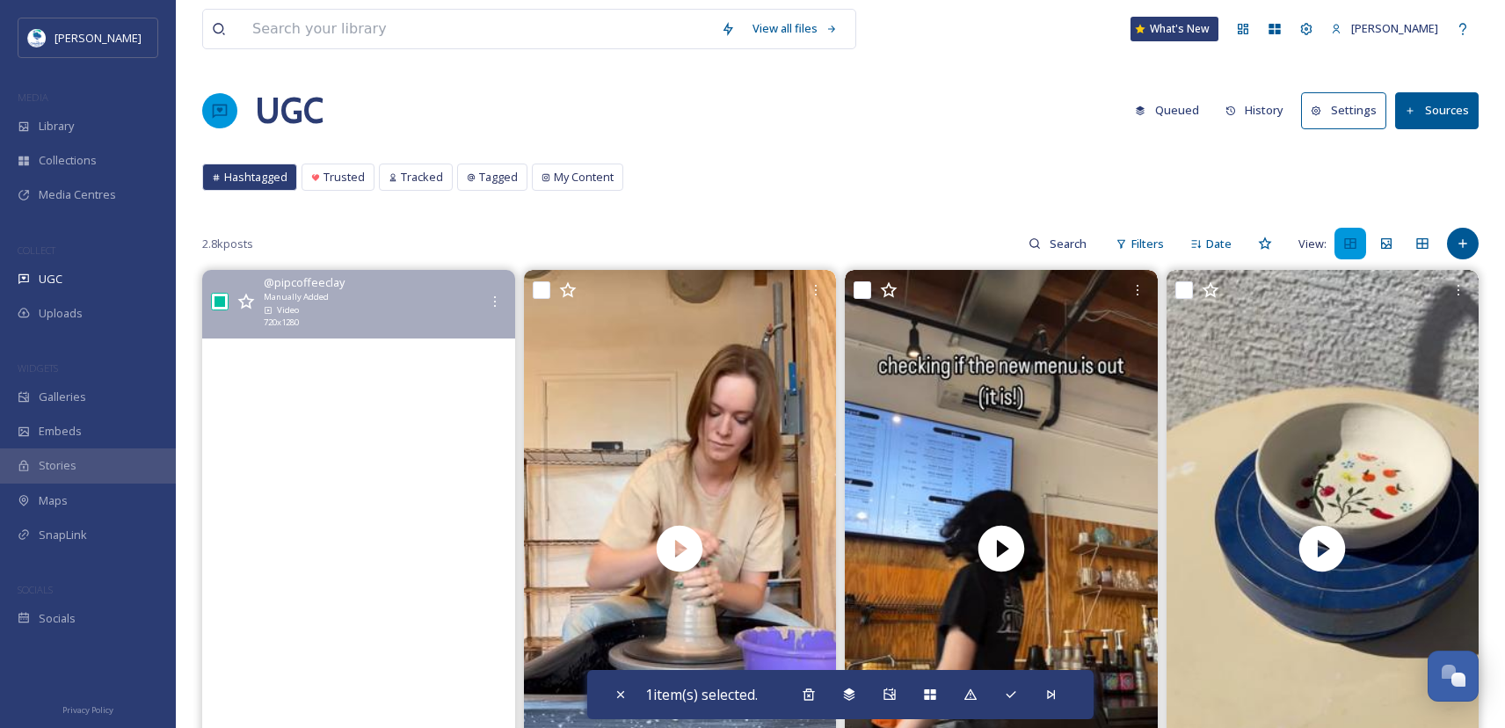
click at [380, 492] on video "We’re in the running for most colorful place in Phoenix \a\a.\a\a#ceramics #cer…" at bounding box center [358, 548] width 313 height 556
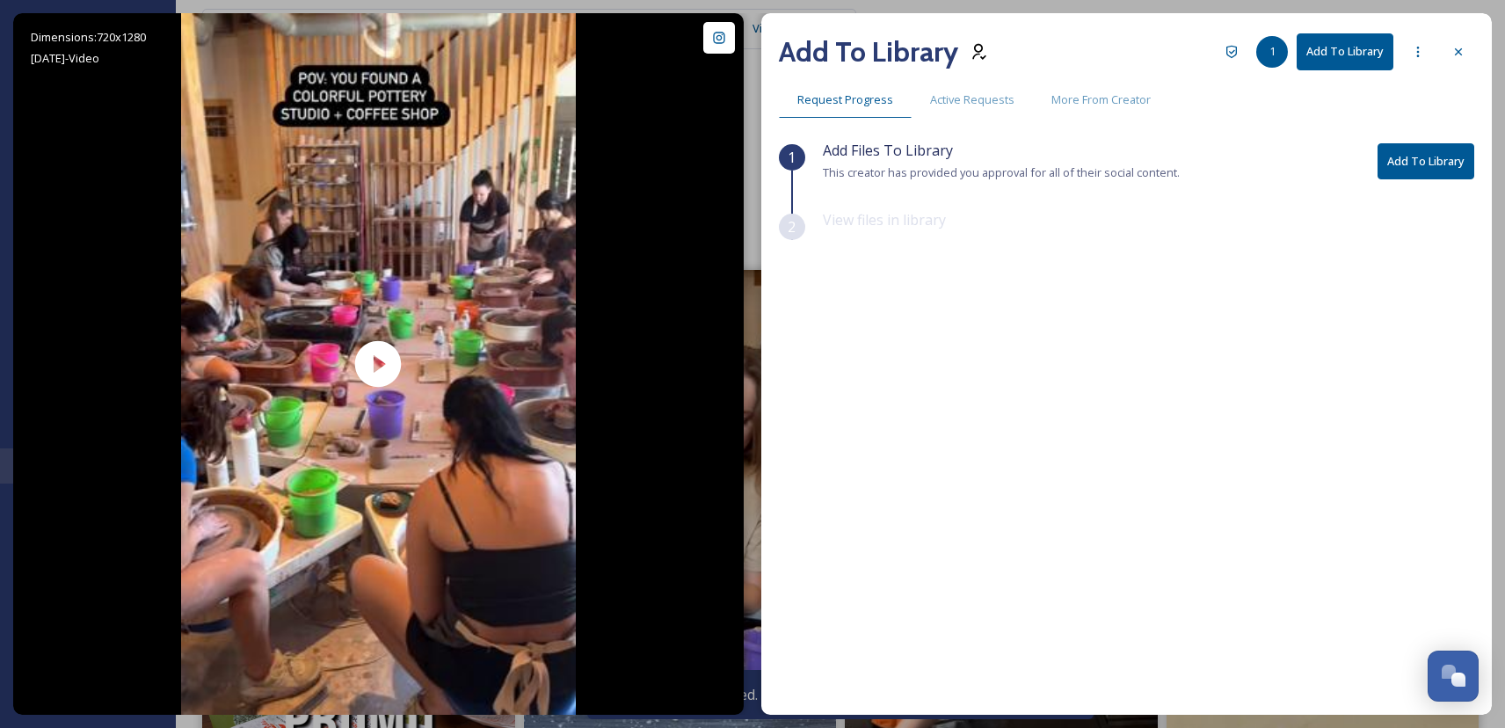
click at [1412, 177] on button "Add To Library" at bounding box center [1425, 161] width 97 height 36
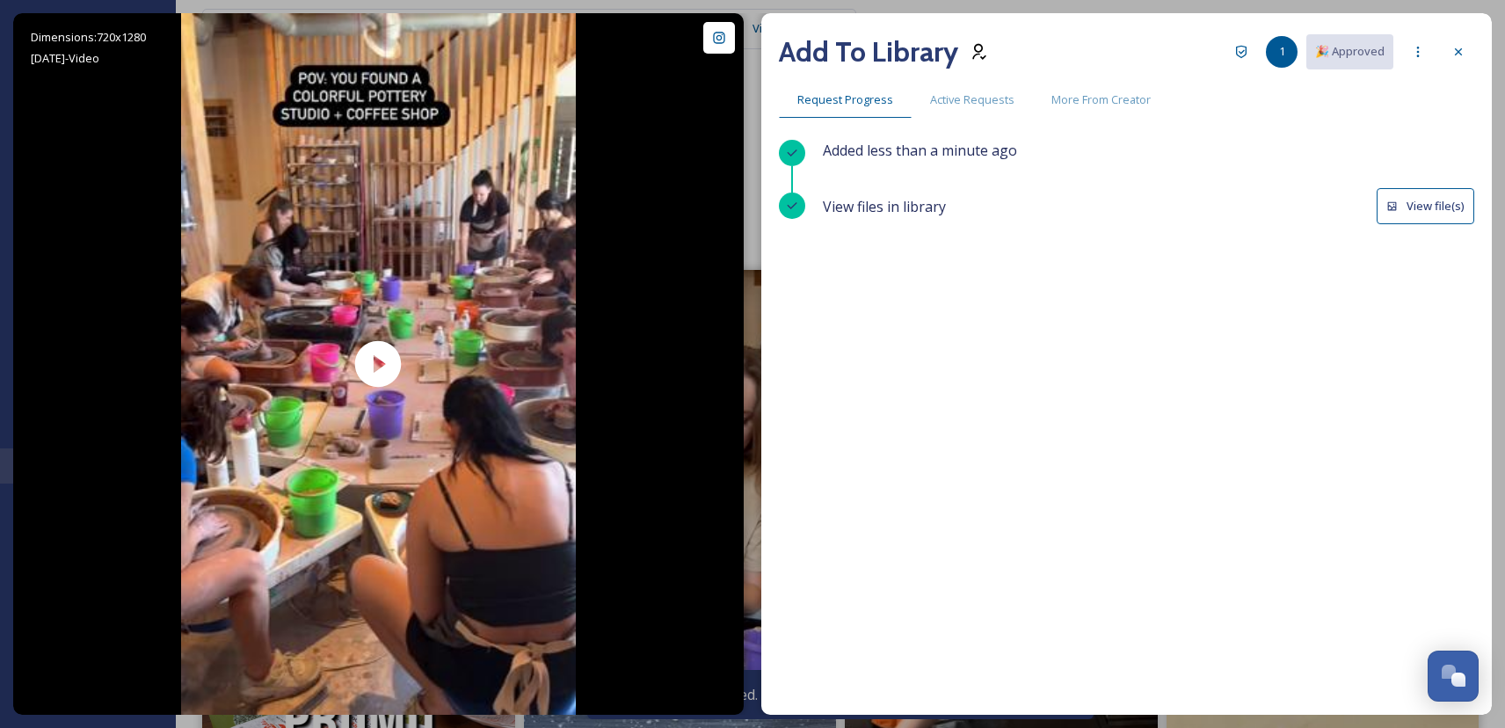
click at [1423, 204] on button "View file(s)" at bounding box center [1425, 206] width 98 height 36
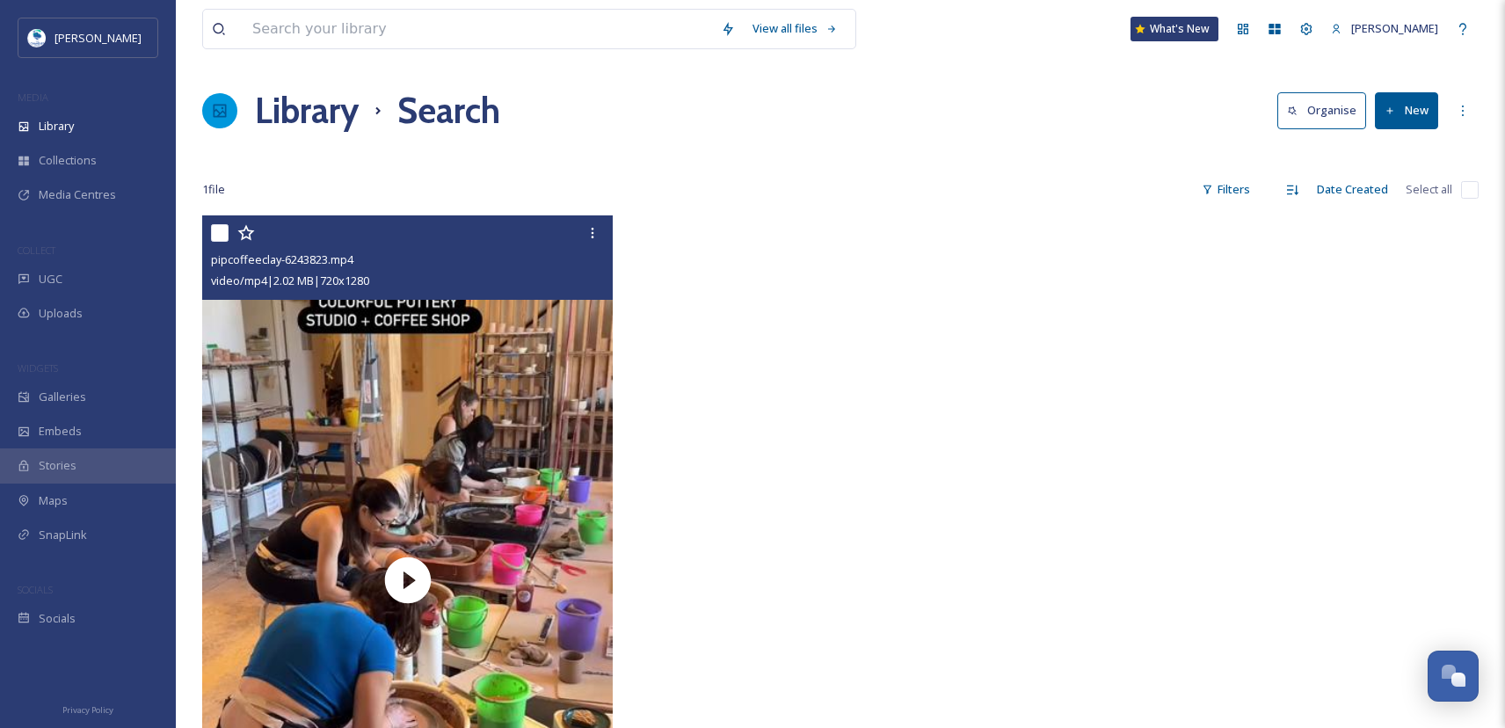
click at [219, 229] on input "checkbox" at bounding box center [220, 233] width 18 height 18
checkbox input "true"
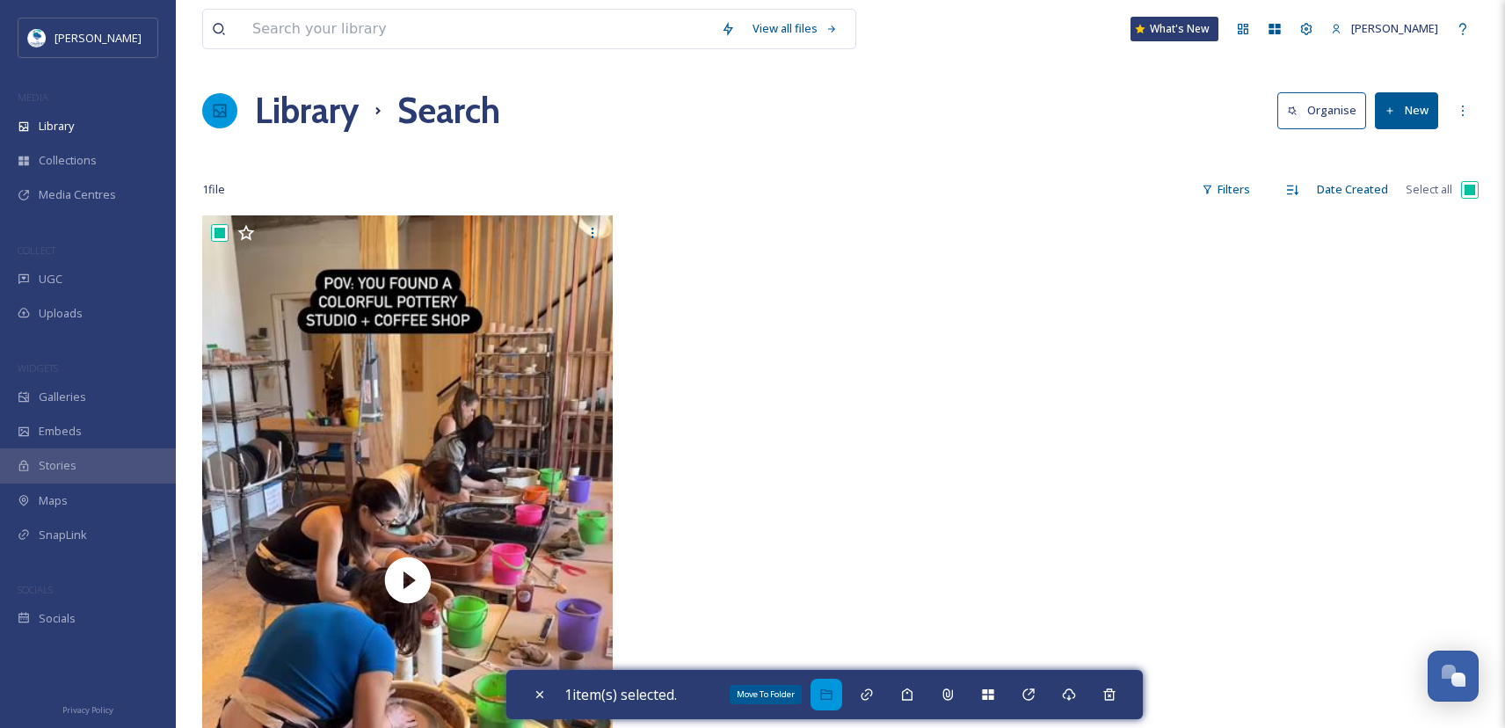
click at [833, 687] on icon at bounding box center [826, 694] width 14 height 14
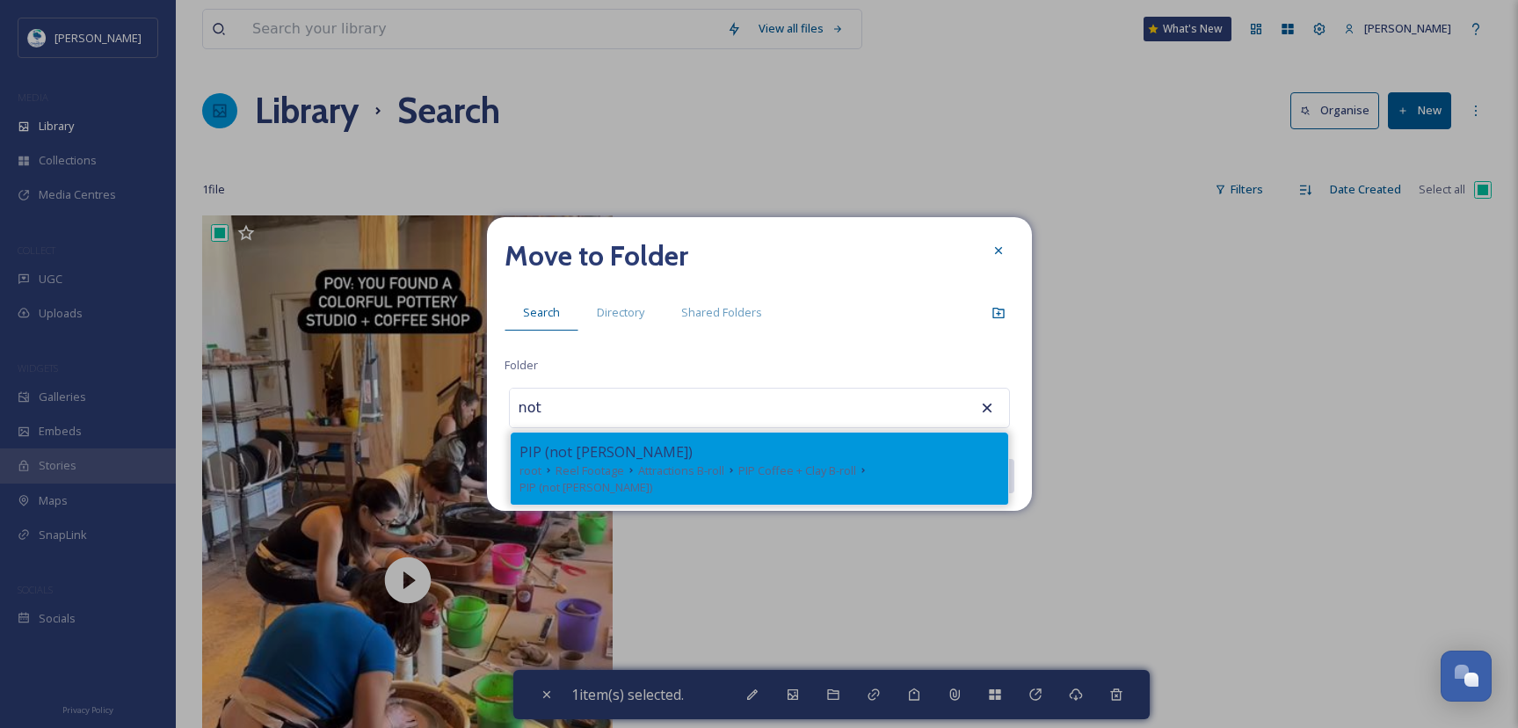
click at [759, 473] on span "PIP Coffee + Clay B-roll" at bounding box center [797, 470] width 118 height 17
type input "PIP (not [PERSON_NAME])"
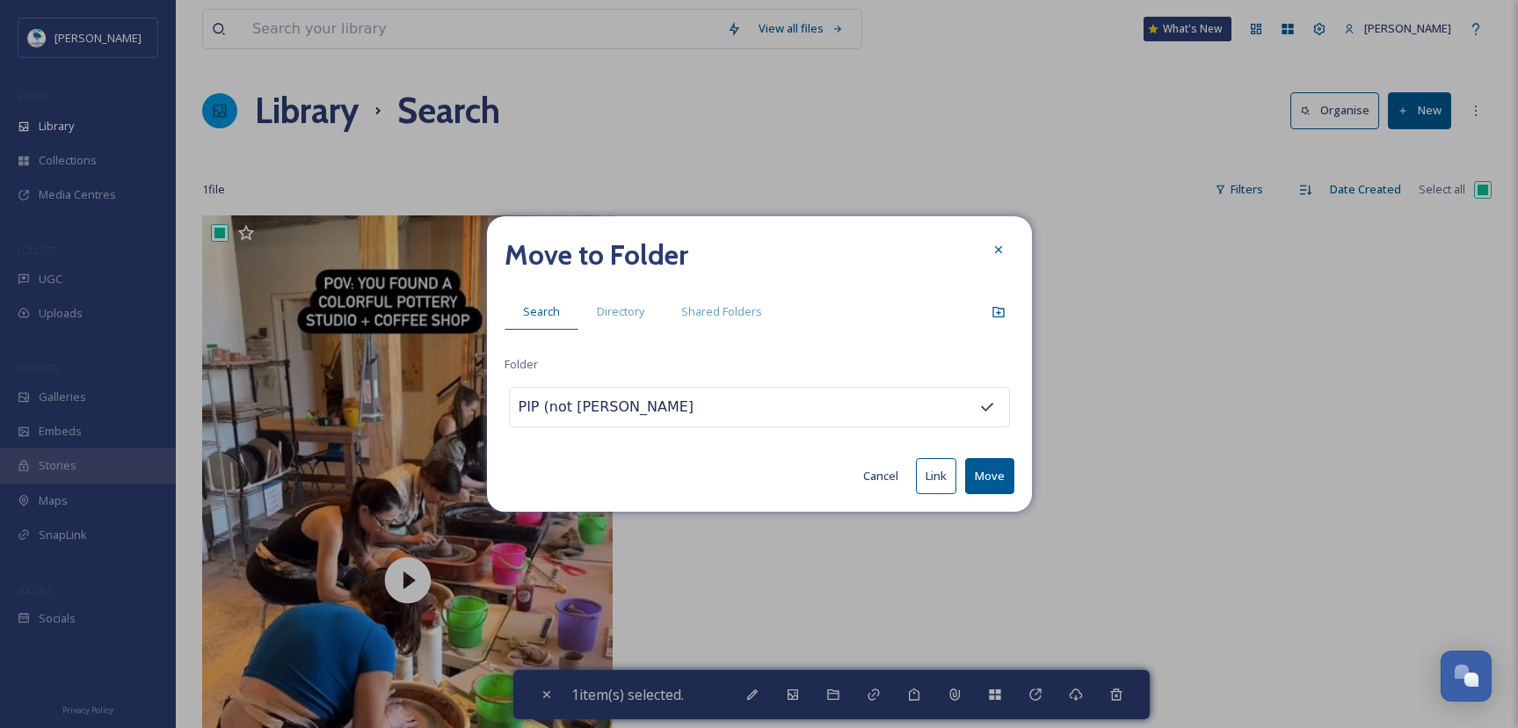
click at [977, 476] on button "Move" at bounding box center [989, 476] width 49 height 36
checkbox input "false"
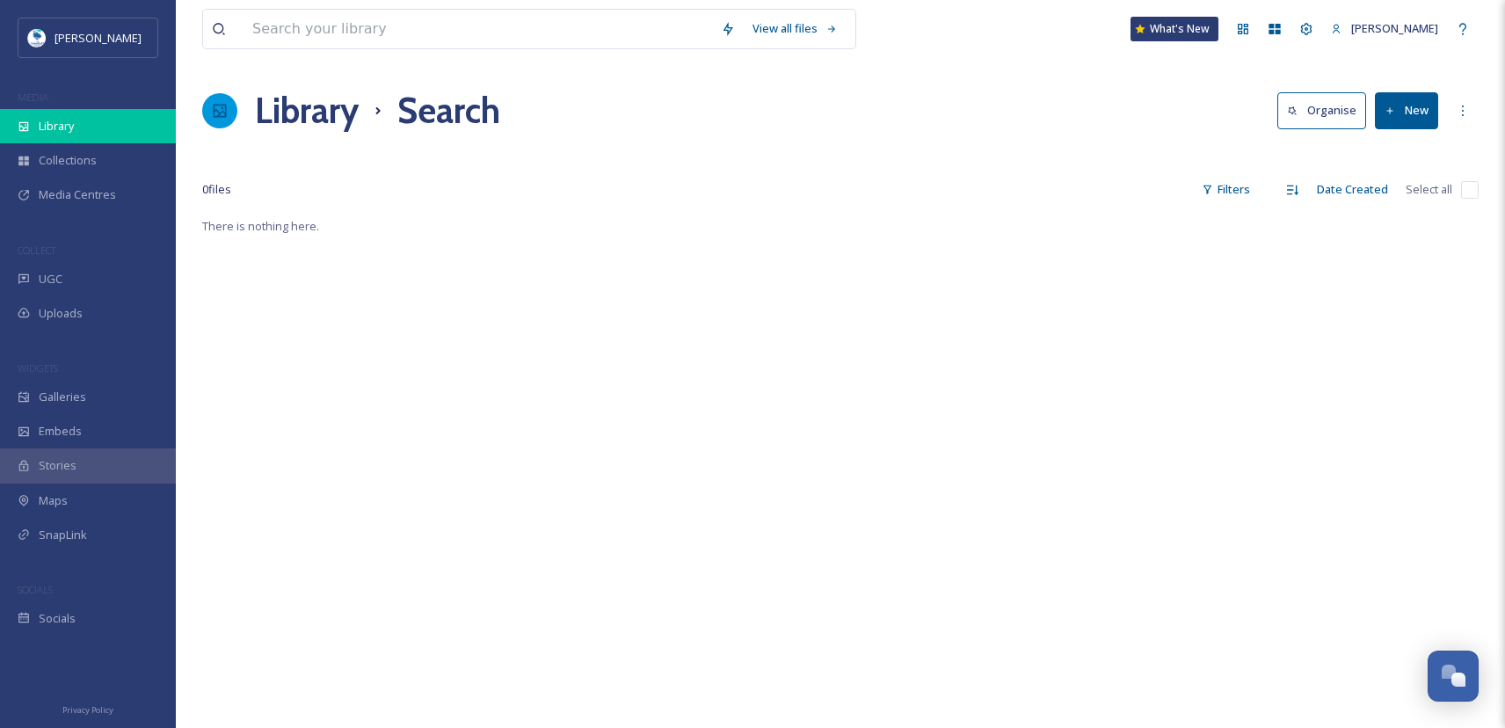
click at [106, 112] on div "Library" at bounding box center [88, 126] width 176 height 34
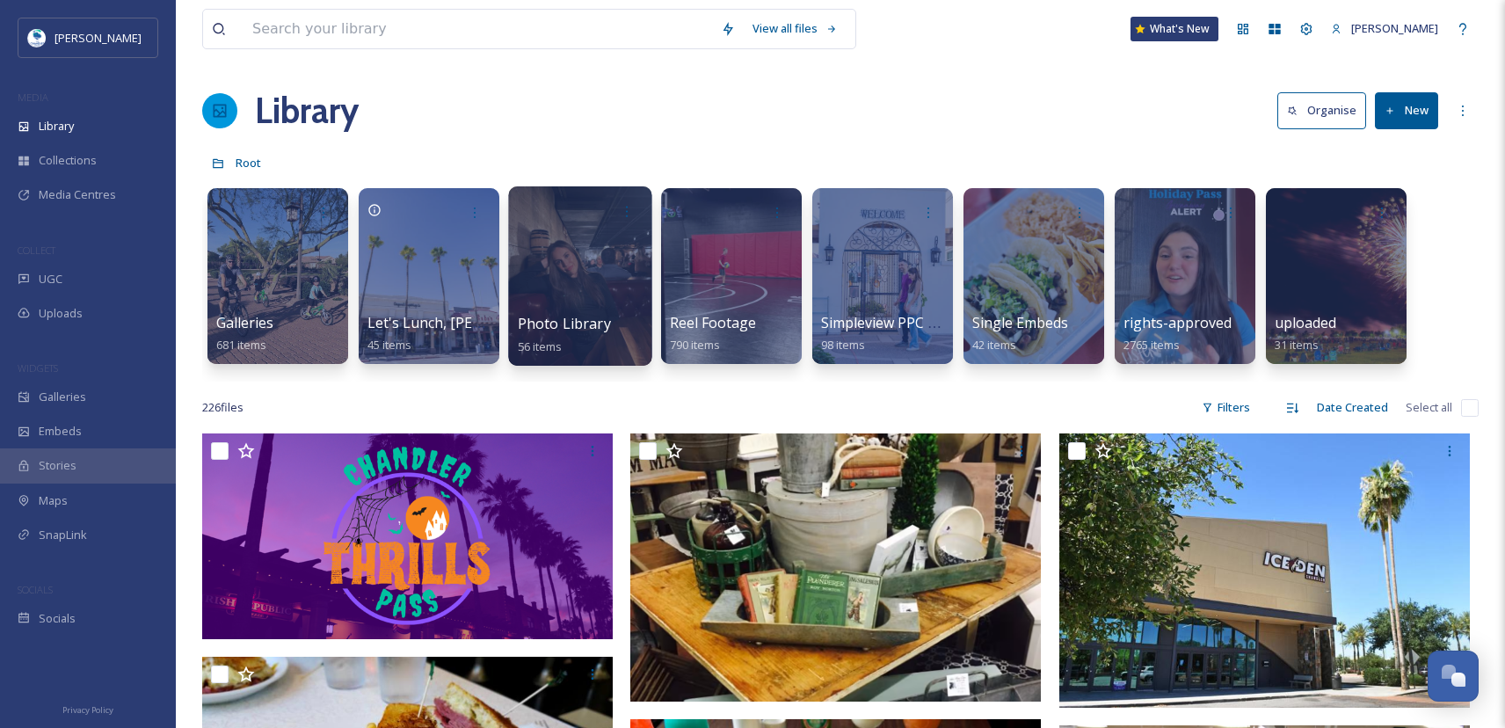
click at [621, 309] on div at bounding box center [579, 275] width 143 height 179
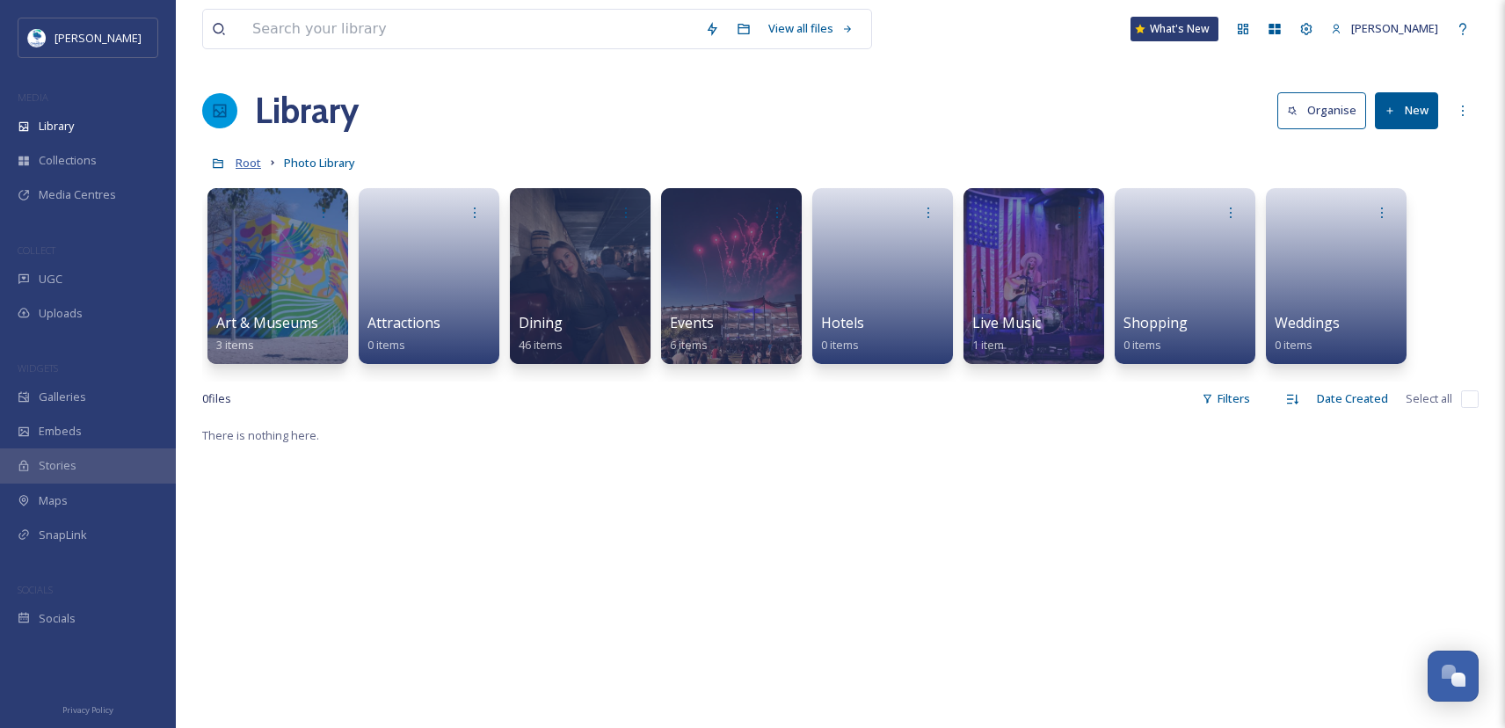
click at [256, 156] on span "Root" at bounding box center [248, 163] width 25 height 16
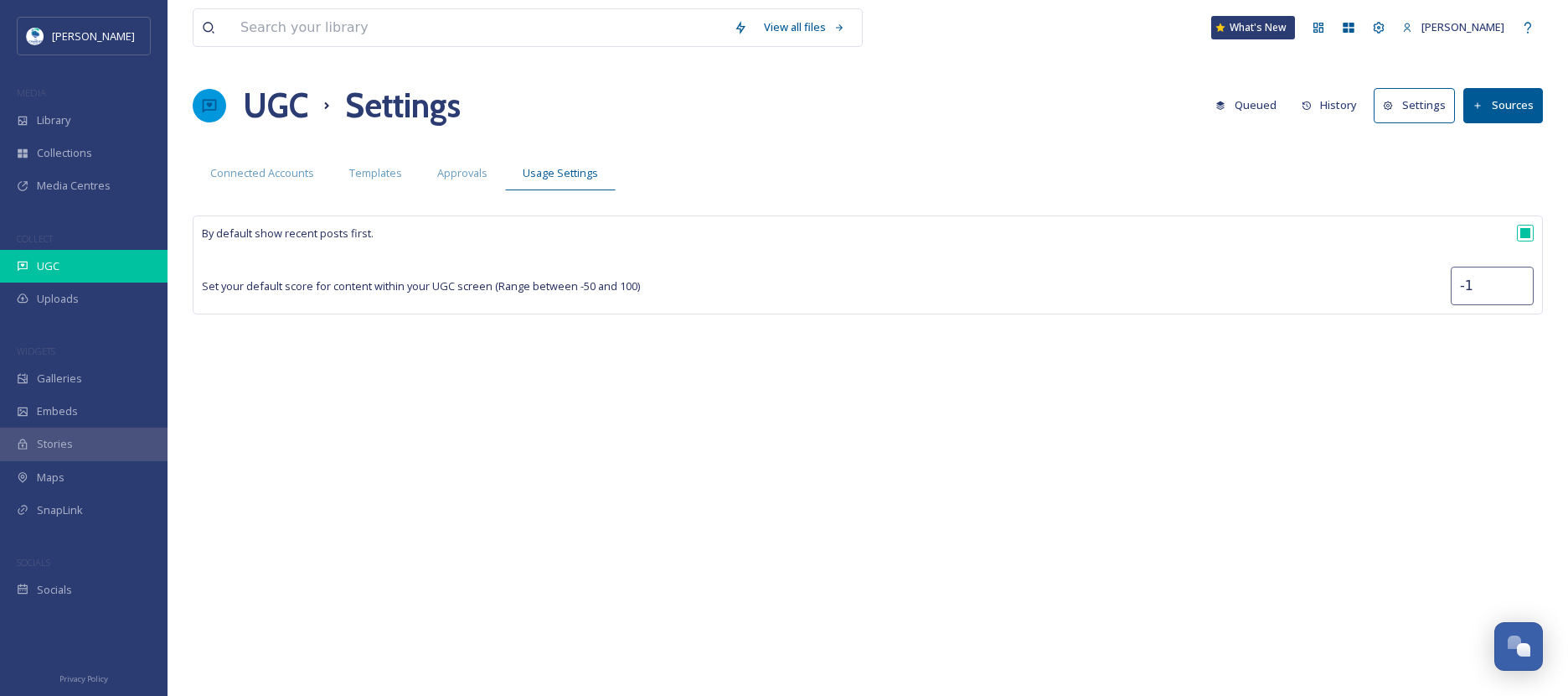
click at [76, 267] on div "UGC" at bounding box center [84, 266] width 168 height 32
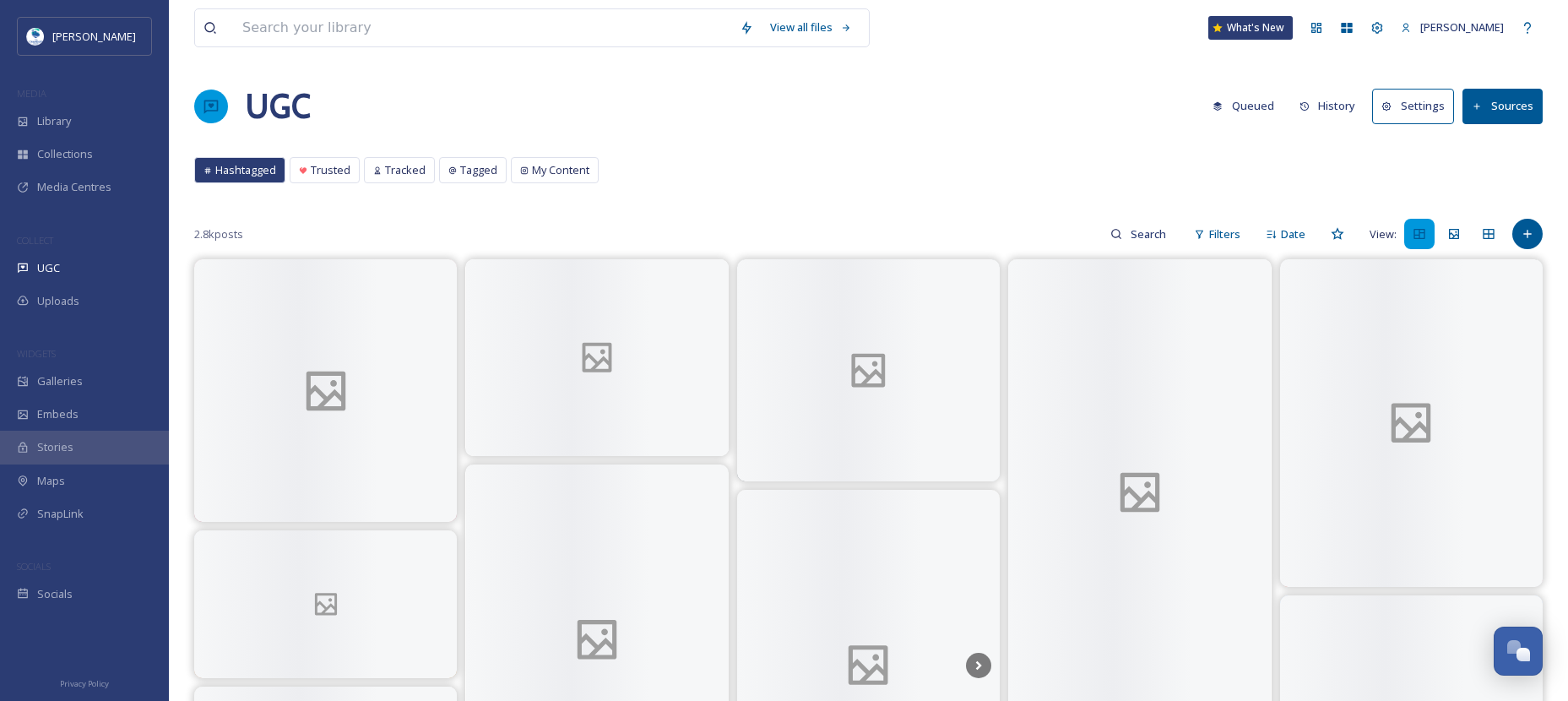
click at [1525, 115] on button "Sources" at bounding box center [1503, 106] width 81 height 35
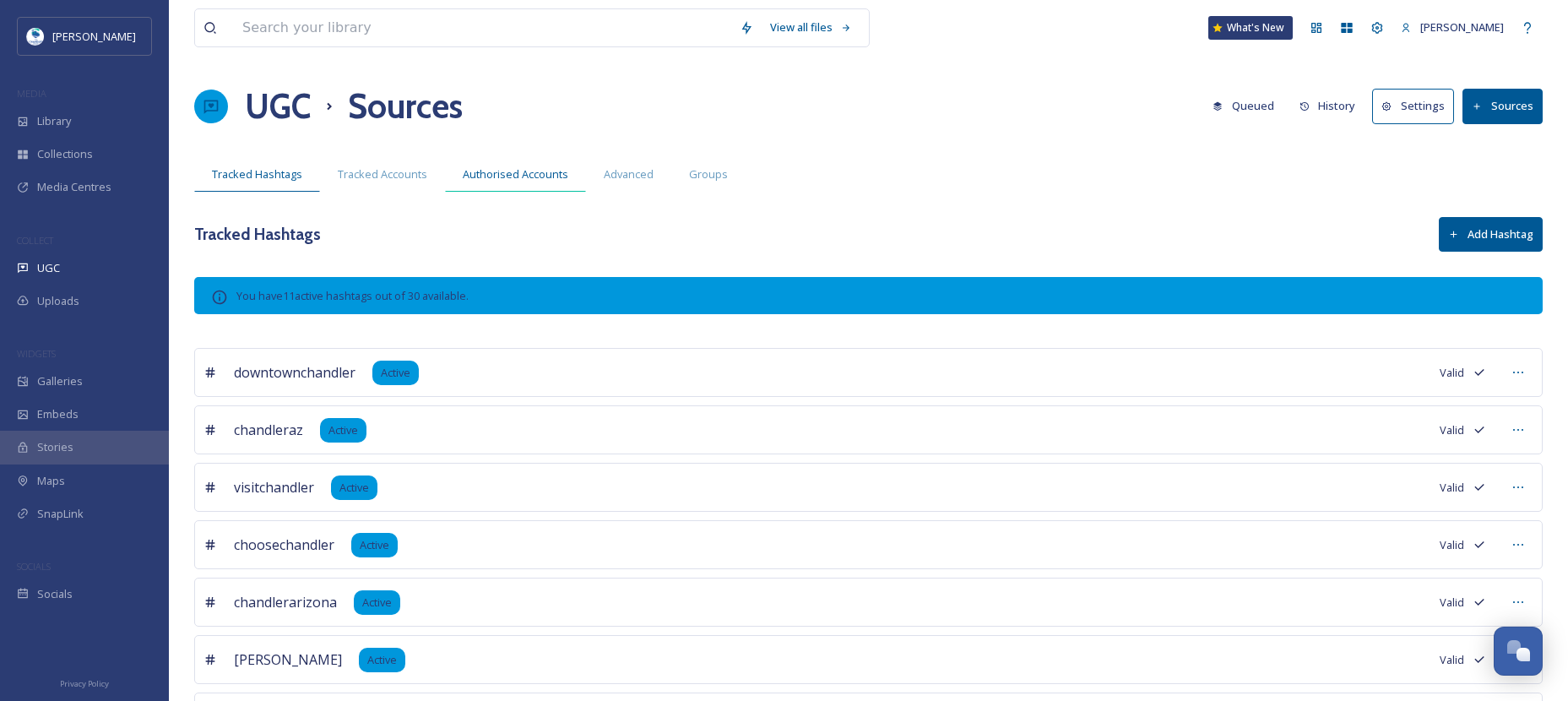
click at [544, 168] on span "Authorised Accounts" at bounding box center [516, 174] width 106 height 16
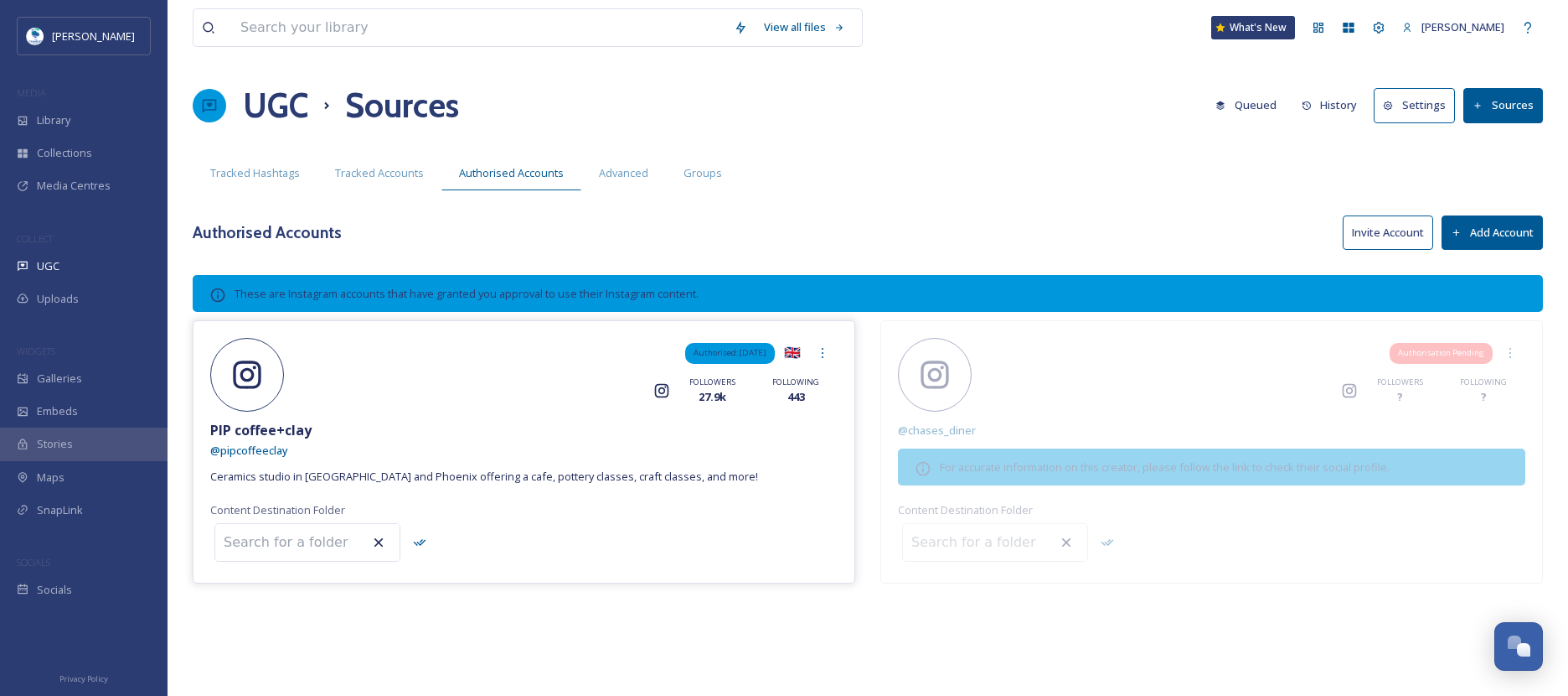
click at [300, 544] on input at bounding box center [307, 542] width 184 height 37
click at [819, 358] on icon at bounding box center [823, 353] width 13 height 13
click at [540, 529] on div at bounding box center [524, 542] width 627 height 47
click at [51, 267] on span "UGC" at bounding box center [49, 266] width 23 height 16
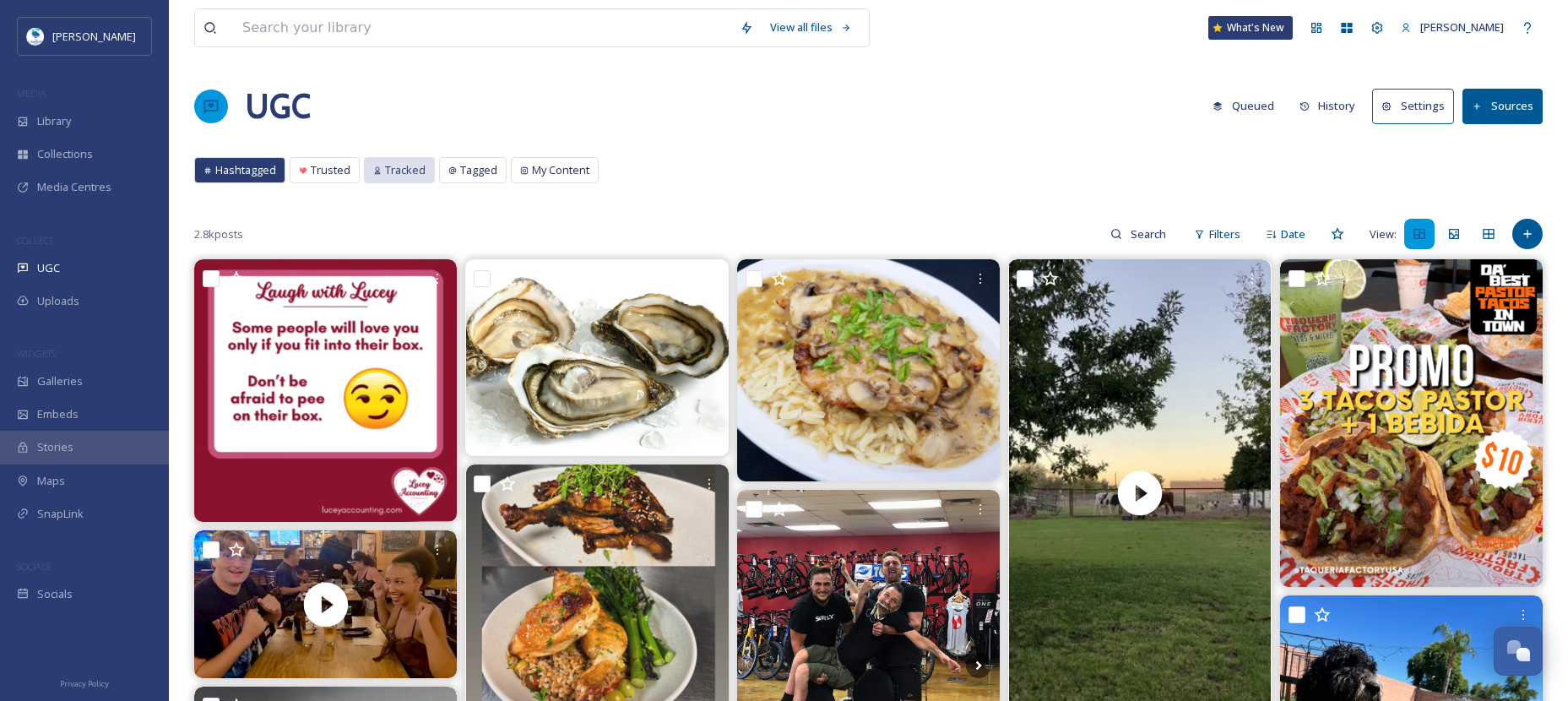
click at [421, 169] on span "Tracked" at bounding box center [405, 170] width 40 height 16
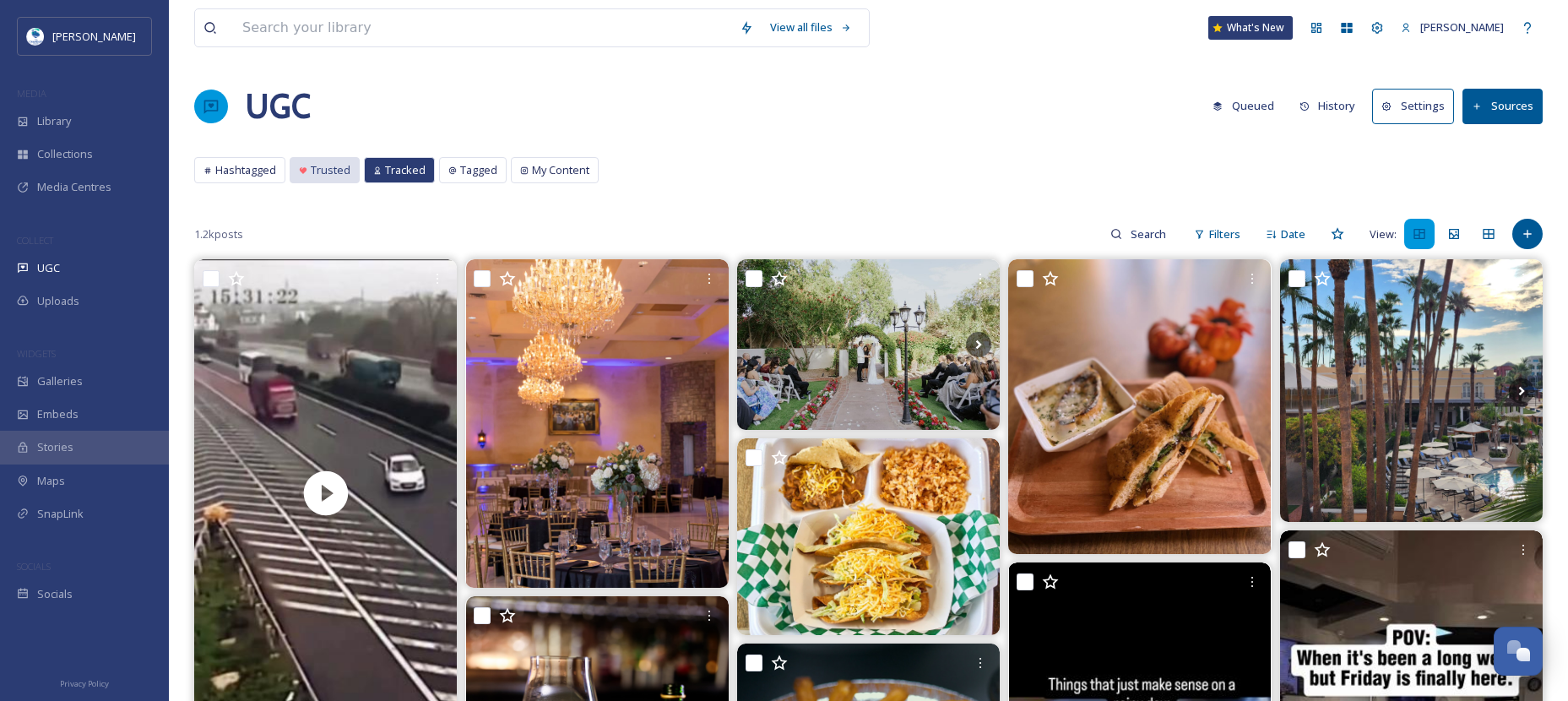
click at [309, 169] on div "Trusted" at bounding box center [324, 169] width 68 height 24
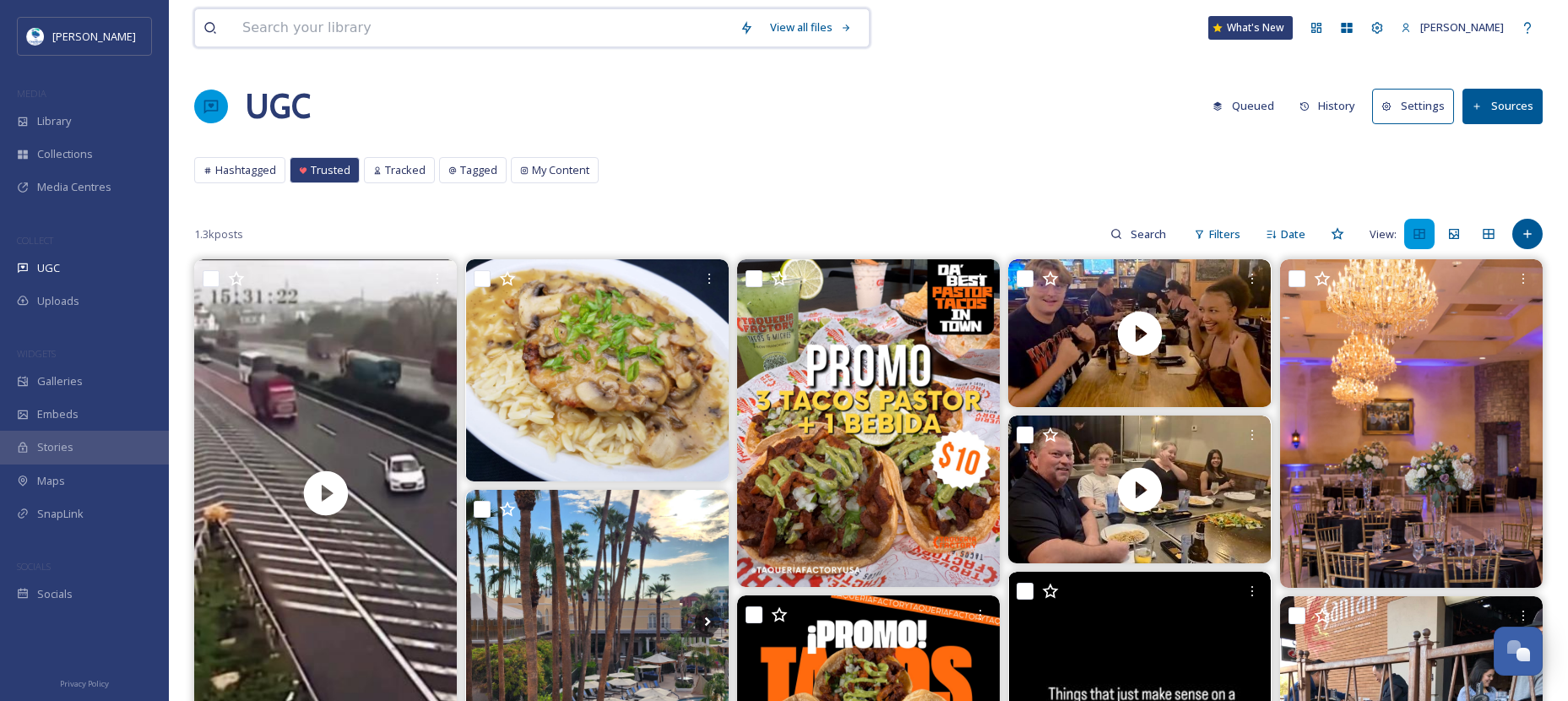
click at [306, 36] on input at bounding box center [482, 28] width 498 height 37
type input "@"
click at [1135, 189] on div "Hashtagged Trusted Tracked Tagged My Content Hashtagged Trusted Tracked Tagged …" at bounding box center [869, 174] width 1349 height 35
click at [1142, 230] on input at bounding box center [1149, 233] width 55 height 34
type input "A"
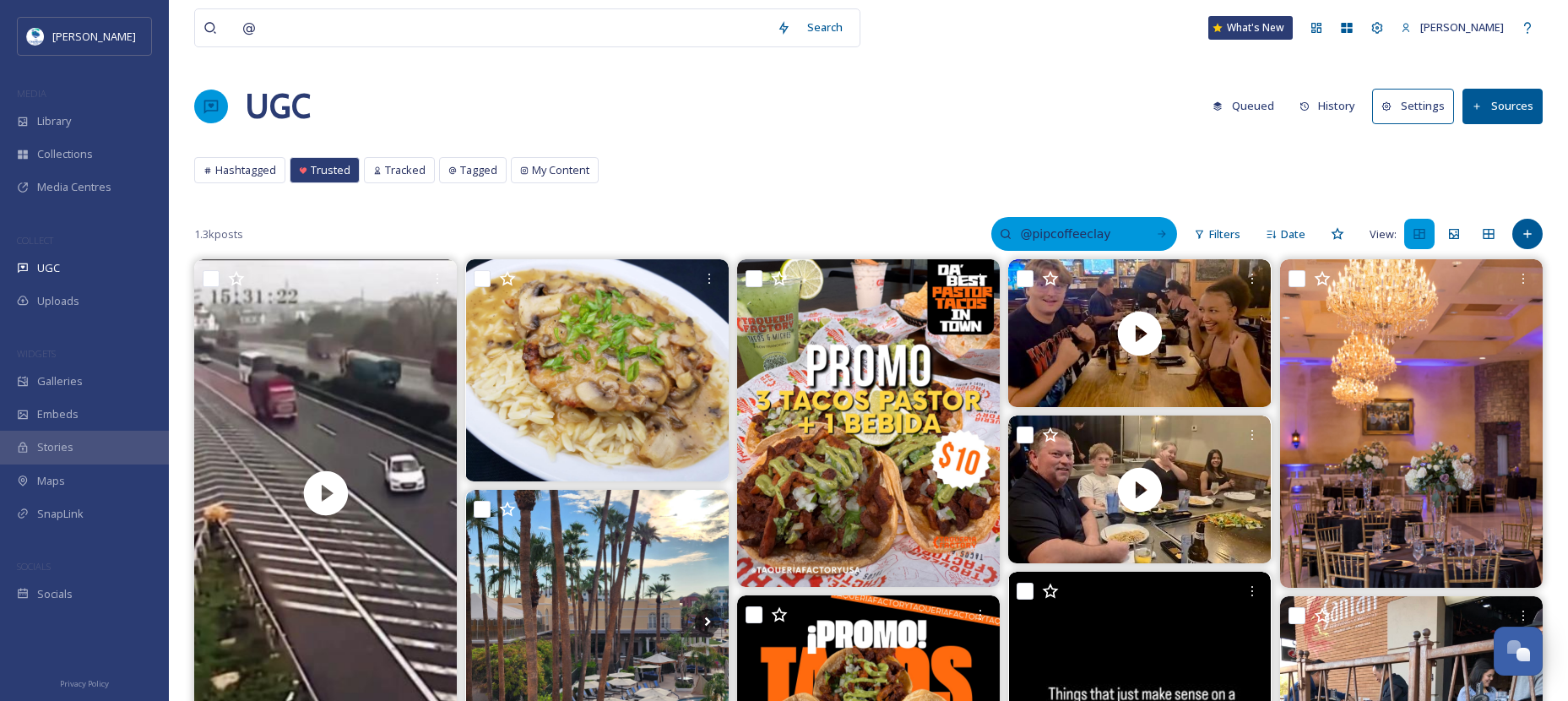
type input "@pipcoffeeclay"
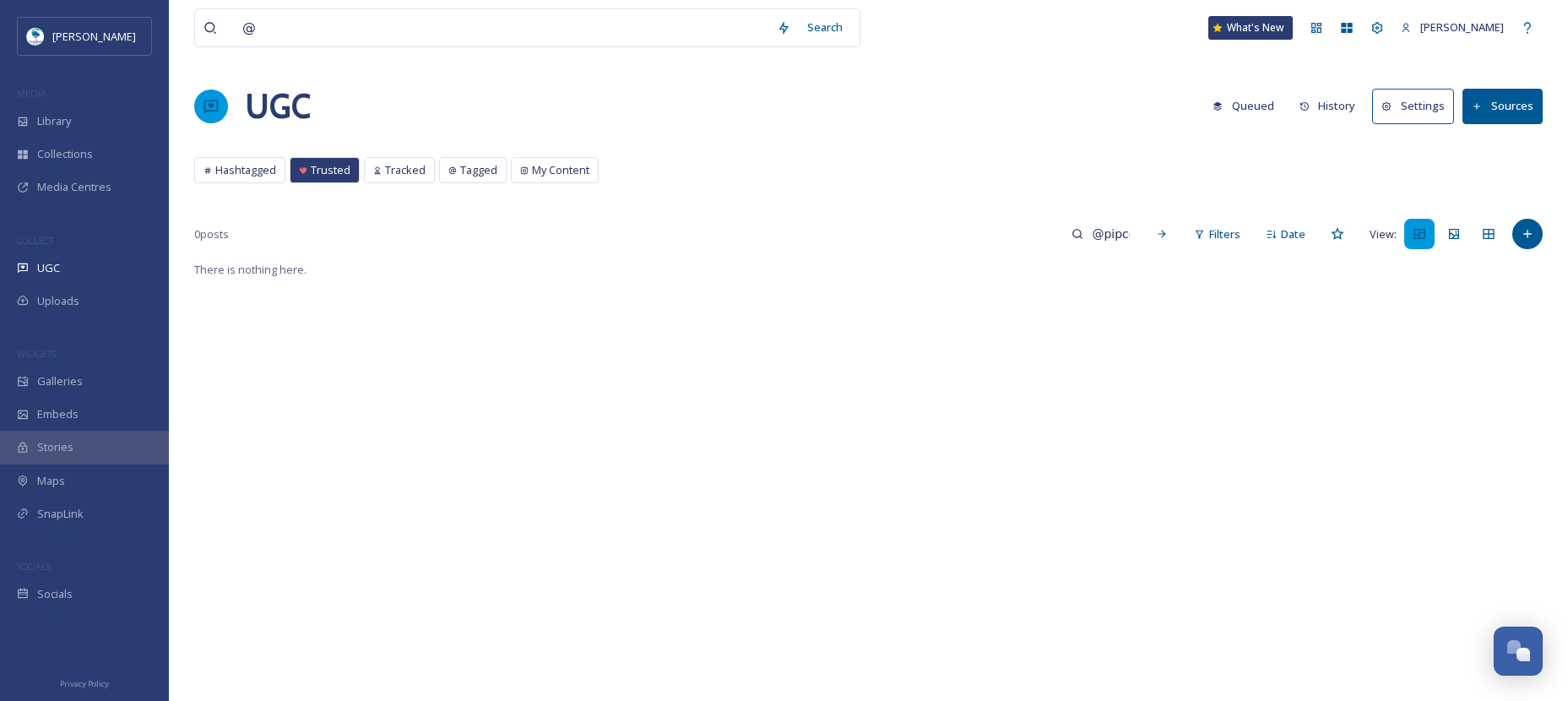
click at [1517, 103] on button "Sources" at bounding box center [1503, 106] width 81 height 35
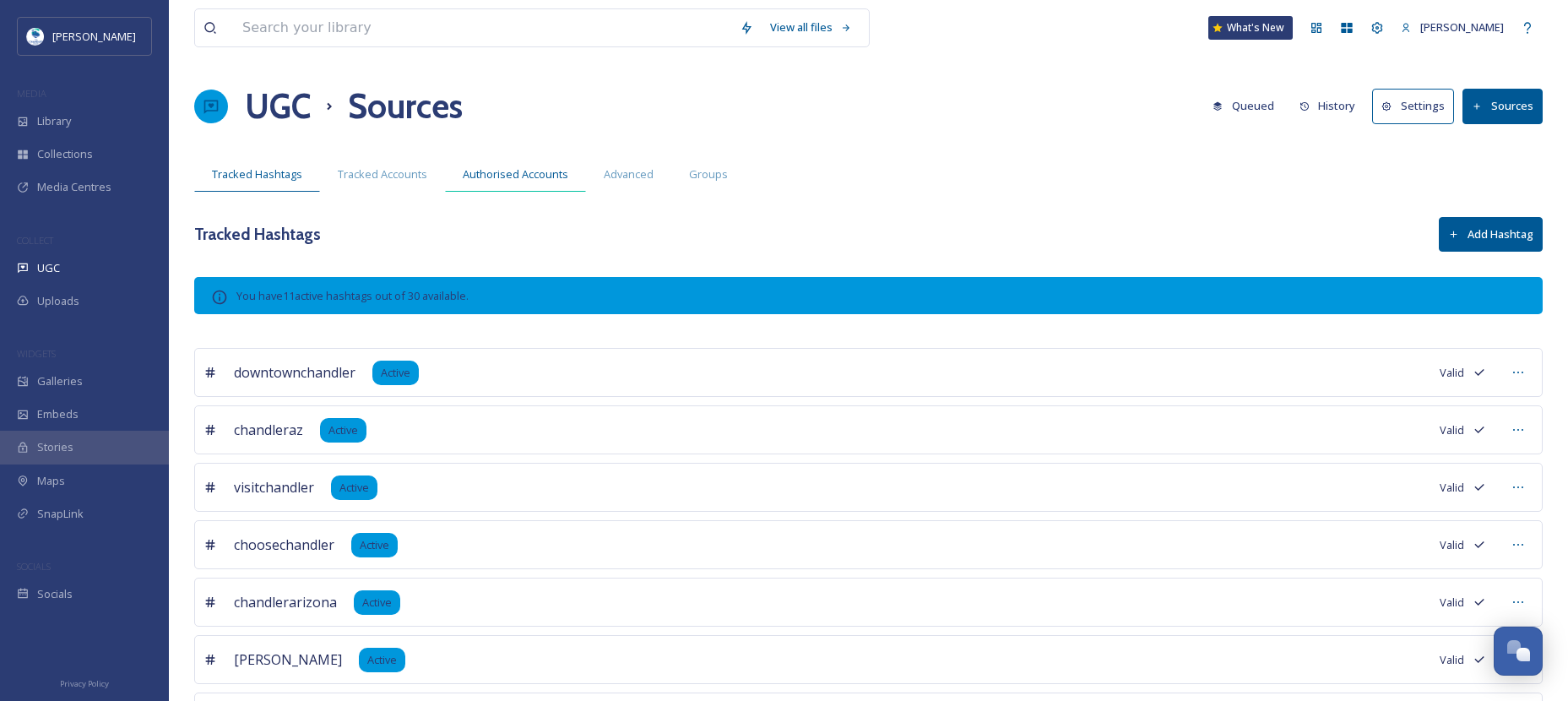
click at [516, 176] on span "Authorised Accounts" at bounding box center [516, 174] width 106 height 16
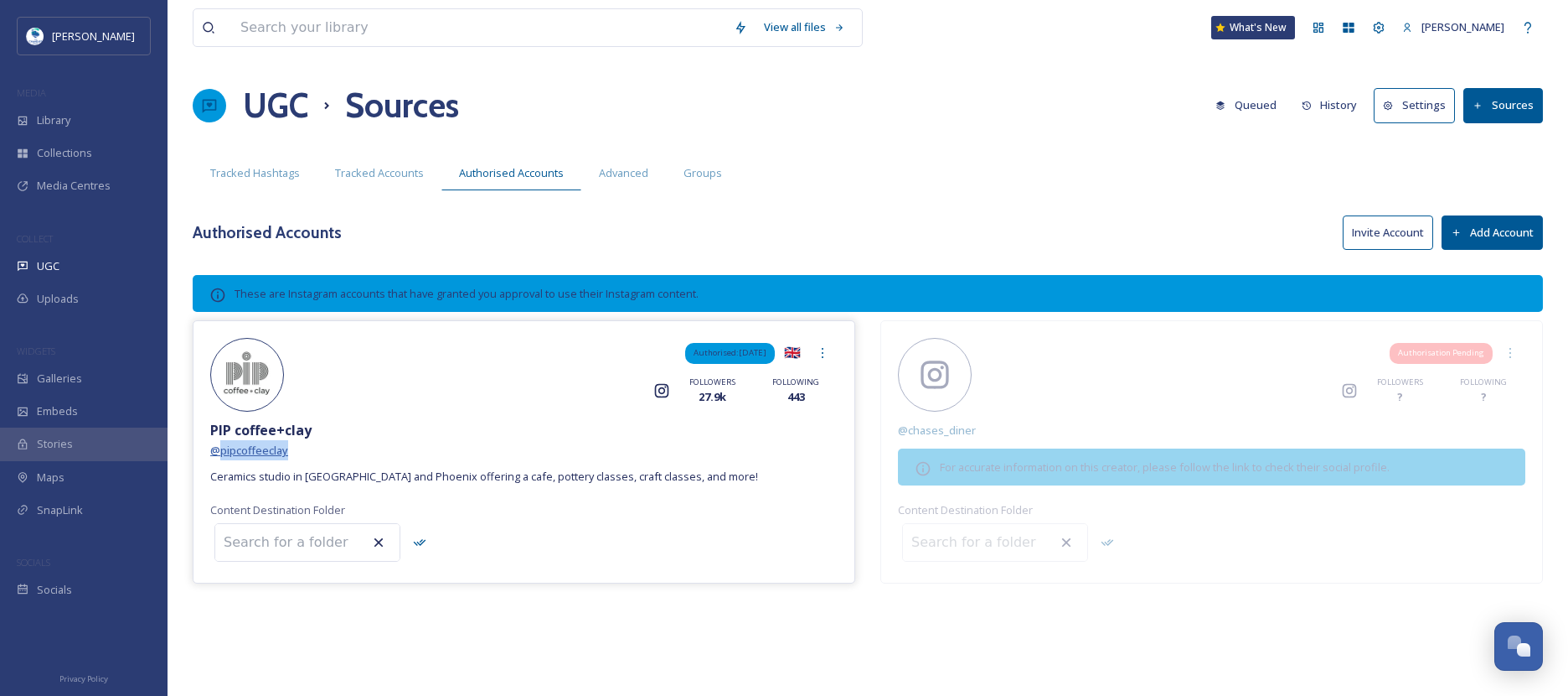
drag, startPoint x: 291, startPoint y: 455, endPoint x: 223, endPoint y: 454, distance: 68.0
click at [223, 454] on div "Authorised: Sep 26, 2025 🇬🇧 Instagram FOLLOWERS 27.9k FOLLOWING 443 PIP coffee+…" at bounding box center [523, 451] width 662 height 262
click at [246, 447] on span "@ pipcoffeeclay" at bounding box center [250, 450] width 78 height 15
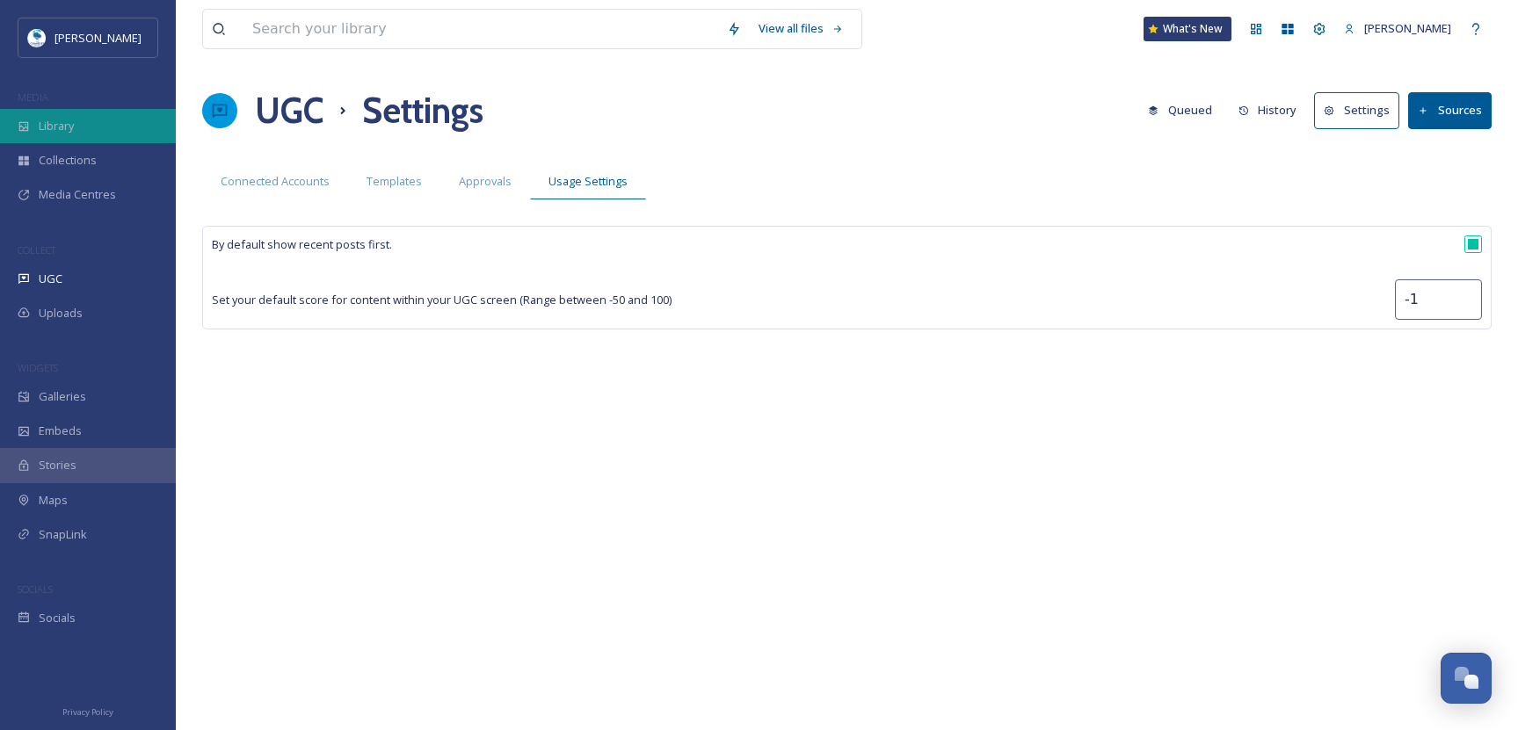
click at [71, 128] on span "Library" at bounding box center [56, 126] width 35 height 17
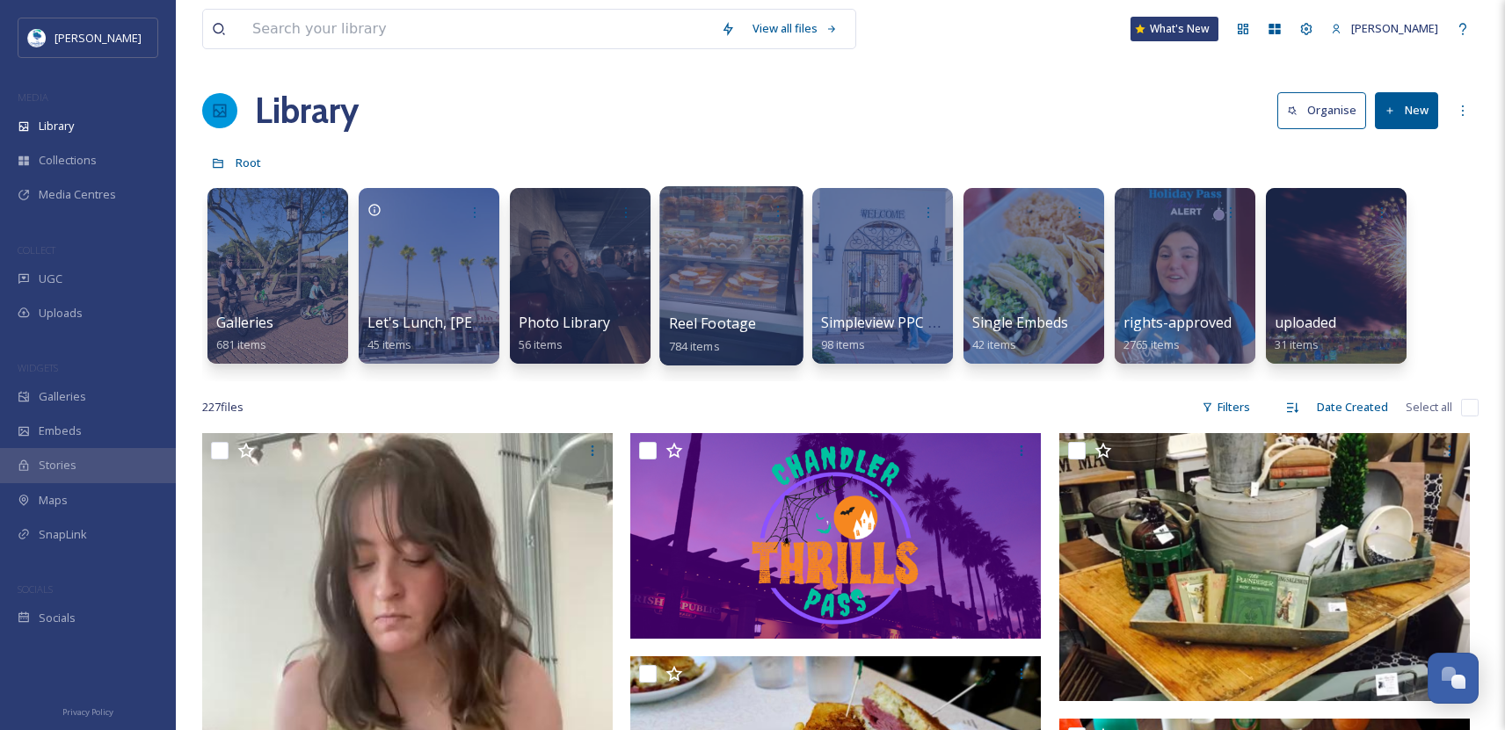
click at [705, 301] on div at bounding box center [730, 275] width 143 height 179
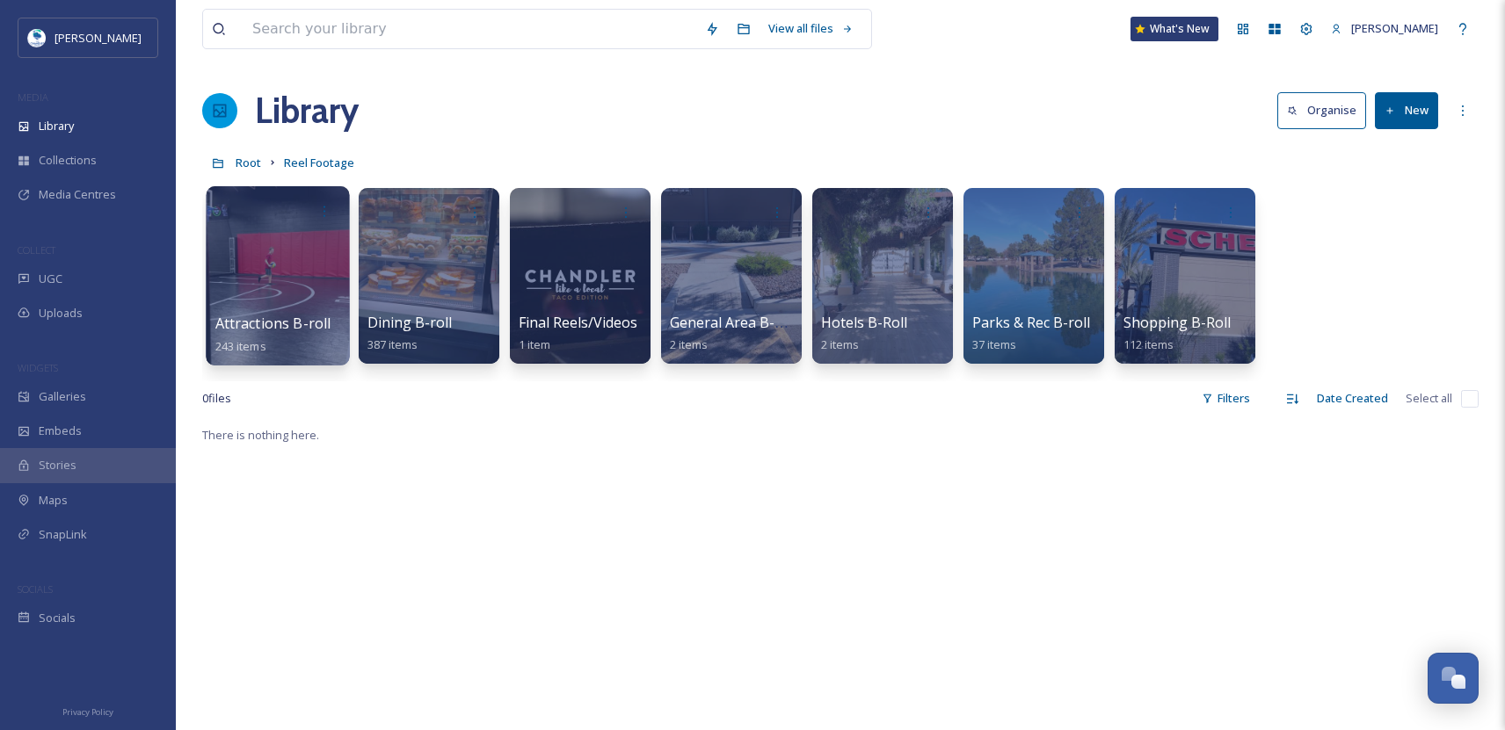
click at [258, 285] on div at bounding box center [277, 275] width 143 height 179
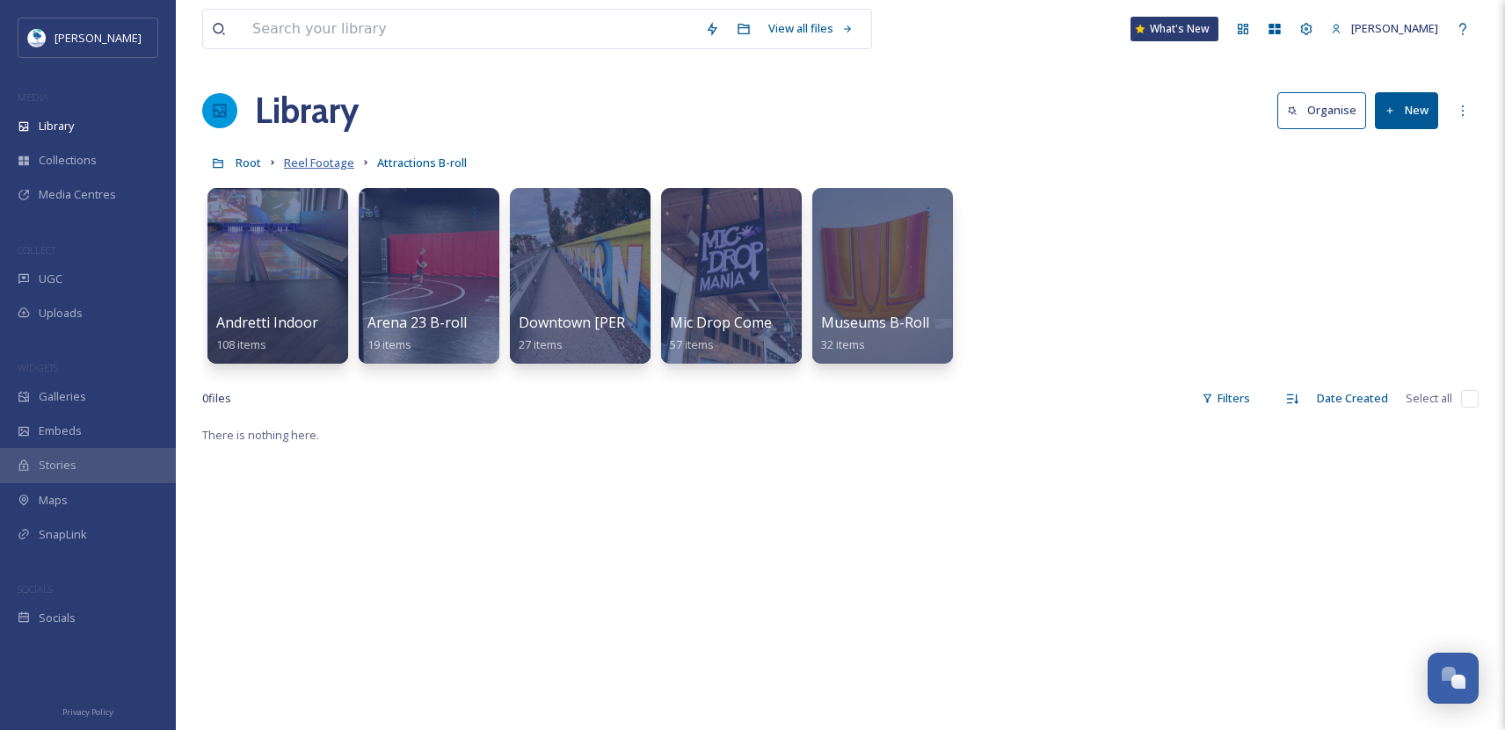
click at [320, 161] on span "Reel Footage" at bounding box center [319, 163] width 70 height 16
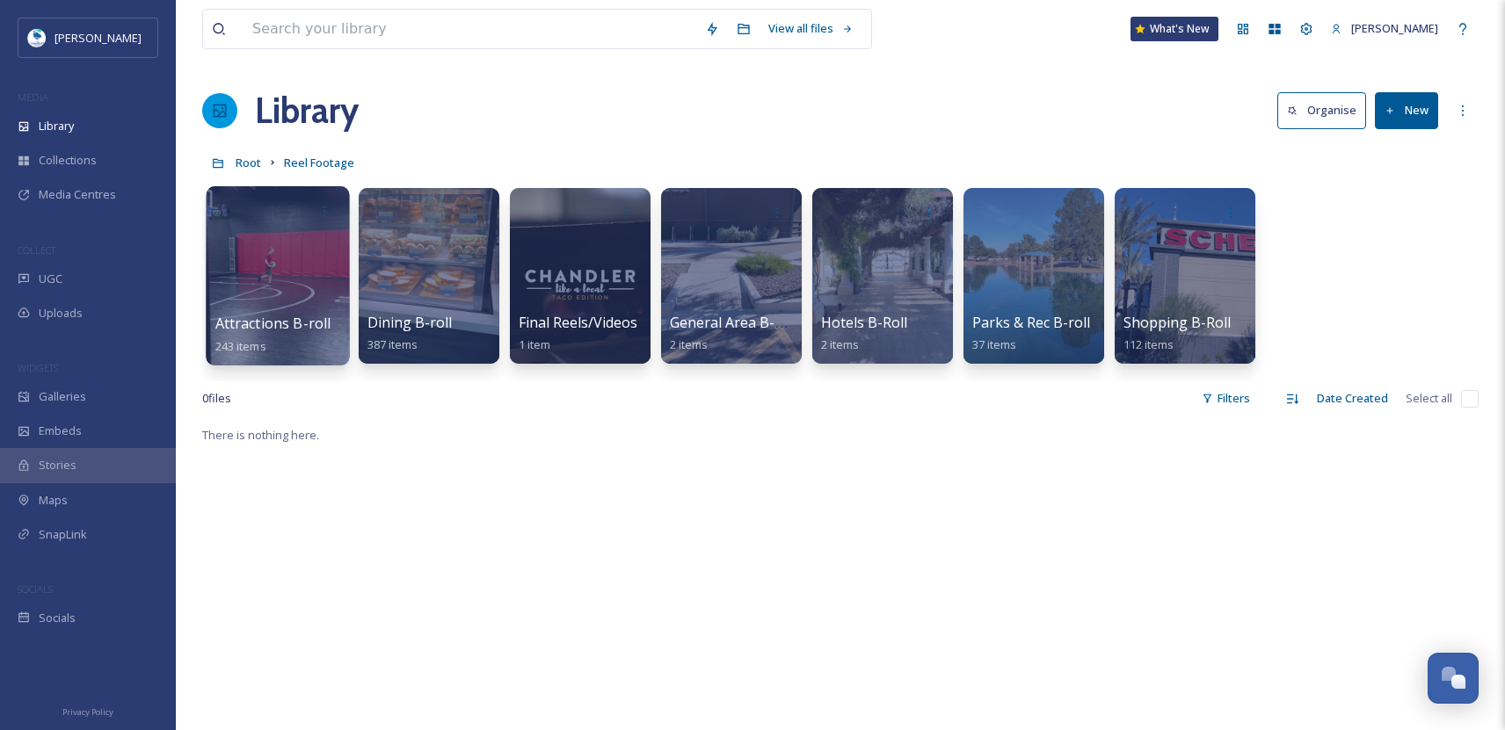
click at [262, 263] on div at bounding box center [277, 275] width 143 height 179
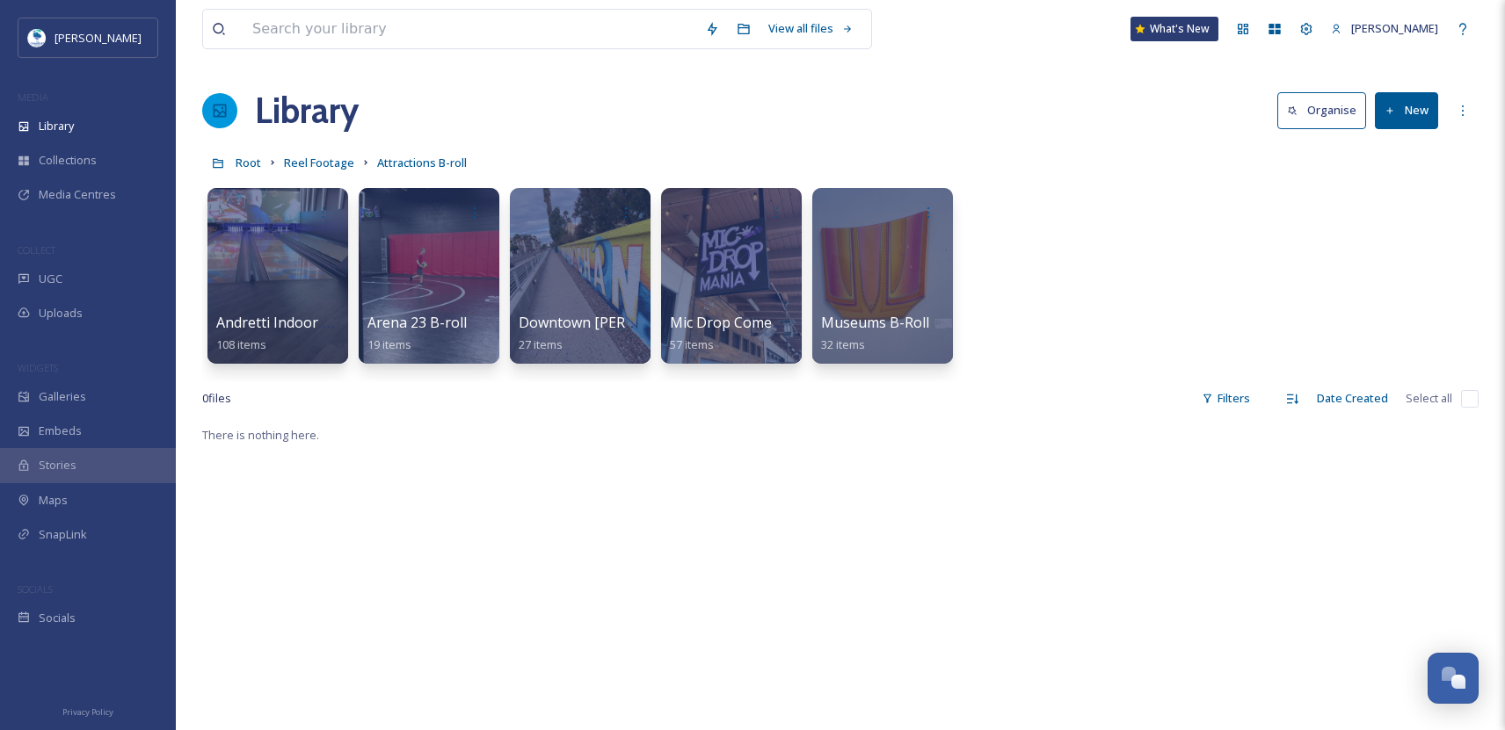
click at [1411, 120] on button "New" at bounding box center [1406, 110] width 63 height 36
click at [1418, 222] on div "Folder" at bounding box center [1387, 220] width 99 height 34
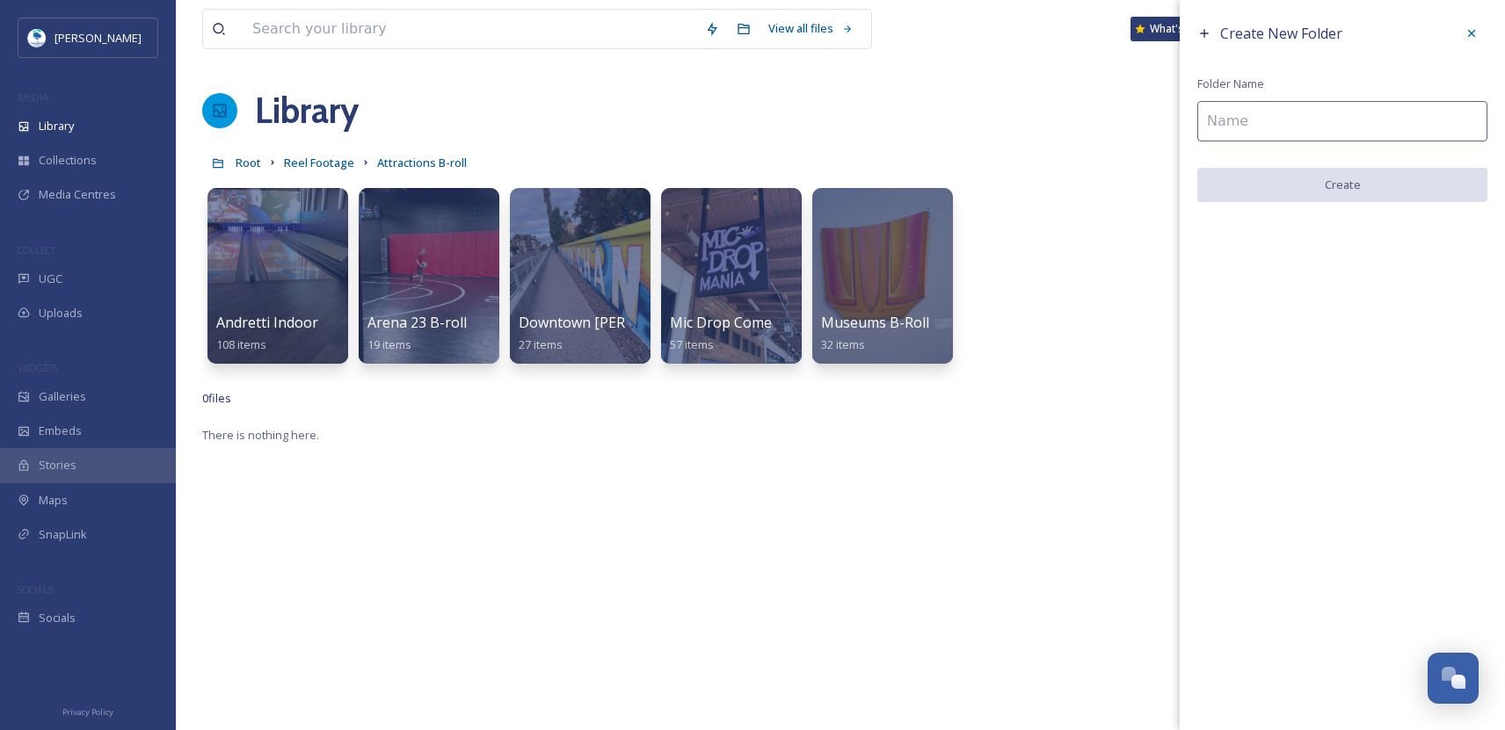
click at [1289, 111] on input at bounding box center [1342, 121] width 290 height 40
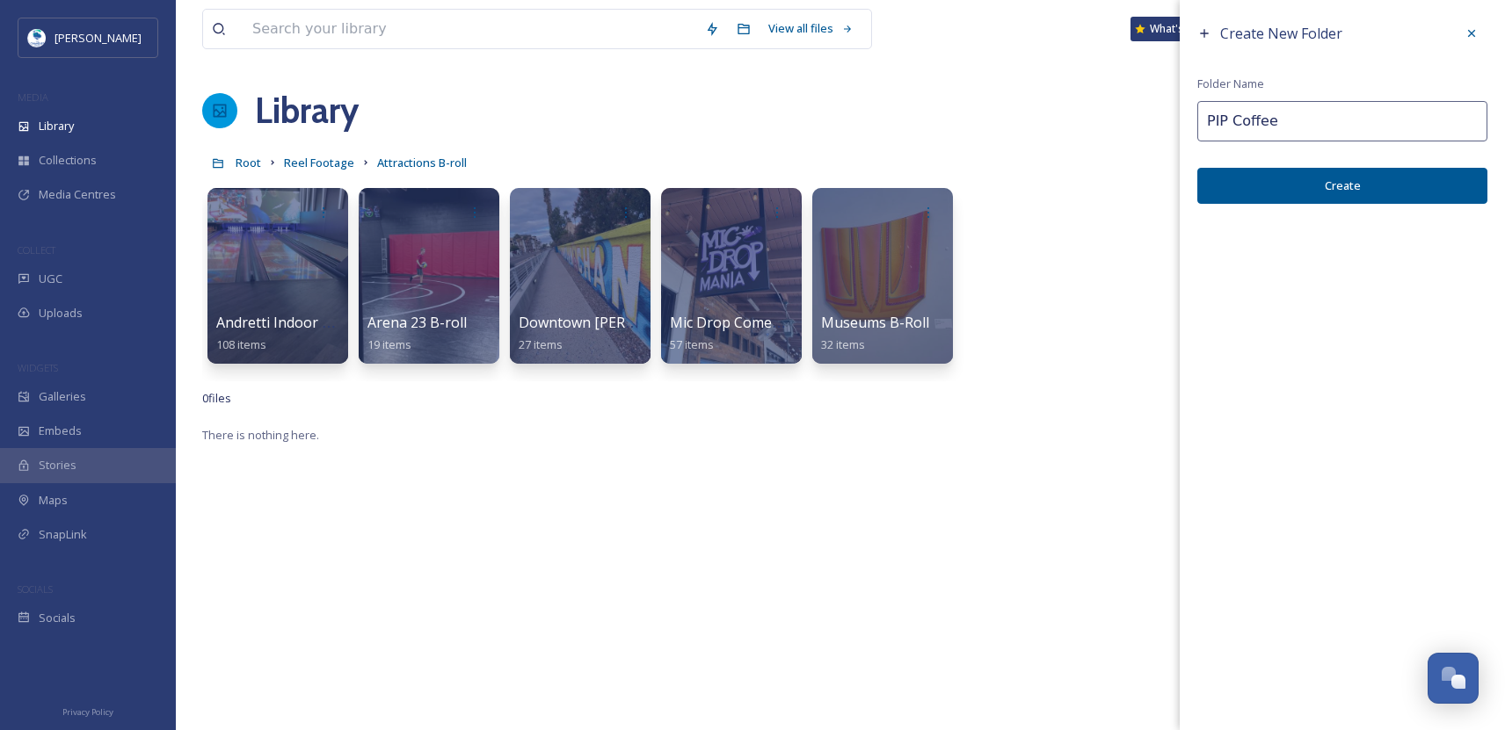
click at [1357, 127] on input "PIP Coffee" at bounding box center [1342, 121] width 290 height 40
type input "PIP Coffee + Clay B-roll"
click at [1391, 186] on button "Create" at bounding box center [1342, 186] width 290 height 36
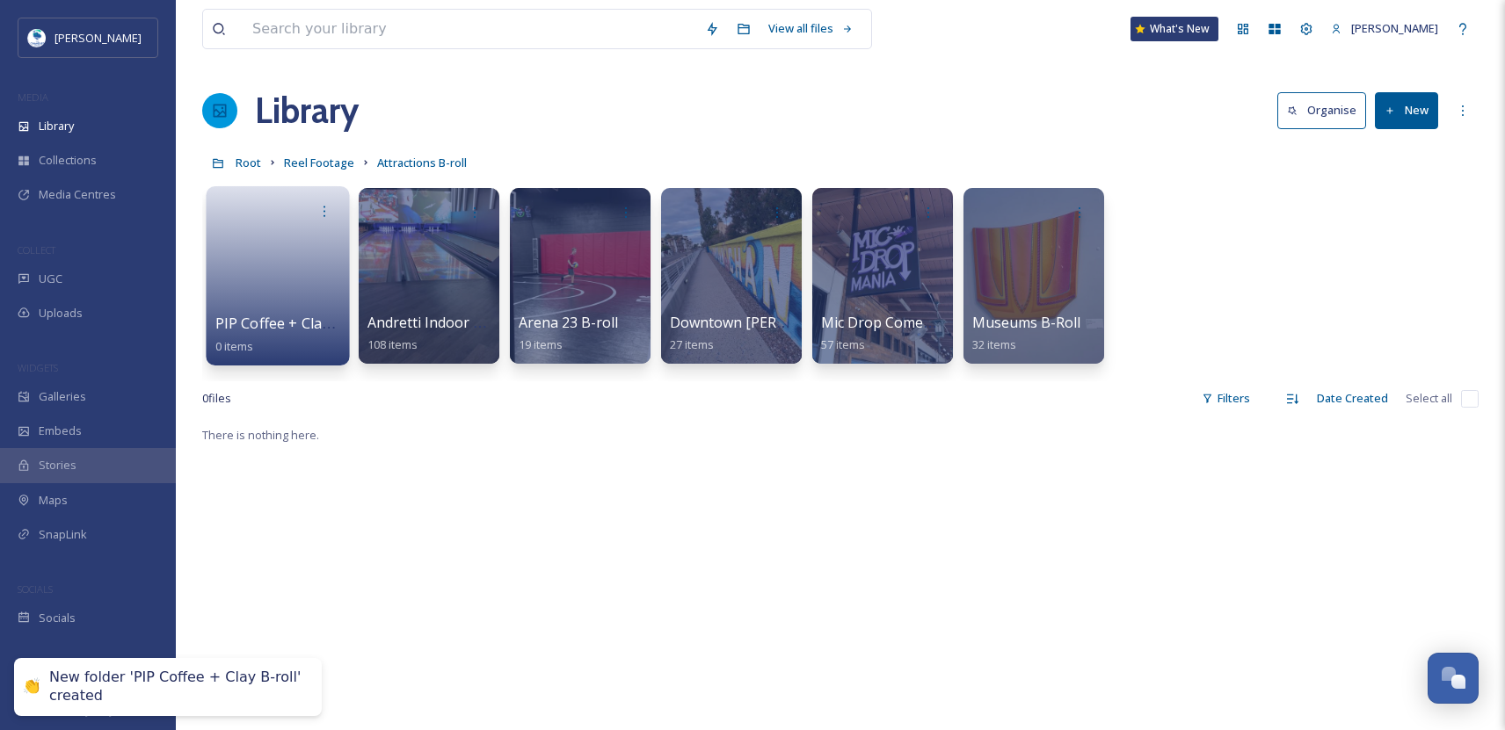
click at [264, 296] on link at bounding box center [278, 270] width 126 height 85
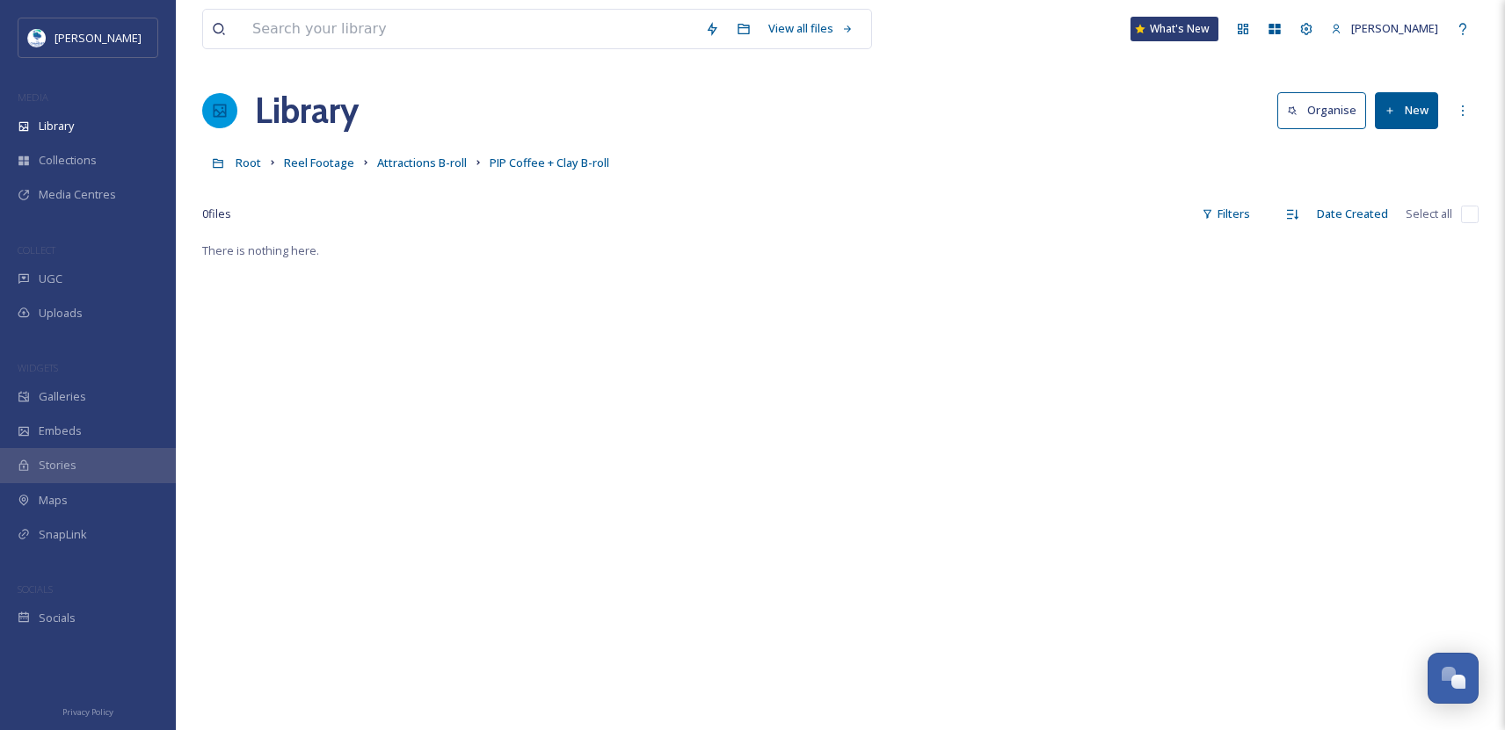
click at [1405, 117] on button "New" at bounding box center [1406, 110] width 63 height 36
click at [1399, 217] on span "Folder" at bounding box center [1385, 220] width 33 height 17
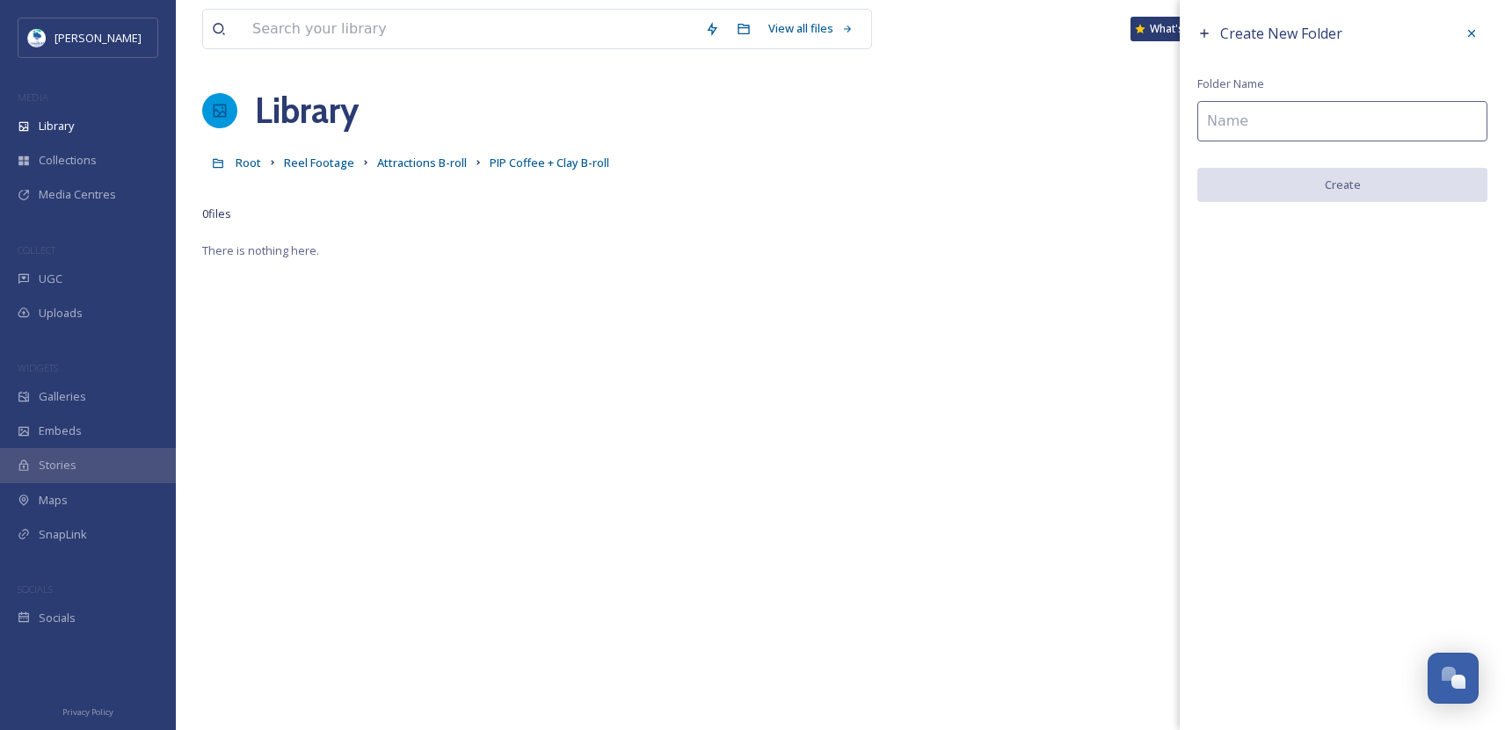
click at [1292, 122] on input at bounding box center [1342, 121] width 290 height 40
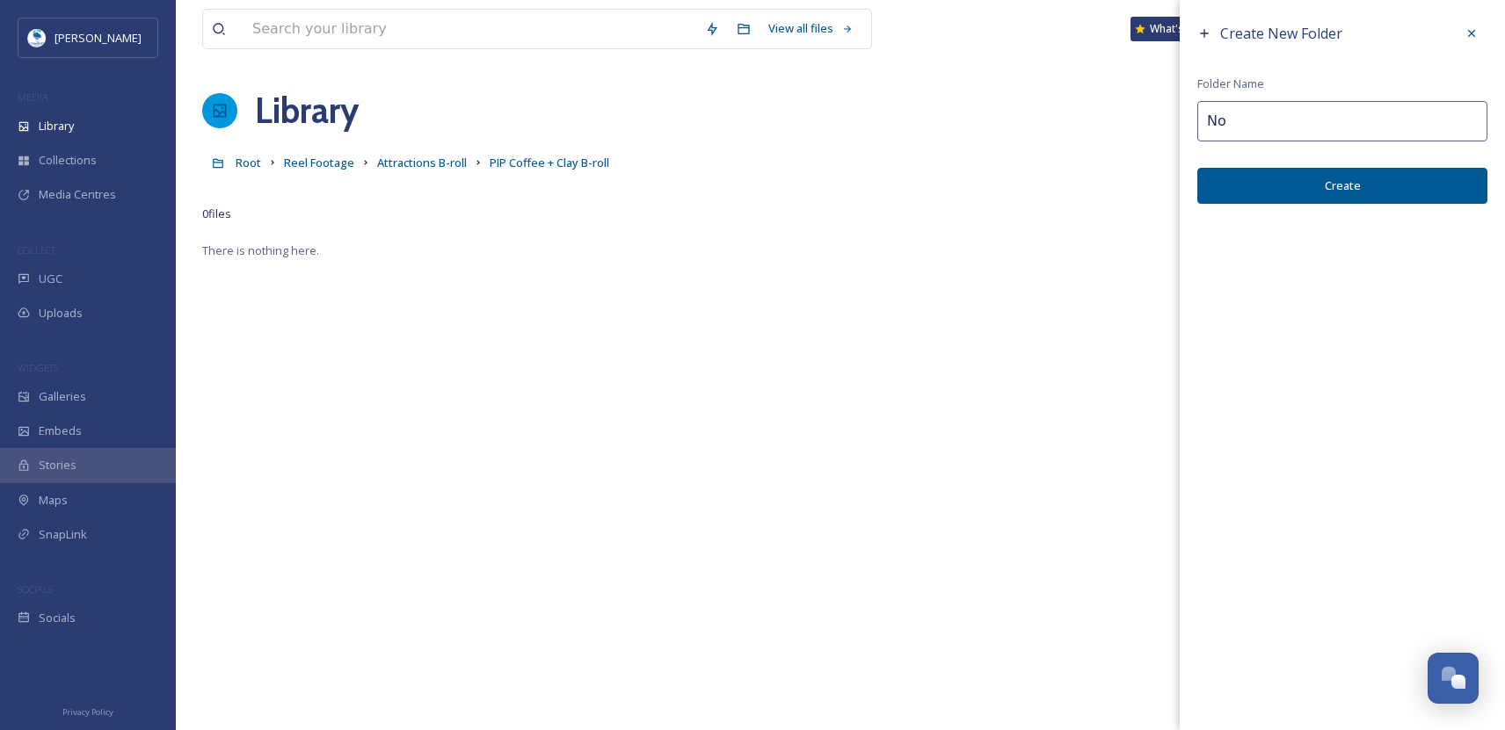
type input "N"
type input "PIP (not [PERSON_NAME])"
click at [1331, 190] on button "Create" at bounding box center [1342, 186] width 290 height 36
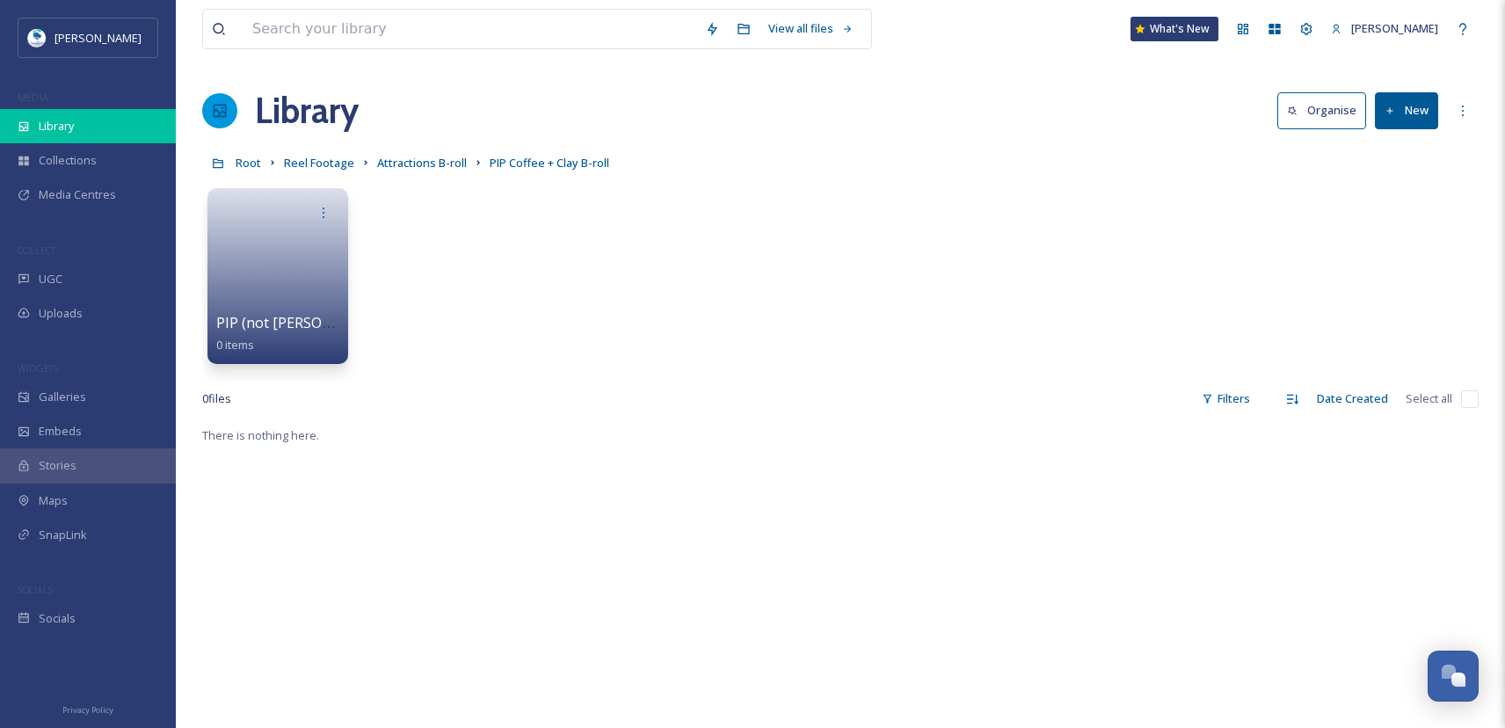
click at [113, 126] on div "Library" at bounding box center [88, 126] width 176 height 34
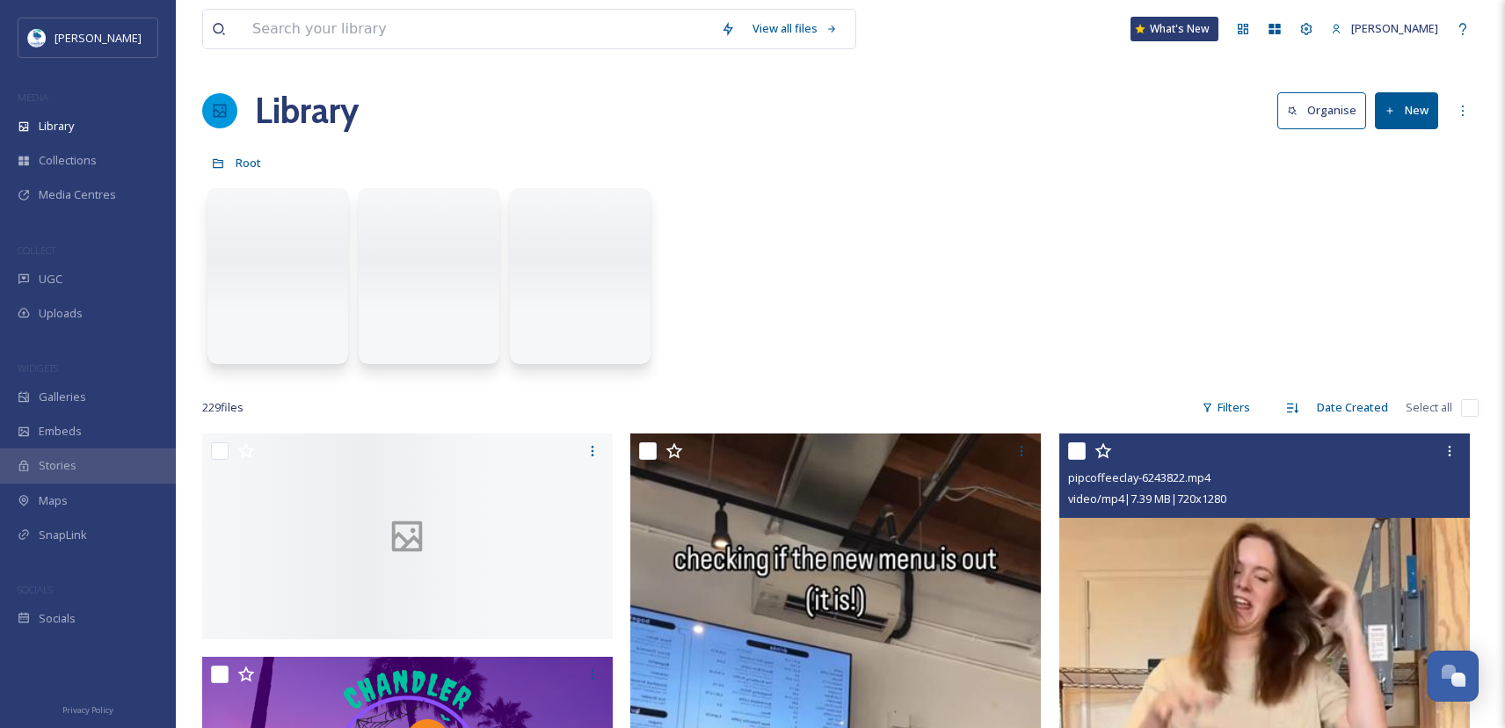
click at [1080, 449] on input "checkbox" at bounding box center [1077, 451] width 18 height 18
checkbox input "true"
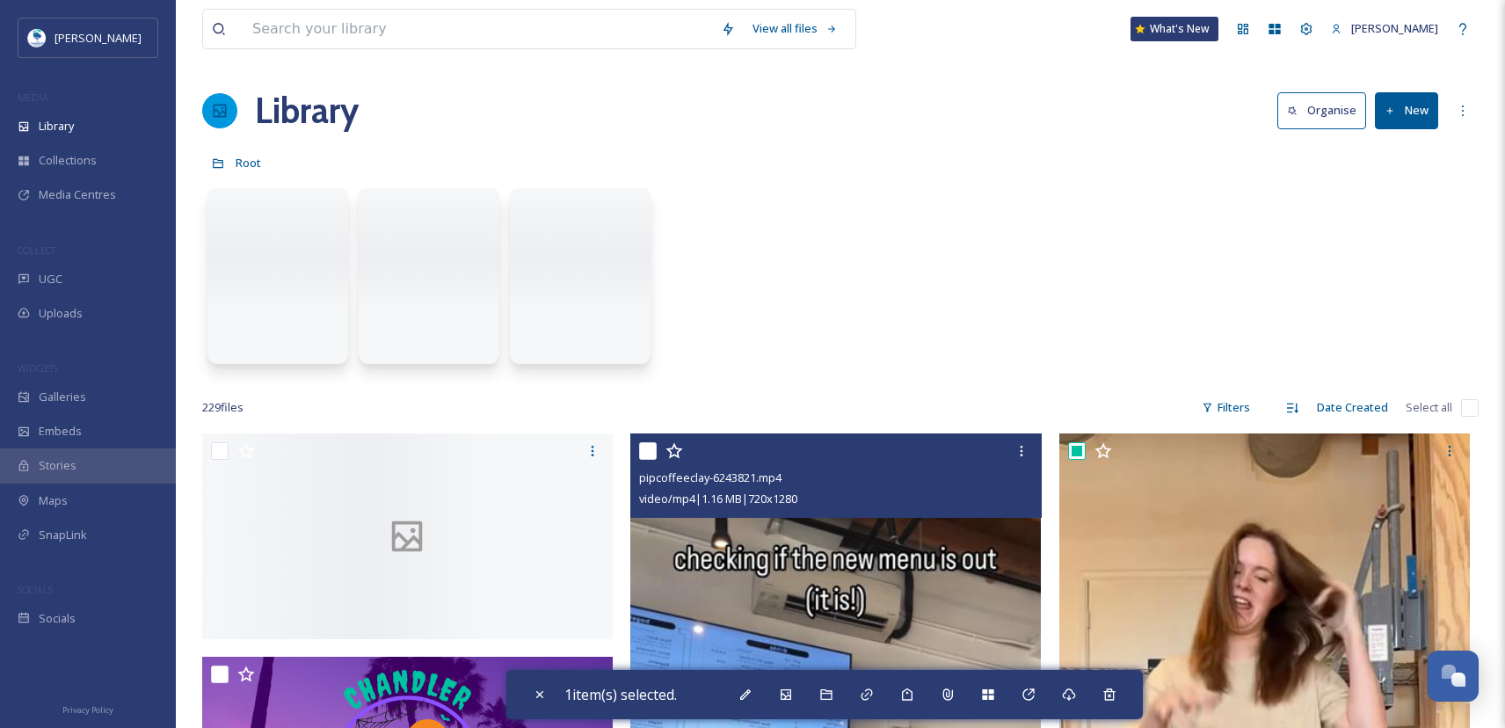
click at [645, 455] on input "checkbox" at bounding box center [648, 451] width 18 height 18
checkbox input "true"
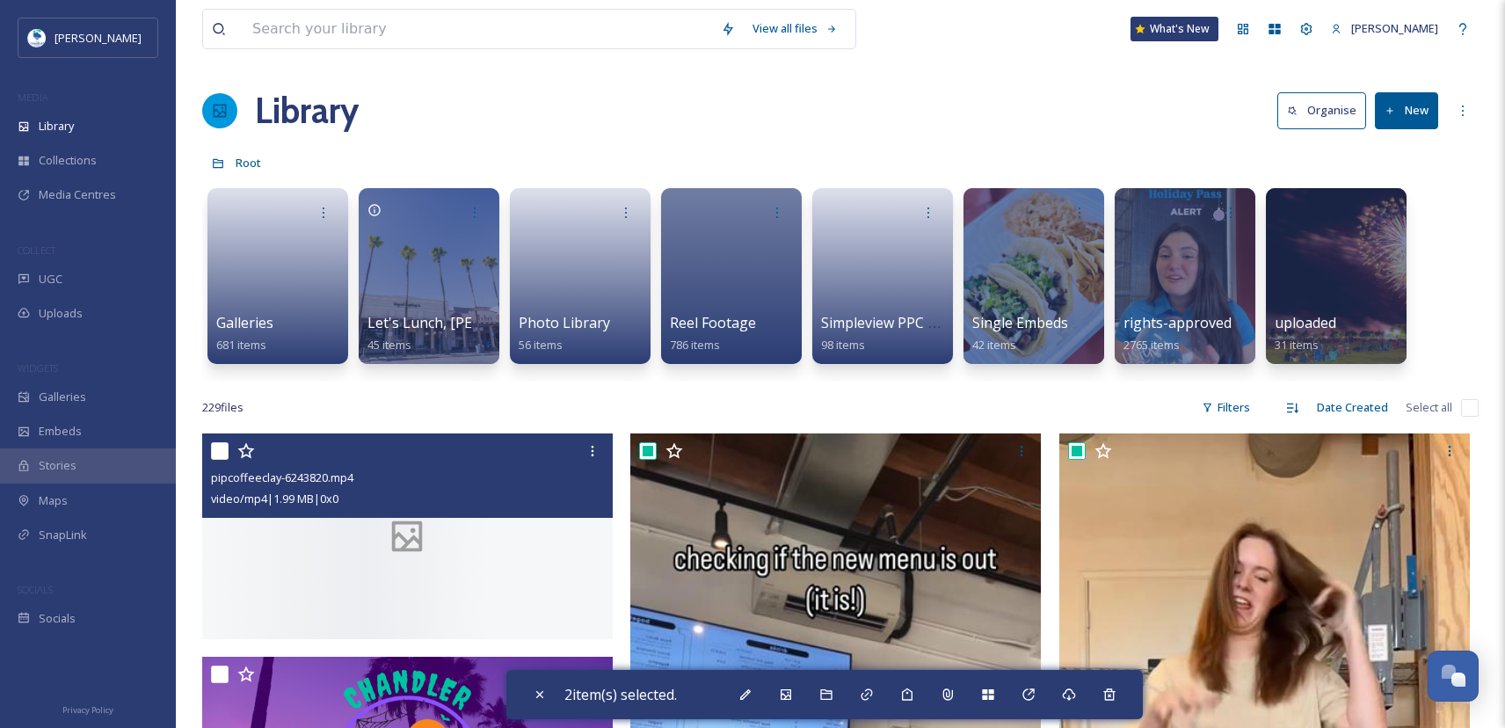
click at [225, 454] on input "checkbox" at bounding box center [220, 451] width 18 height 18
checkbox input "true"
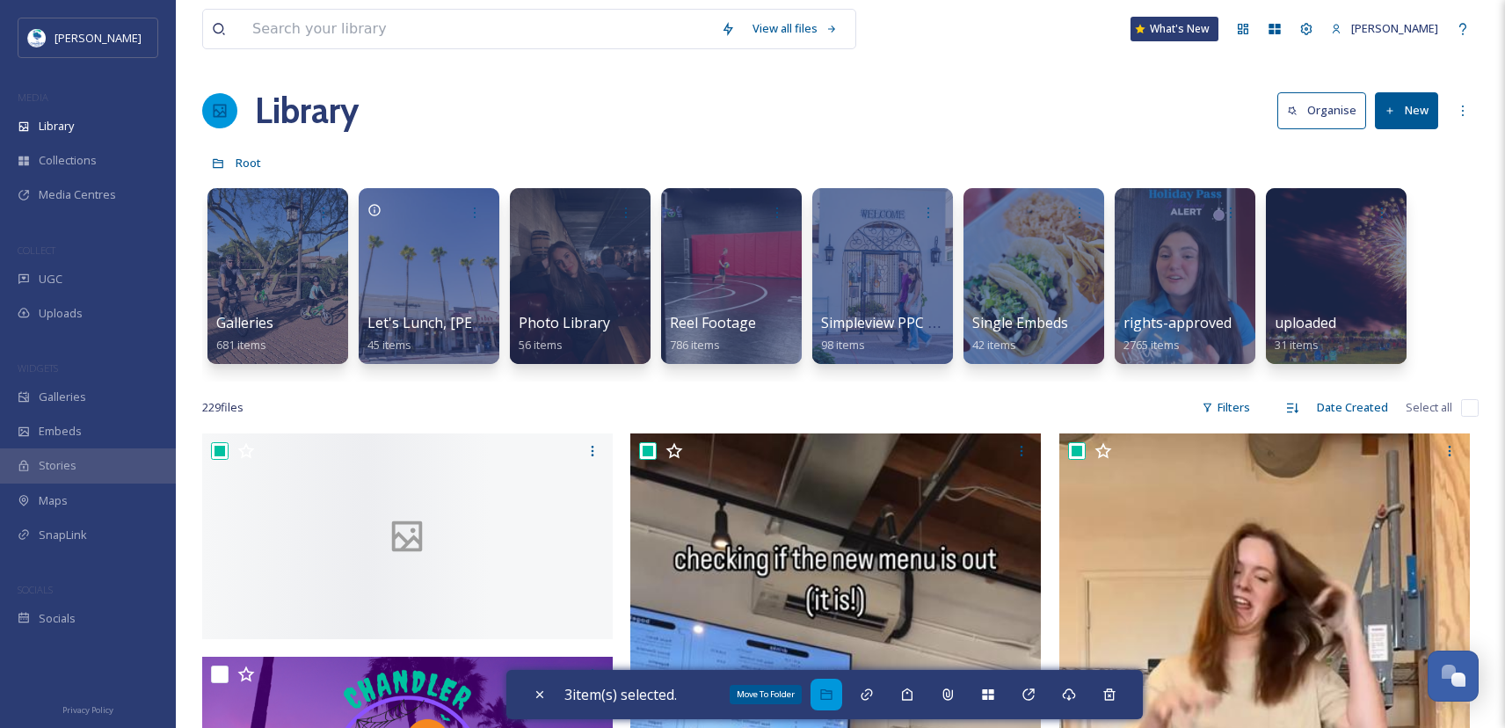
click at [833, 694] on icon at bounding box center [826, 694] width 14 height 14
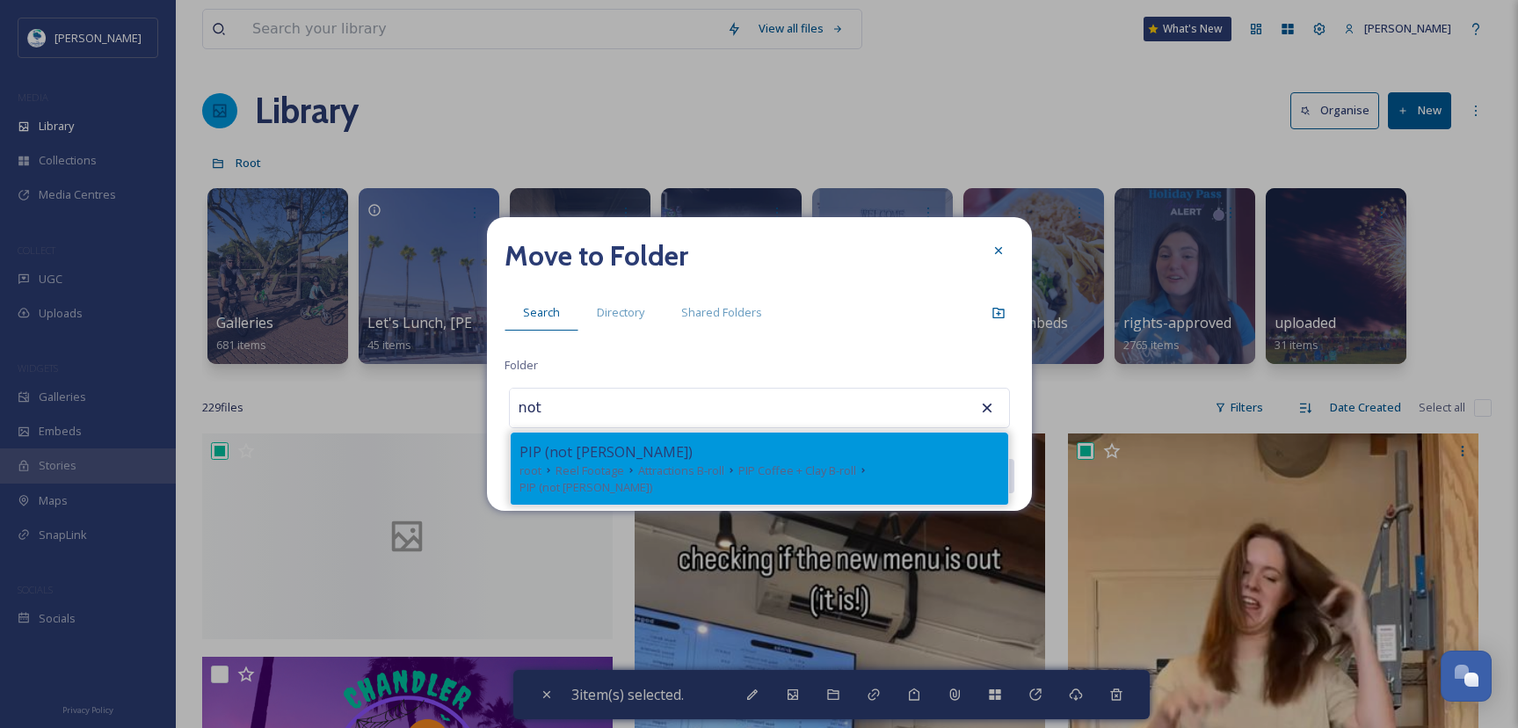
click at [679, 454] on div "PIP (not [PERSON_NAME])" at bounding box center [759, 451] width 480 height 21
type input "PIP (not [PERSON_NAME])"
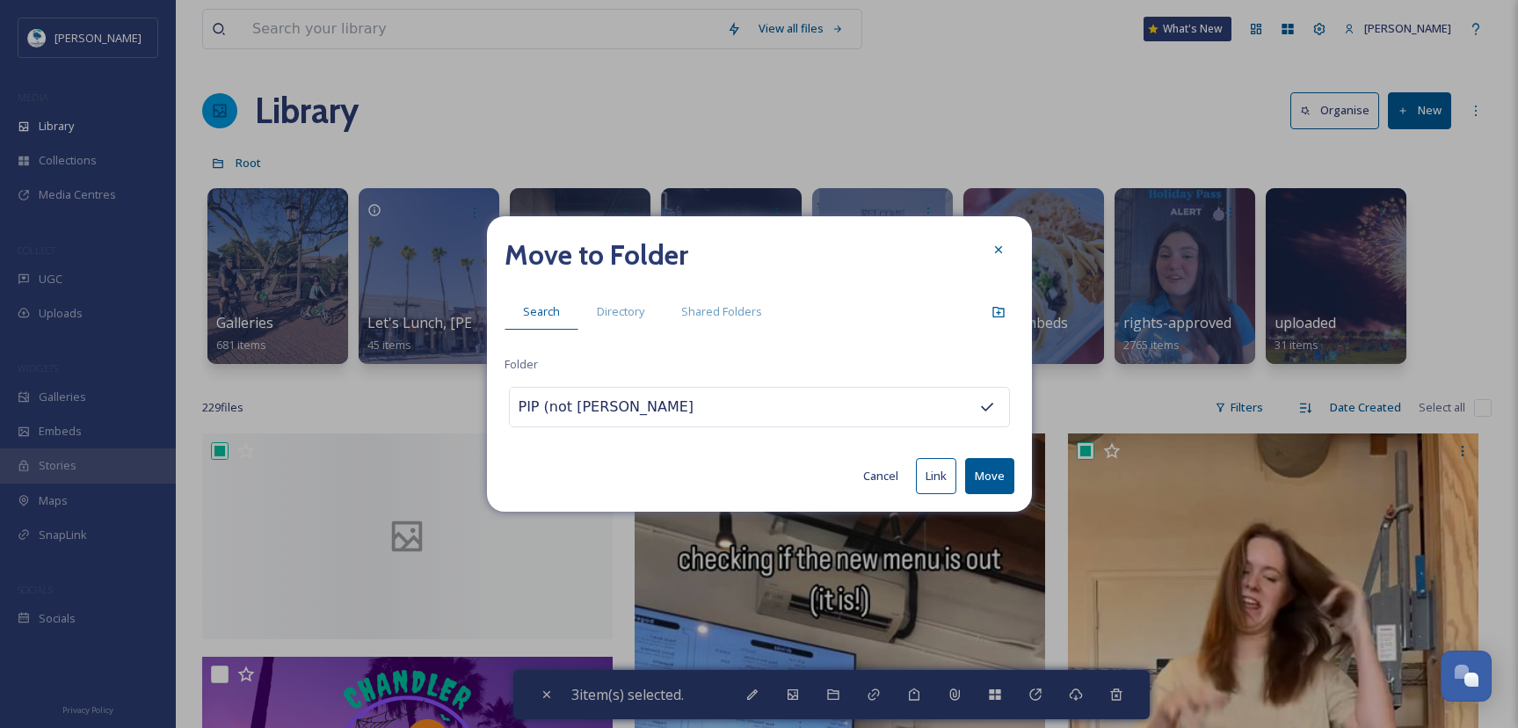
click at [991, 475] on button "Move" at bounding box center [989, 476] width 49 height 36
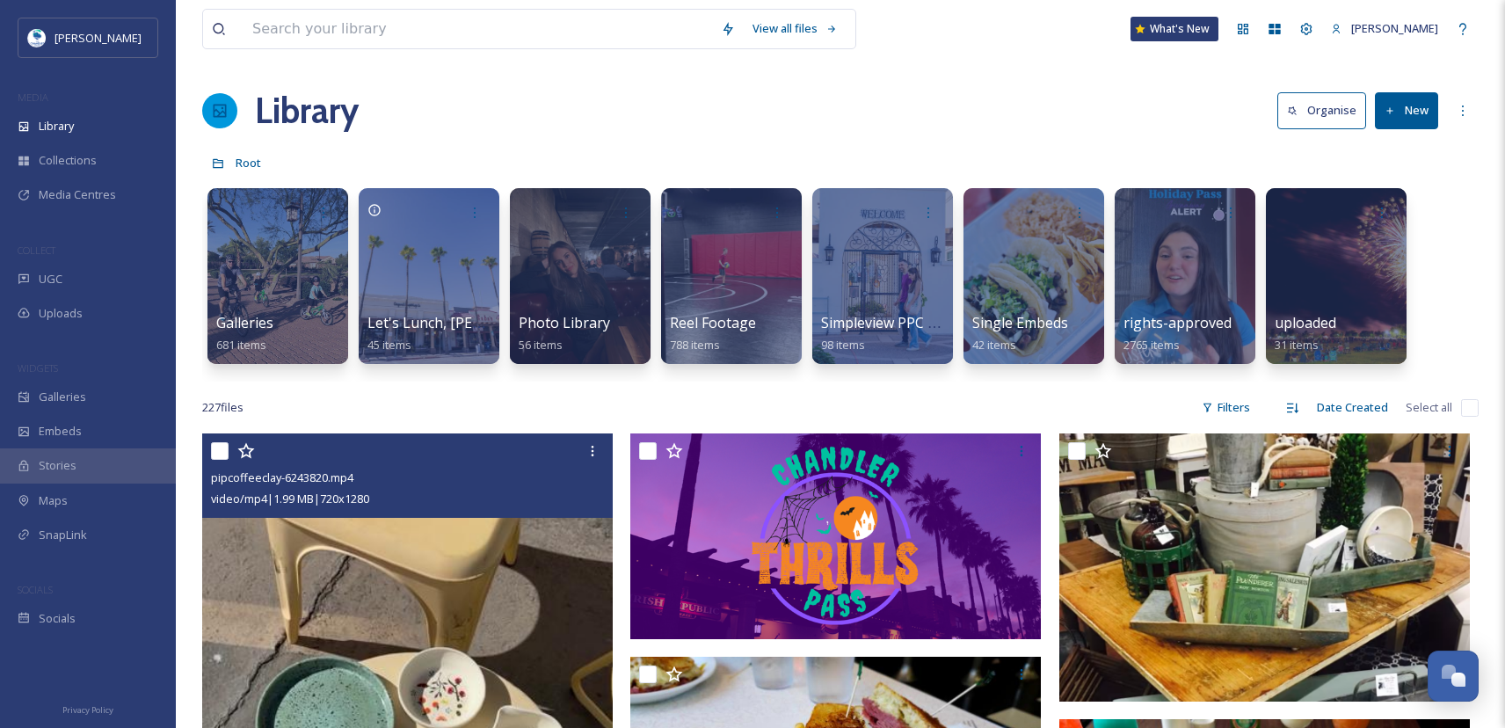
click at [222, 445] on input "checkbox" at bounding box center [220, 451] width 18 height 18
checkbox input "true"
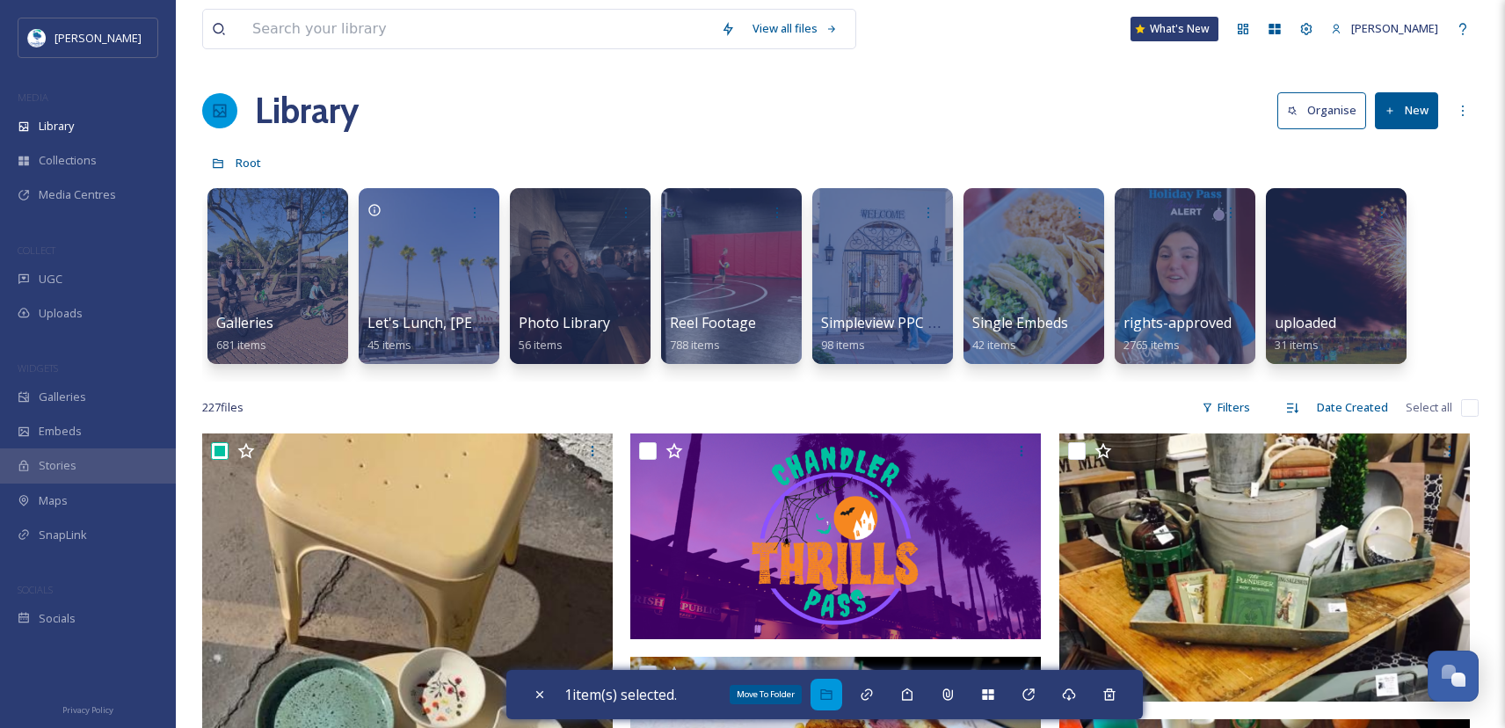
click at [832, 694] on icon at bounding box center [825, 694] width 11 height 11
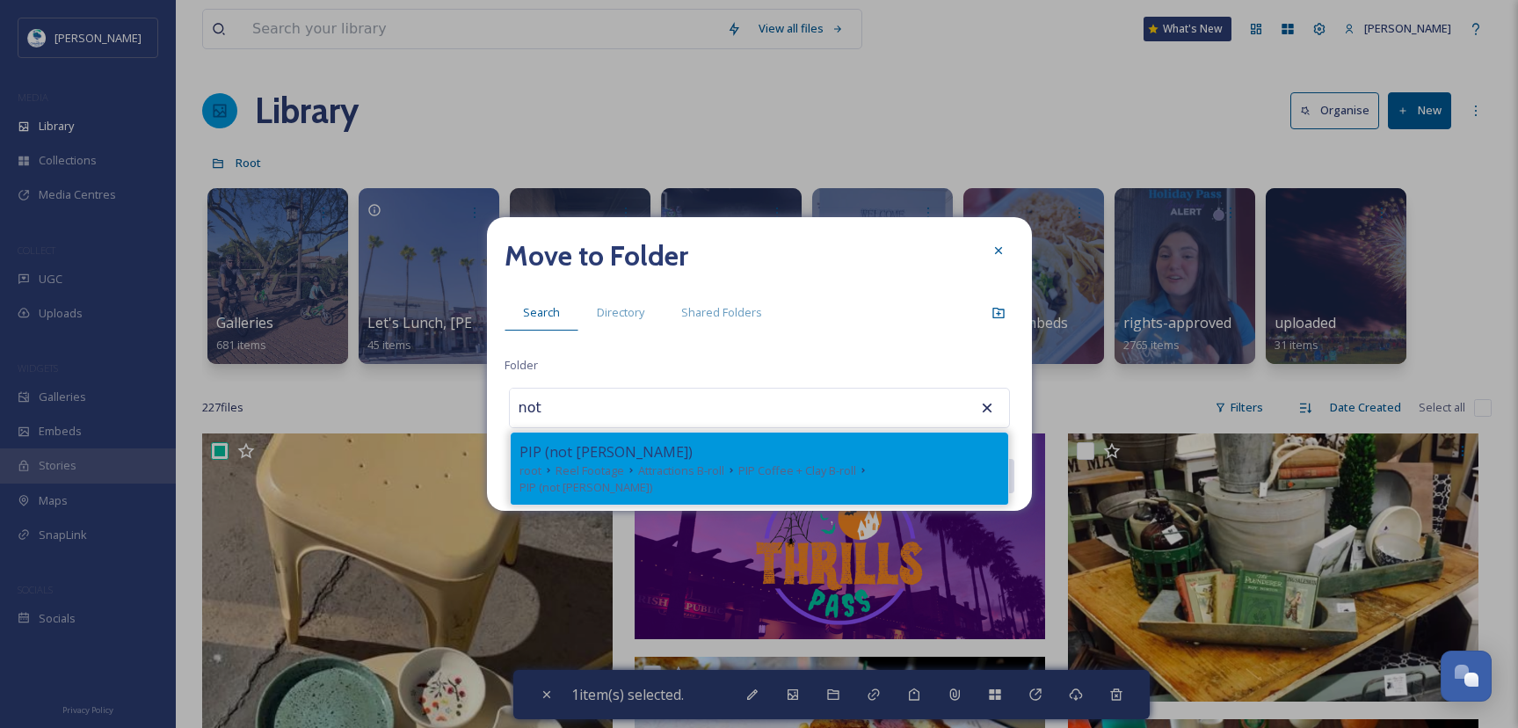
click at [691, 456] on div "PIP (not [PERSON_NAME])" at bounding box center [759, 451] width 480 height 21
type input "PIP (not [PERSON_NAME])"
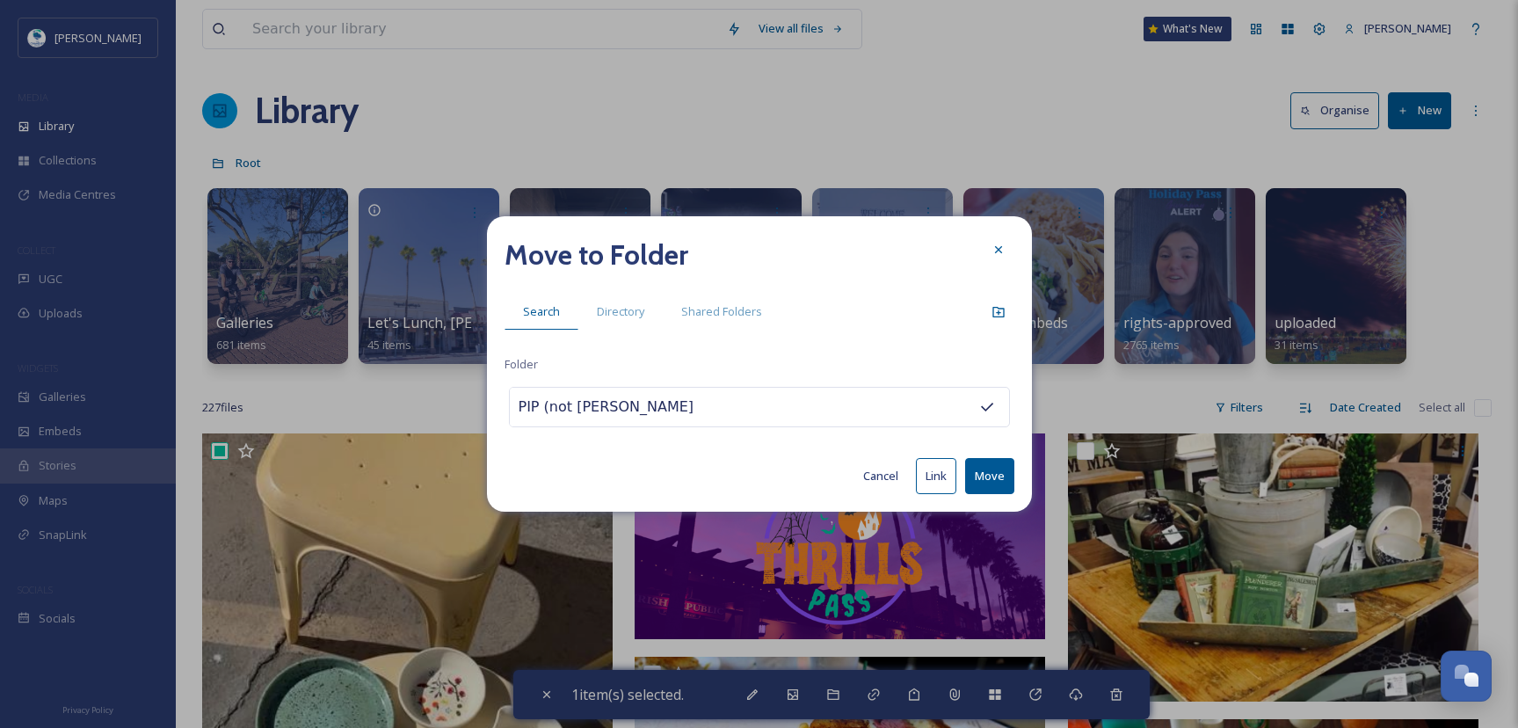
click at [984, 474] on button "Move" at bounding box center [989, 476] width 49 height 36
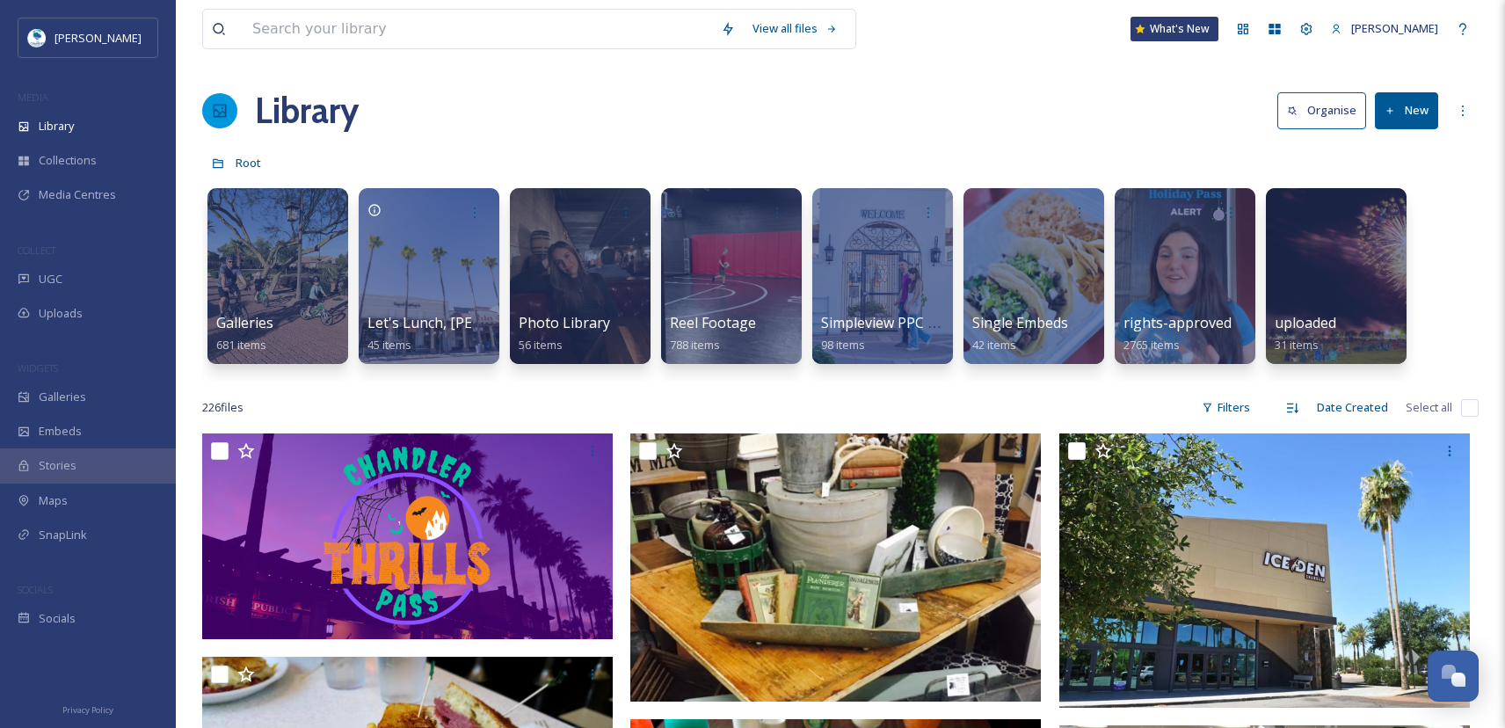
click at [94, 102] on div "MEDIA" at bounding box center [88, 97] width 176 height 23
click at [96, 125] on div "Library" at bounding box center [88, 126] width 176 height 34
click at [720, 302] on div at bounding box center [730, 275] width 143 height 179
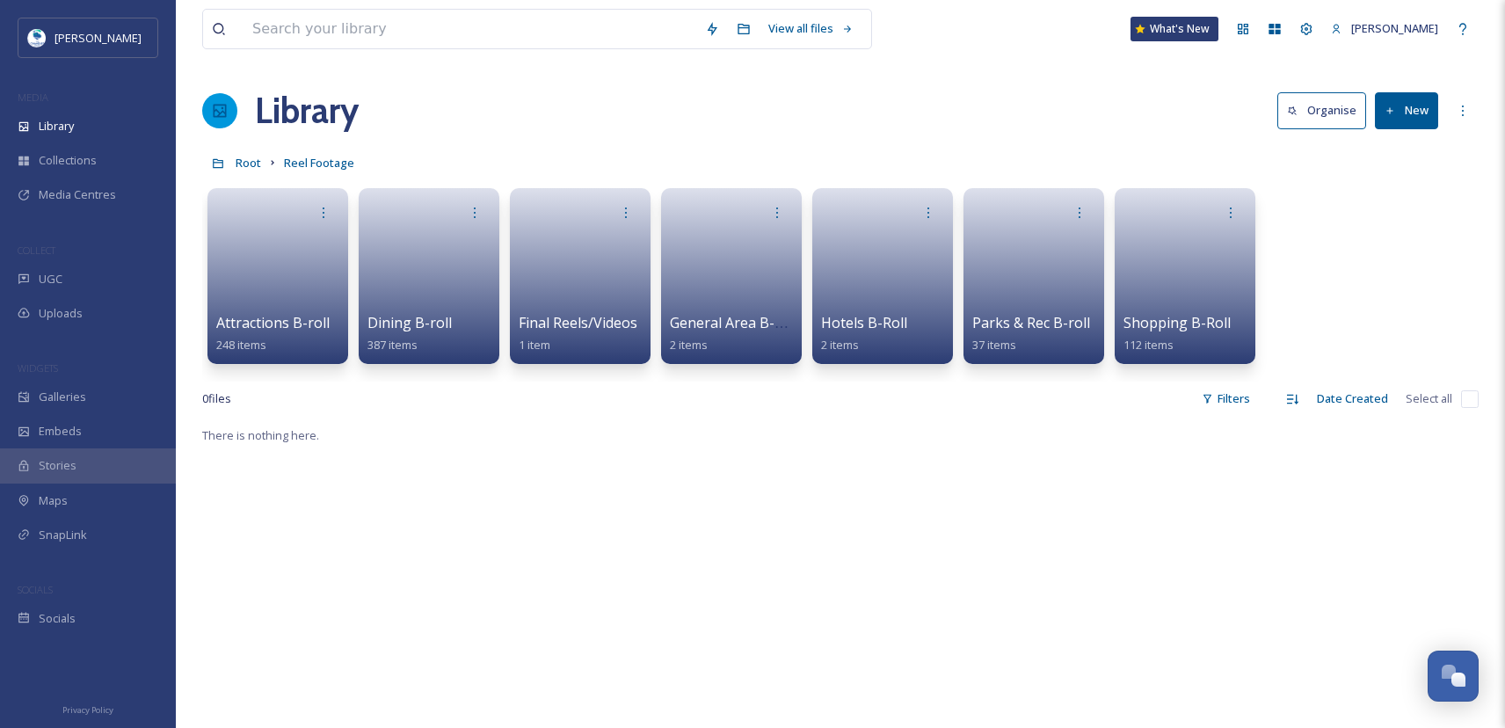
click at [270, 274] on link at bounding box center [277, 271] width 123 height 84
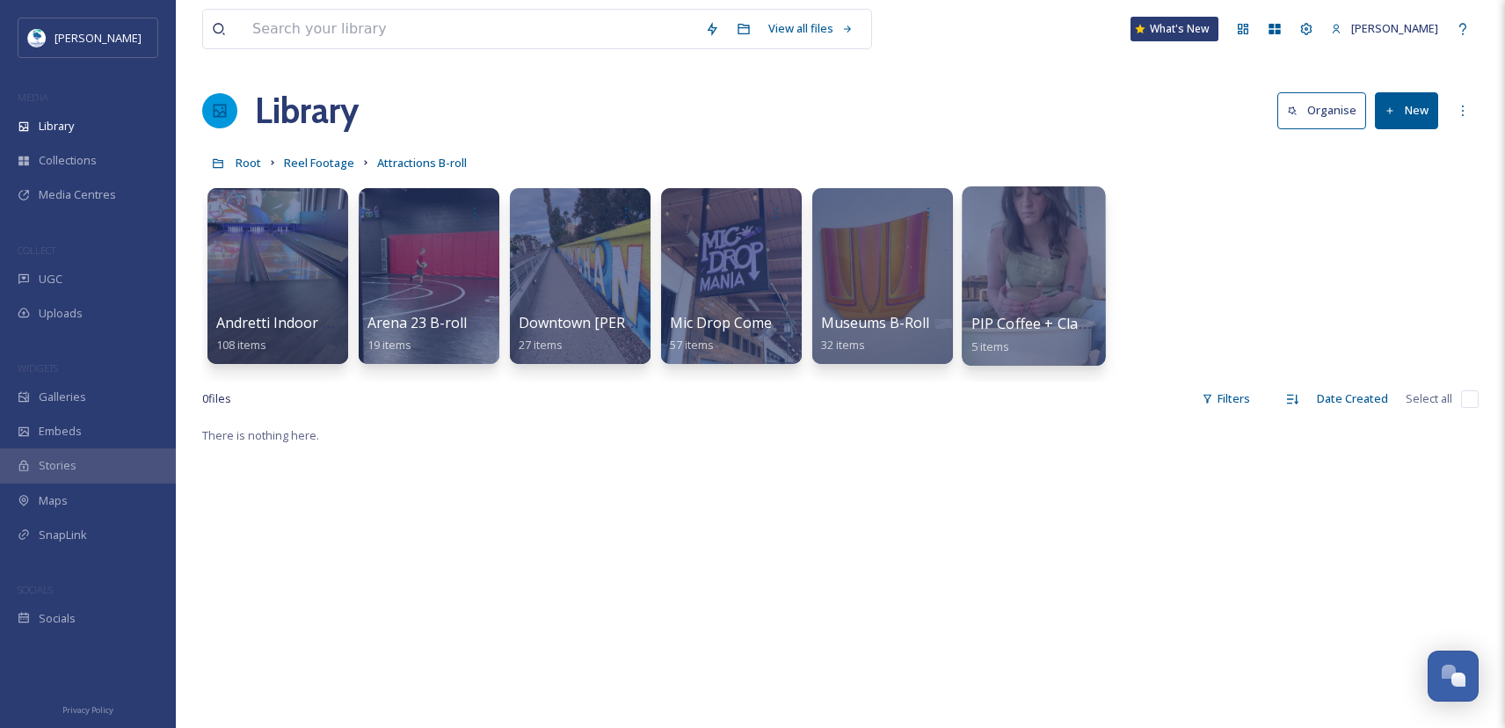
click at [1016, 286] on div at bounding box center [1033, 275] width 143 height 179
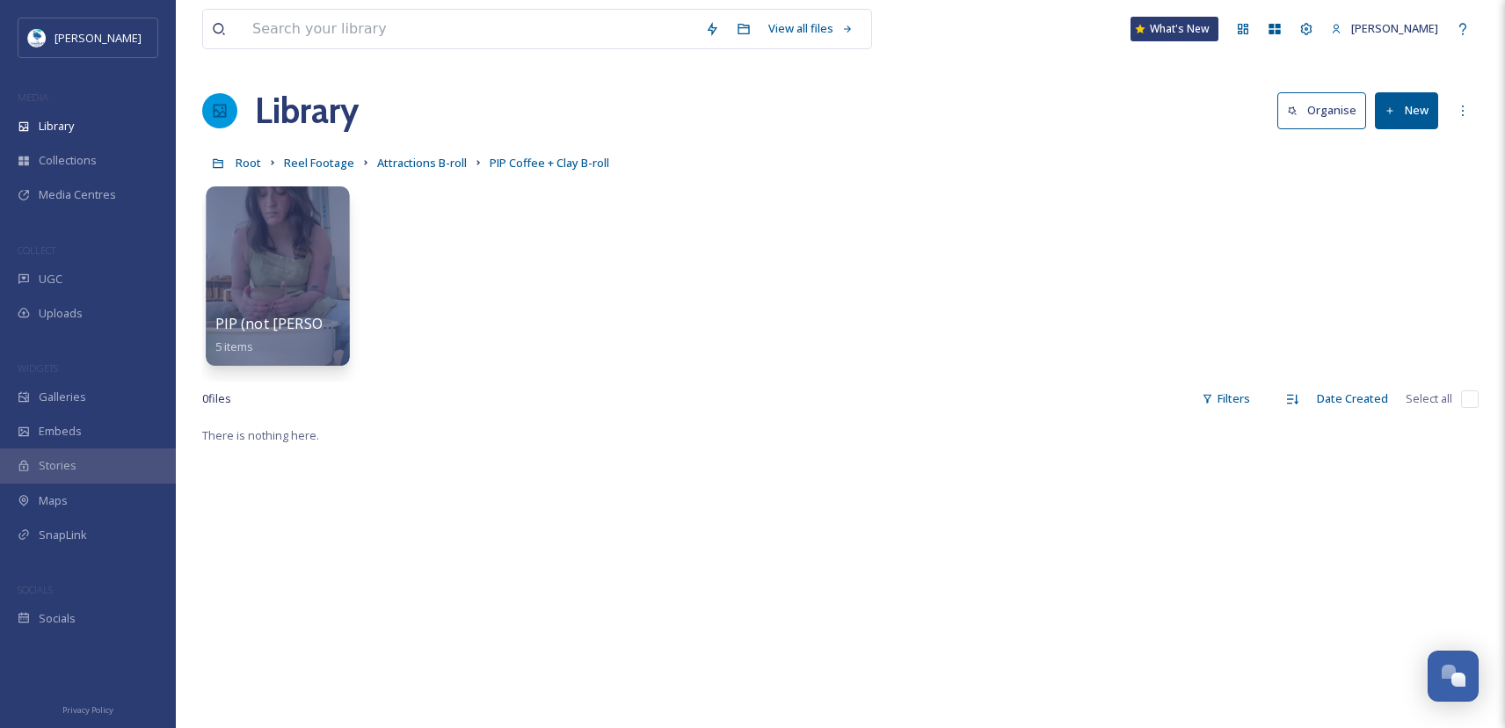
click at [241, 270] on div at bounding box center [277, 275] width 143 height 179
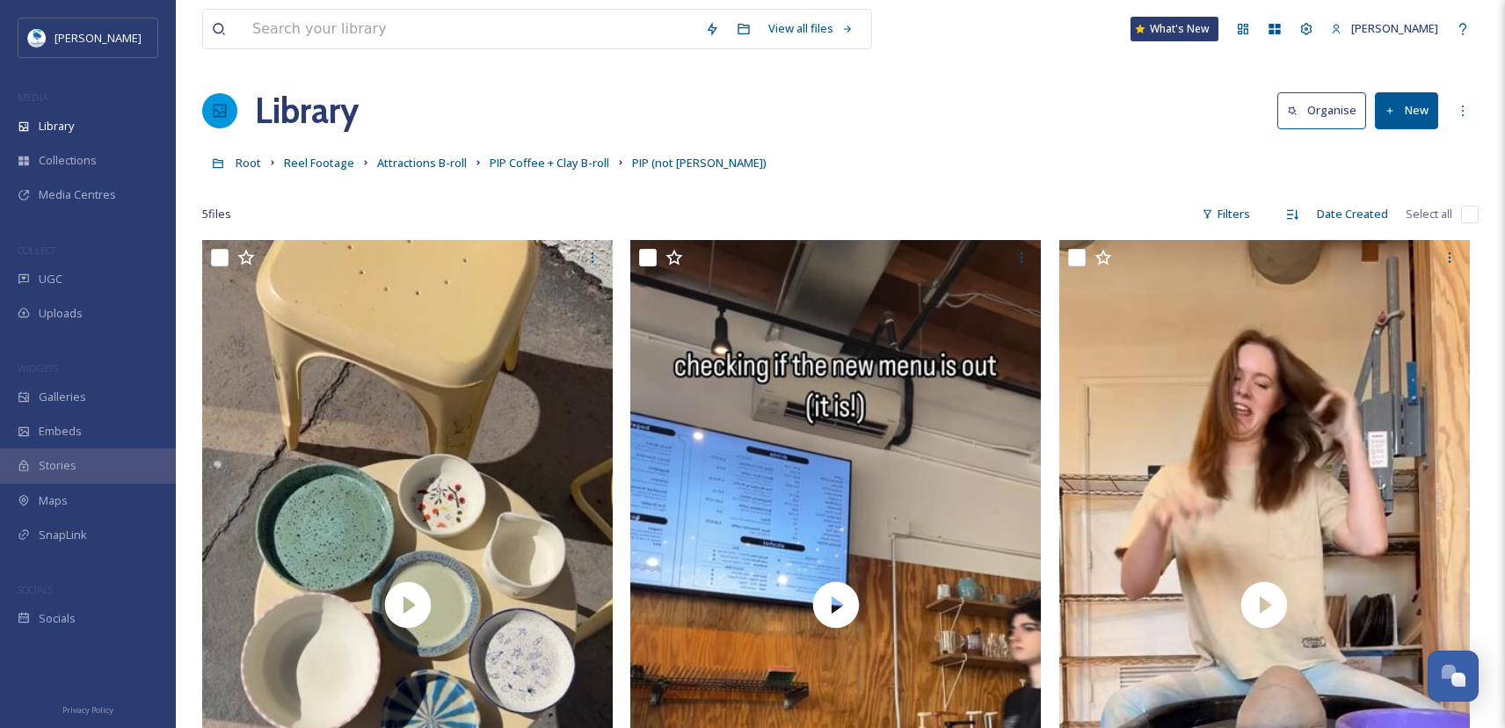
click at [1470, 215] on input "checkbox" at bounding box center [1470, 215] width 18 height 18
checkbox input "true"
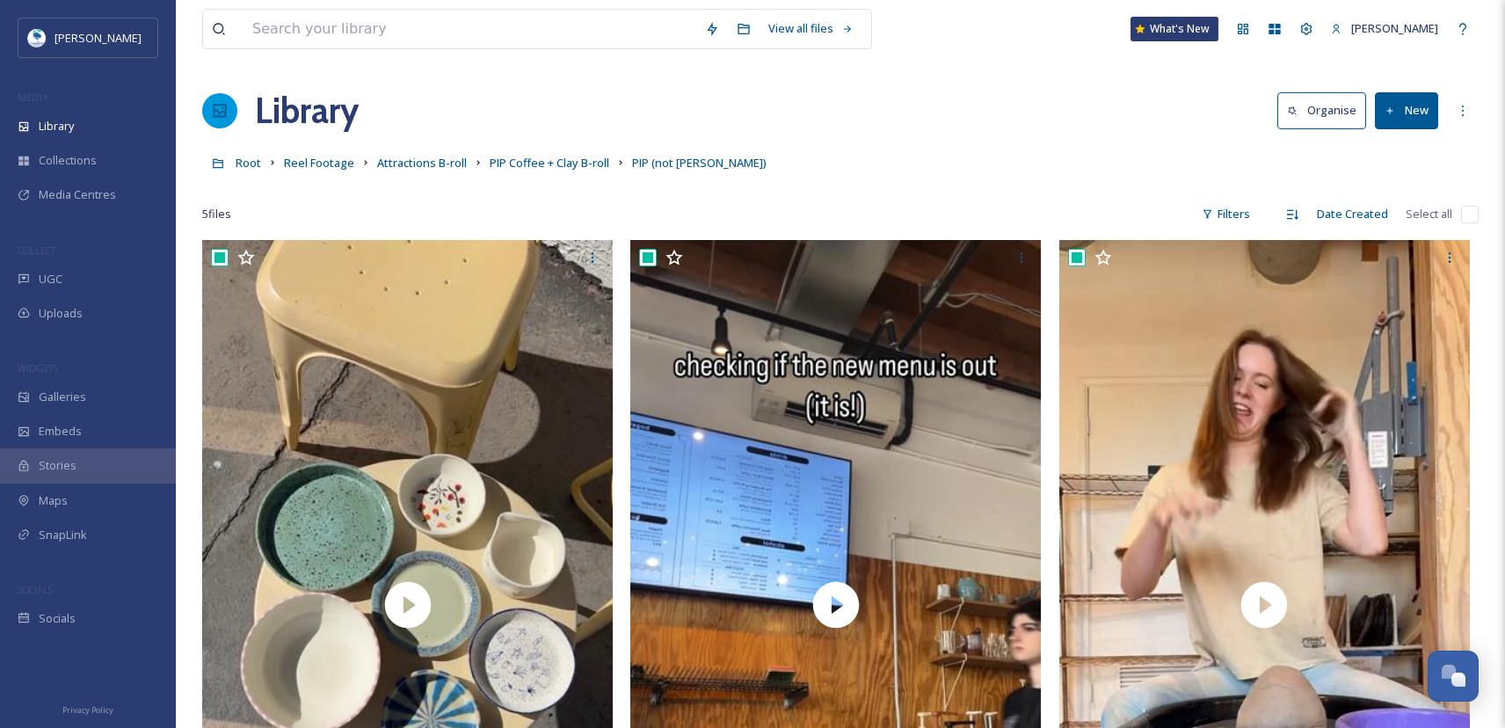
checkbox input "true"
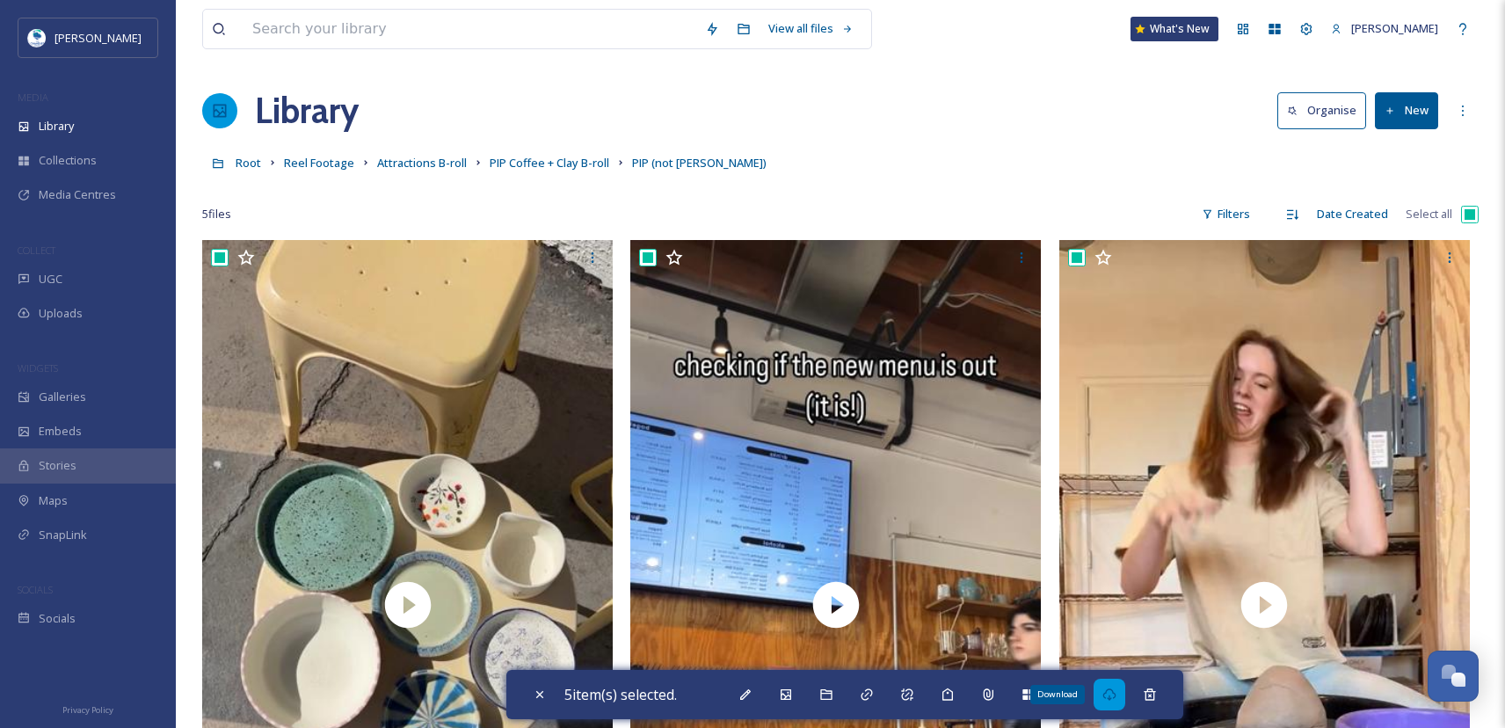
click at [1116, 701] on icon at bounding box center [1109, 694] width 14 height 14
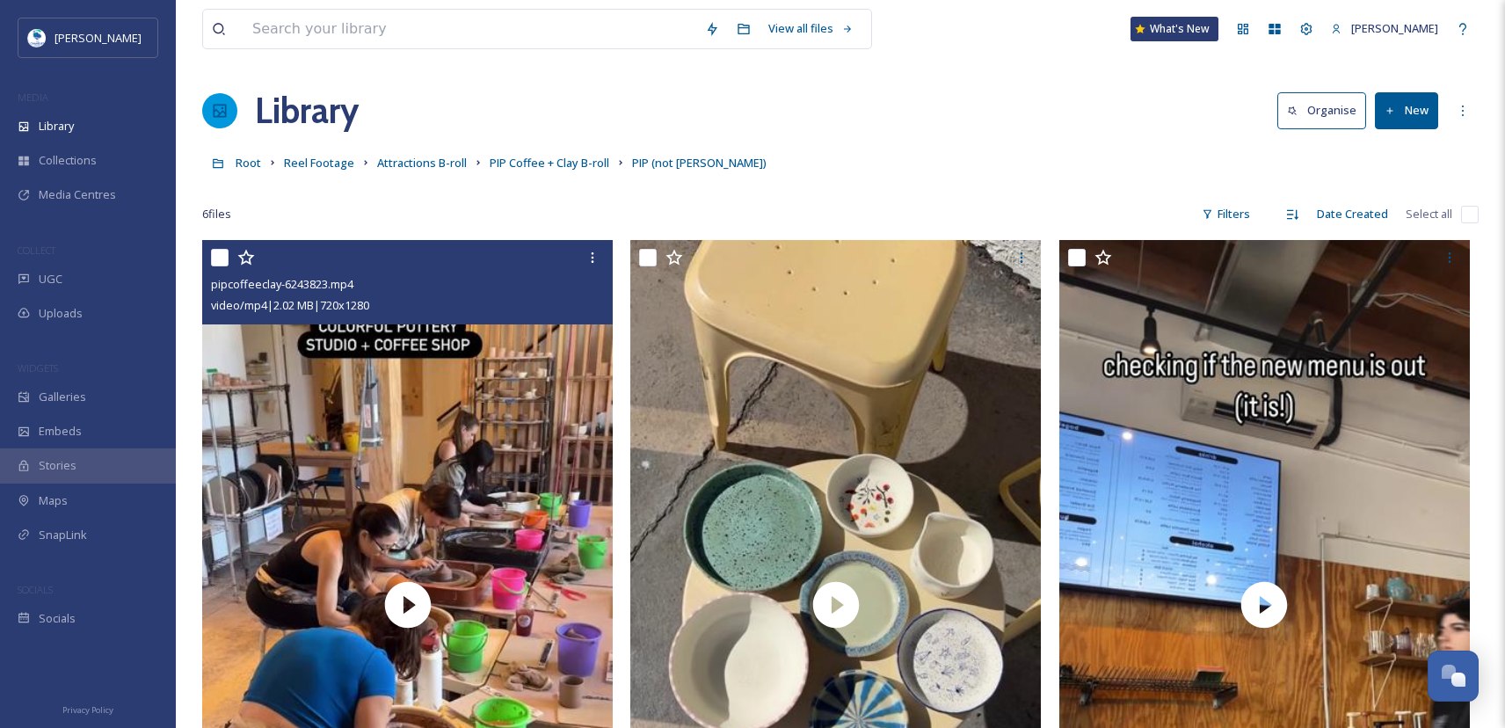
click at [219, 257] on input "checkbox" at bounding box center [220, 258] width 18 height 18
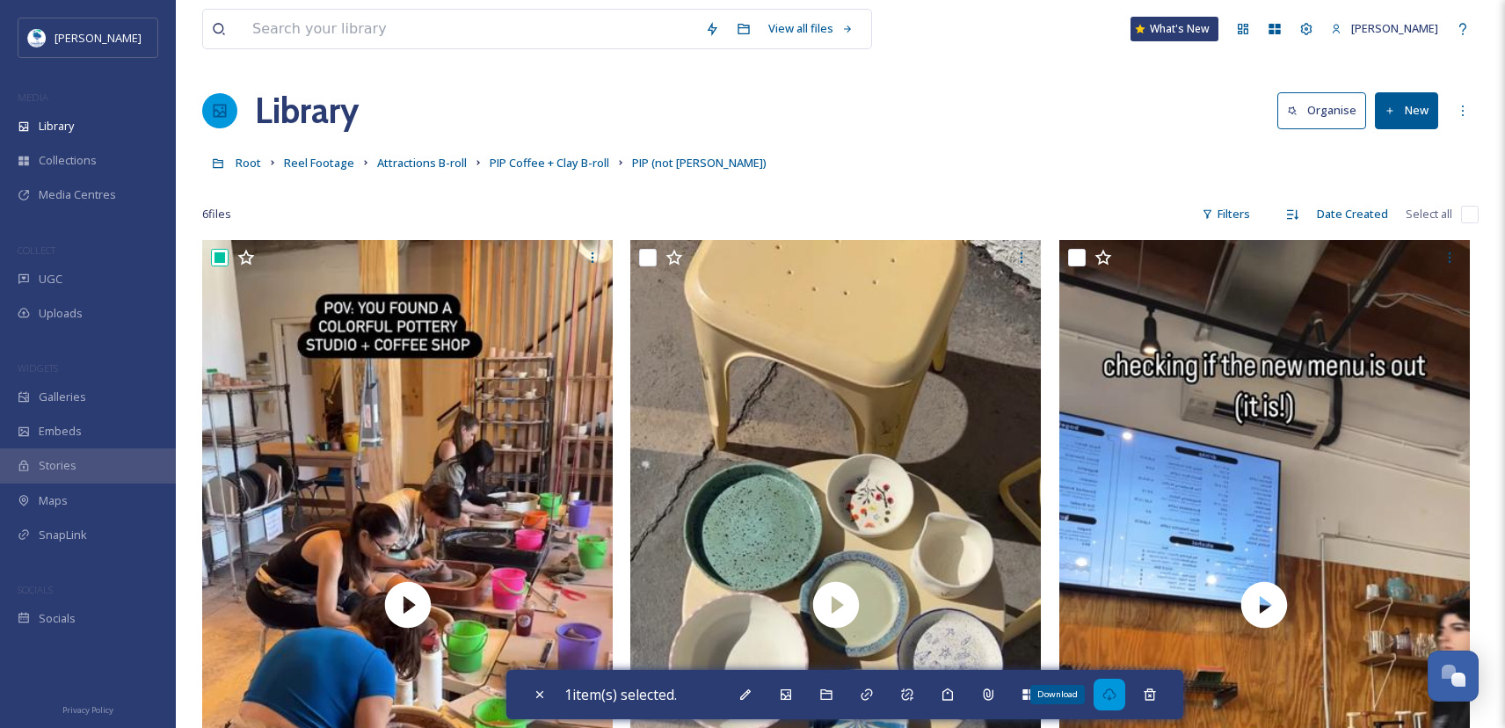
click at [1115, 693] on icon at bounding box center [1109, 694] width 14 height 14
click at [540, 687] on icon at bounding box center [540, 694] width 14 height 14
checkbox input "false"
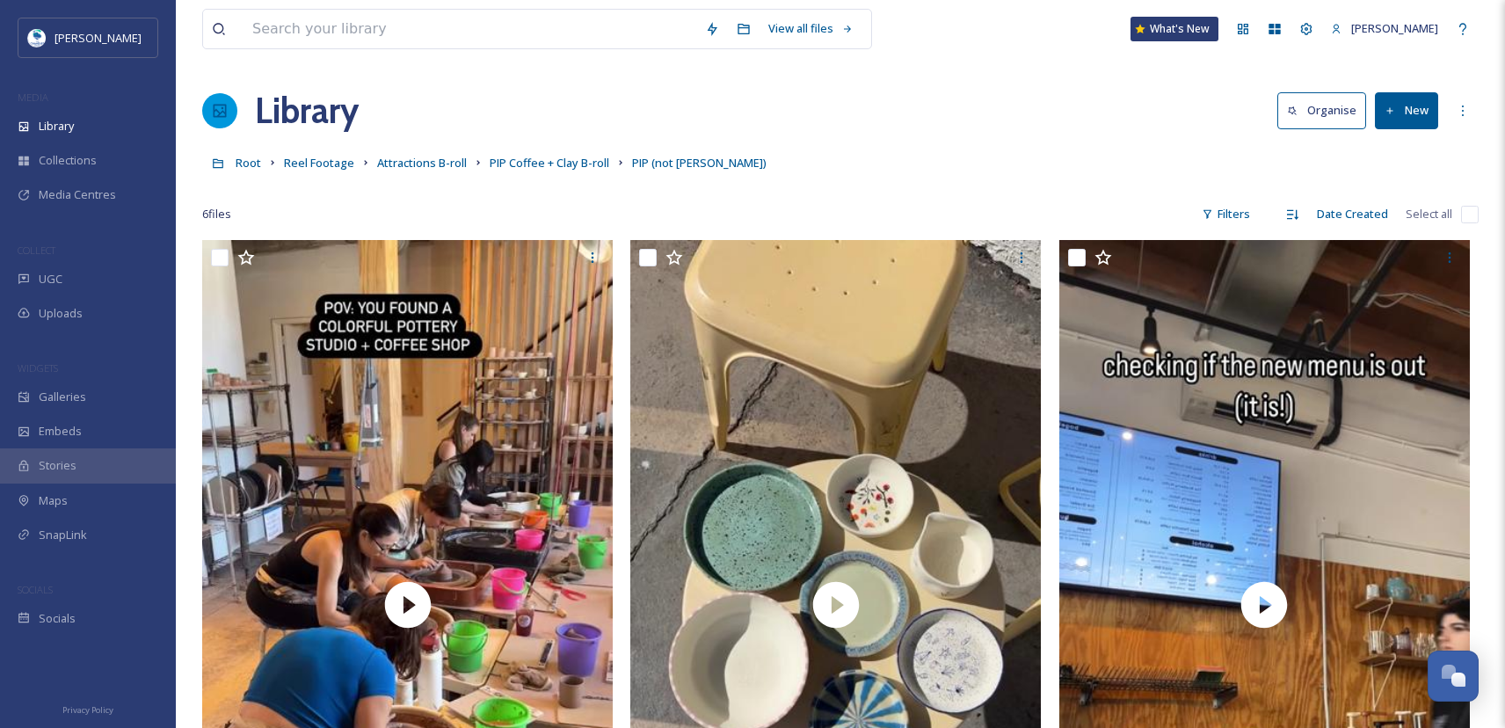
click at [950, 170] on div "Root Reel Footage Attractions B-roll PIP Coffee + Clay B-roll PIP (not [PERSON_…" at bounding box center [840, 162] width 1276 height 33
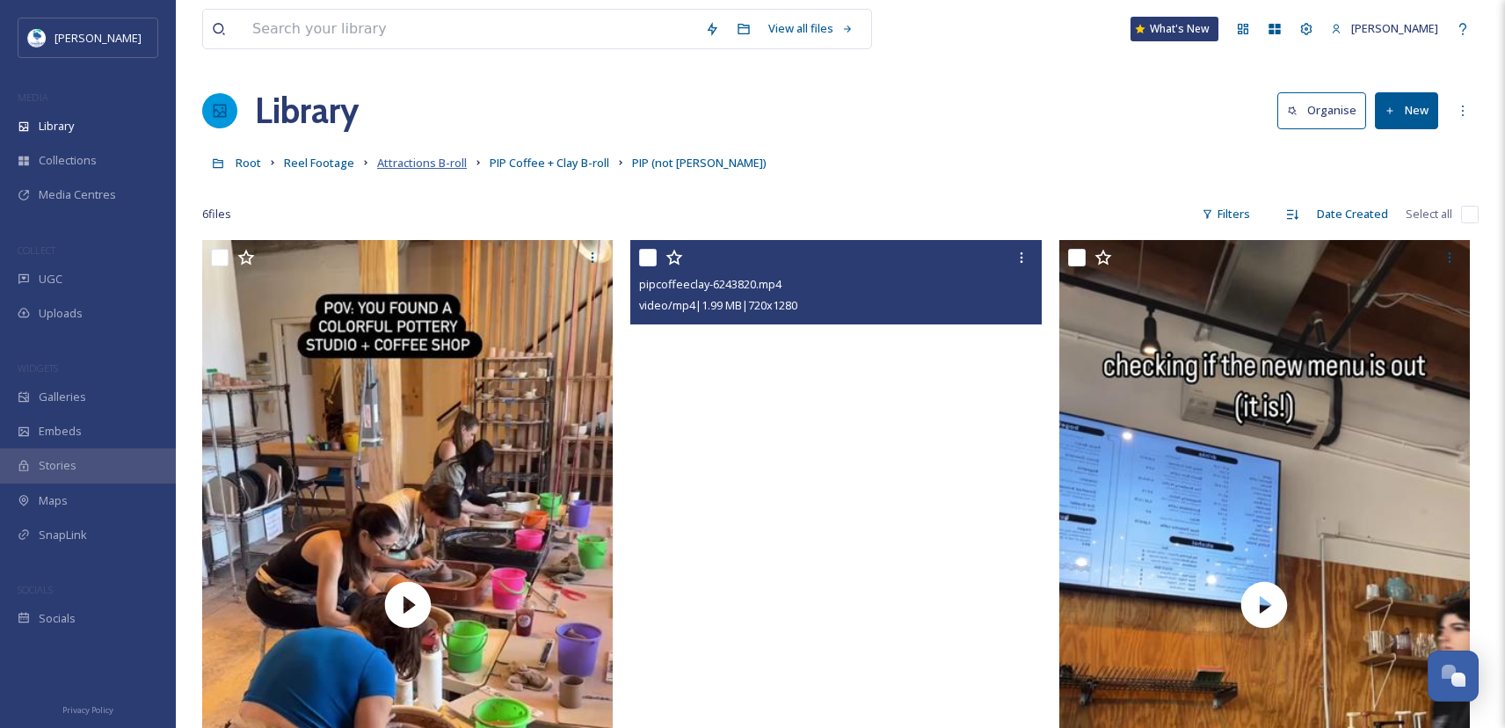
click at [418, 167] on span "Attractions B-roll" at bounding box center [422, 163] width 90 height 16
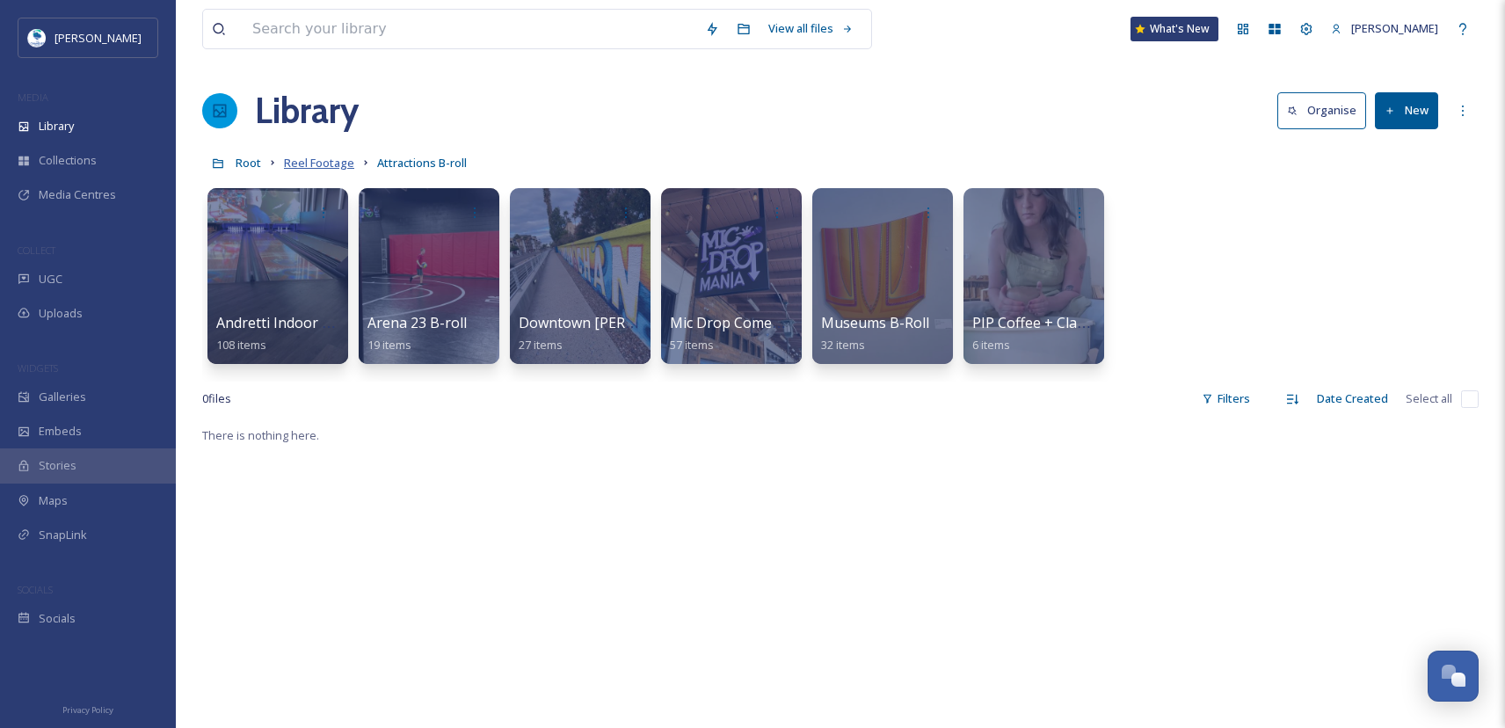
click at [311, 163] on span "Reel Footage" at bounding box center [319, 163] width 70 height 16
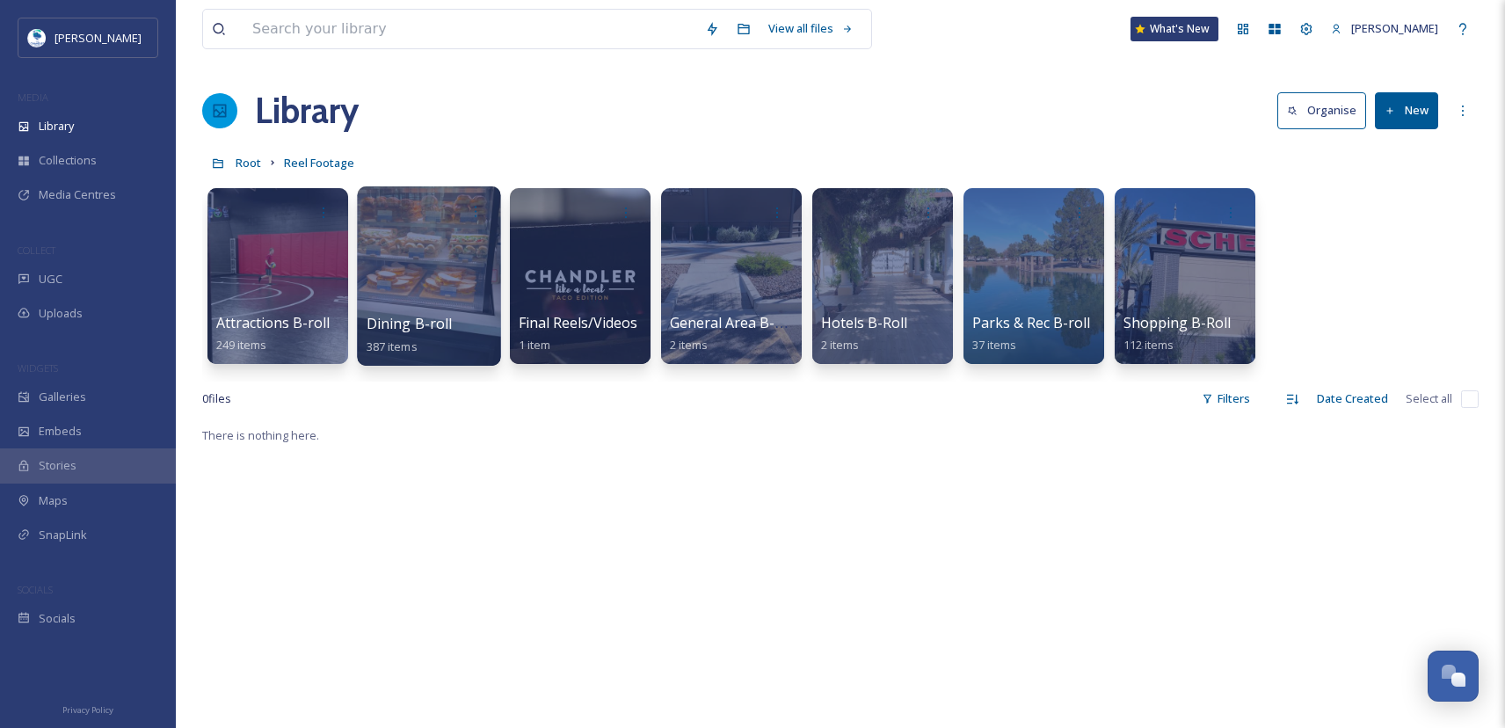
click at [372, 302] on div at bounding box center [428, 275] width 143 height 179
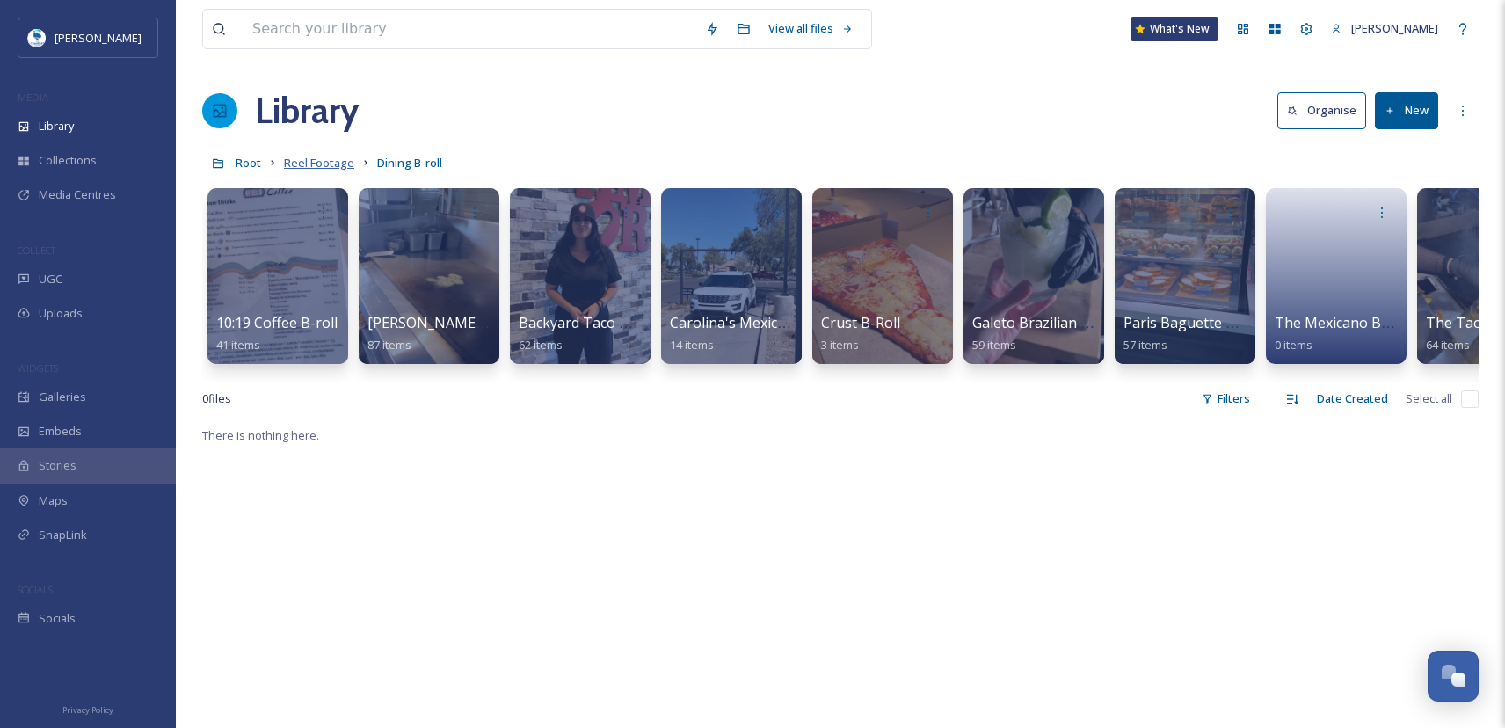
click at [308, 169] on span "Reel Footage" at bounding box center [319, 163] width 70 height 16
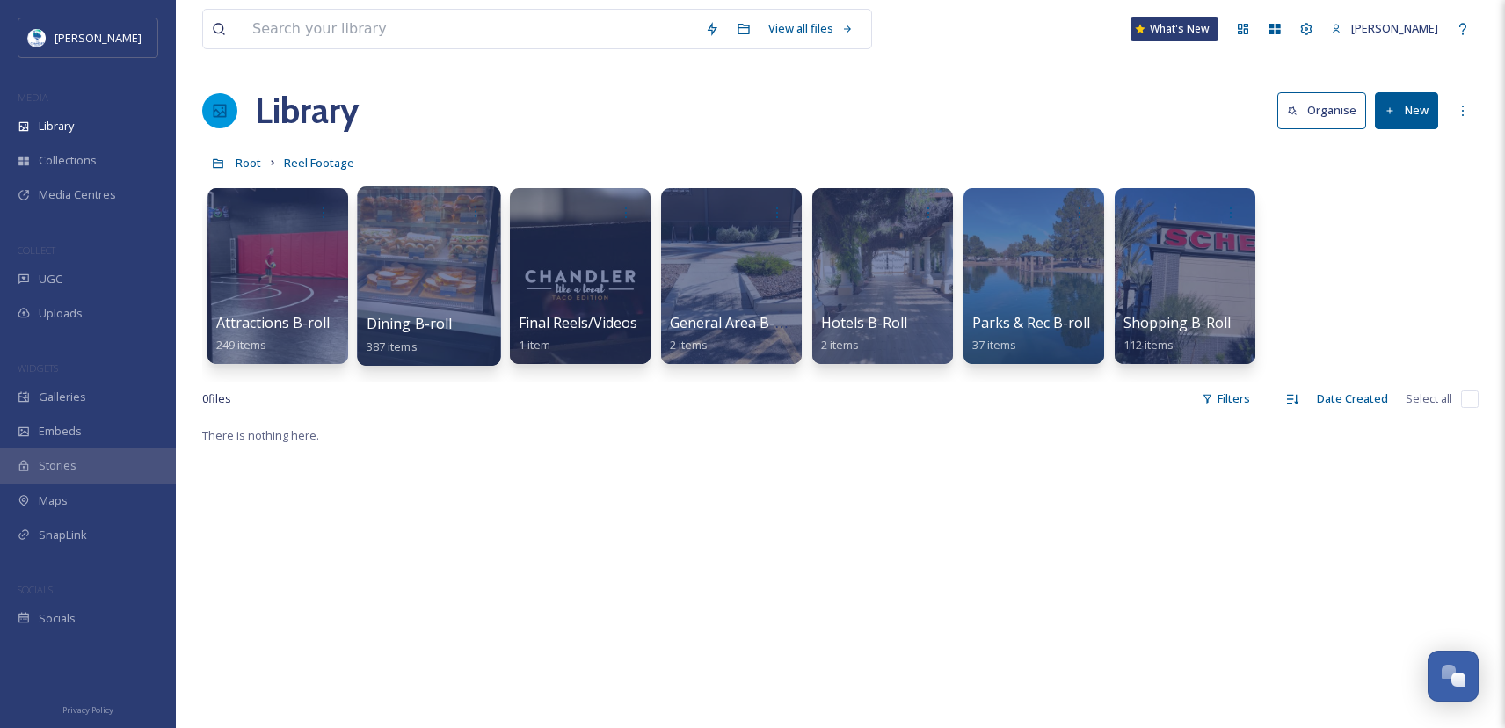
click at [435, 333] on span "Dining B-roll" at bounding box center [410, 323] width 86 height 19
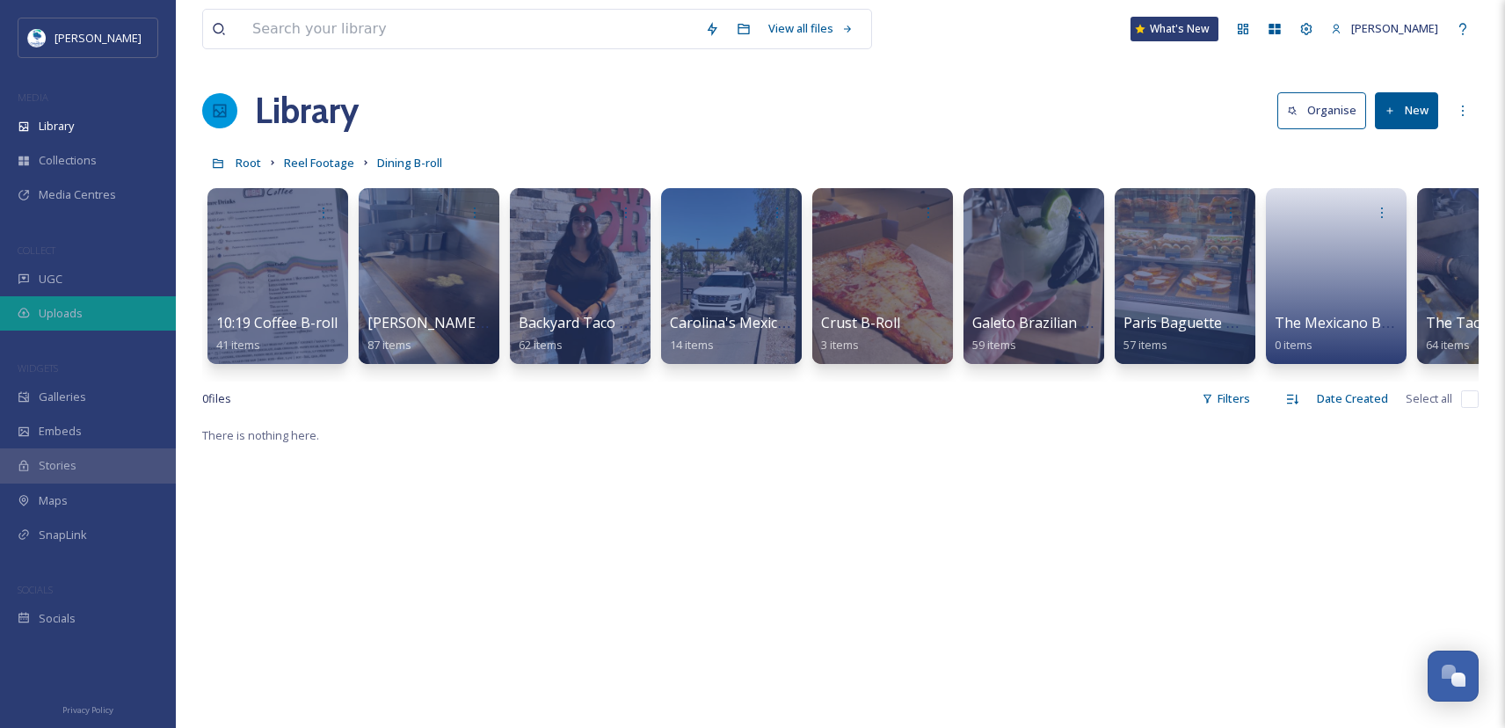
click at [82, 313] on span "Uploads" at bounding box center [61, 313] width 44 height 17
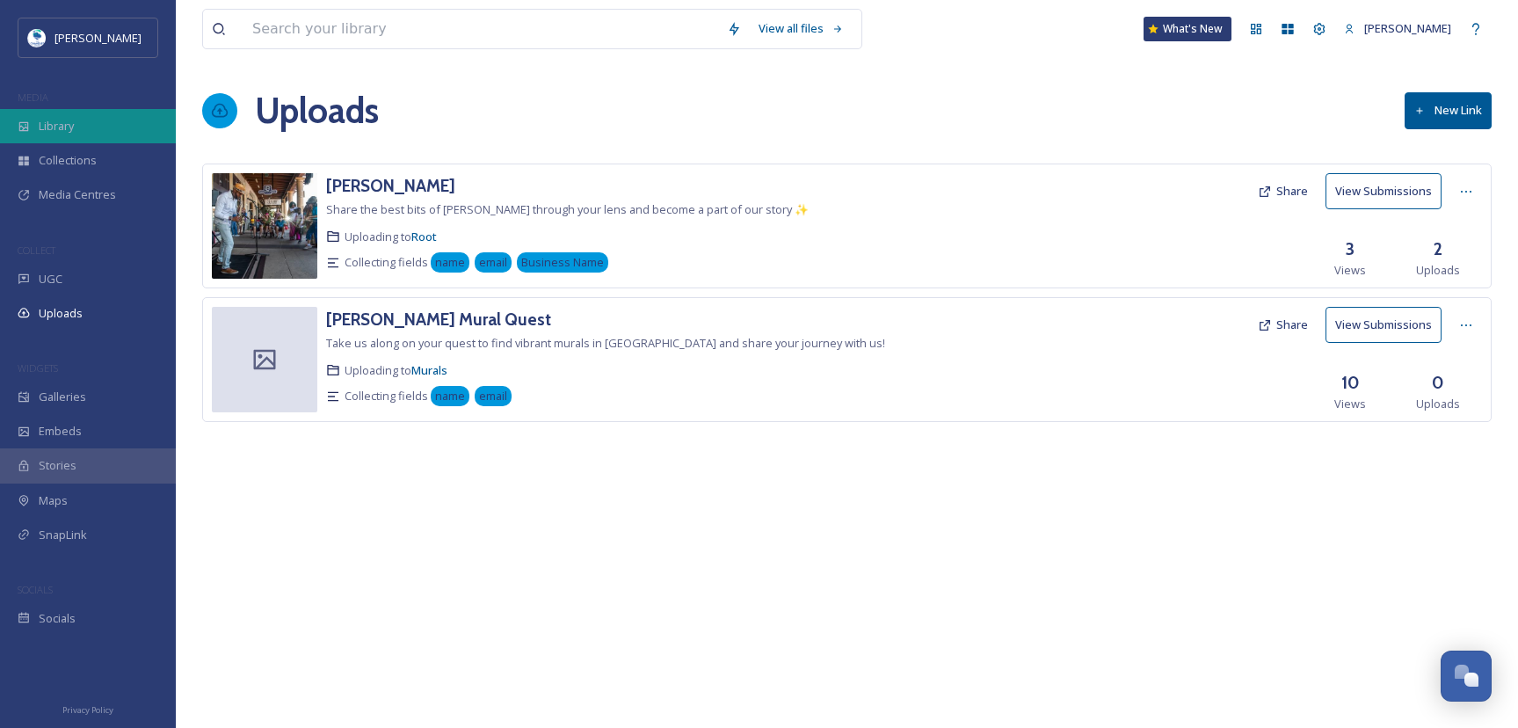
click at [105, 123] on div "Library" at bounding box center [88, 126] width 176 height 34
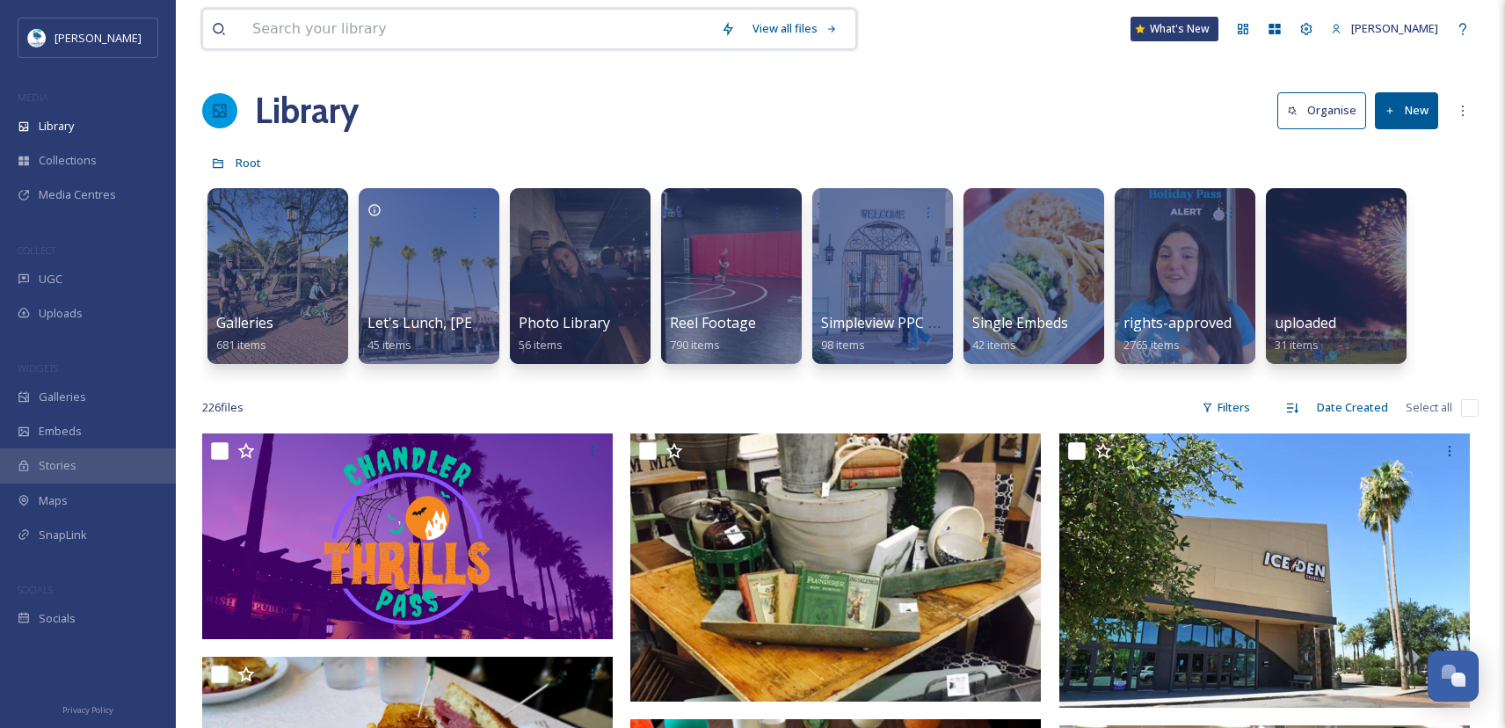
click at [603, 27] on input at bounding box center [477, 29] width 468 height 39
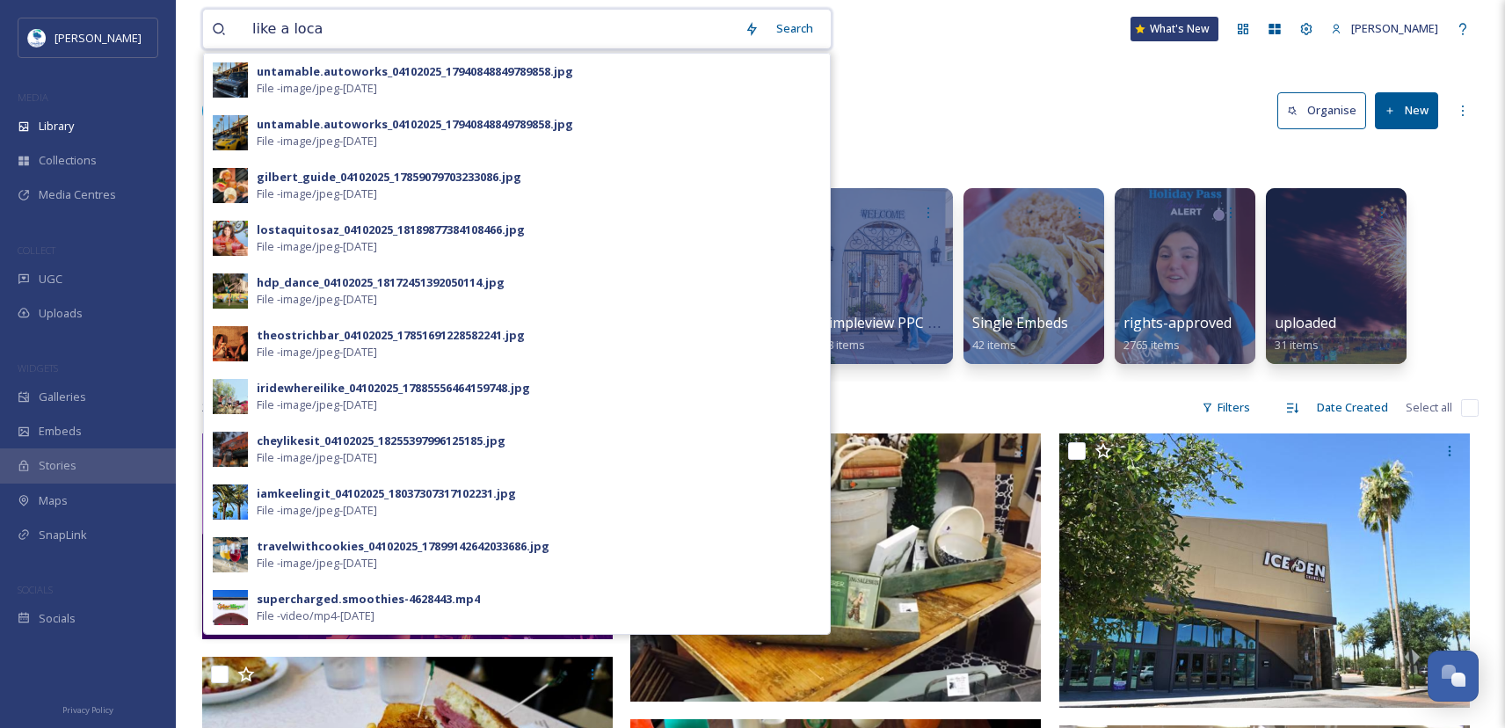
type input "like a local"
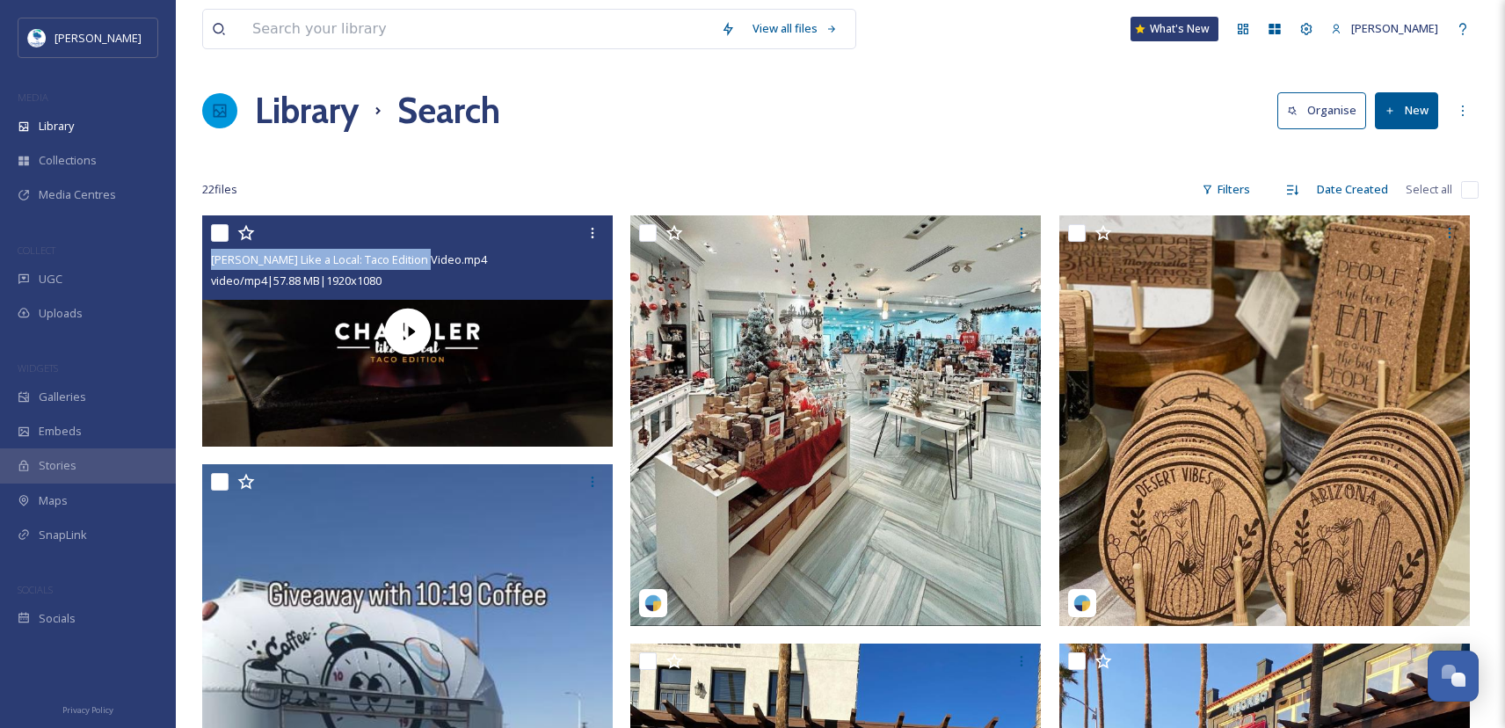
drag, startPoint x: 205, startPoint y: 256, endPoint x: 422, endPoint y: 268, distance: 217.5
click at [422, 268] on div "[PERSON_NAME] Like a Local: Taco Edition Video.mp4 video/mp4 | 57.88 MB | 1920 …" at bounding box center [407, 257] width 410 height 84
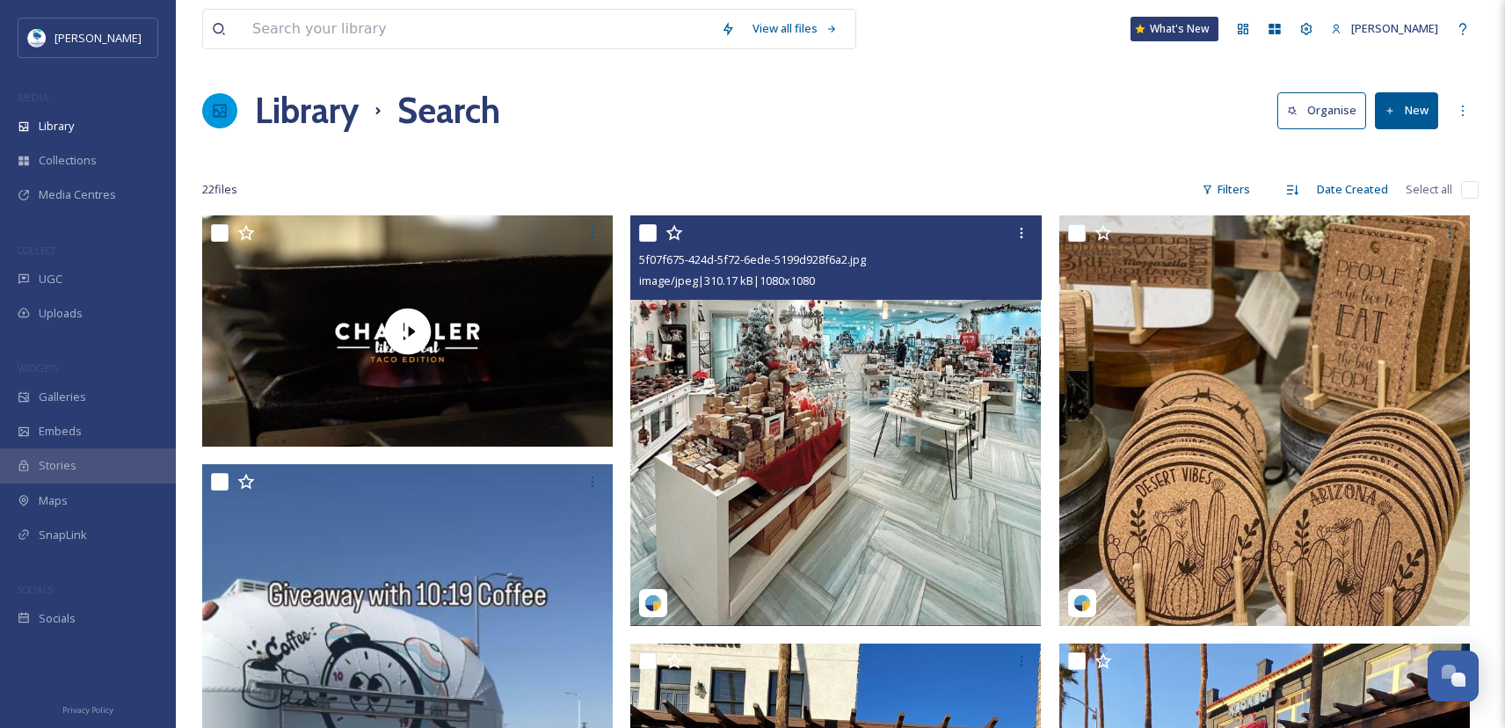
copy span "[PERSON_NAME] Like a Local: Taco Edition Video"
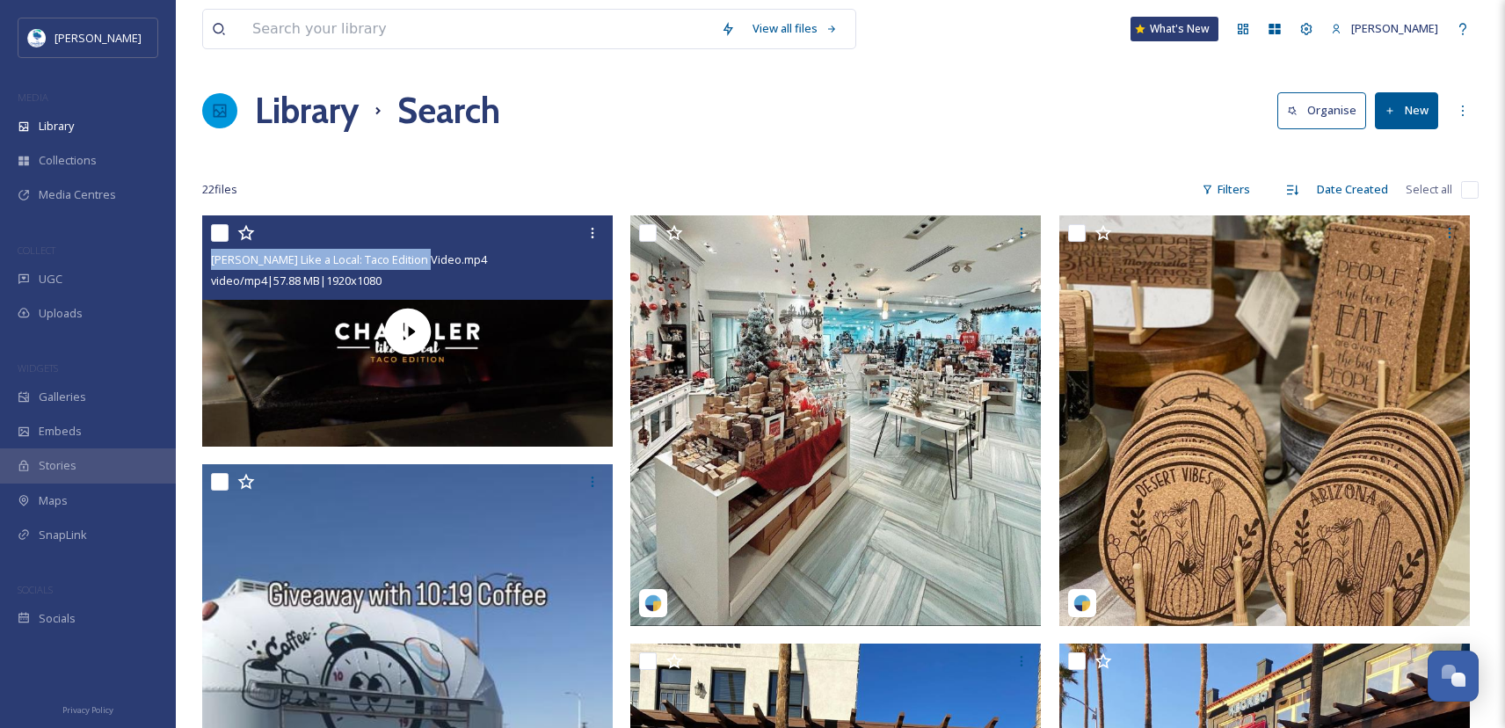
drag, startPoint x: 208, startPoint y: 257, endPoint x: 424, endPoint y: 266, distance: 215.6
click at [424, 266] on div "[PERSON_NAME] Like a Local: Taco Edition Video.mp4 video/mp4 | 57.88 MB | 1920 …" at bounding box center [407, 257] width 410 height 84
copy span "[PERSON_NAME] Like a Local: Taco Edition Video"
